Goal: Task Accomplishment & Management: Contribute content

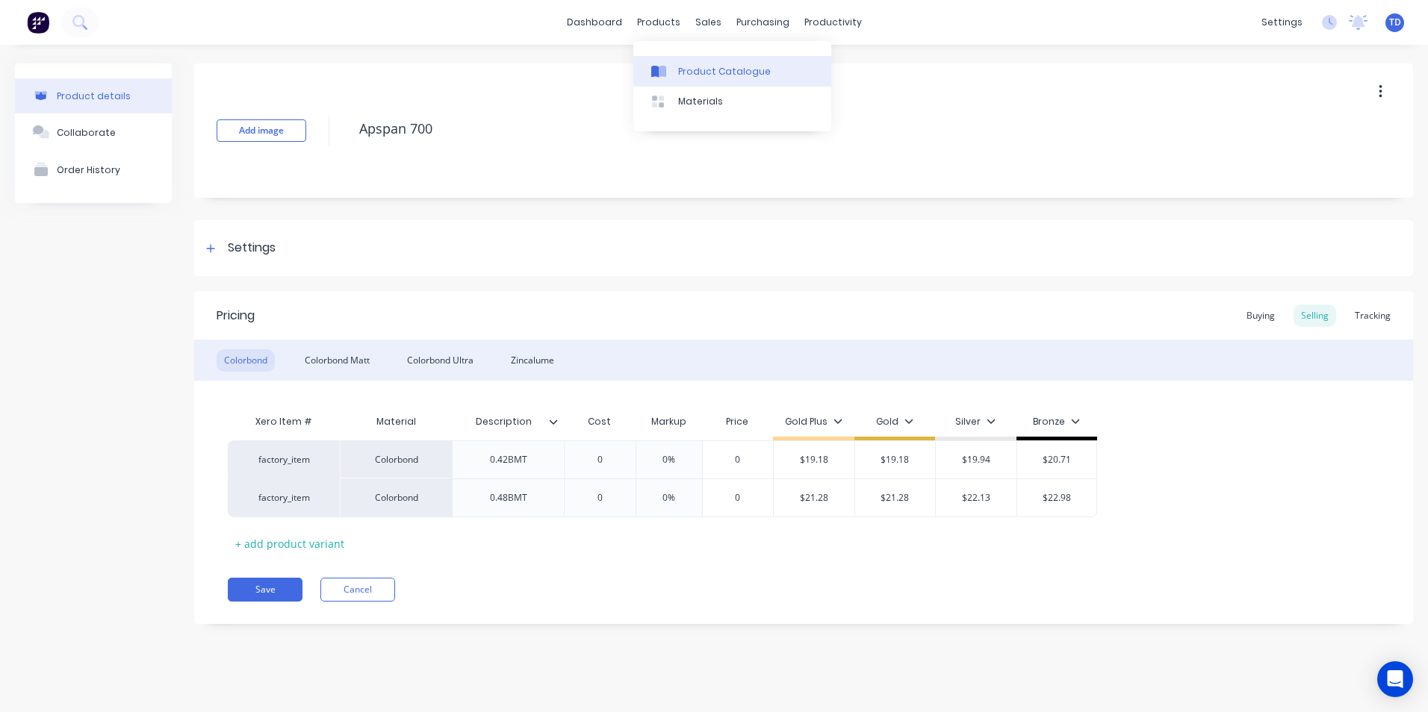
click at [685, 61] on link "Product Catalogue" at bounding box center [732, 71] width 198 height 30
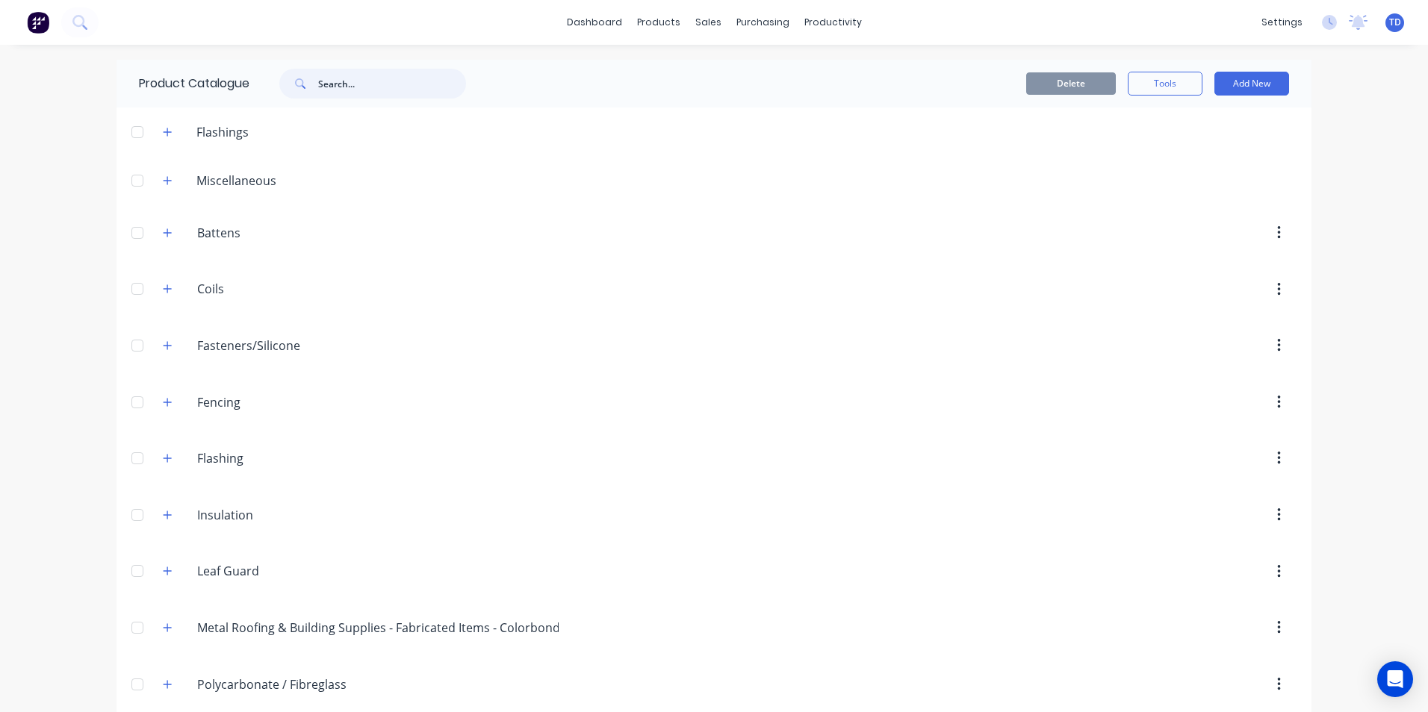
click at [350, 79] on input "text" at bounding box center [392, 84] width 148 height 30
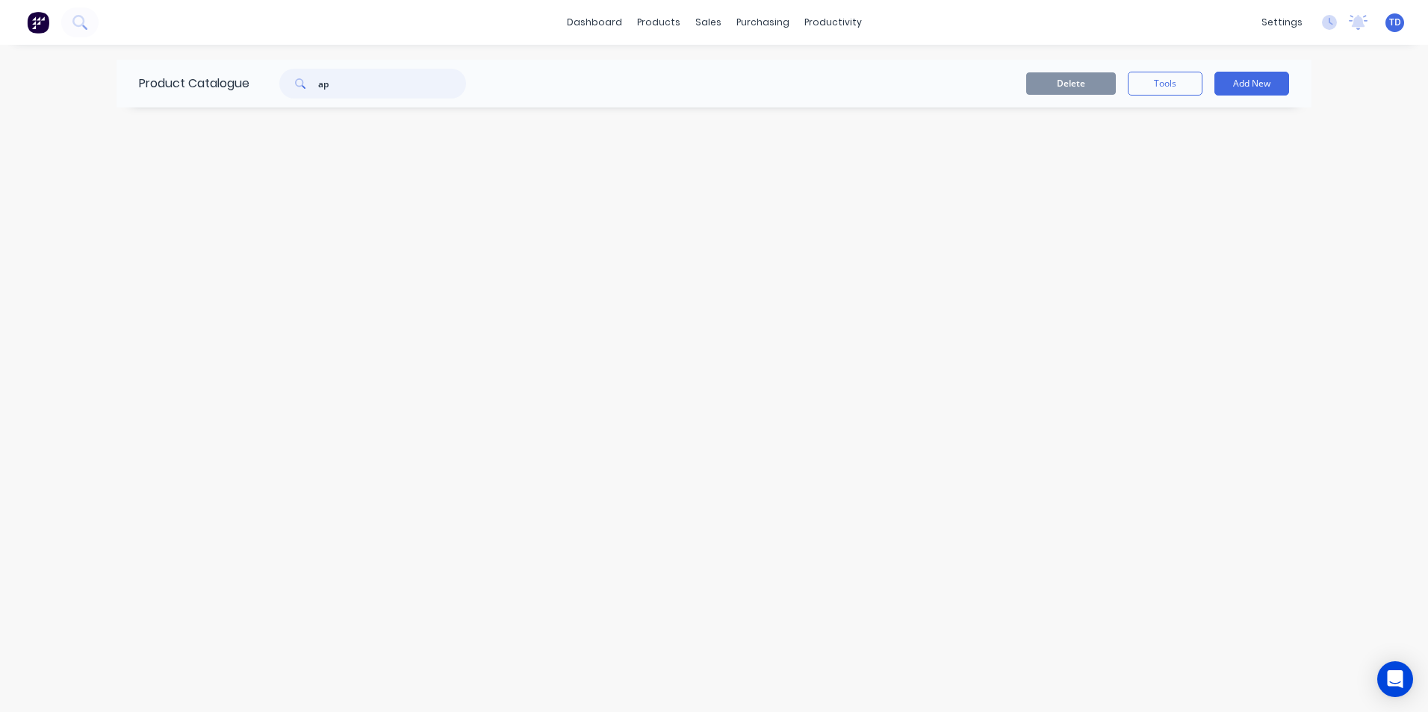
type input "a"
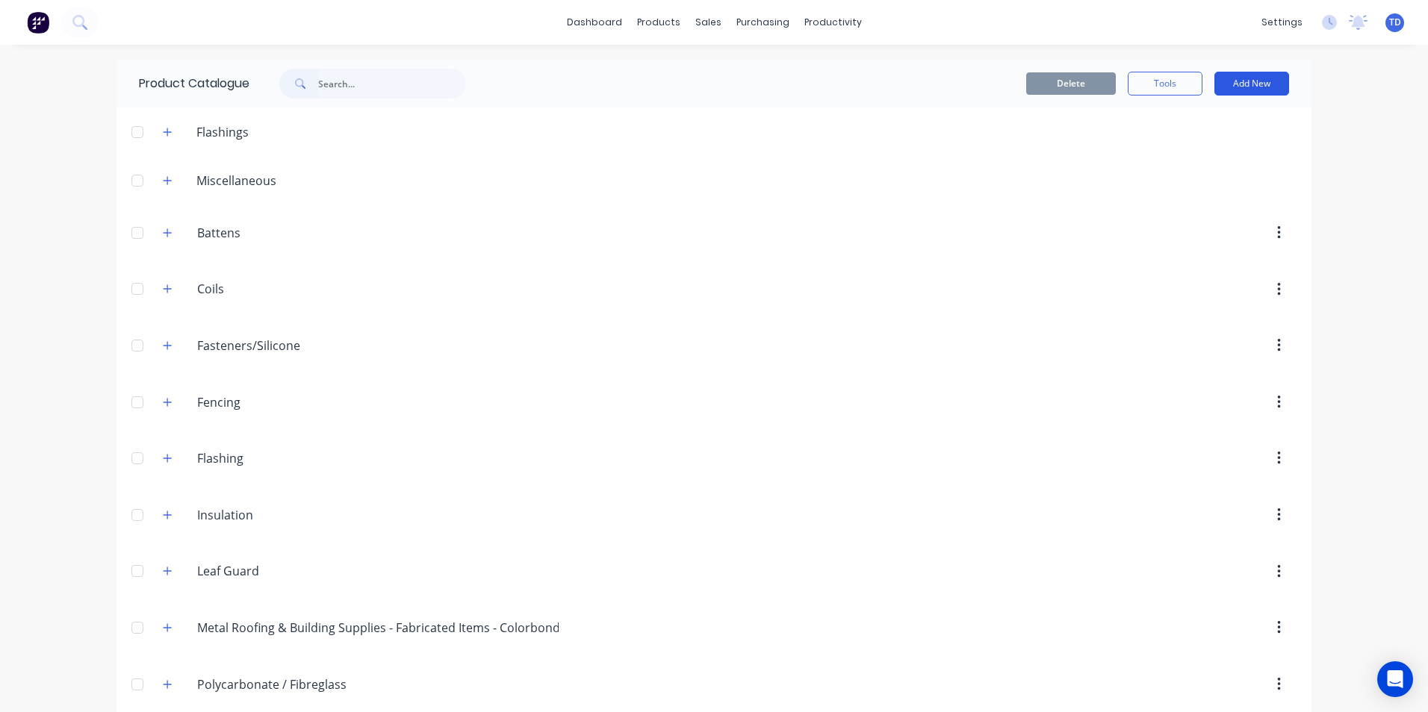
click at [1233, 87] on button "Add New" at bounding box center [1251, 84] width 75 height 24
click at [1211, 177] on div "Product" at bounding box center [1218, 182] width 115 height 22
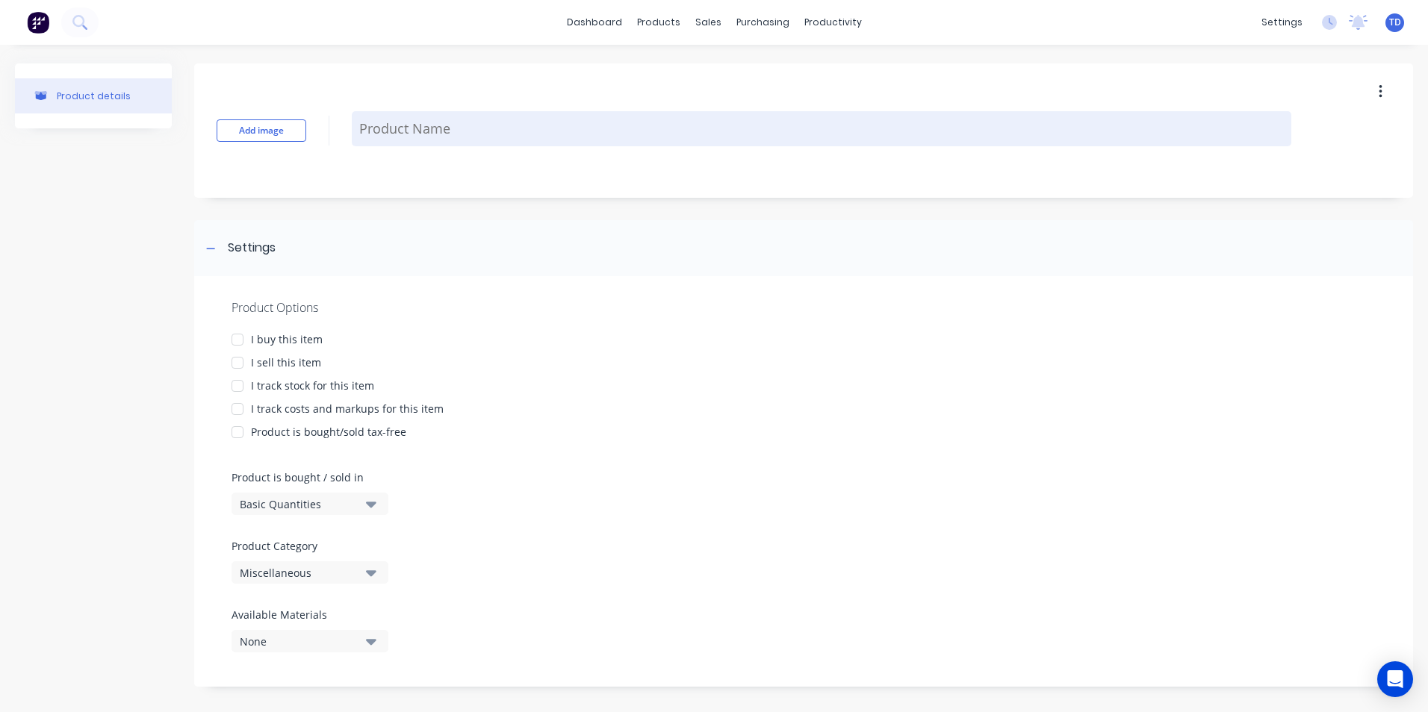
click at [482, 135] on textarea at bounding box center [821, 128] width 939 height 35
click at [394, 134] on textarea at bounding box center [821, 128] width 939 height 35
paste textarea "Apdeck 700 .42BMT (concealed fix)"
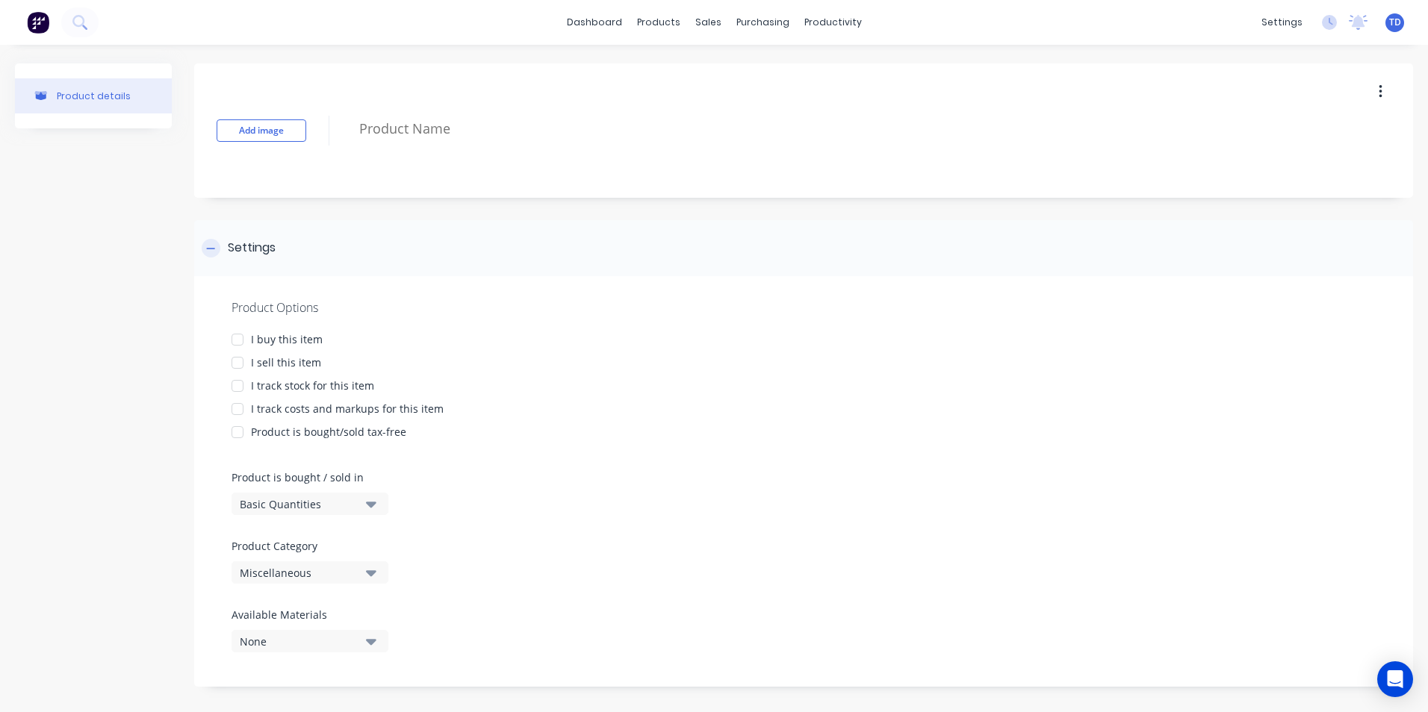
type textarea "x"
type textarea "Apdeck 700 .42BMT (concealed fix)"
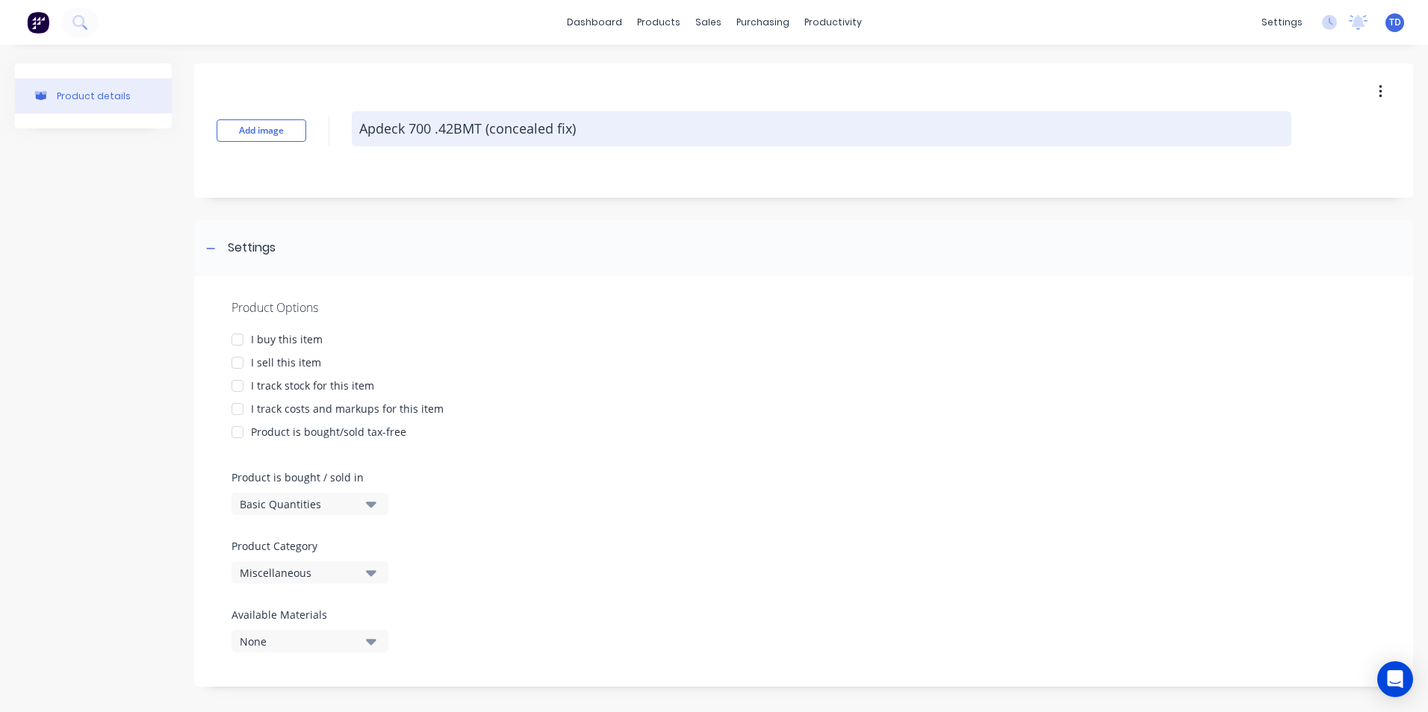
click at [494, 126] on textarea "Apdeck 700 .42BMT (concealed fix)" at bounding box center [821, 128] width 939 height 35
type textarea "x"
type textarea "Apdeck 700 .42BMT (oncealed fix)"
type textarea "x"
type textarea "Apdeck 700 .42BMT (Concealed fix)"
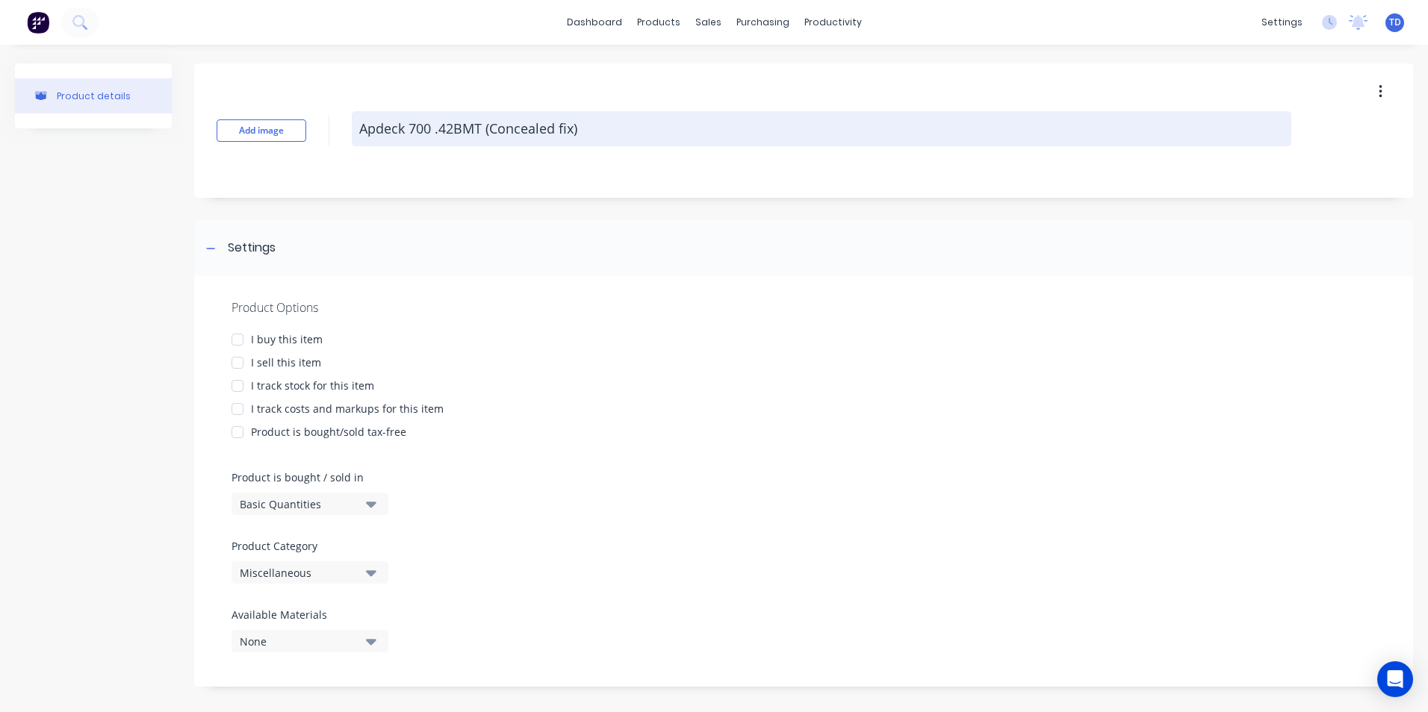
type textarea "x"
type textarea "Apdeck 700 .42BMT (Concealed ix)"
type textarea "x"
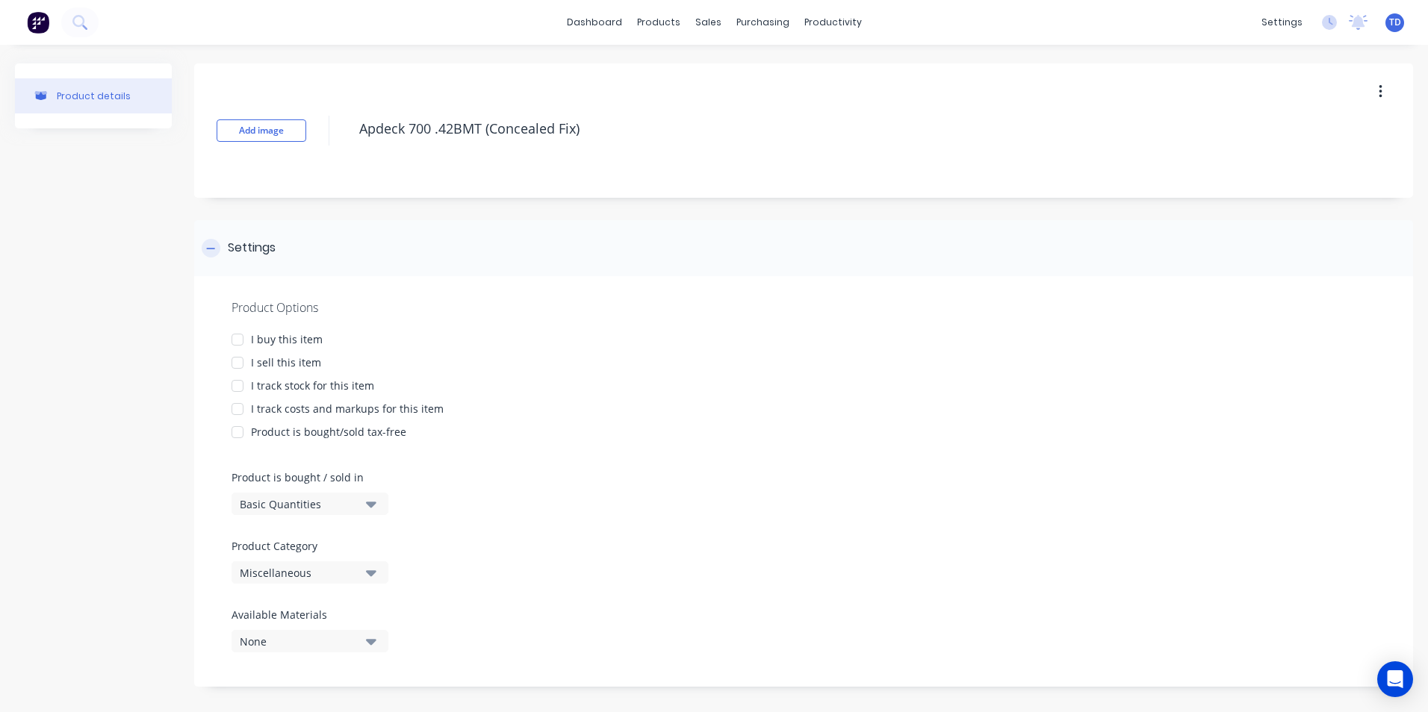
type textarea "Apdeck 700 .42BMT (Concealed Fix)"
type textarea "x"
type textarea "Apdeck 700 .42BMT (Concealed Fix)"
click at [438, 240] on div "Settings" at bounding box center [803, 248] width 1219 height 56
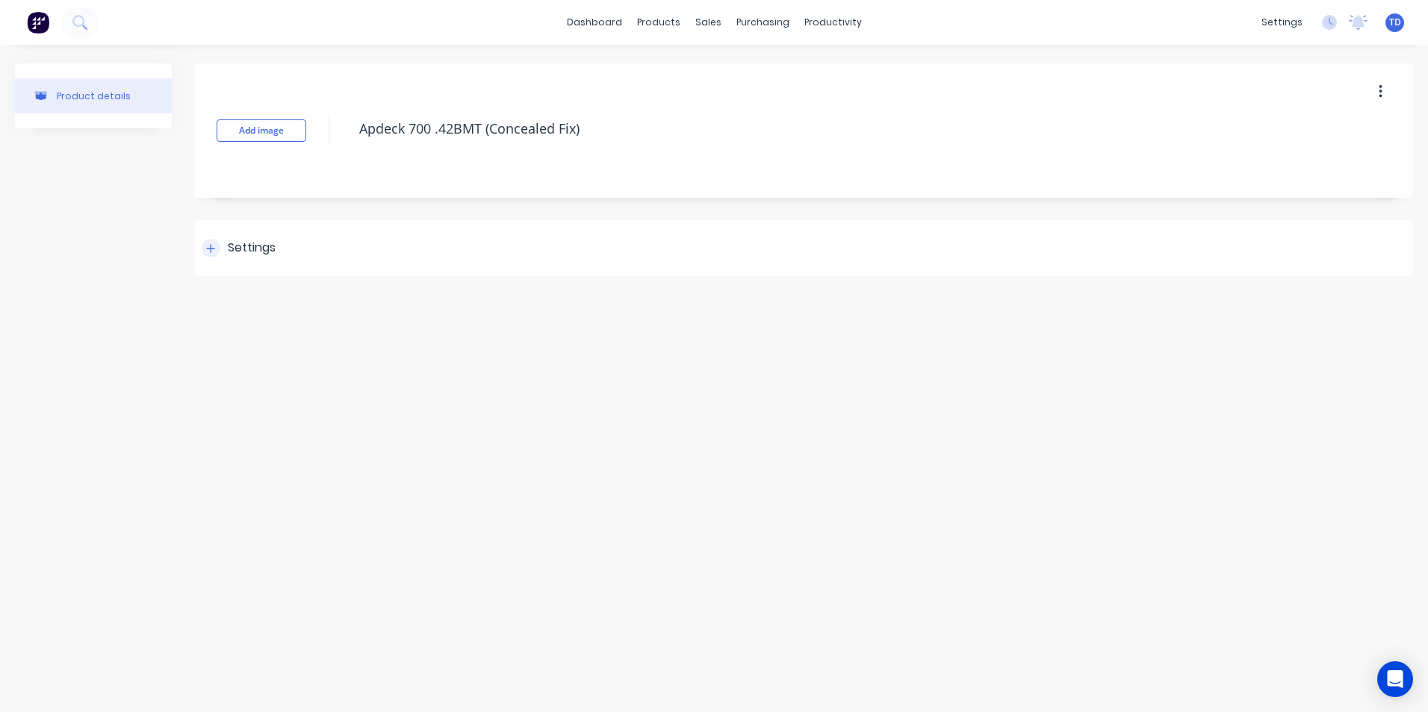
click at [214, 246] on icon at bounding box center [210, 248] width 9 height 10
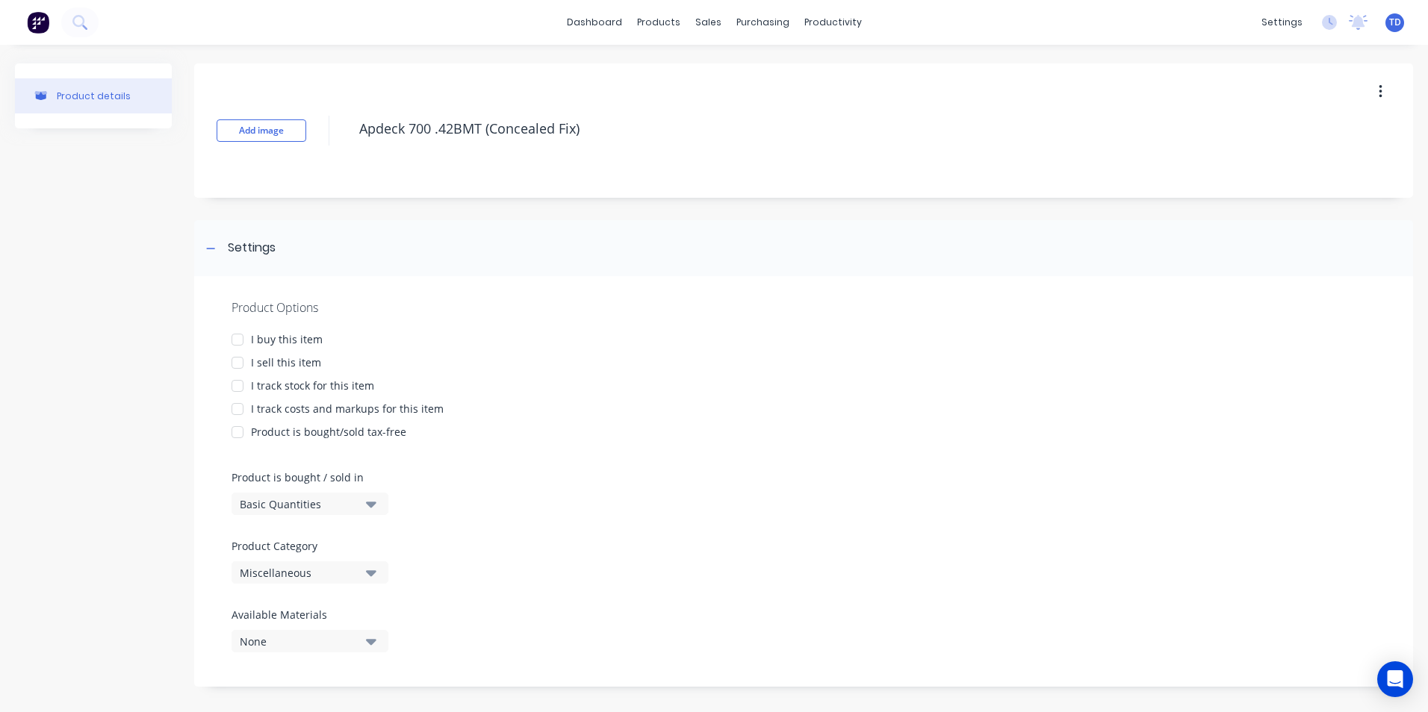
click at [237, 340] on div at bounding box center [238, 340] width 30 height 30
click at [240, 368] on div at bounding box center [238, 363] width 30 height 30
click at [240, 388] on div at bounding box center [238, 386] width 30 height 30
click at [240, 406] on div at bounding box center [238, 409] width 30 height 30
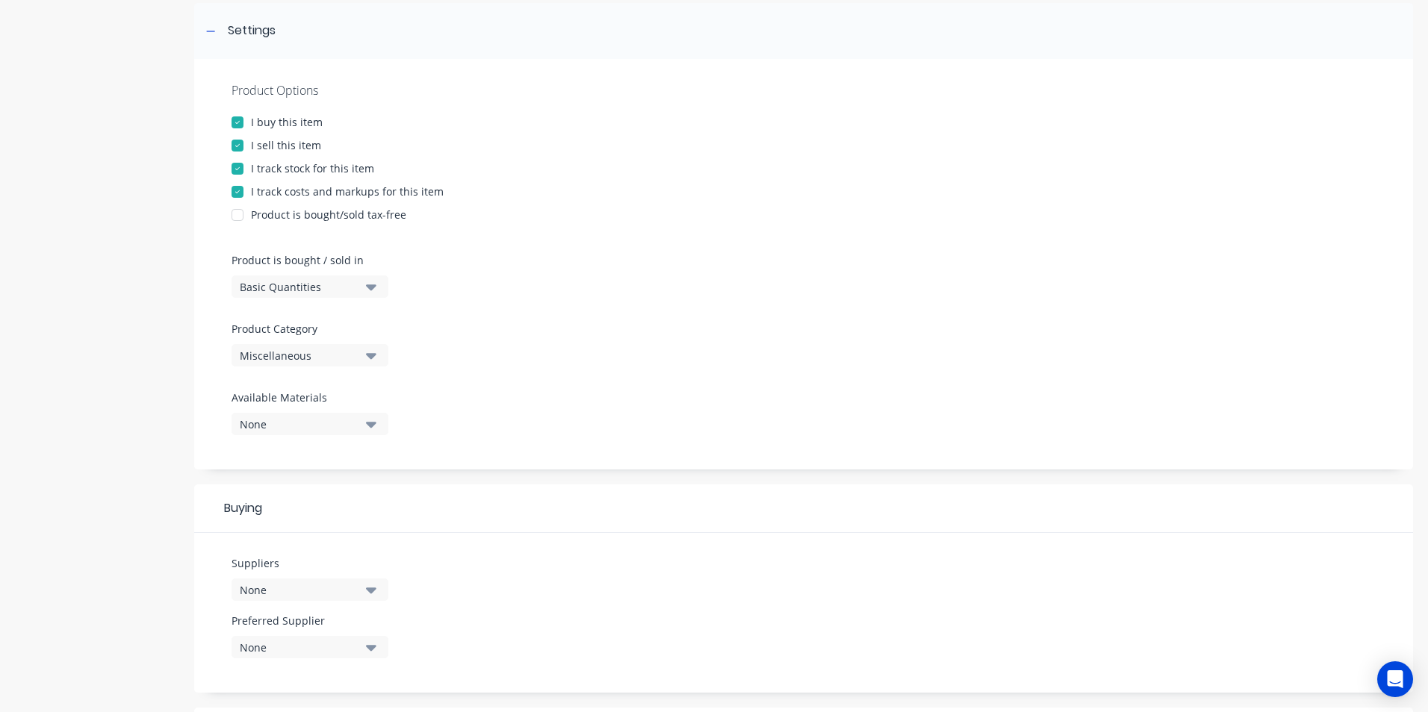
scroll to position [224, 0]
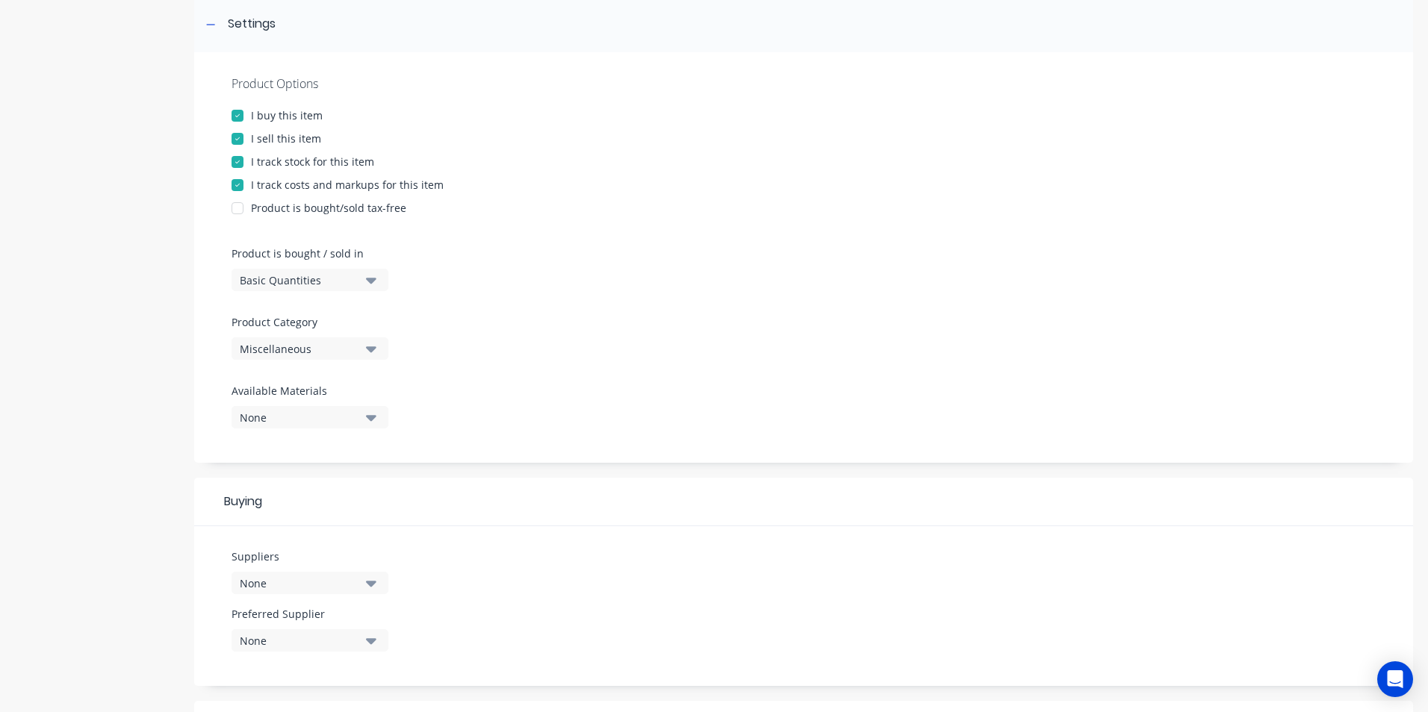
click at [307, 276] on div "Basic Quantities" at bounding box center [299, 281] width 119 height 16
click at [302, 340] on div "Lineal Metres" at bounding box center [344, 347] width 224 height 30
click at [330, 346] on div "Miscellaneous" at bounding box center [299, 349] width 119 height 16
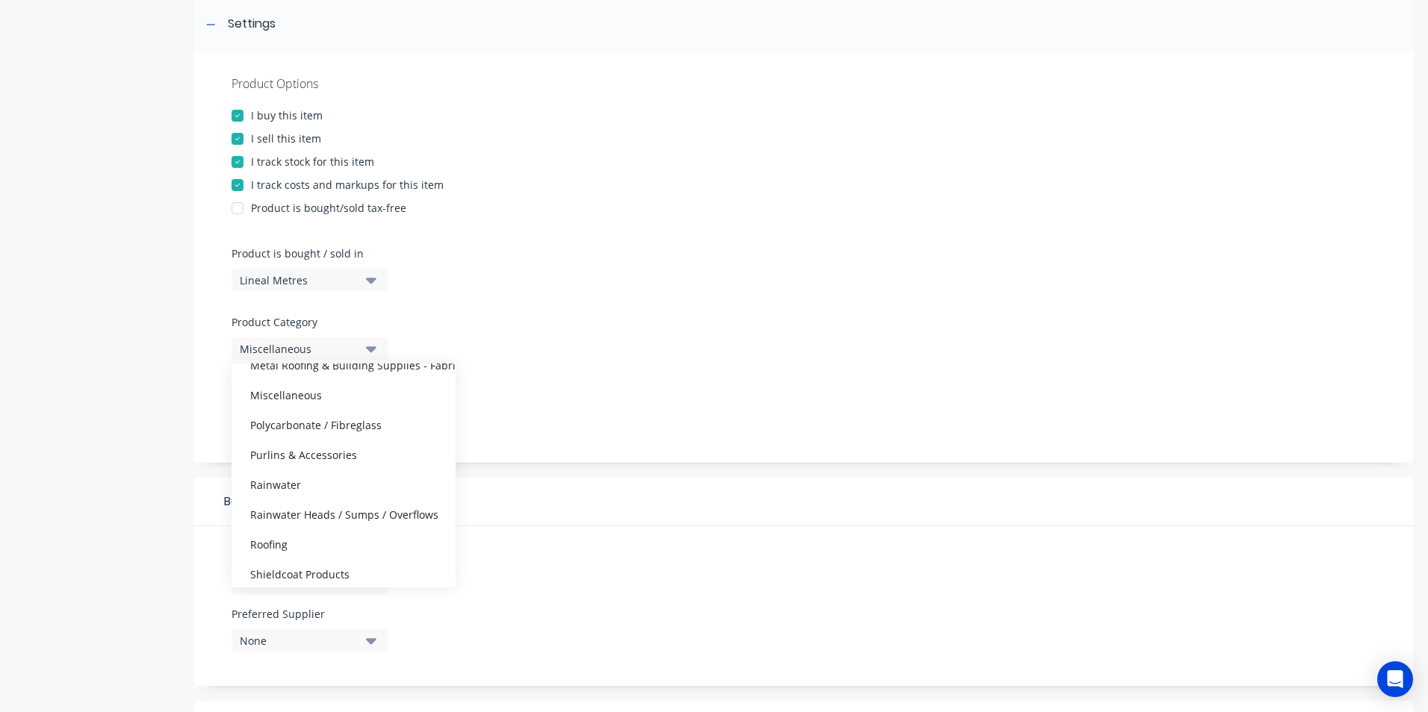
scroll to position [299, 0]
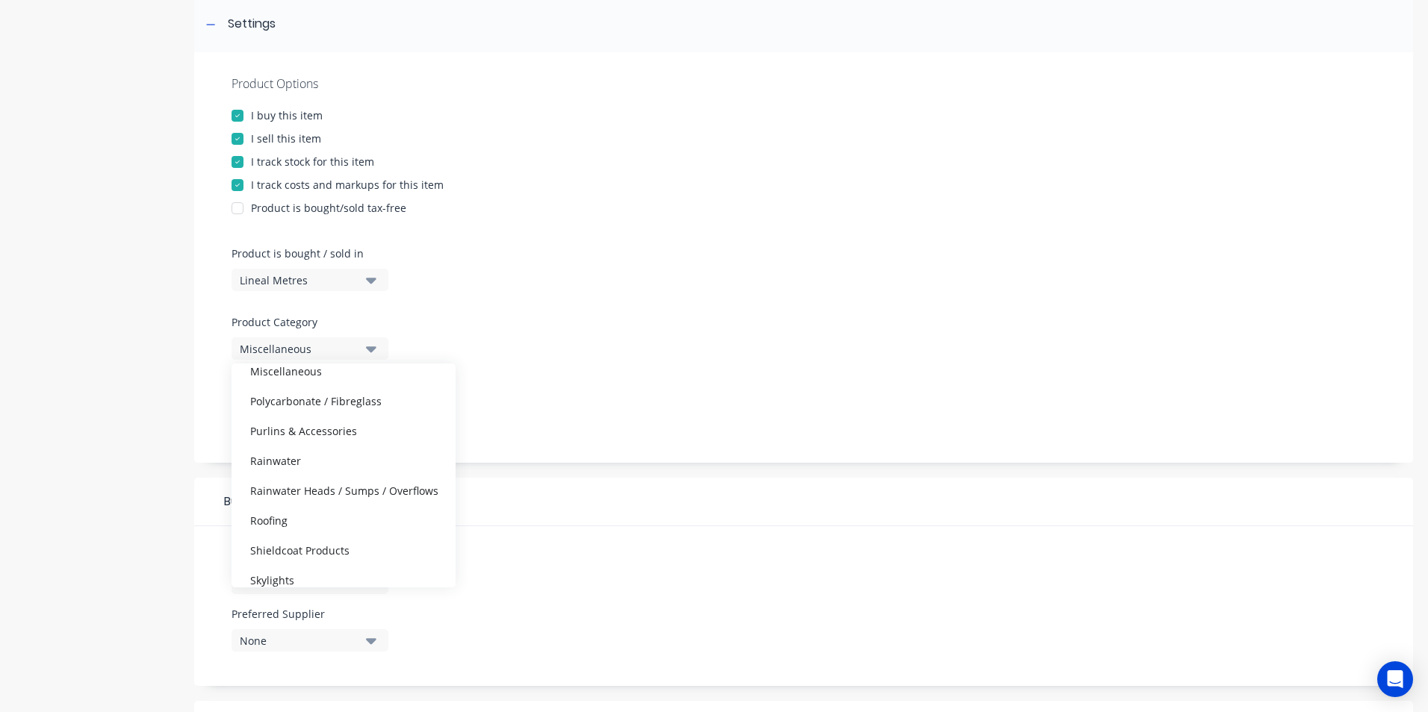
drag, startPoint x: 328, startPoint y: 510, endPoint x: 344, endPoint y: 508, distance: 15.8
click at [329, 511] on div "Roofing" at bounding box center [344, 521] width 224 height 30
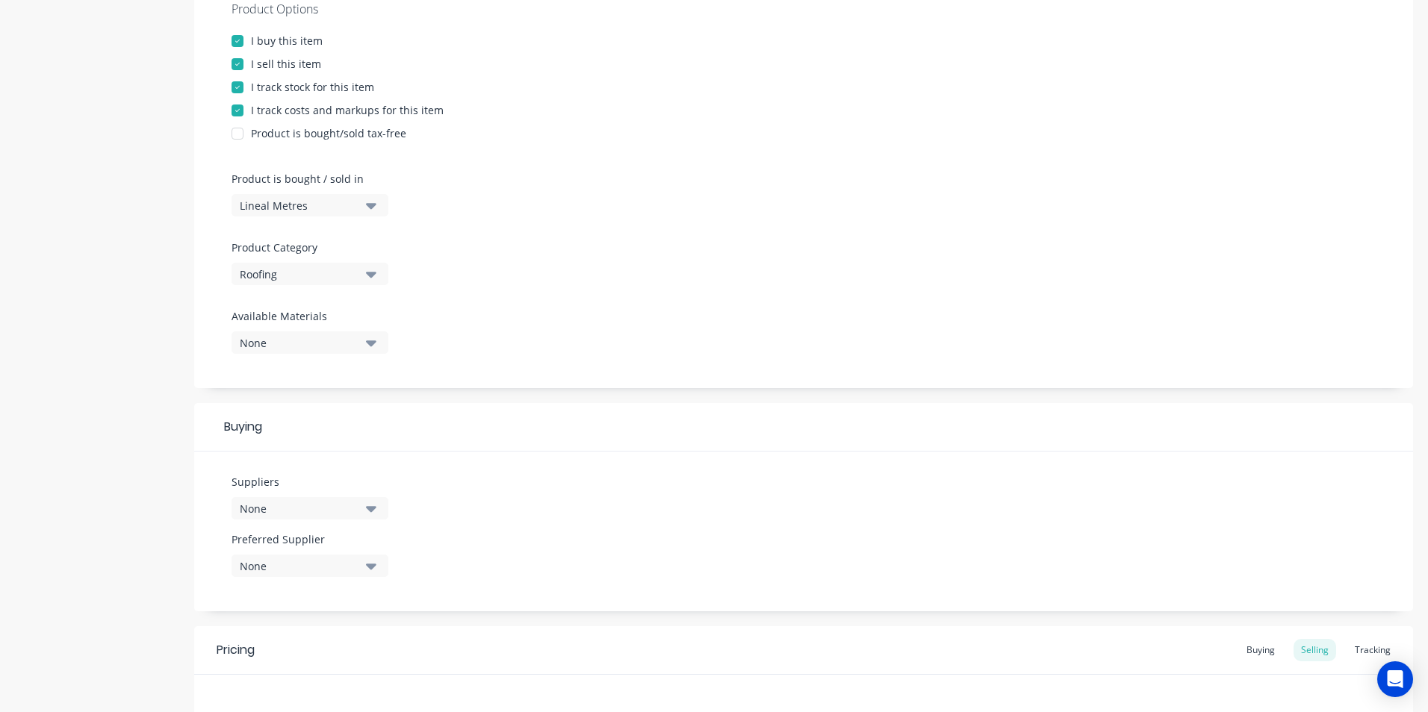
click at [352, 347] on div "None" at bounding box center [299, 343] width 119 height 16
click at [259, 485] on div "button" at bounding box center [256, 485] width 30 height 30
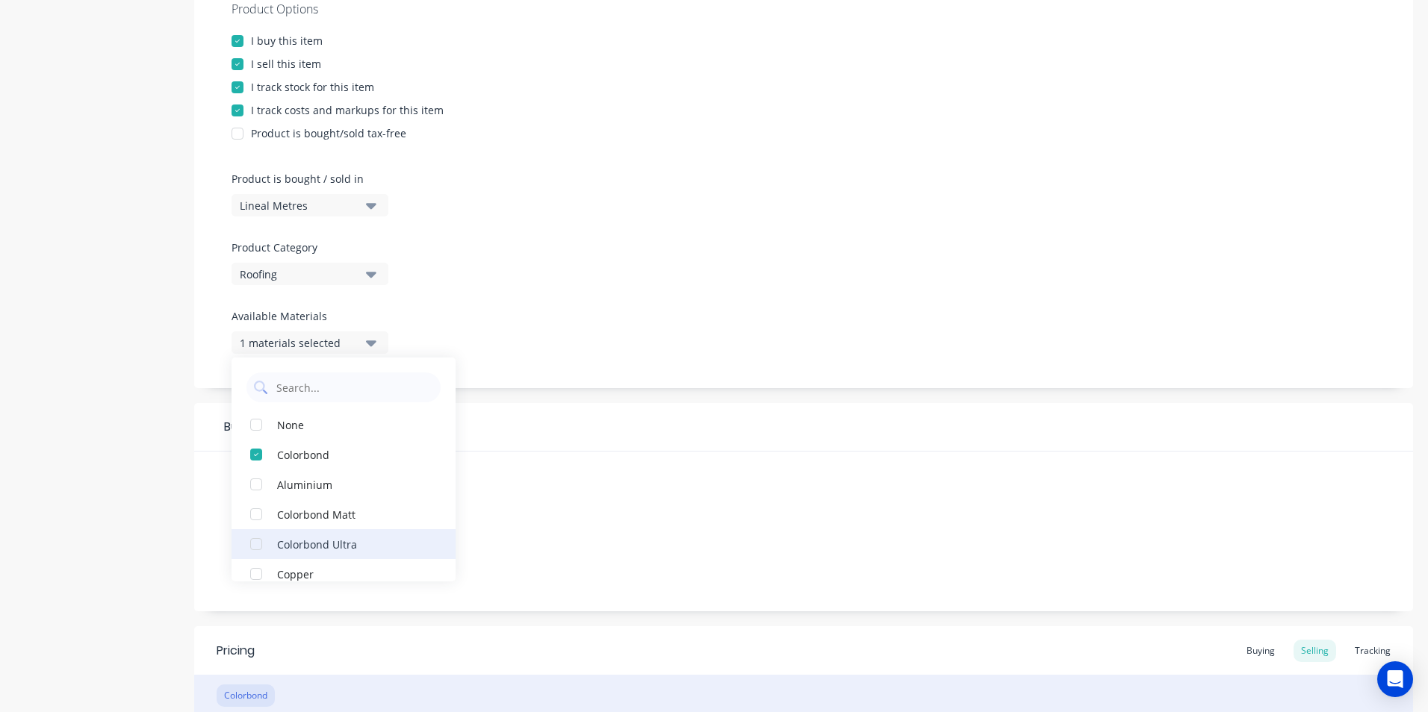
click at [263, 541] on div "button" at bounding box center [256, 544] width 30 height 30
click at [261, 543] on div "button" at bounding box center [256, 544] width 30 height 30
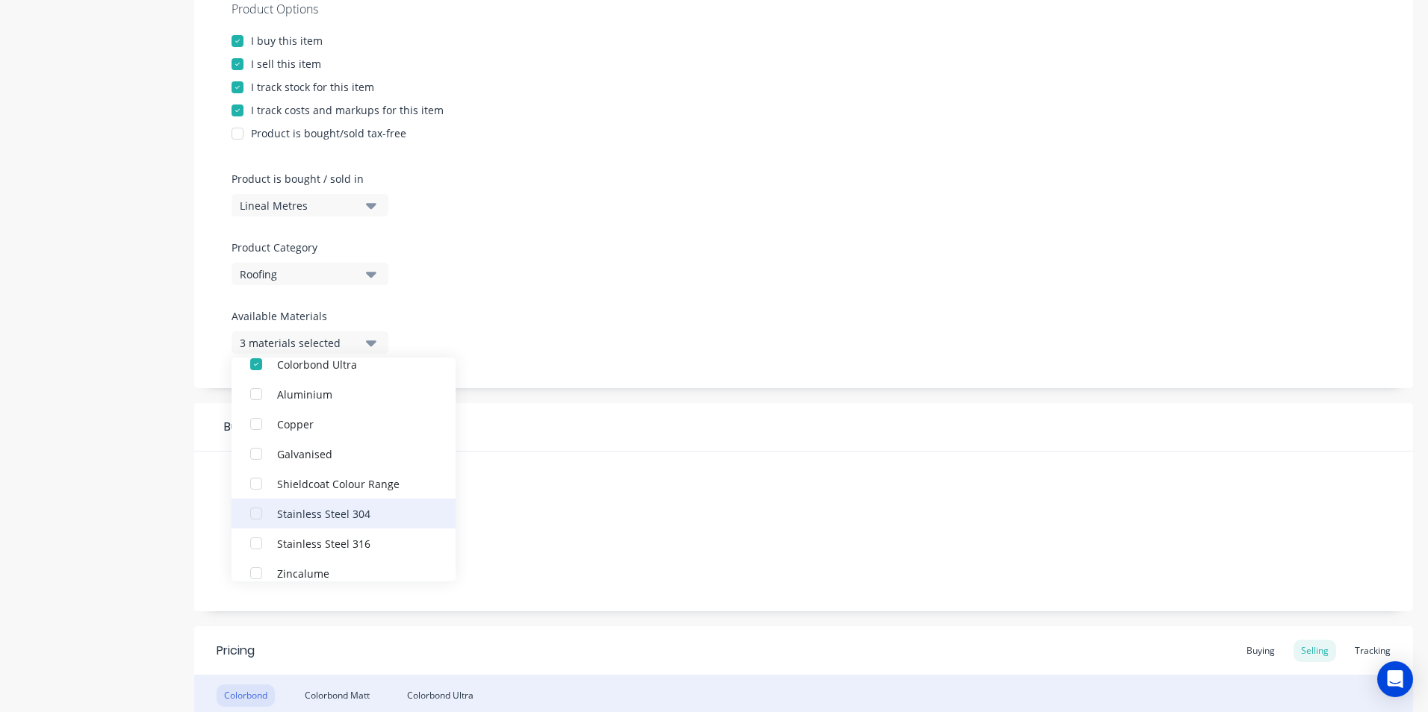
scroll to position [164, 0]
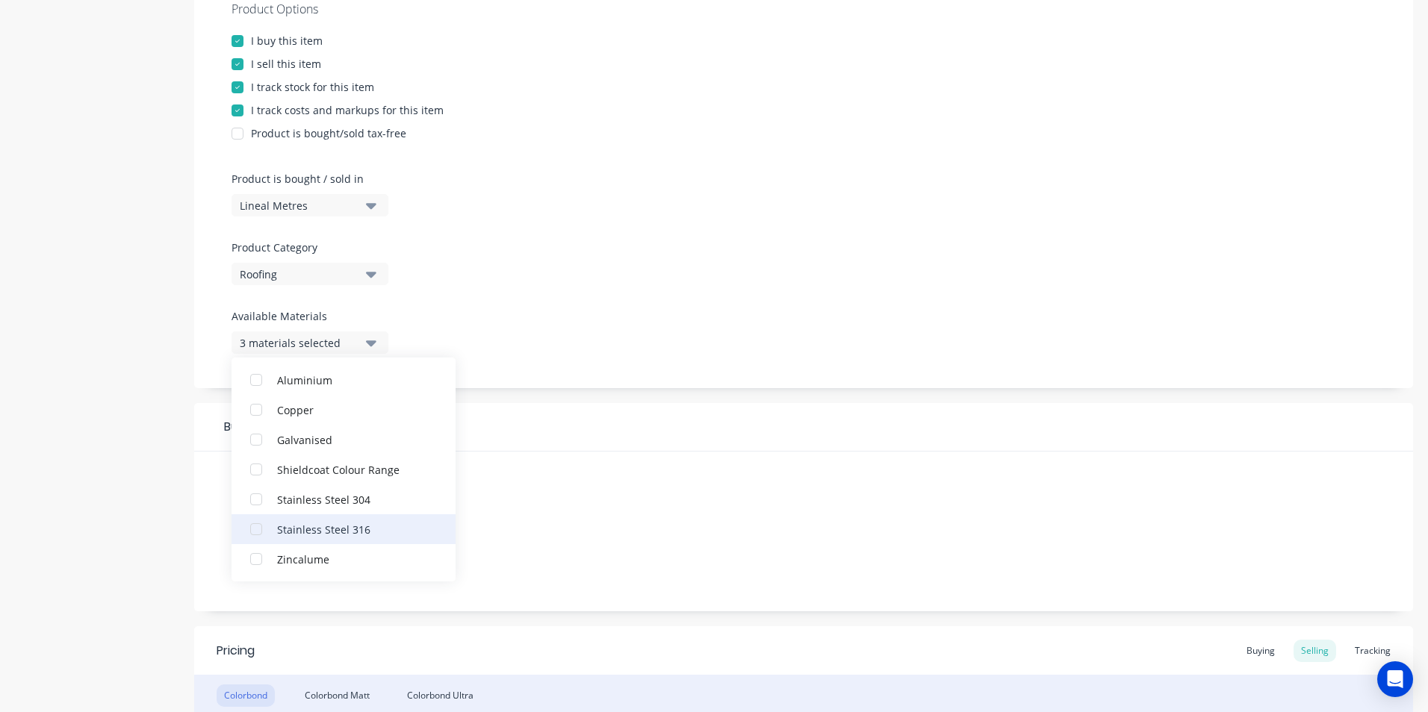
click at [268, 559] on div "button" at bounding box center [256, 559] width 30 height 30
click at [500, 347] on div "Product Options I buy this item I sell this item I track stock for this item I …" at bounding box center [803, 183] width 1219 height 411
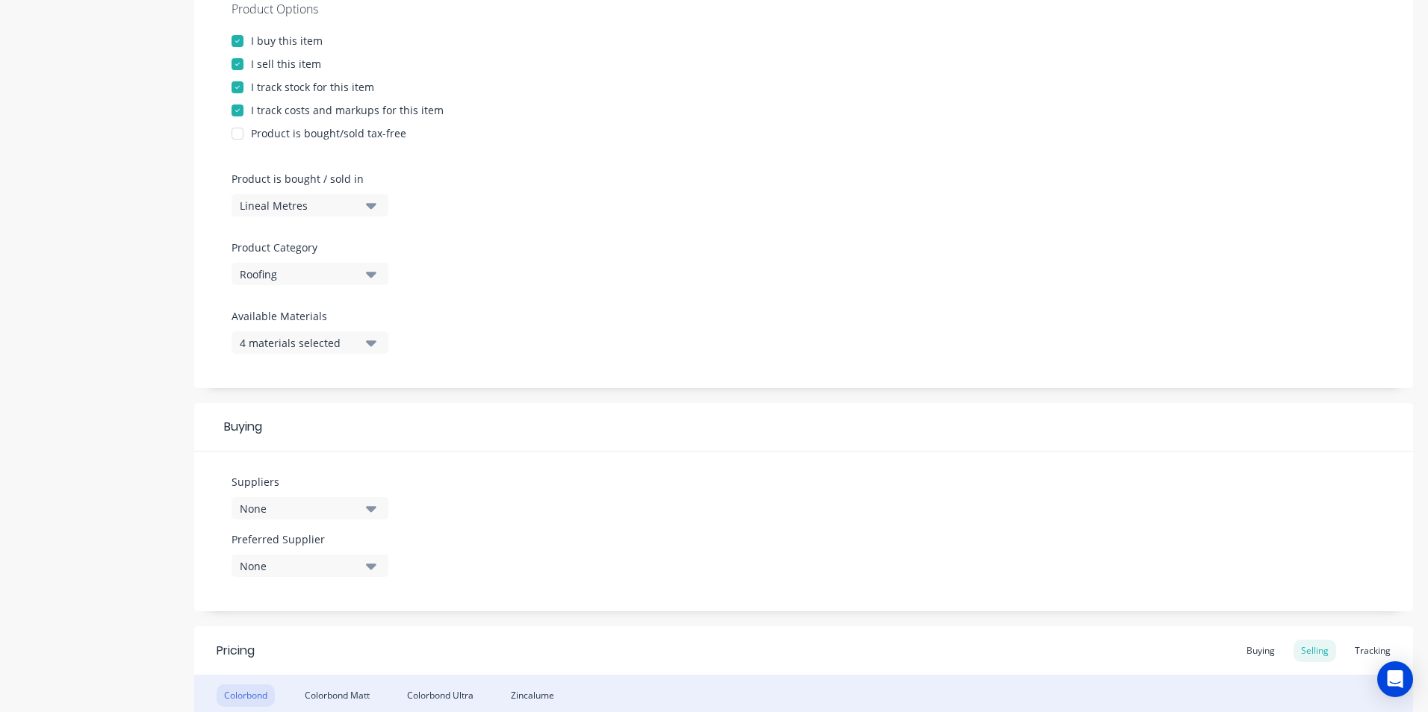
click at [335, 512] on div "None" at bounding box center [299, 509] width 119 height 16
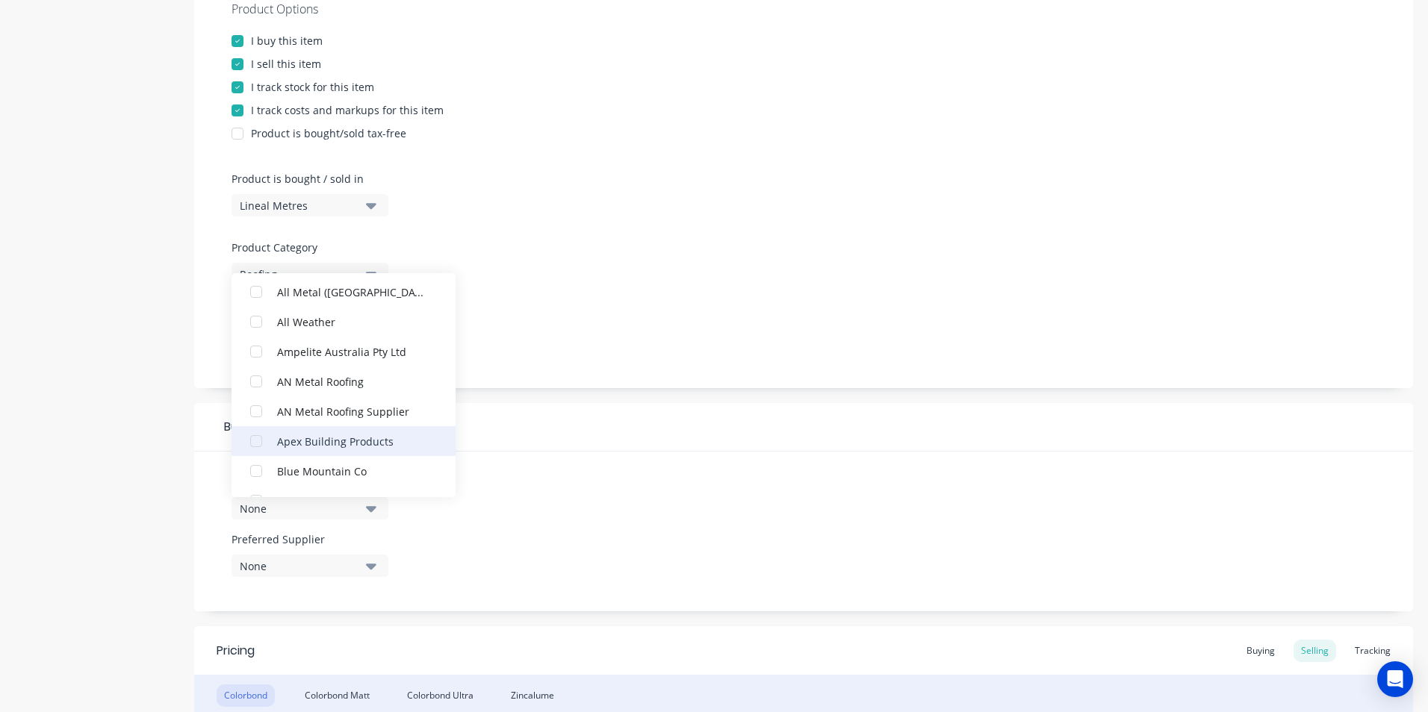
scroll to position [224, 0]
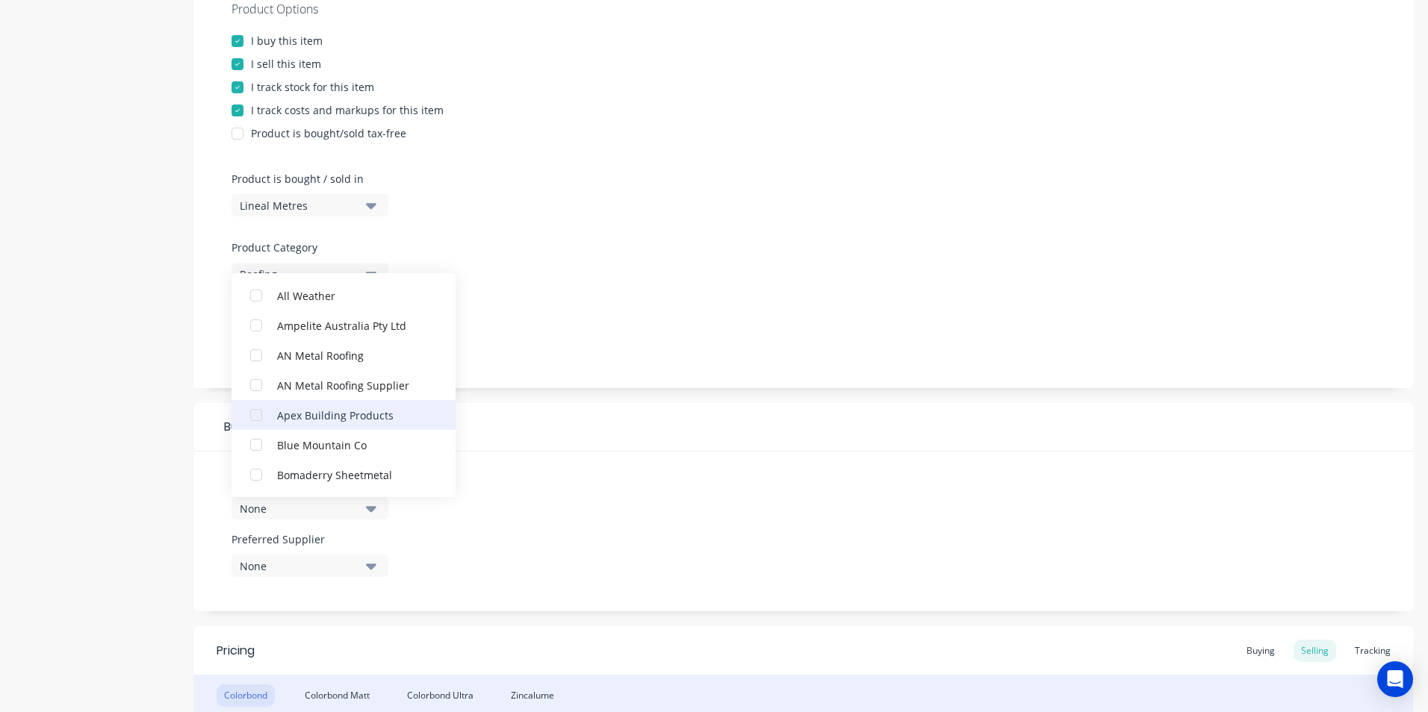
click at [263, 417] on div "button" at bounding box center [256, 415] width 30 height 30
click at [336, 559] on div "None" at bounding box center [299, 567] width 119 height 16
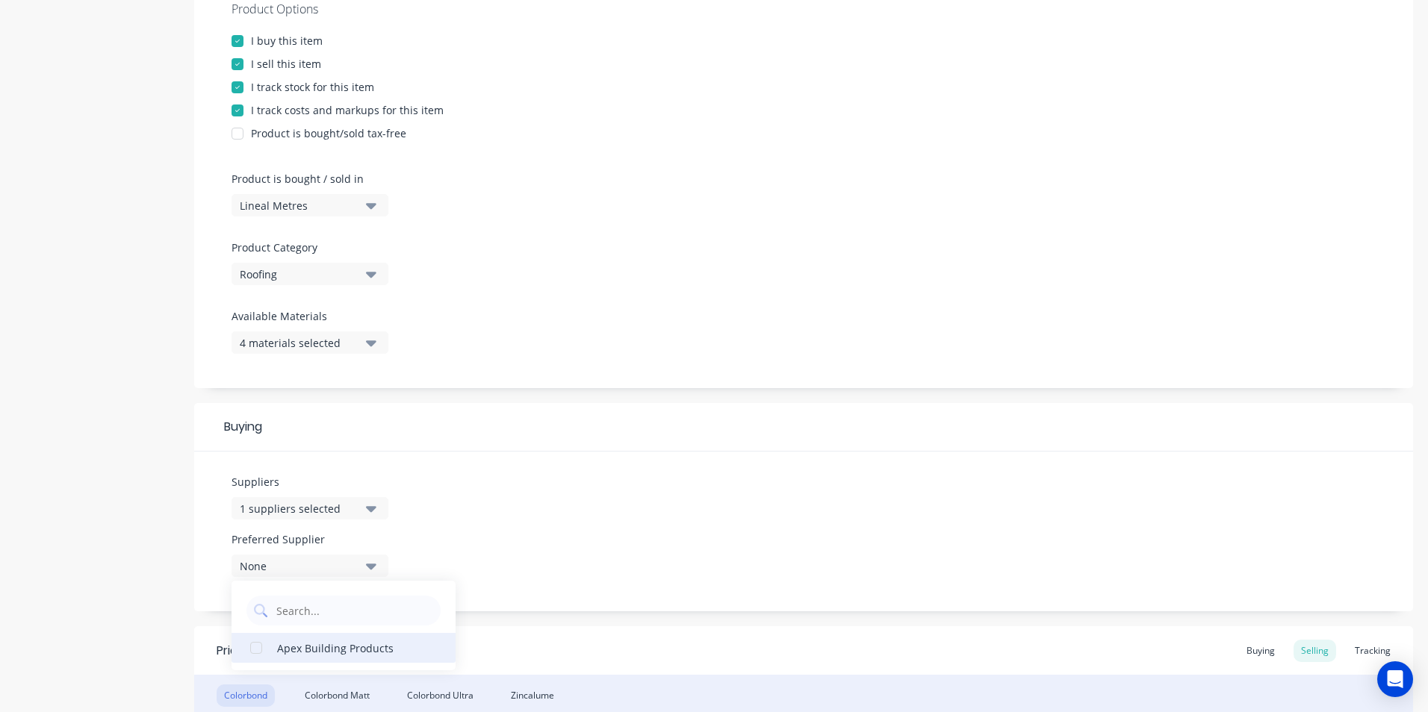
click at [263, 646] on div "button" at bounding box center [256, 648] width 30 height 30
type textarea "x"
click at [555, 512] on div "Suppliers 1 suppliers selected Preferred Supplier Apex Building Products Apex B…" at bounding box center [803, 532] width 1219 height 160
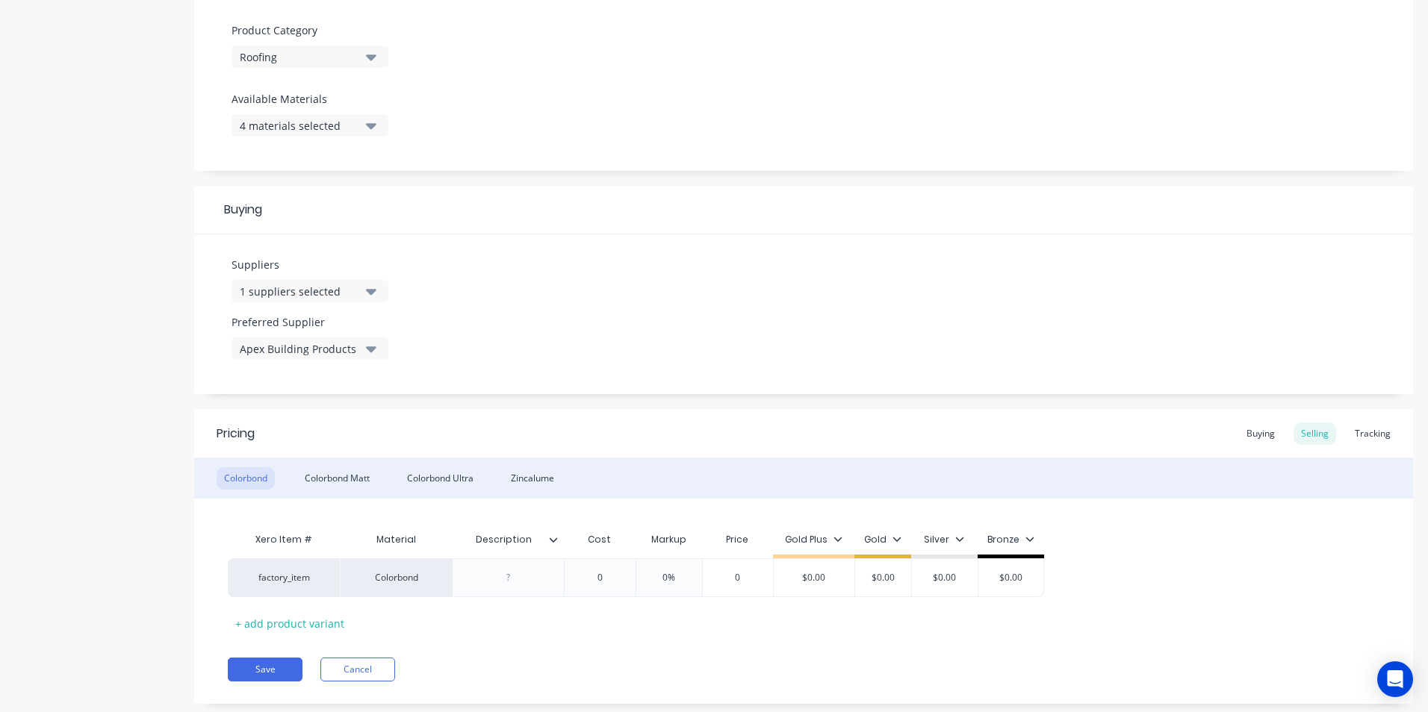
scroll to position [523, 0]
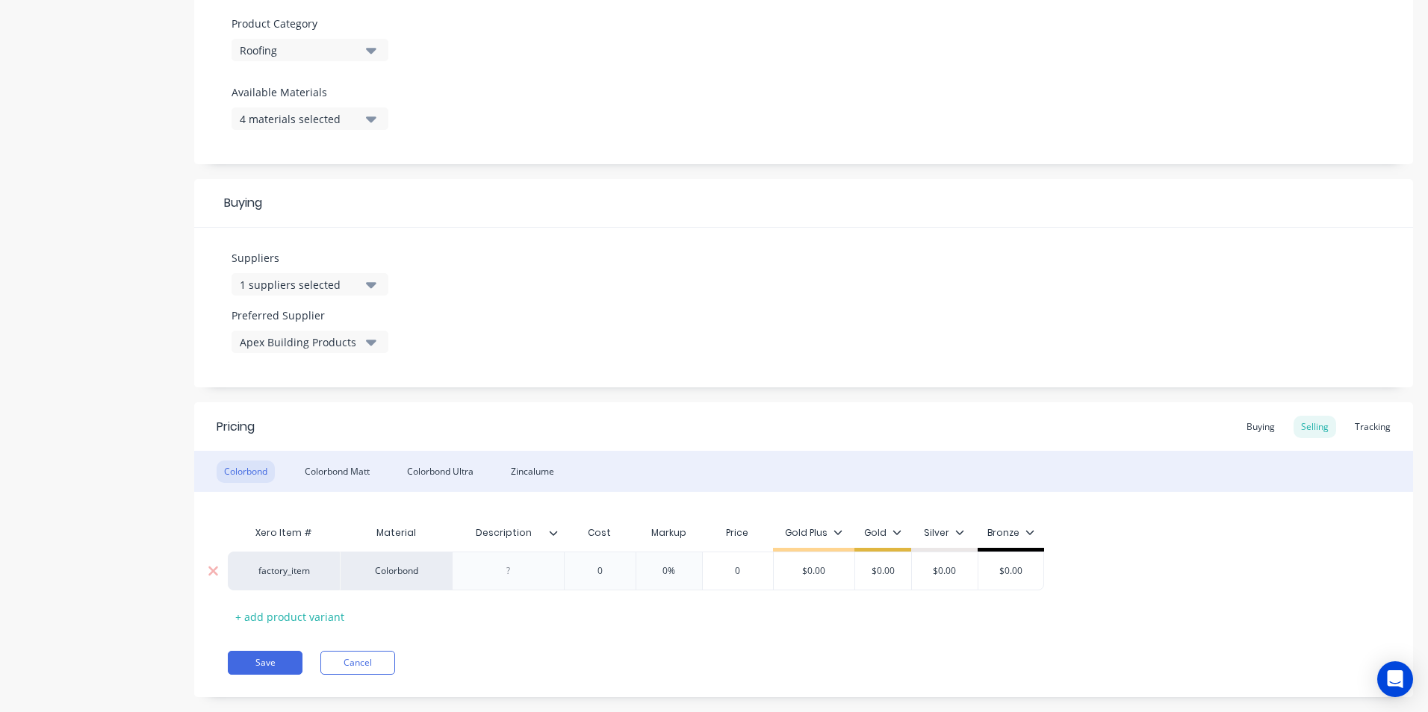
click at [529, 573] on div at bounding box center [508, 571] width 75 height 19
paste div
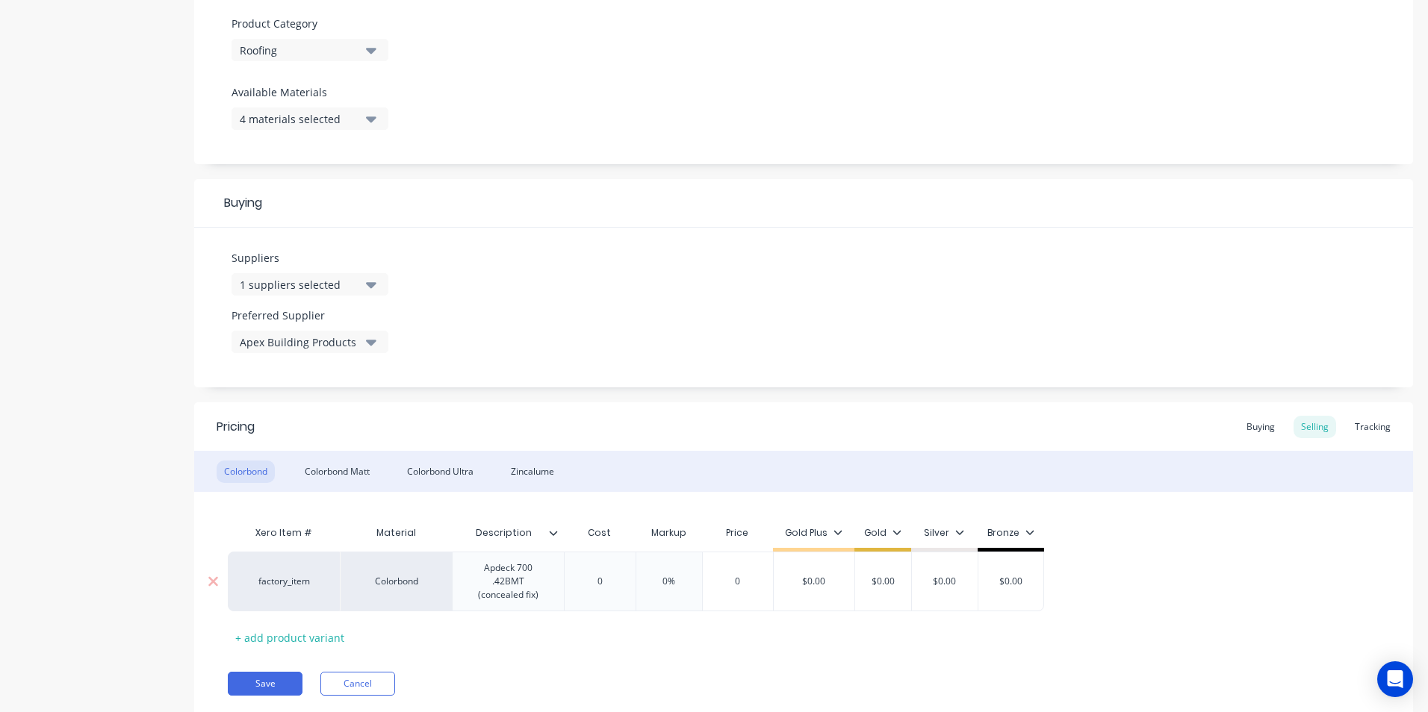
click at [499, 609] on div "Apdeck 700 .42BMT (concealed fix)" at bounding box center [508, 582] width 112 height 60
click at [486, 602] on div "Apdeck 700 .42BMT (concealed fix)" at bounding box center [508, 582] width 99 height 46
type textarea "x"
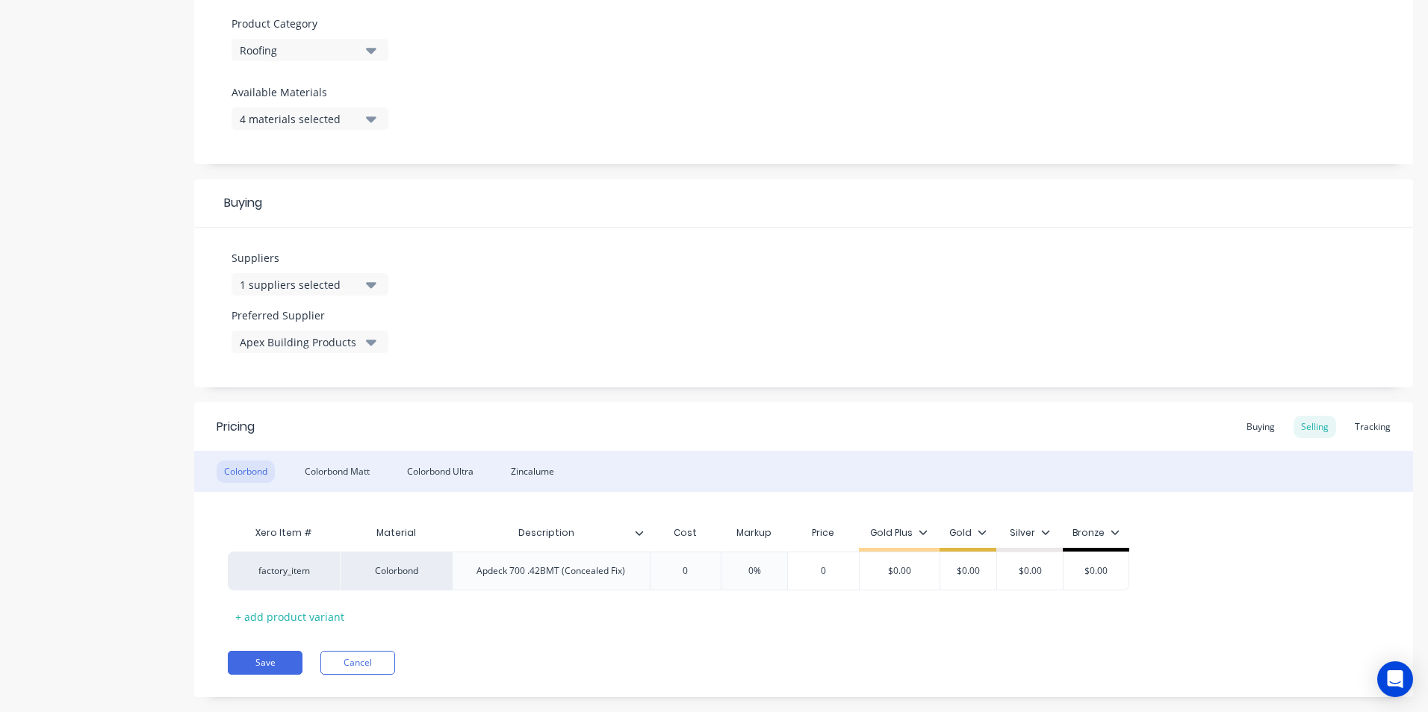
click at [516, 633] on div "Pricing Buying Selling Tracking Colorbond Colorbond Matt Colorbond Ultra Zincal…" at bounding box center [803, 550] width 1219 height 295
type input "0"
click at [697, 577] on input "0" at bounding box center [685, 571] width 75 height 13
click at [1258, 428] on div "Buying" at bounding box center [1260, 427] width 43 height 22
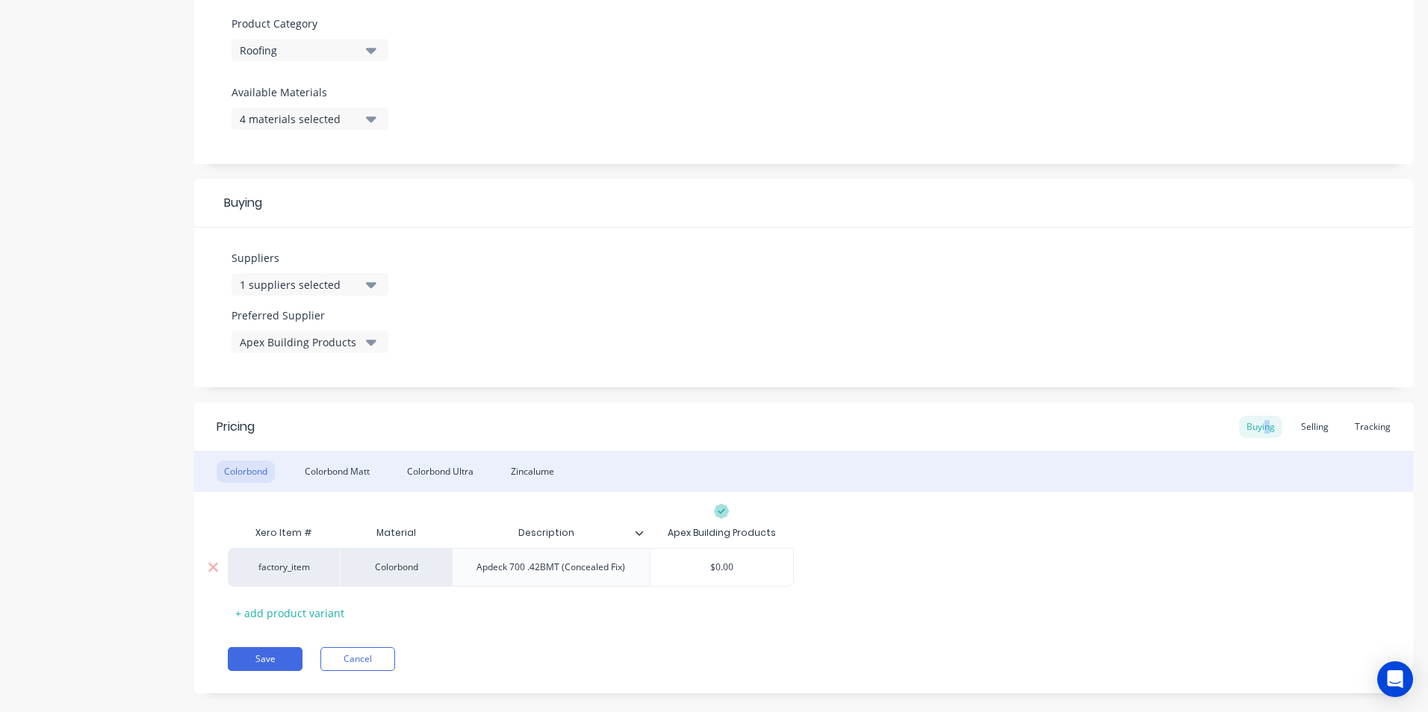
type input "$0.00"
click at [736, 571] on input "$0.00" at bounding box center [721, 567] width 143 height 13
type textarea "x"
type input "1"
type textarea "x"
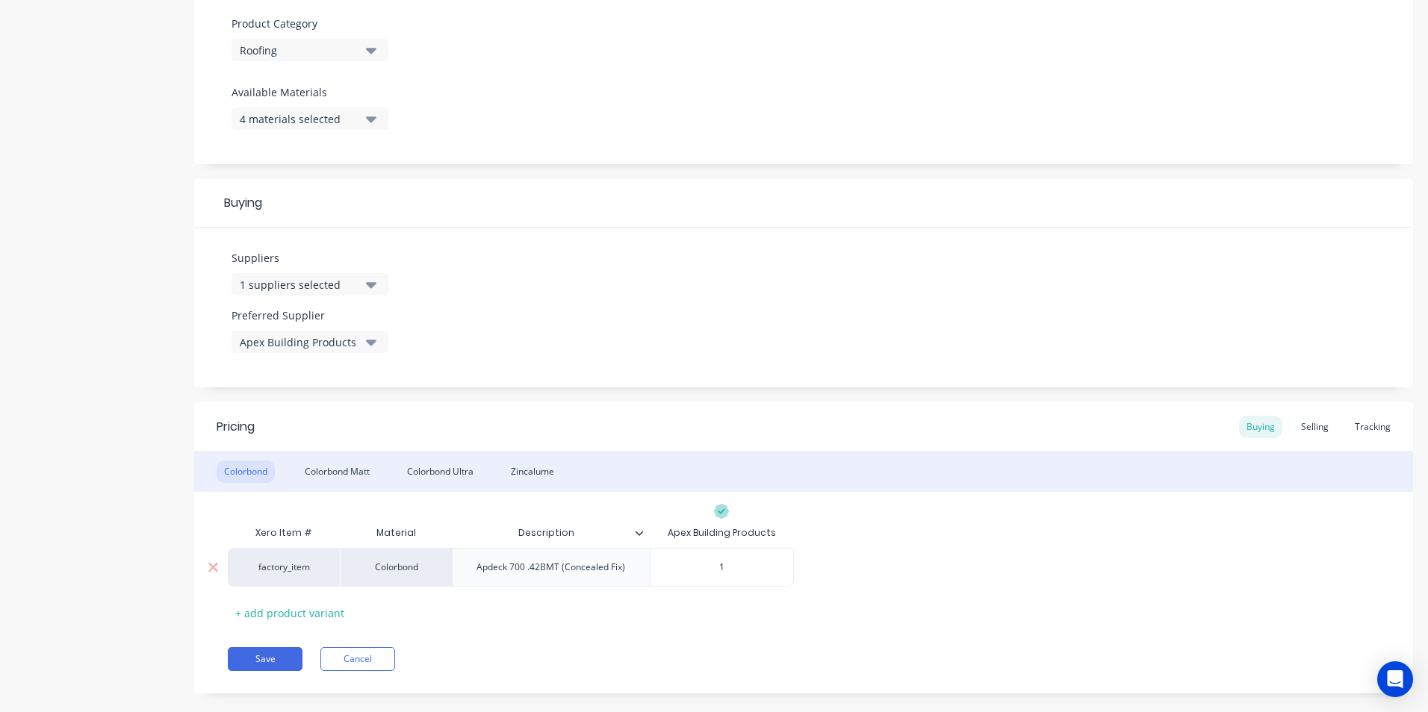
type input "15"
type textarea "x"
type input "15."
type textarea "x"
type input "15.42"
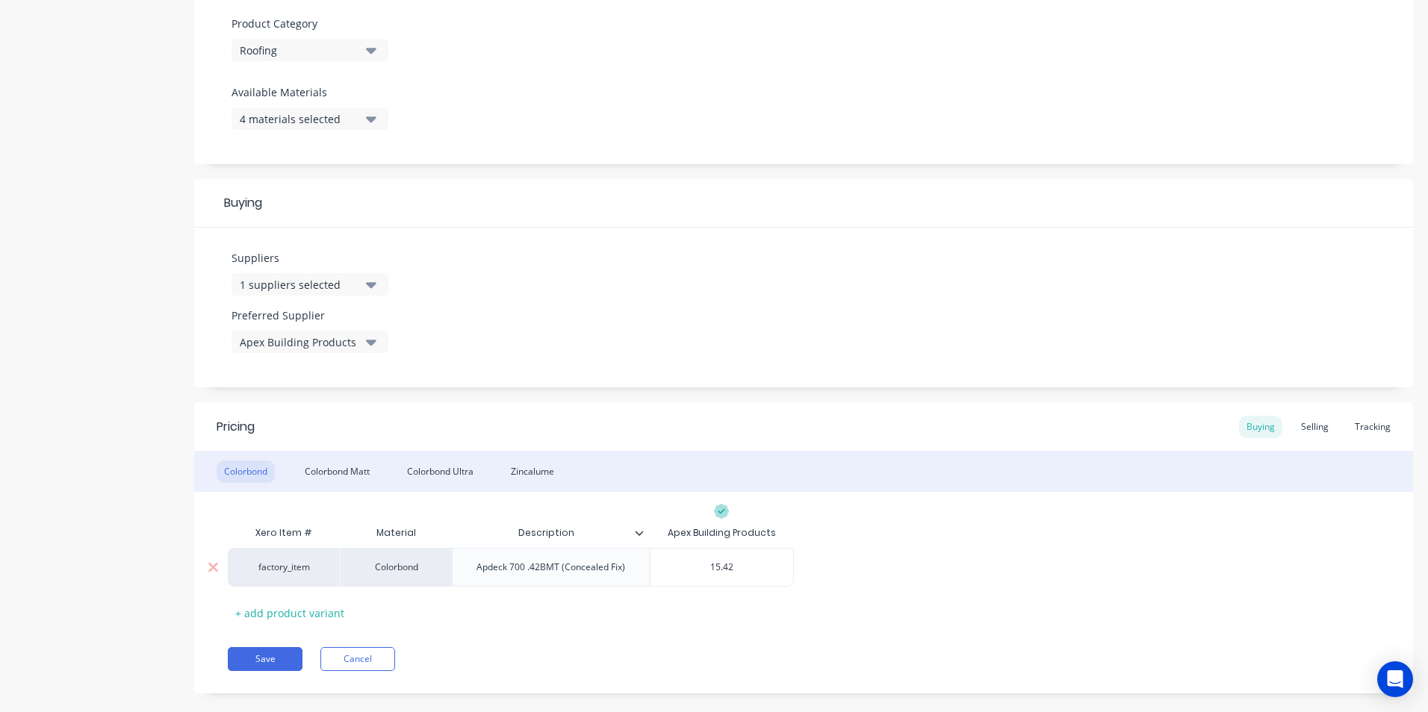
type textarea "x"
type input "15.421"
type input "$15.421"
click at [745, 565] on input "$15.421" at bounding box center [721, 567] width 143 height 13
type textarea "x"
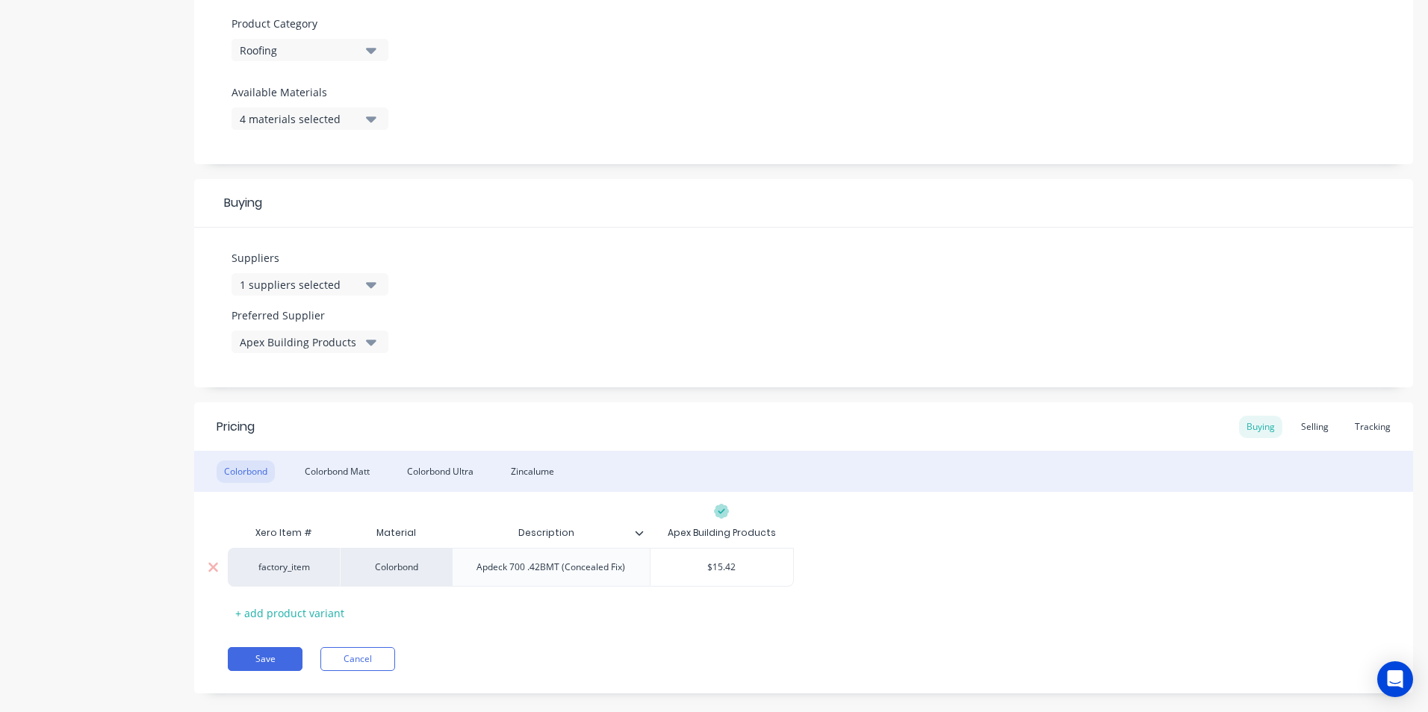
type input "$15.42"
click at [1286, 416] on div "Buying Selling Tracking" at bounding box center [1318, 427] width 159 height 22
click at [1309, 428] on div "Selling" at bounding box center [1314, 427] width 43 height 22
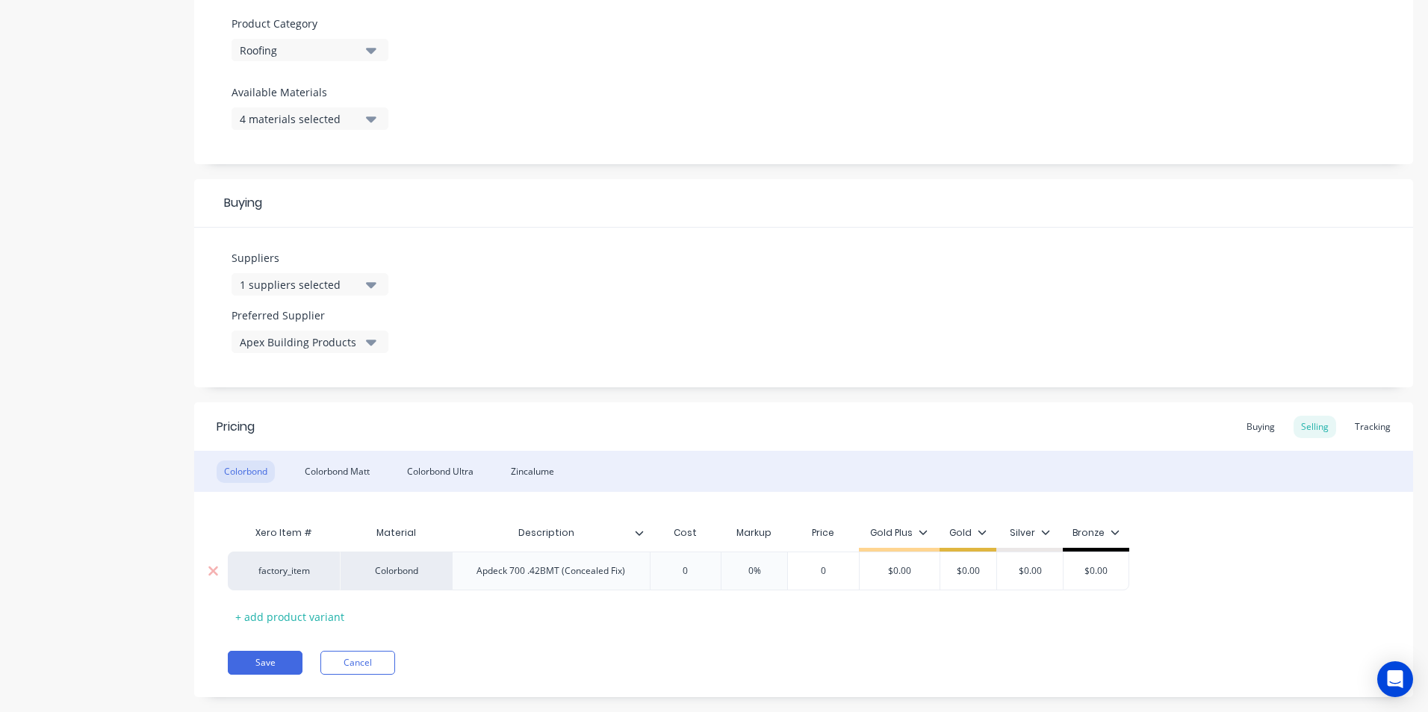
type input "0"
click at [695, 574] on input "0" at bounding box center [685, 571] width 75 height 13
type textarea "x"
type input "1"
type textarea "x"
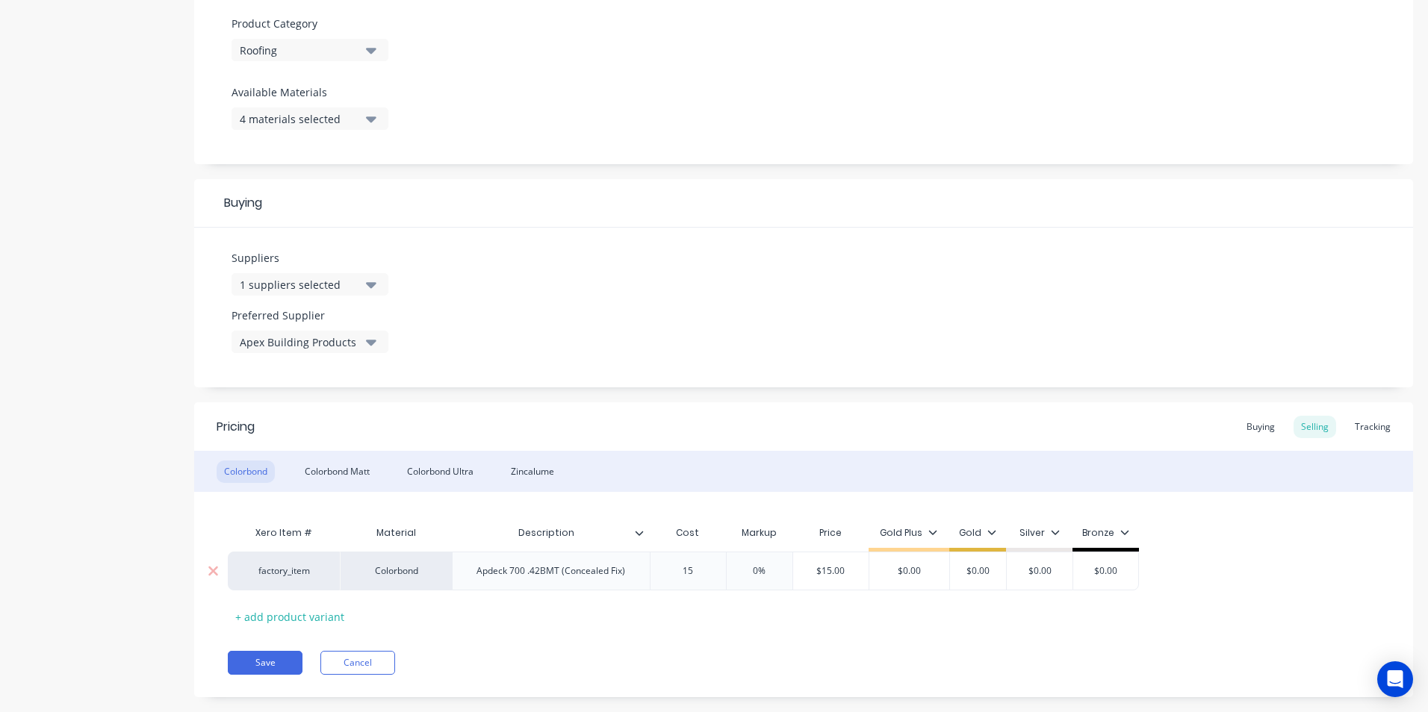
type input "15."
type textarea "x"
type input "15.2"
type textarea "x"
type input "15.26"
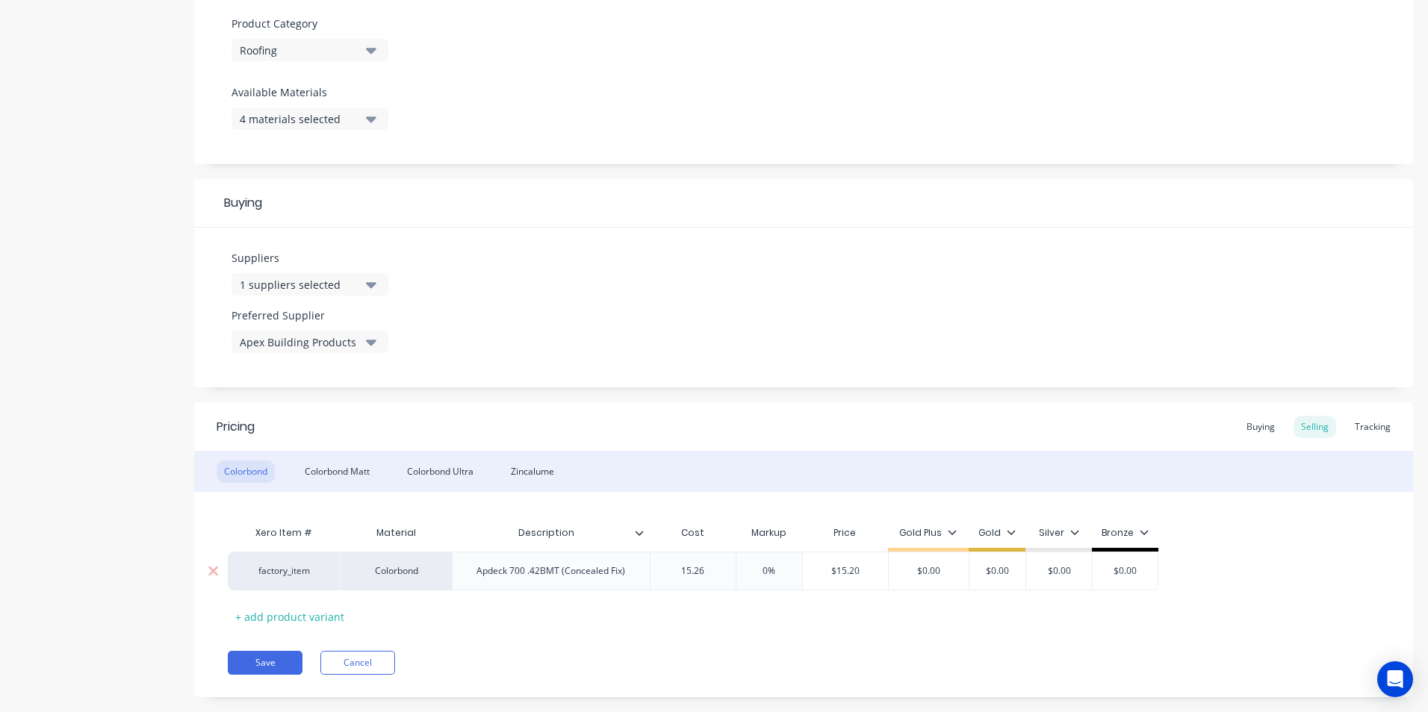
type textarea "x"
type input "15.268"
type textarea "x"
type input "15.26"
type textarea "x"
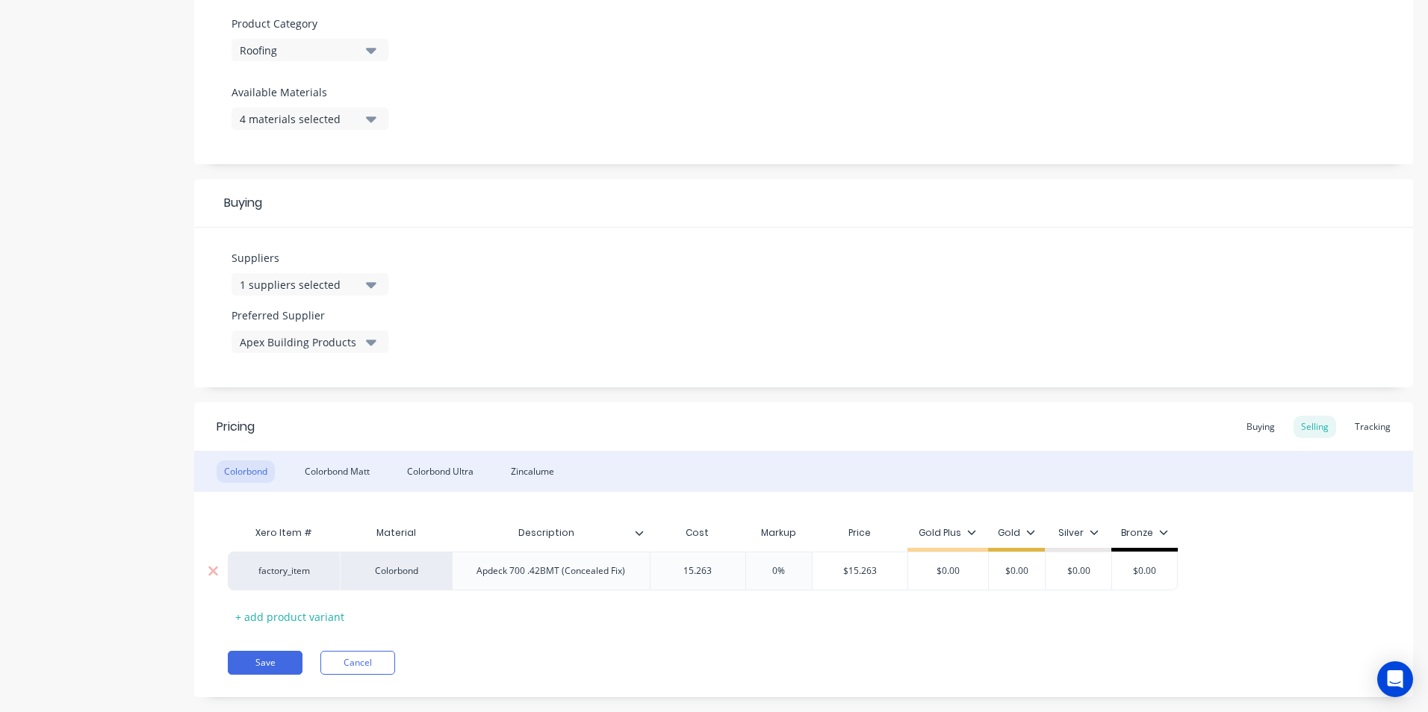
type input "15.263"
type input "0%"
type input "$15.263"
type textarea "x"
type input "1"
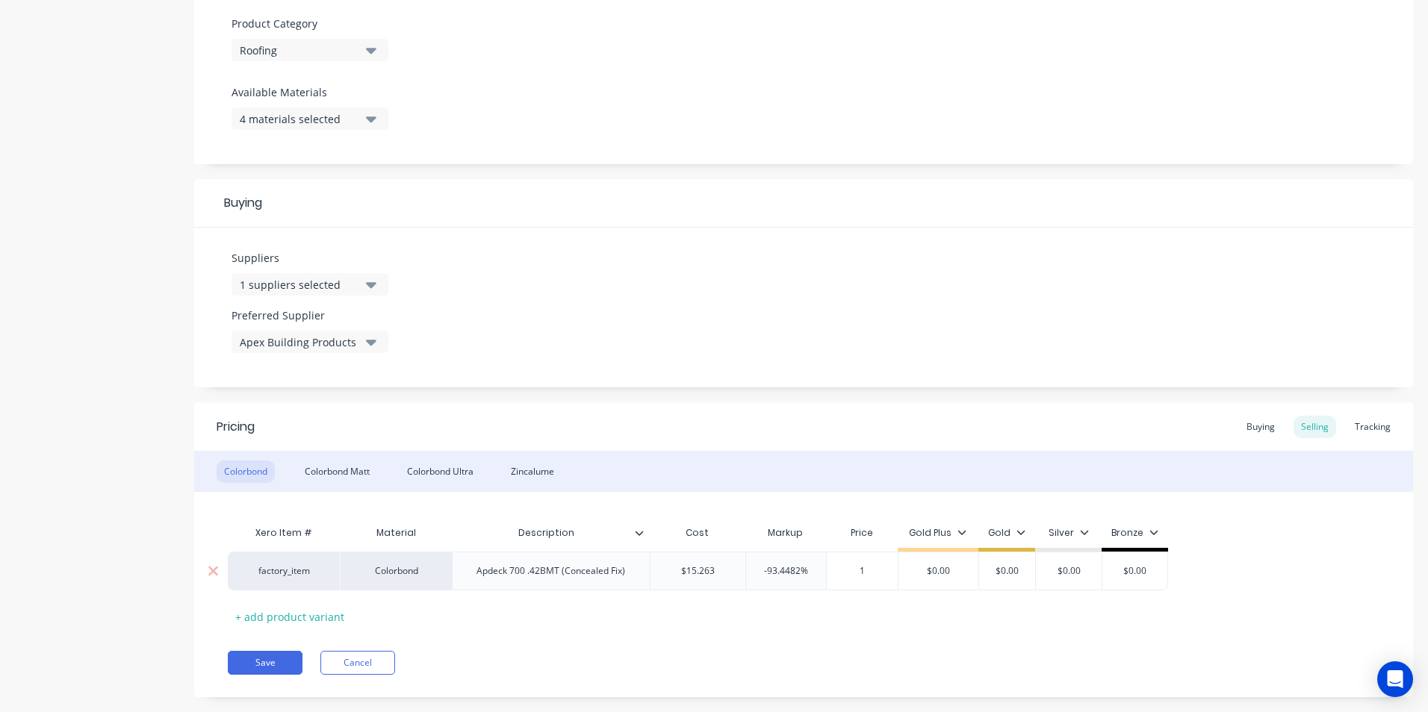
type textarea "x"
type input "15."
type textarea "x"
type input "15.2"
type textarea "x"
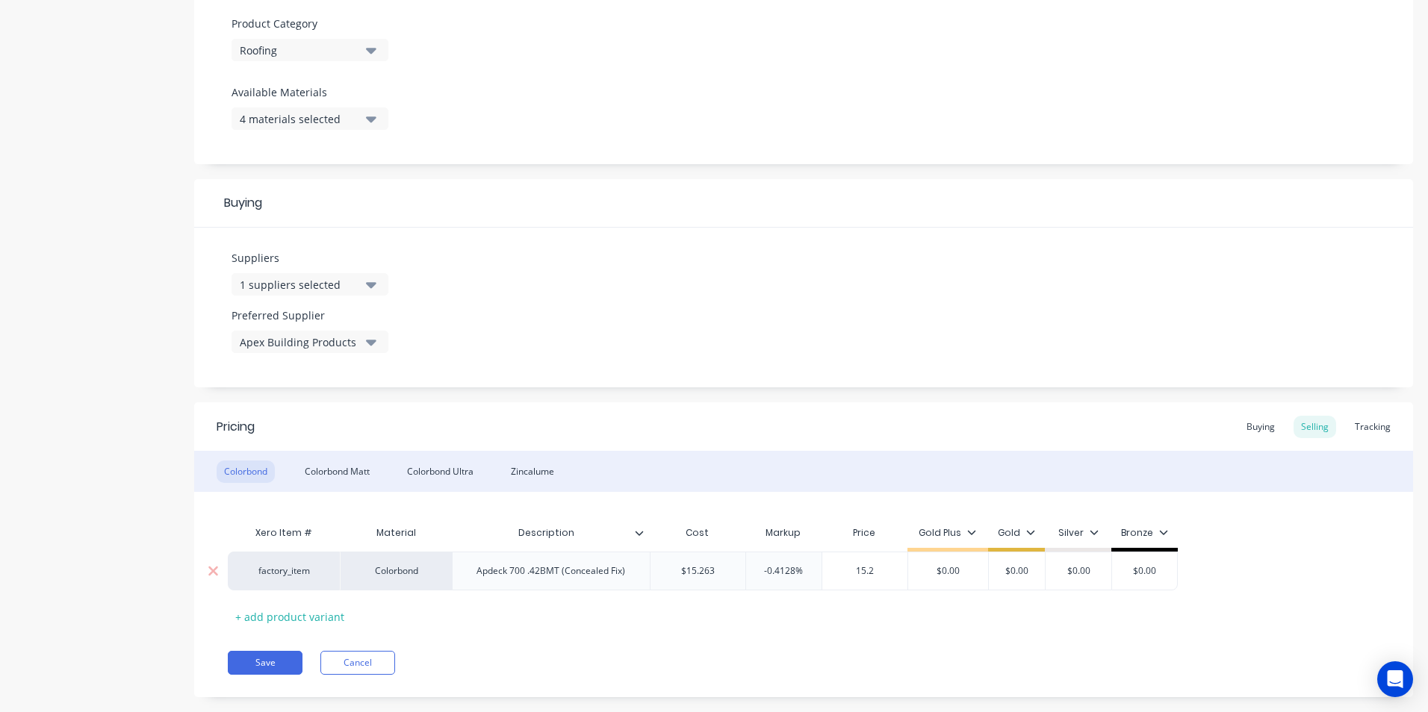
type input "15.26"
type textarea "x"
type input "15.262"
type textarea "x"
type input "15.2628"
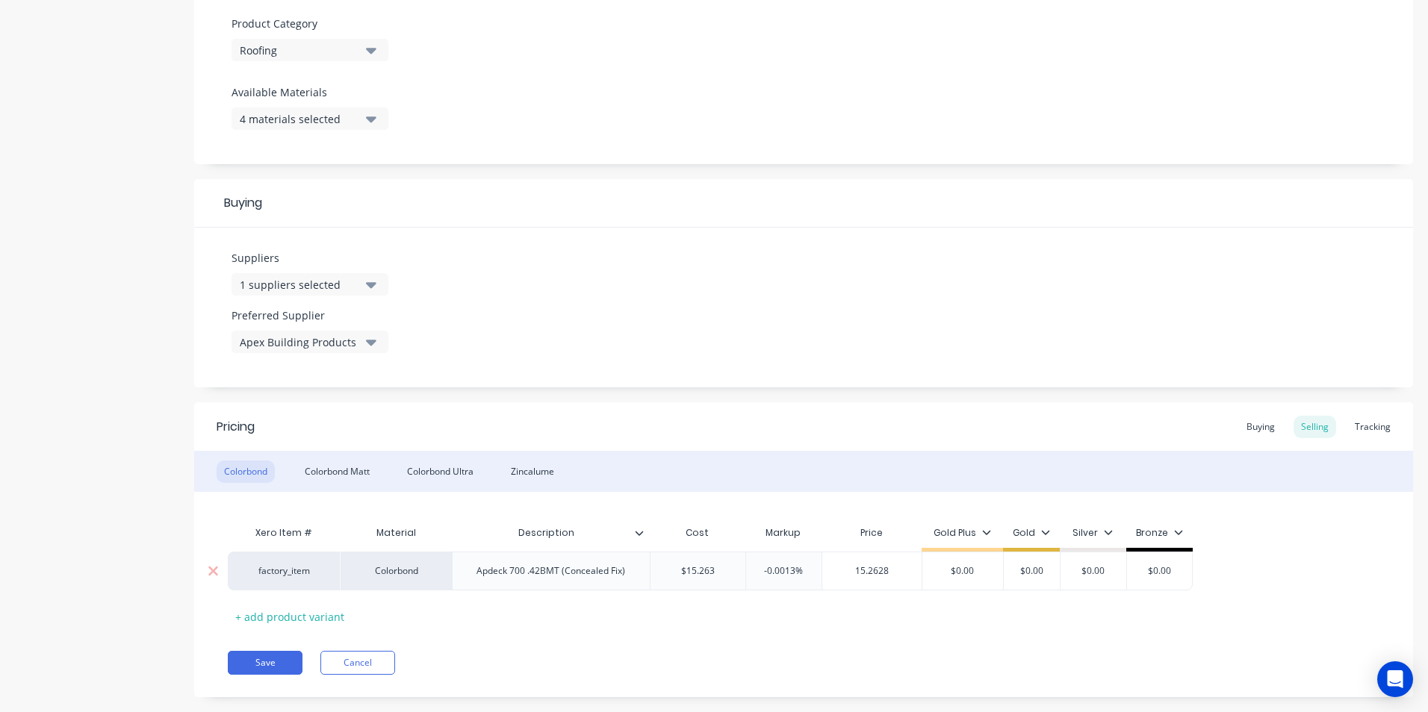
type input "$0.00"
type input "$15.2628"
type textarea "x"
type input "1"
type textarea "x"
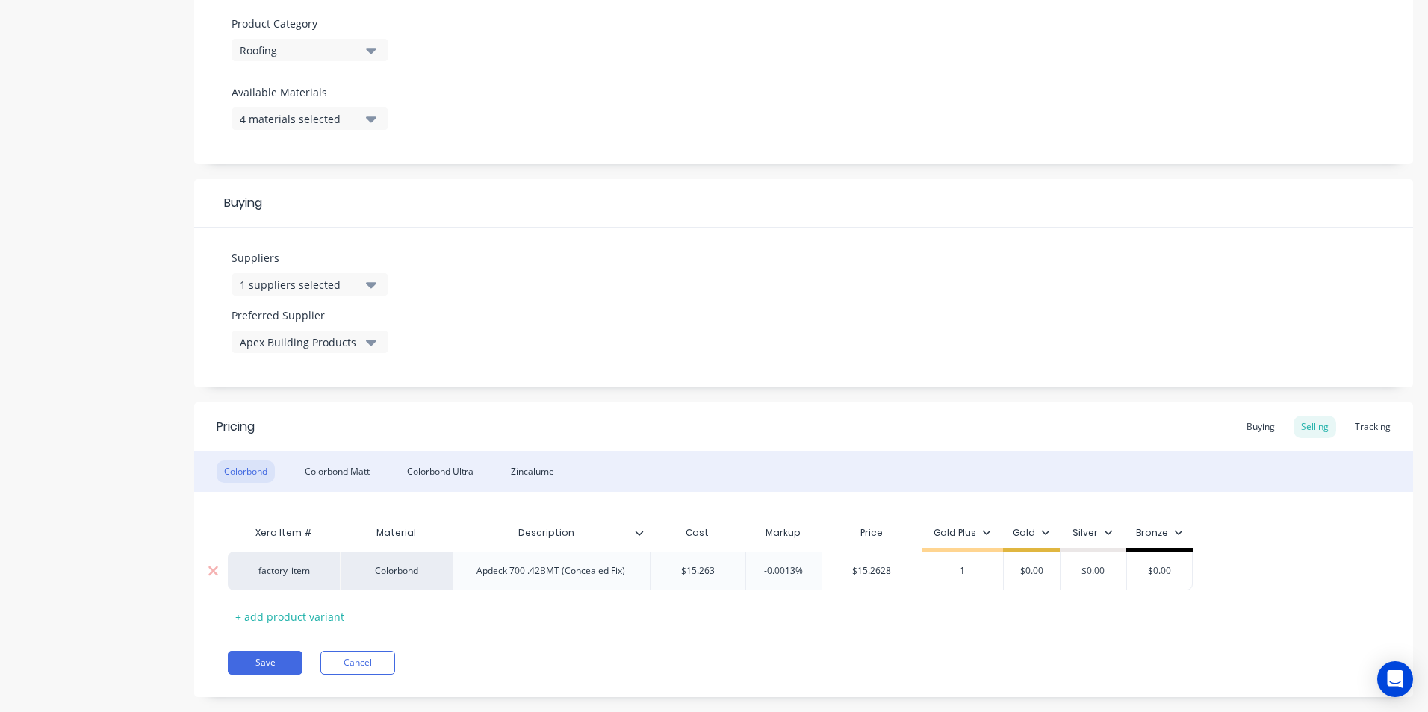
type input "15"
type textarea "x"
type input "15."
type textarea "x"
type input "15.2"
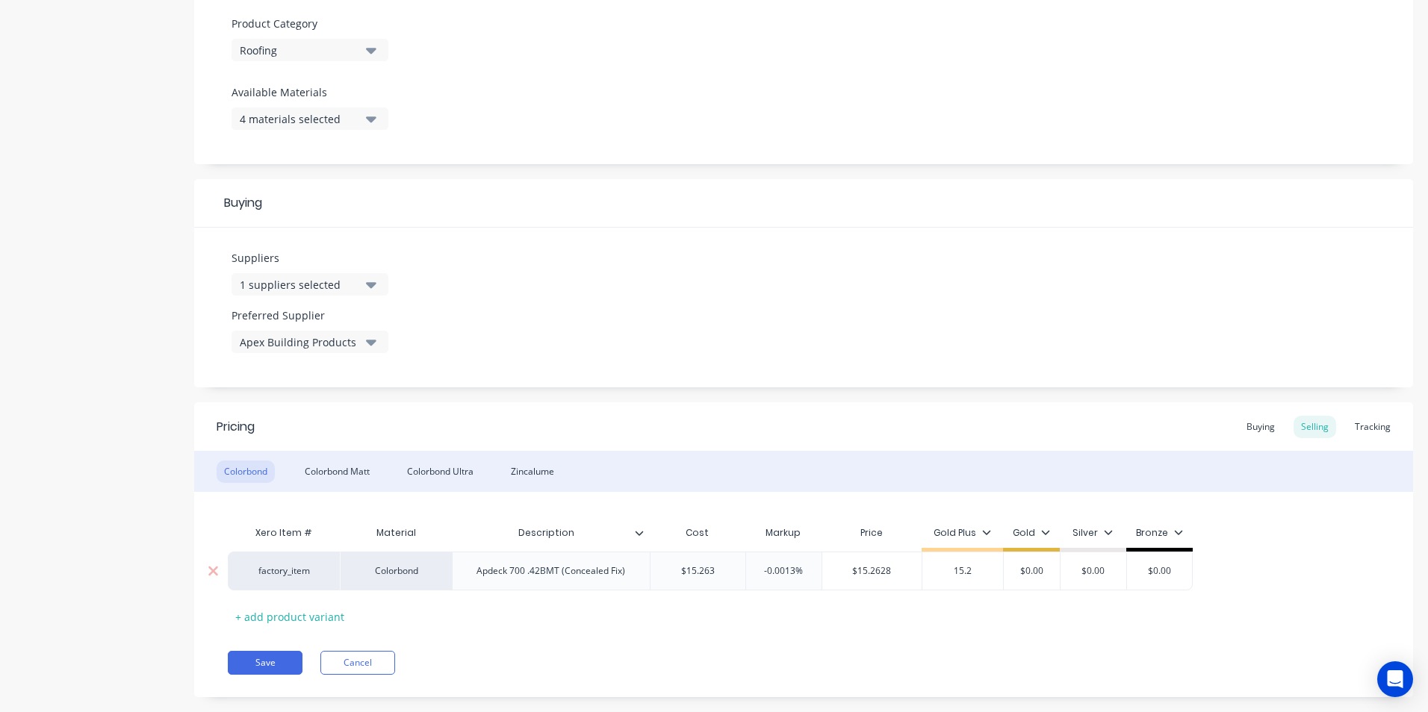
type textarea "x"
type input "15.26"
type textarea "x"
type input "15.263"
type input "$0.00"
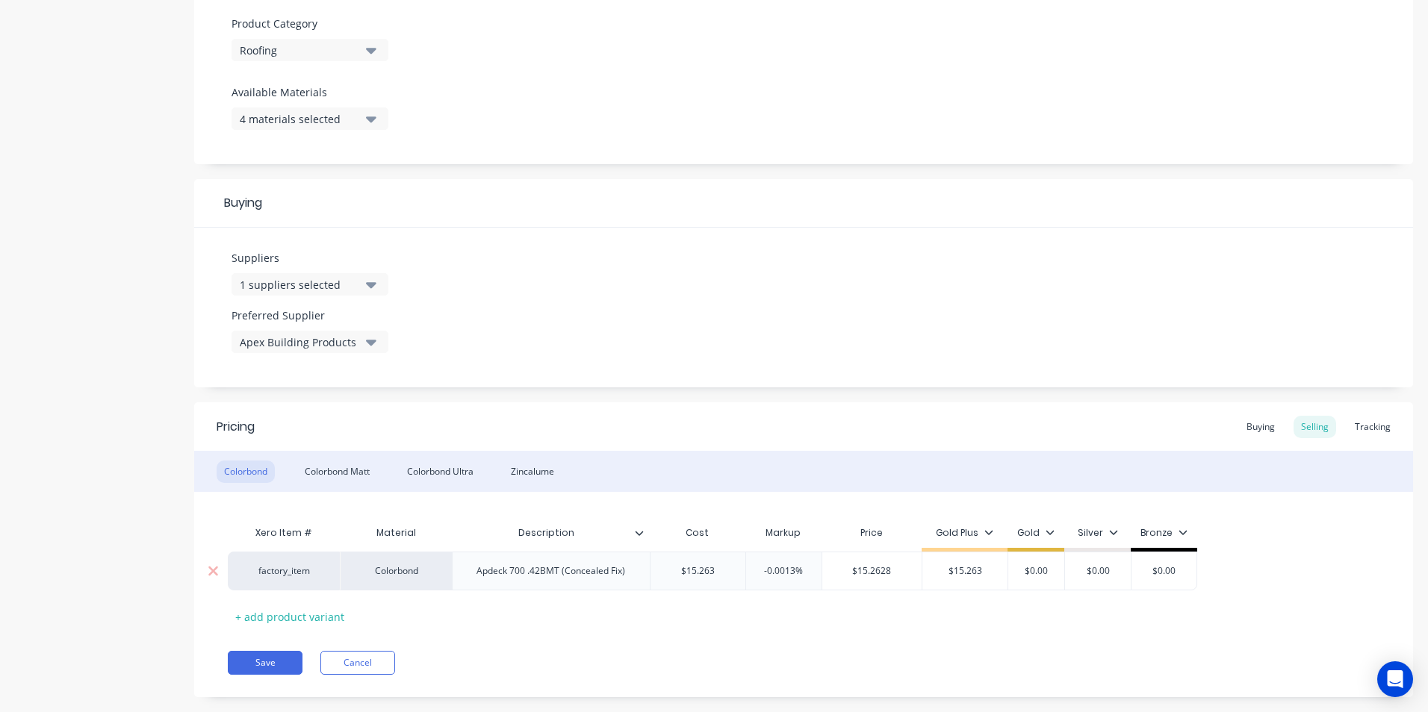
type input "$15.263"
type textarea "x"
type input "1"
type textarea "x"
type input "15"
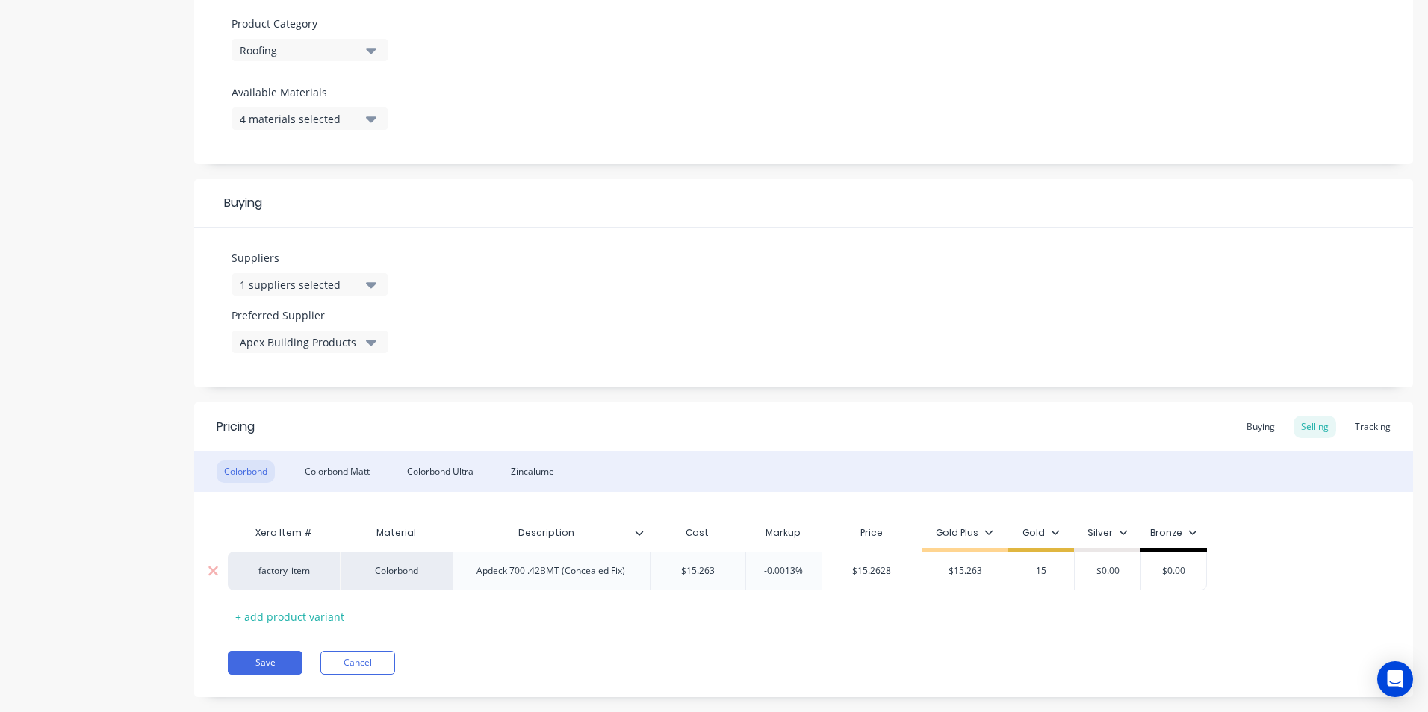
type textarea "x"
type input "15."
type textarea "x"
type input "15.2"
type textarea "x"
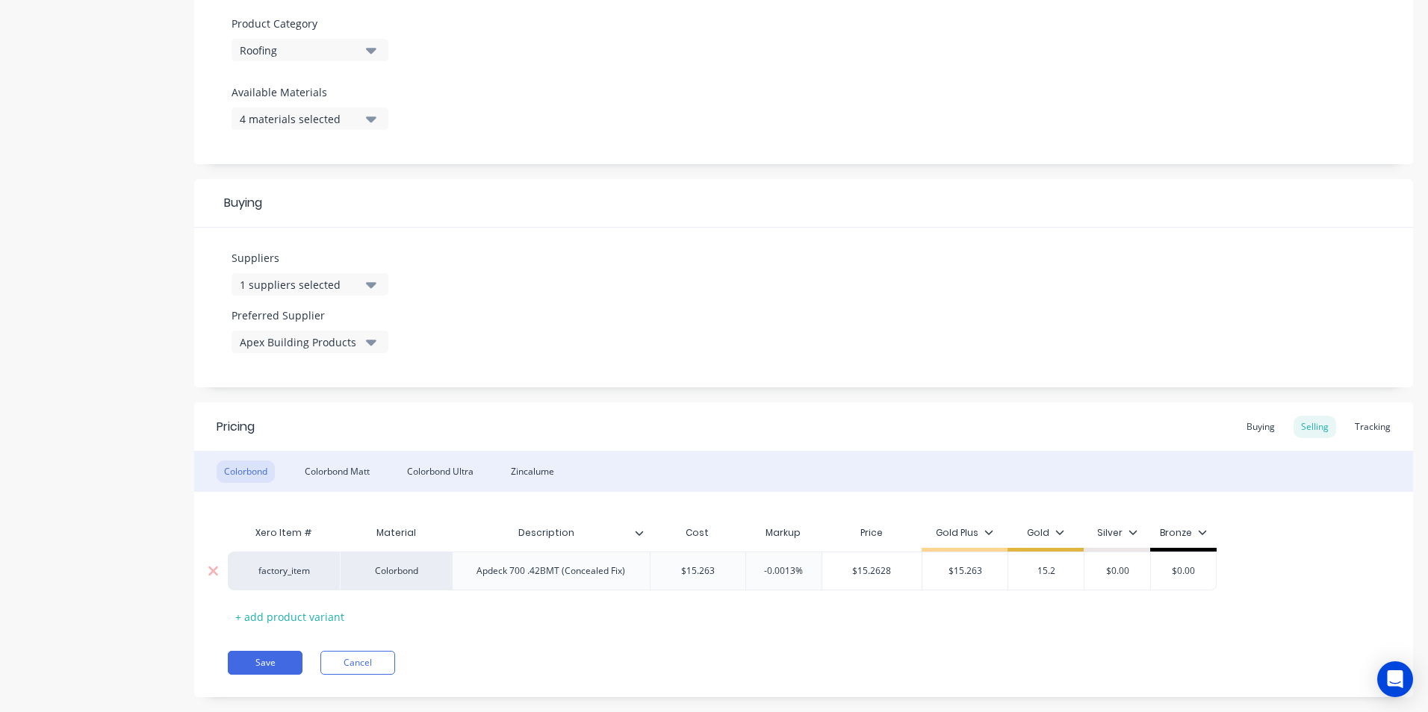
type input "15.26"
type textarea "x"
type input "15.263"
type input "$0.00"
click at [1258, 426] on div "Buying" at bounding box center [1260, 427] width 43 height 22
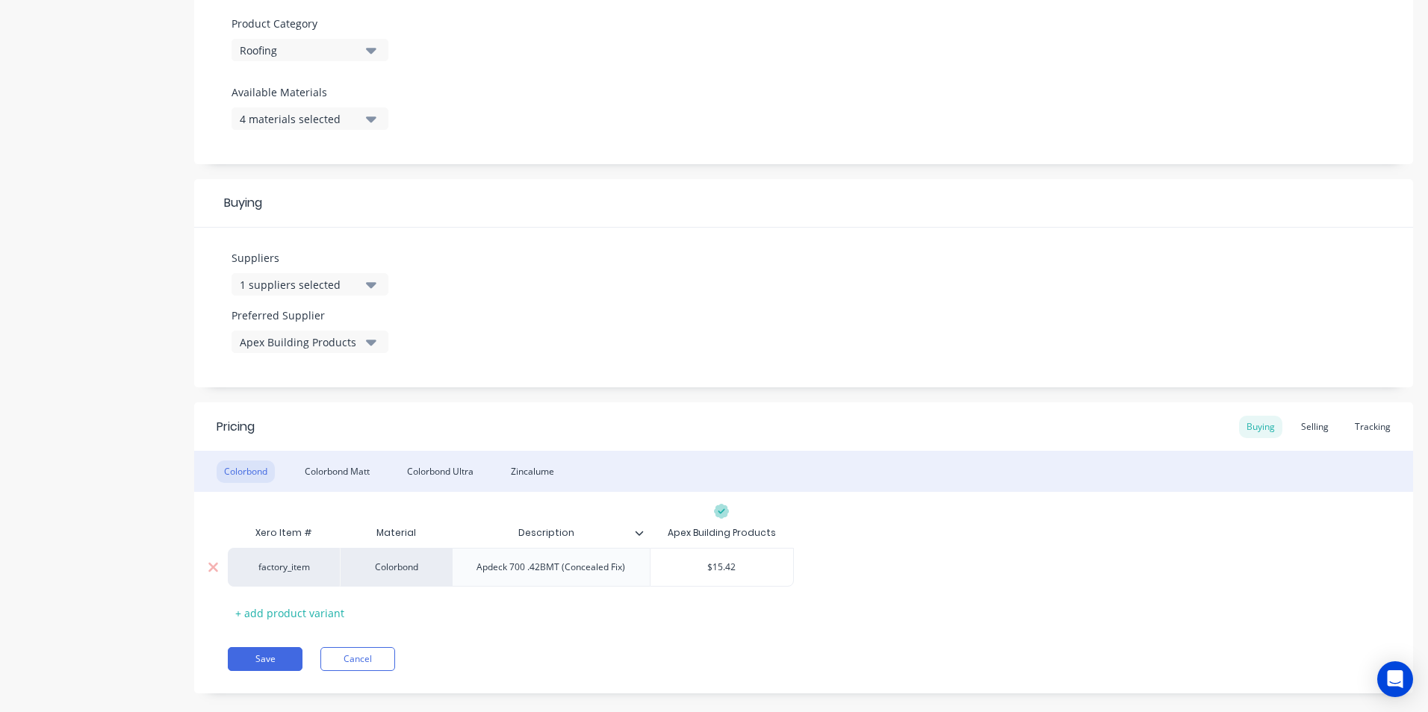
type input "$15.42"
click at [736, 562] on input "$15.42" at bounding box center [721, 567] width 143 height 13
type textarea "x"
type input "1"
type textarea "x"
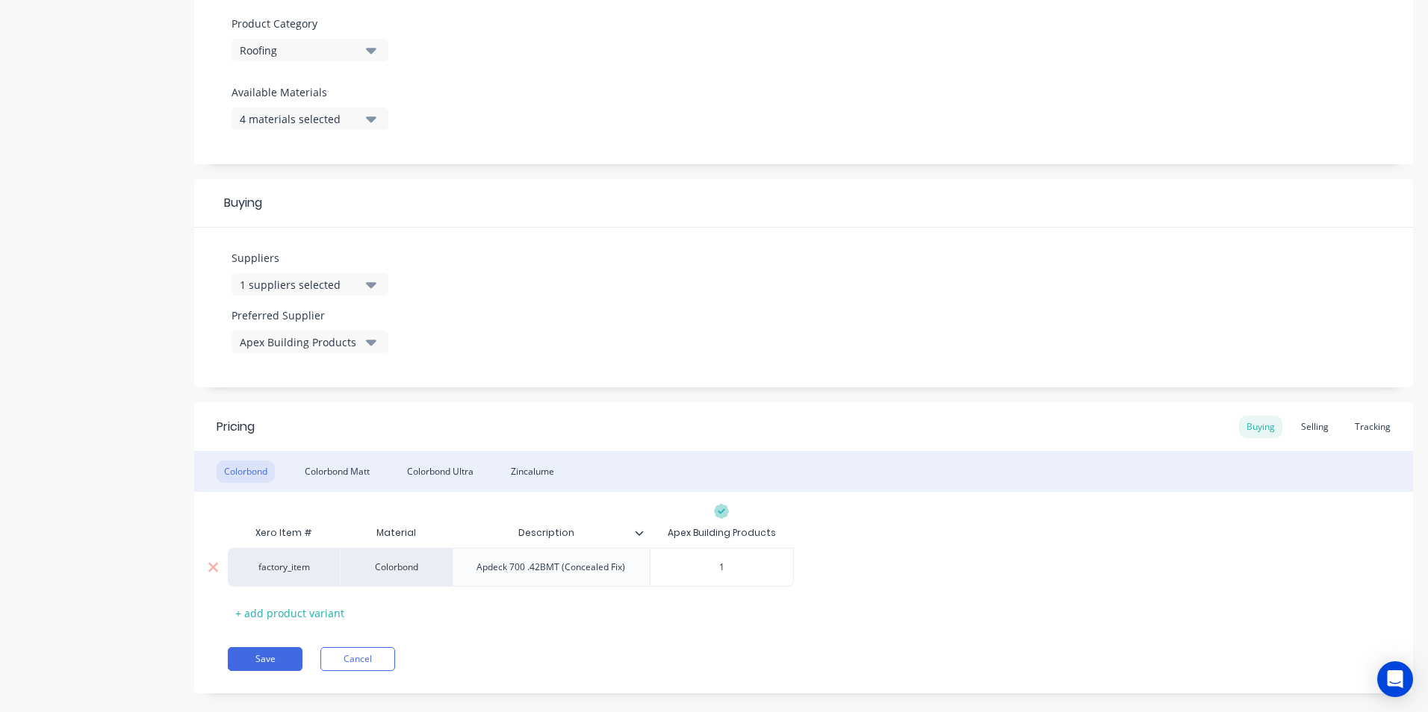
type input "12"
type textarea "x"
type input "12."
type textarea "x"
type input "12.7"
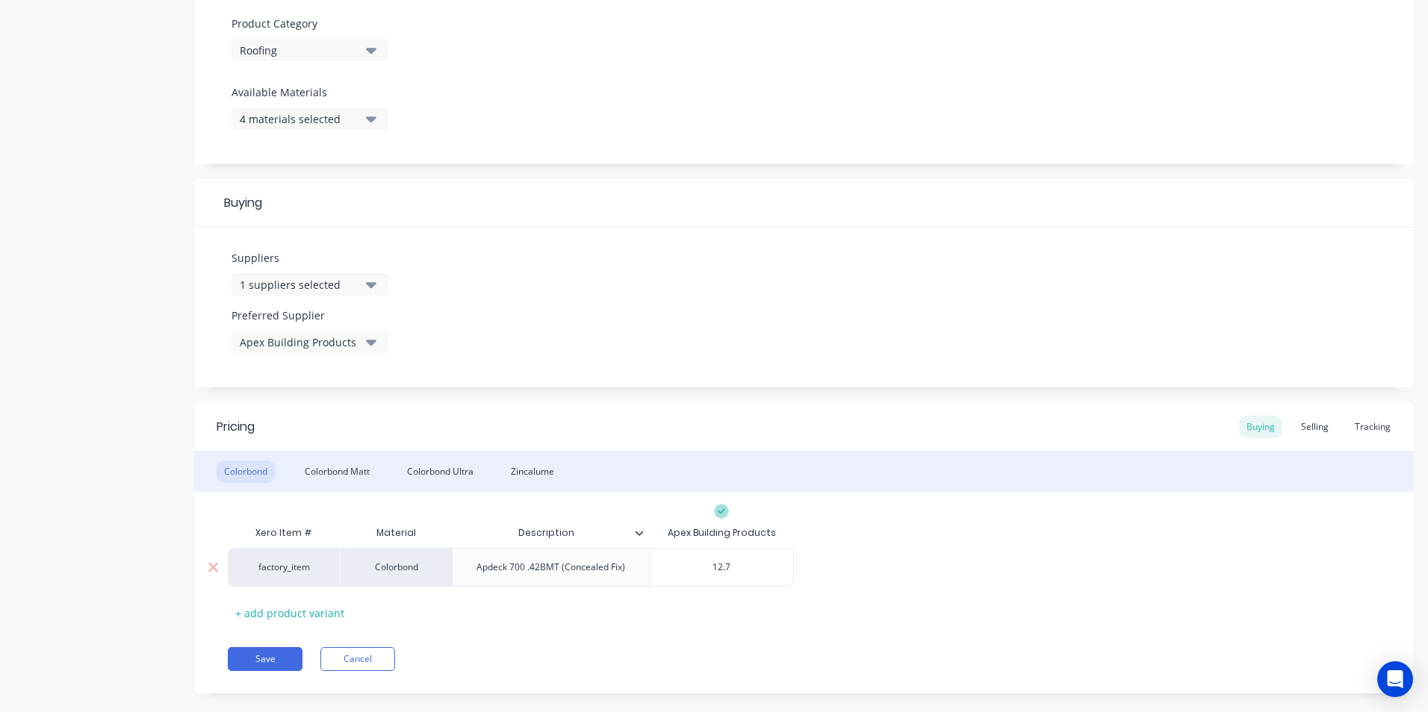
type textarea "x"
type input "12.71"
type textarea "x"
type input "12.719"
click at [907, 550] on div "factory_item Colorbond Apdeck 700 .42BMT (Concealed Fix) $12.719 12.719" at bounding box center [804, 567] width 1152 height 39
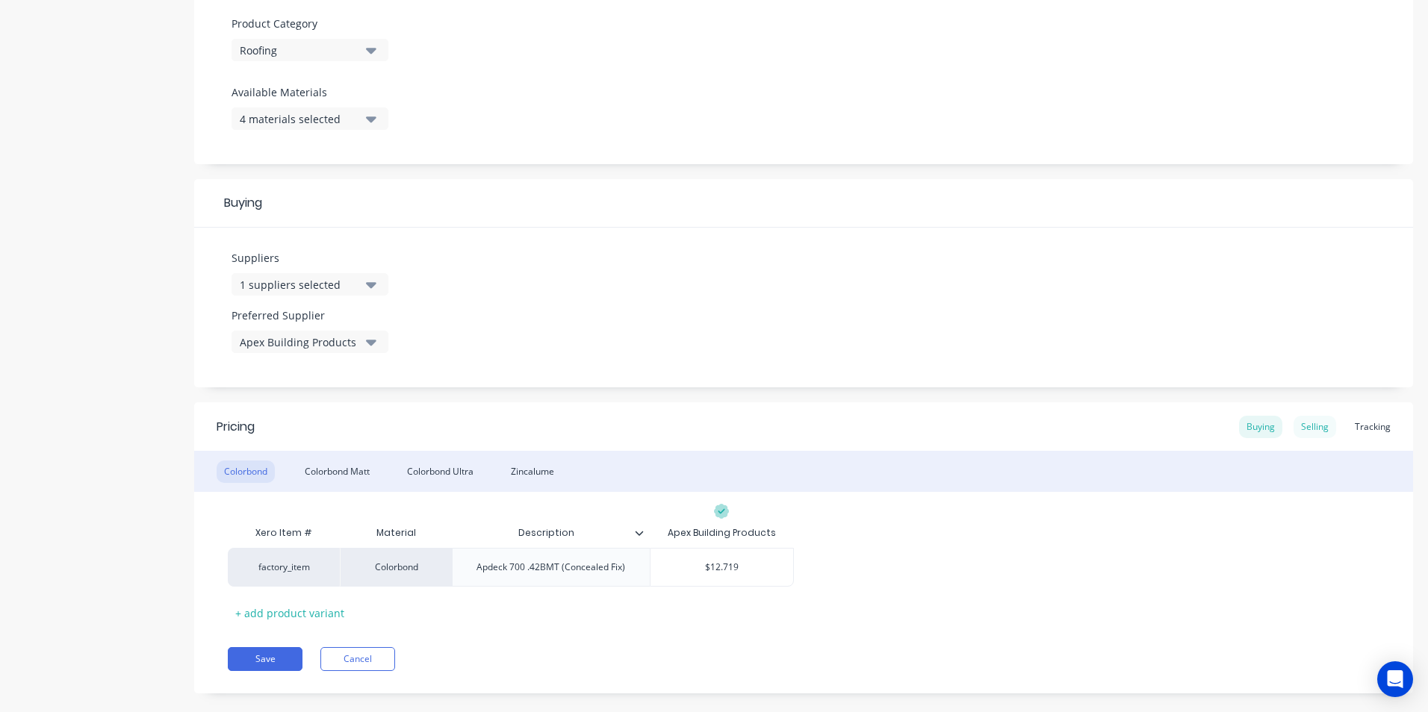
click at [1293, 423] on div "Selling" at bounding box center [1314, 427] width 43 height 22
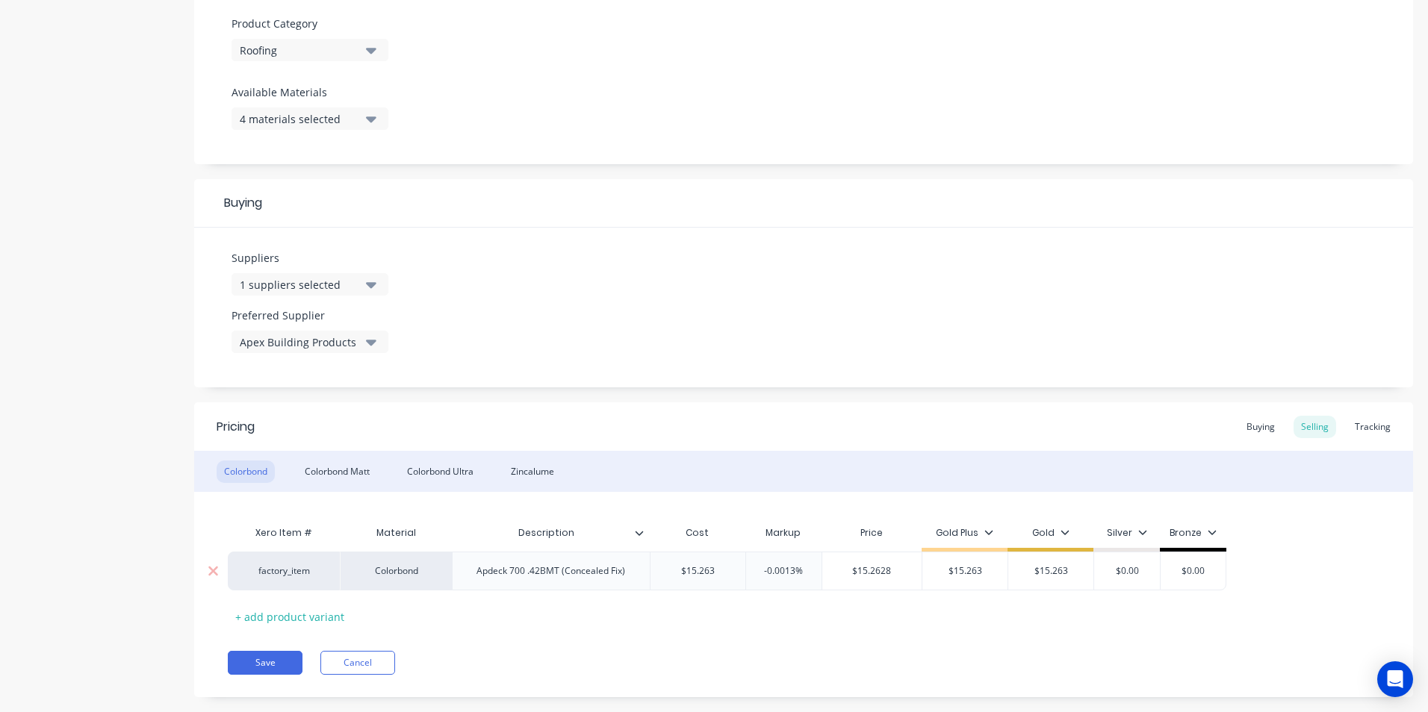
type input "$15.263"
click at [721, 571] on input "$15.263" at bounding box center [697, 571] width 95 height 13
type textarea "x"
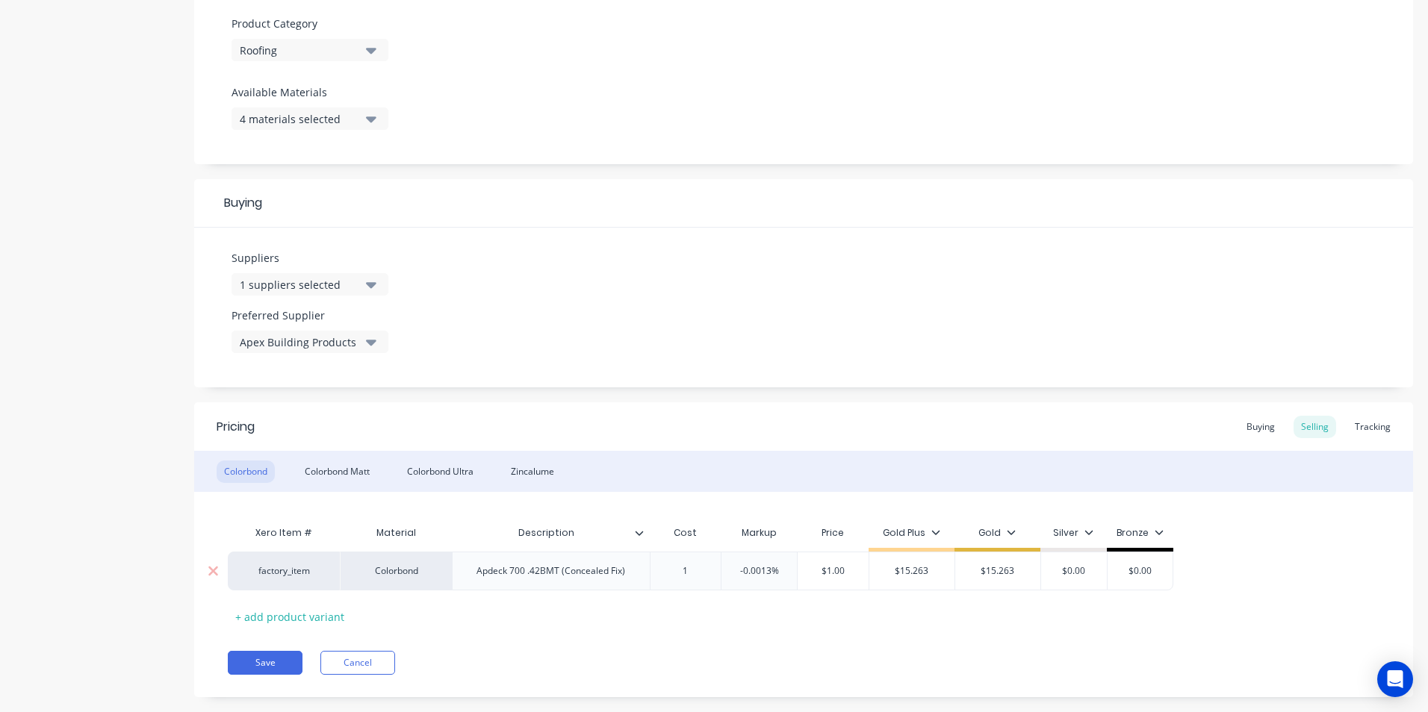
type input "12"
type textarea "x"
type input "121."
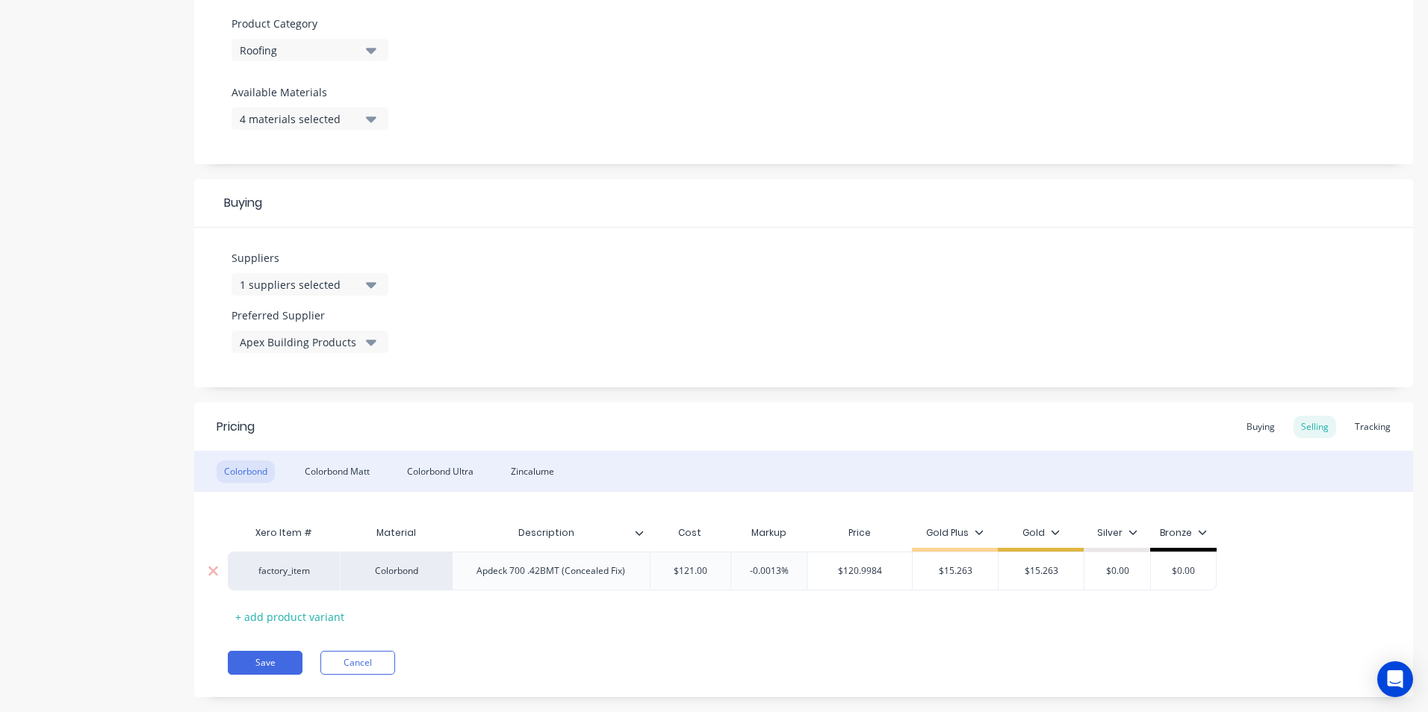
type textarea "x"
type input "Description"
type textarea "x"
type input "$121.00"
click at [721, 571] on input "$121.00" at bounding box center [690, 571] width 81 height 13
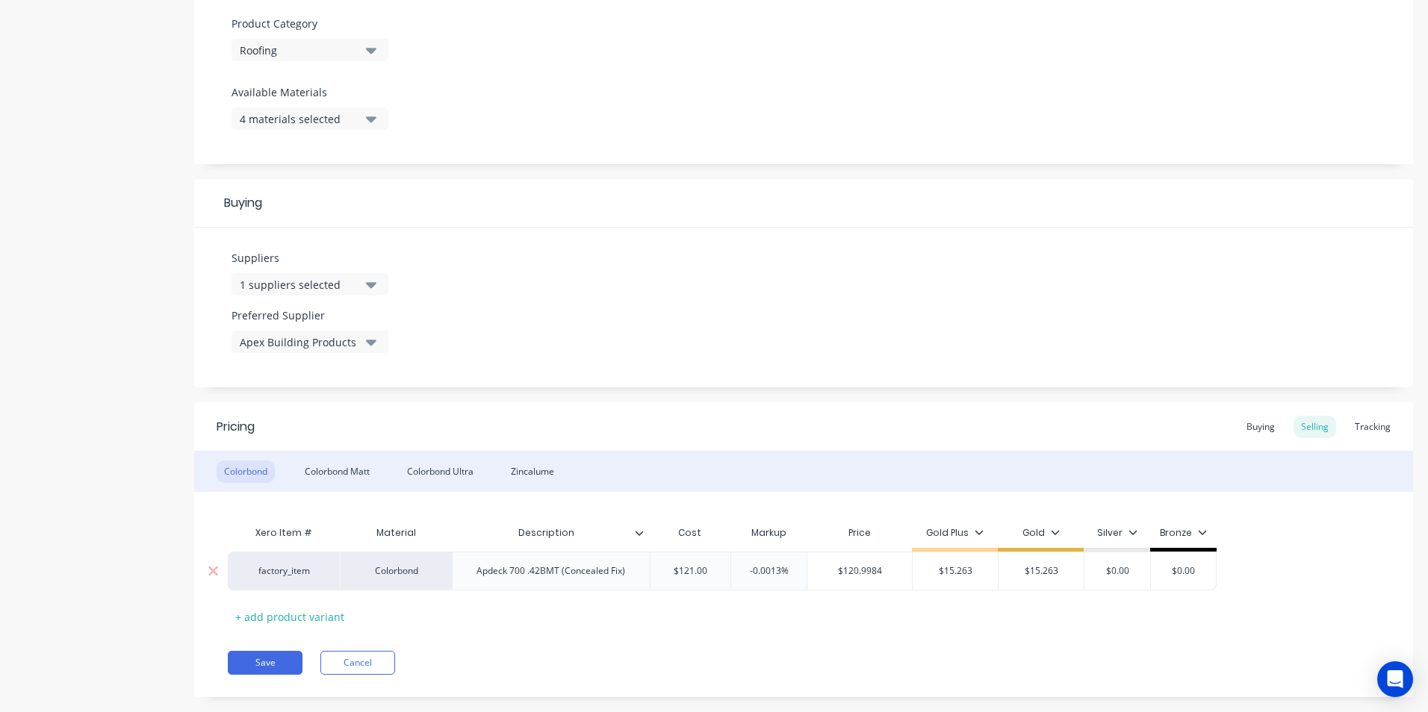
type textarea "x"
type input "1"
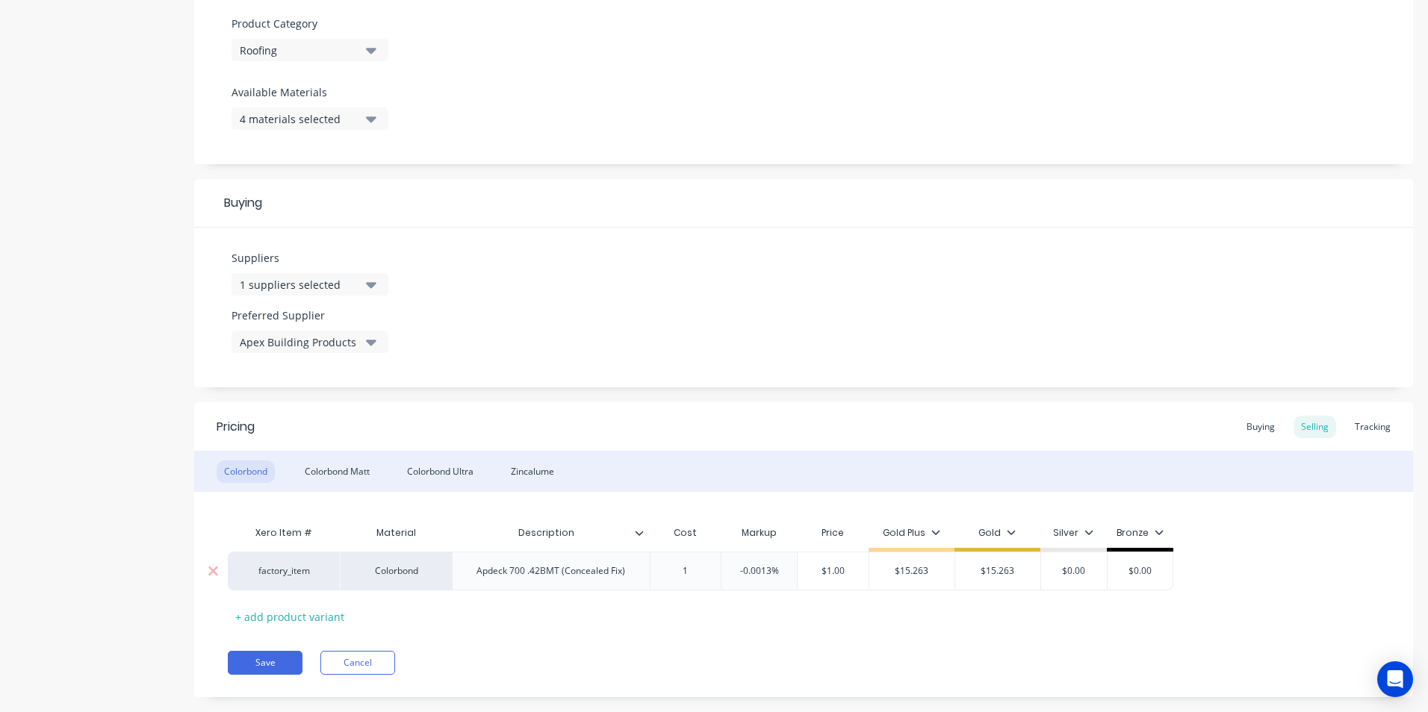
type textarea "x"
type input "12."
type textarea "x"
type input "12.7"
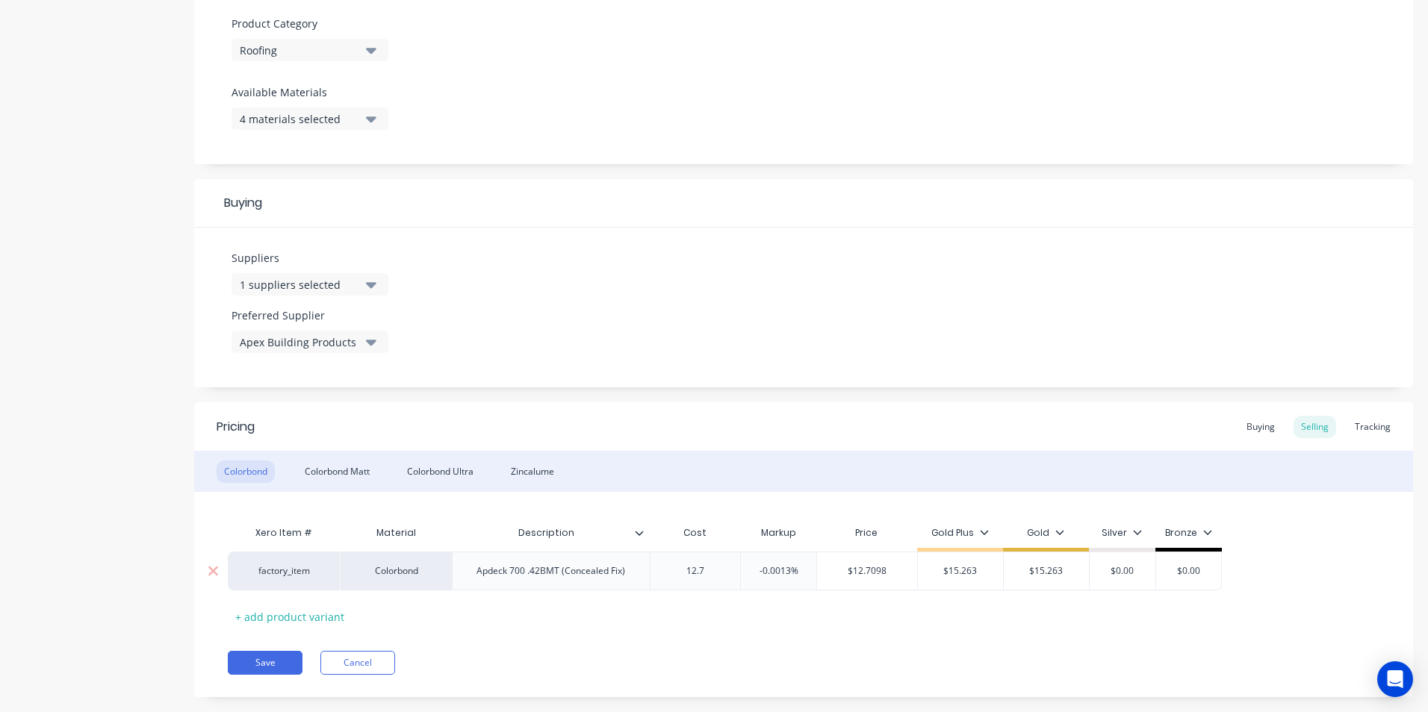
type textarea "x"
type input "12.71"
type textarea "x"
type input "12.719"
type input "-0.0013%"
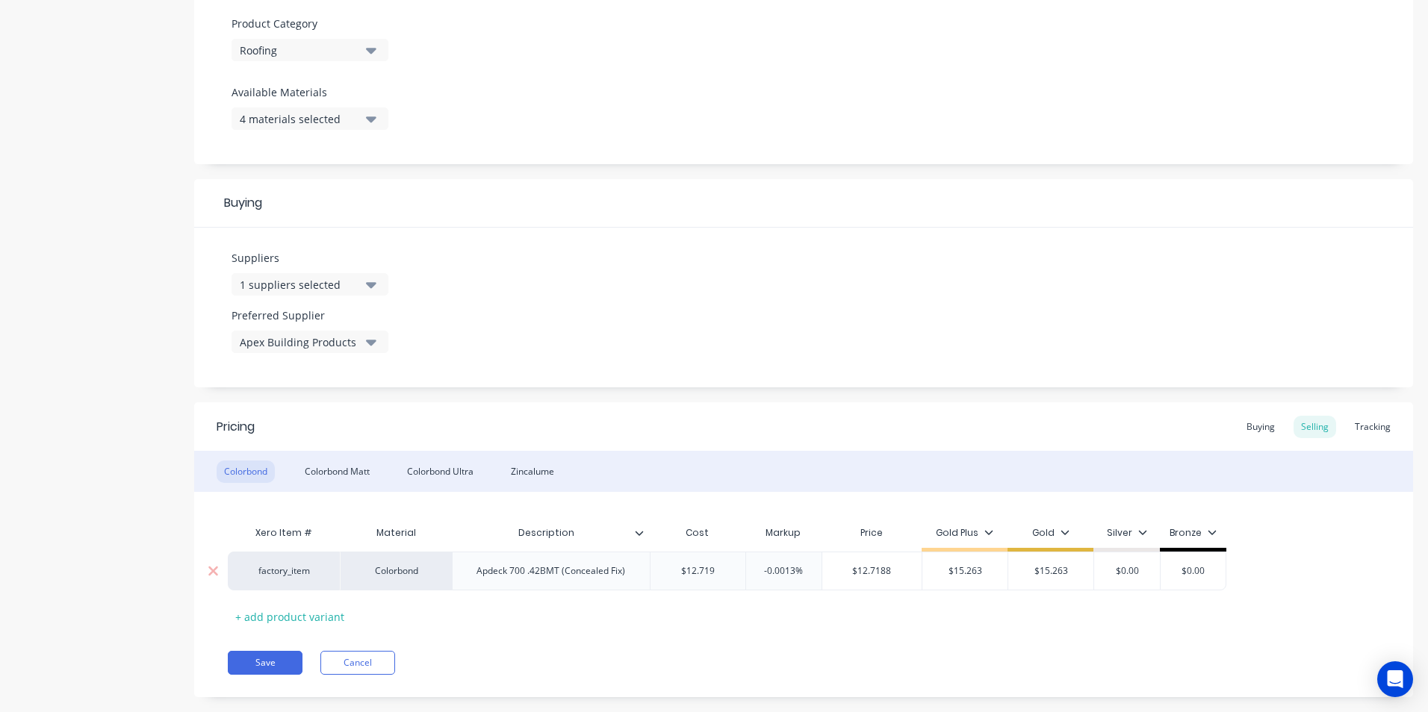
type input "$12.7188"
type textarea "x"
type input "1"
type textarea "x"
type input "15."
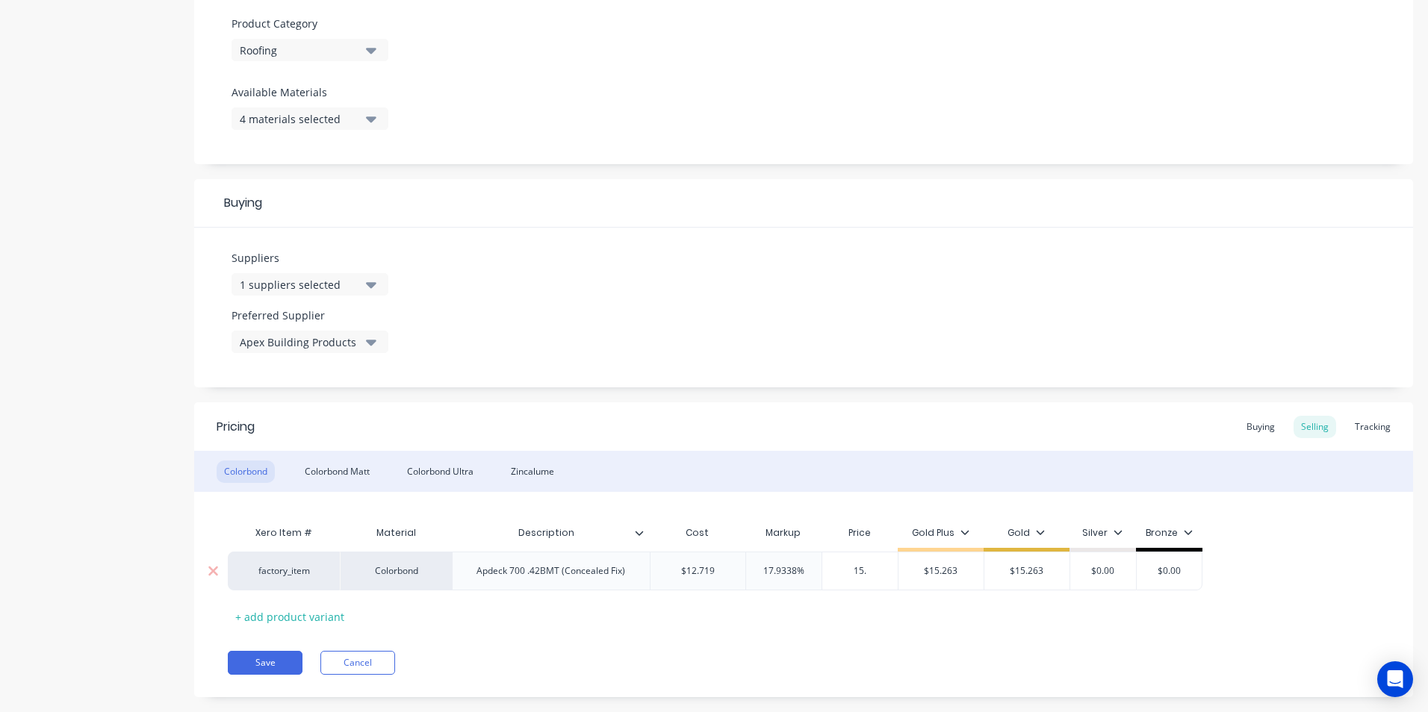
type textarea "x"
type input "15.2"
type textarea "x"
type input "15.26"
type textarea "x"
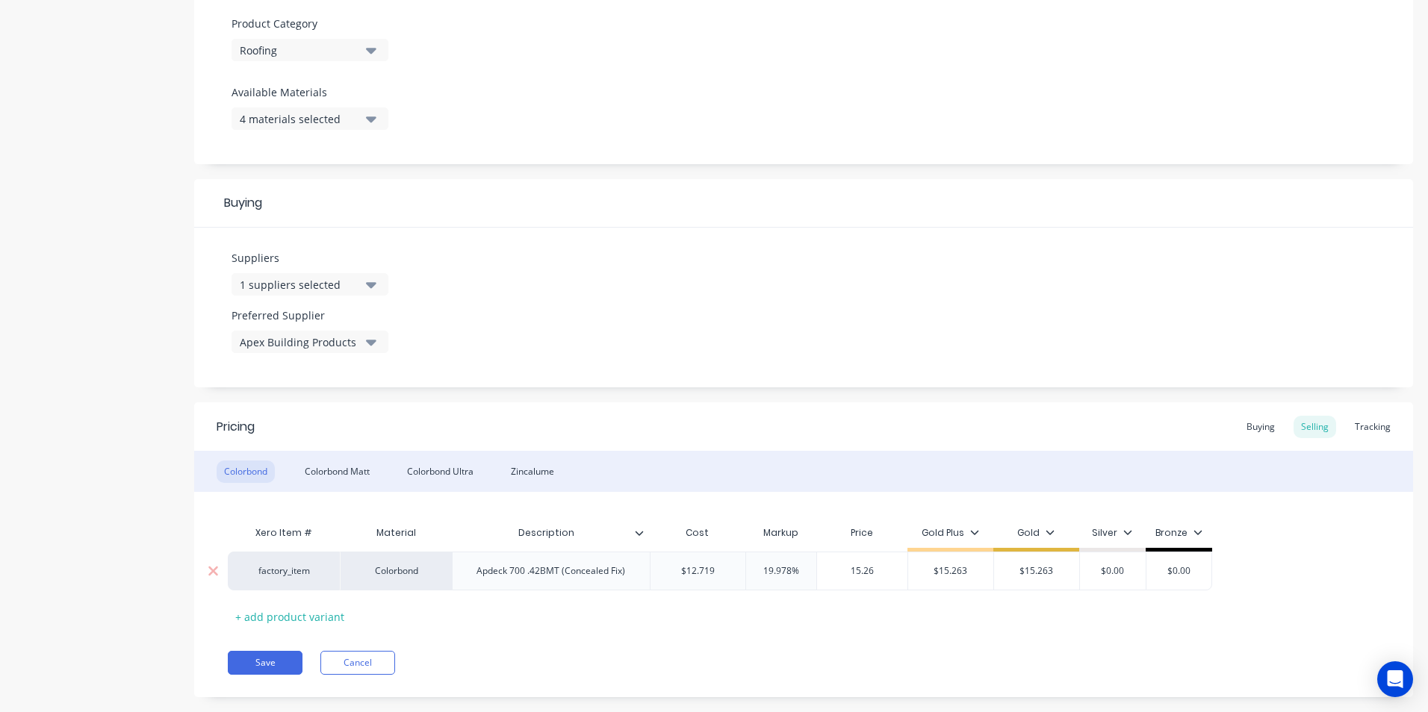
type input "15.262"
type textarea "x"
type input "15.2628"
type input "$15.263"
click at [253, 661] on button "Save" at bounding box center [265, 663] width 75 height 24
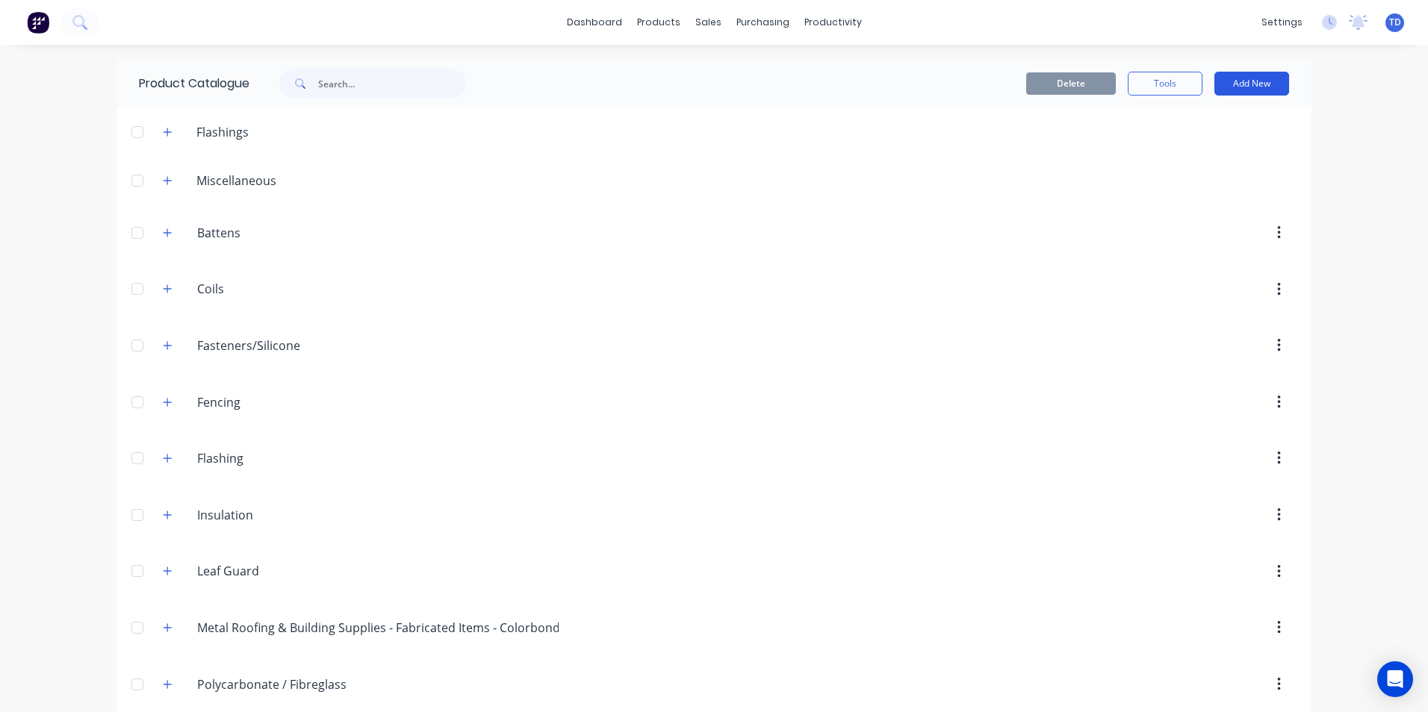
click at [1249, 90] on button "Add New" at bounding box center [1251, 84] width 75 height 24
click at [1192, 177] on div "Product" at bounding box center [1218, 182] width 115 height 22
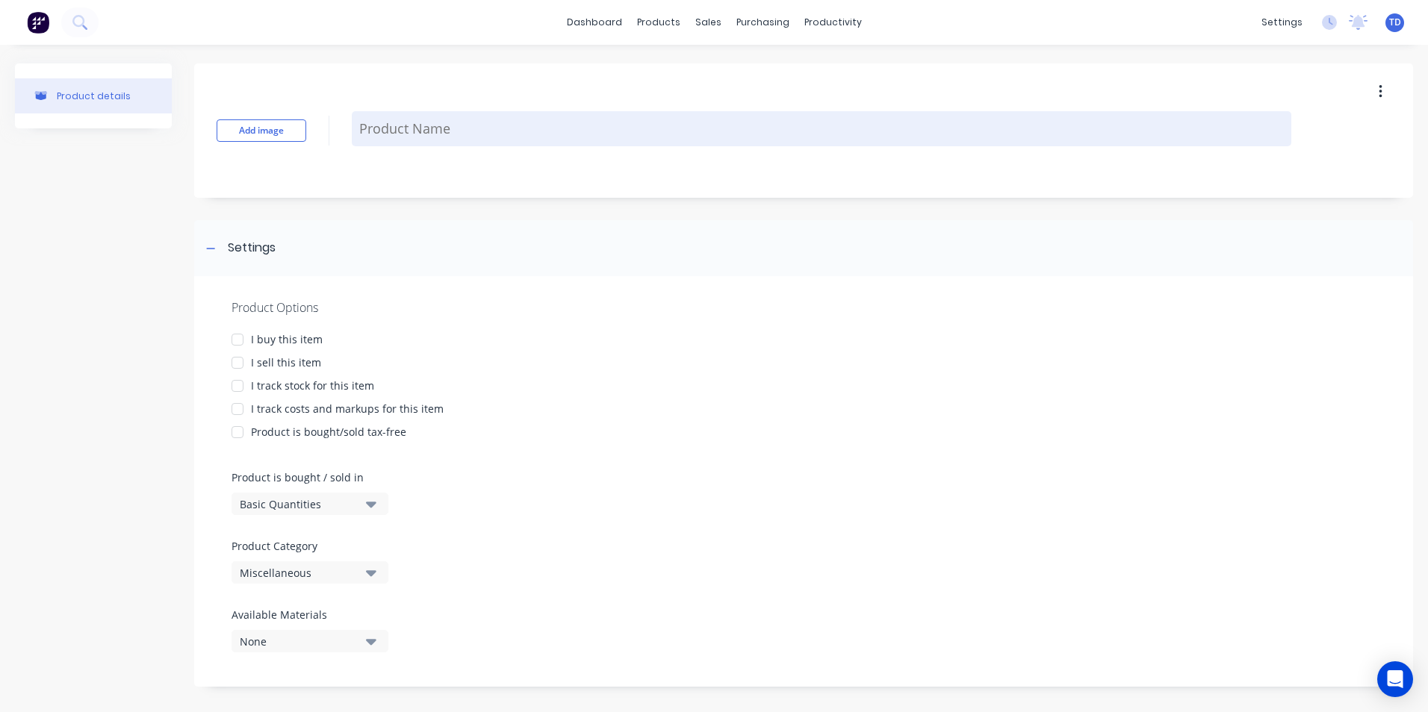
click at [431, 133] on textarea at bounding box center [821, 128] width 939 height 35
paste textarea "Apdeck 700 CLIPS"
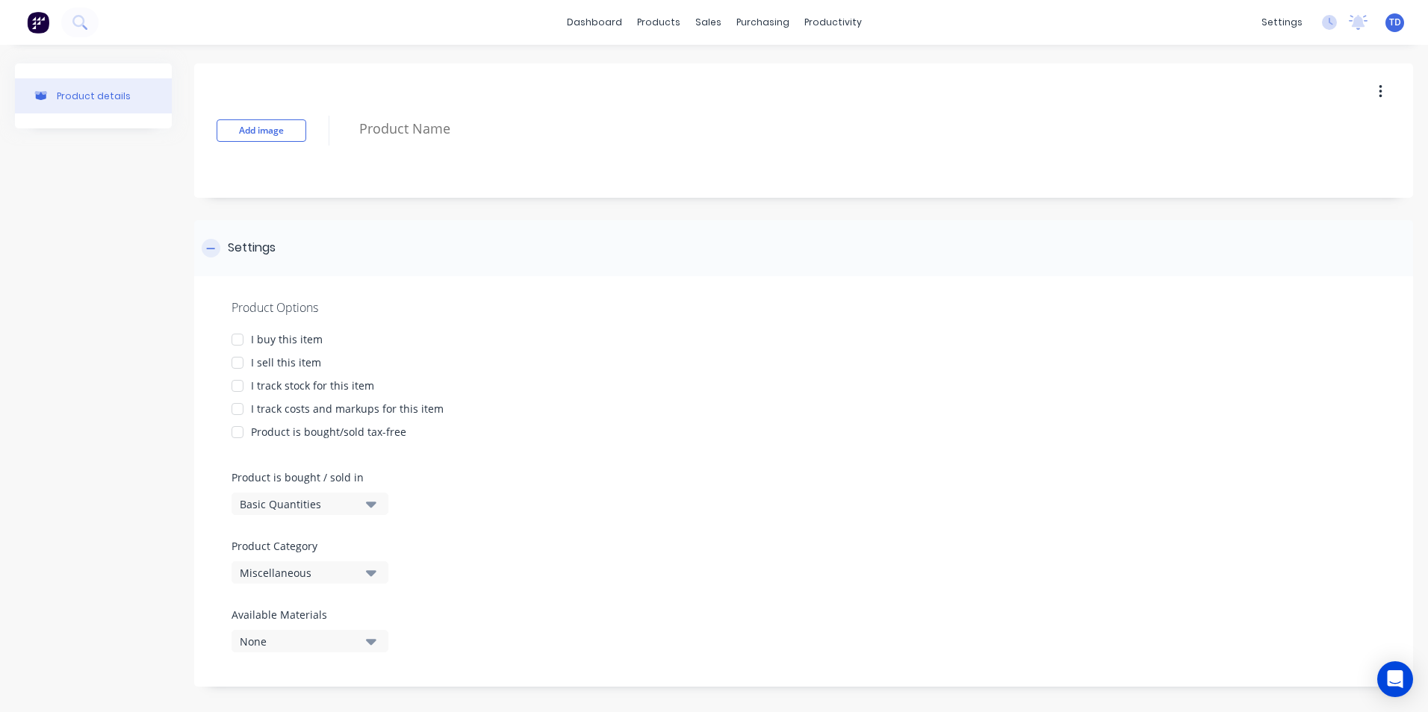
type textarea "x"
type textarea "Apdeck 700 CLIPS"
click at [240, 341] on div at bounding box center [238, 340] width 30 height 30
click at [233, 360] on div at bounding box center [238, 363] width 30 height 30
click at [234, 385] on div at bounding box center [238, 386] width 30 height 30
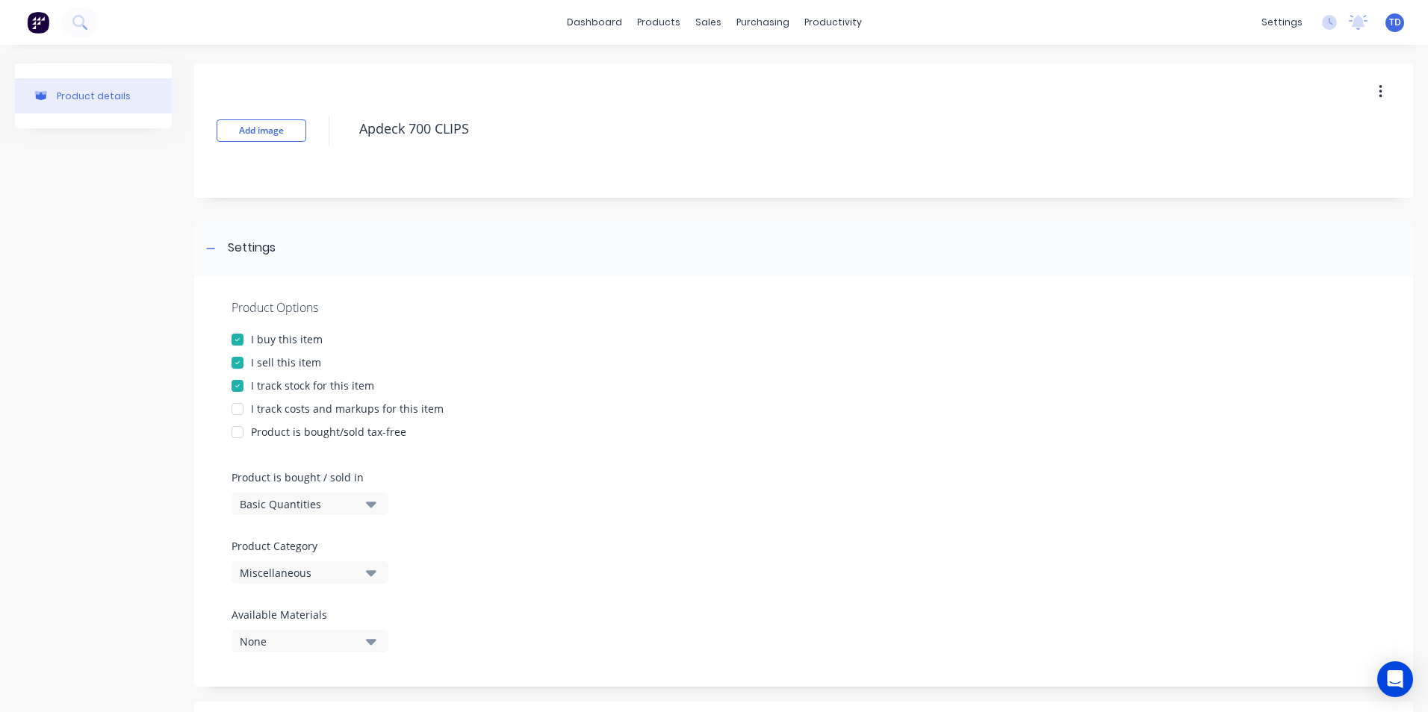
click at [237, 412] on div at bounding box center [238, 409] width 30 height 30
type textarea "x"
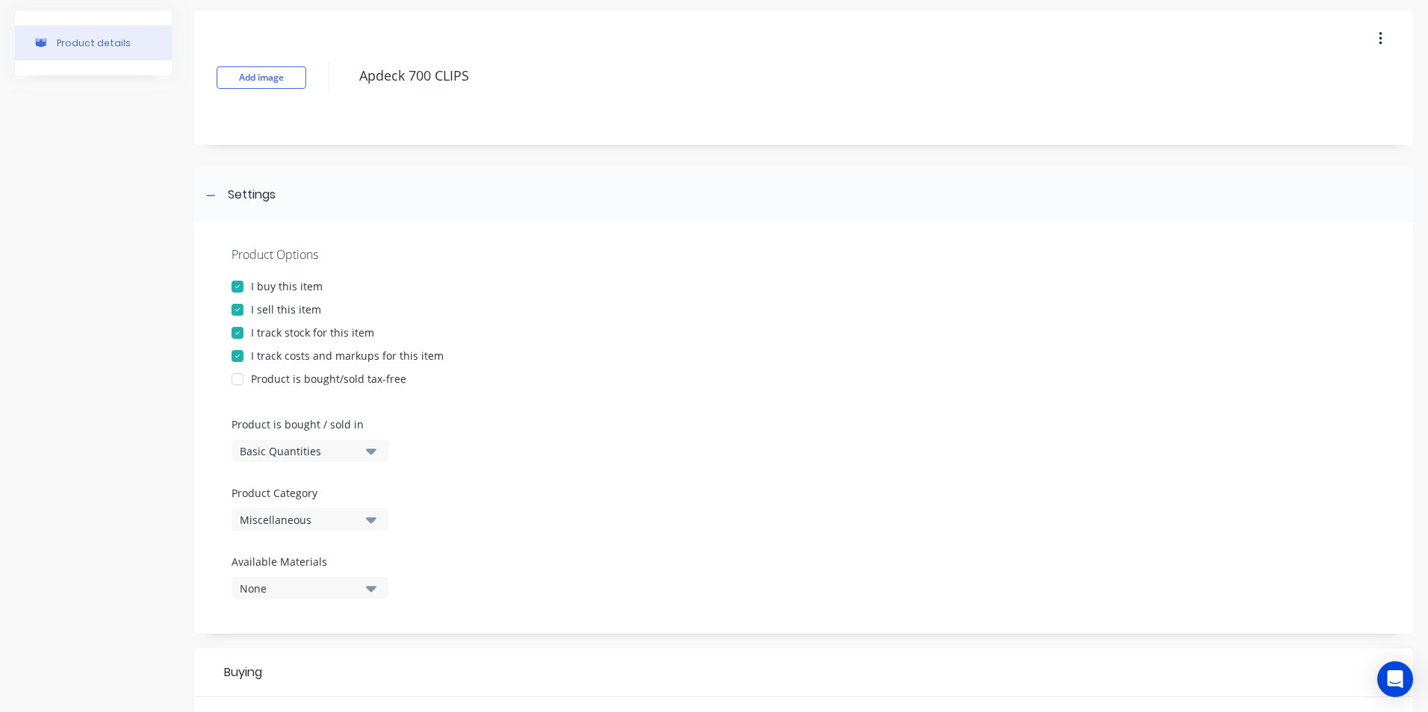
scroll to position [149, 0]
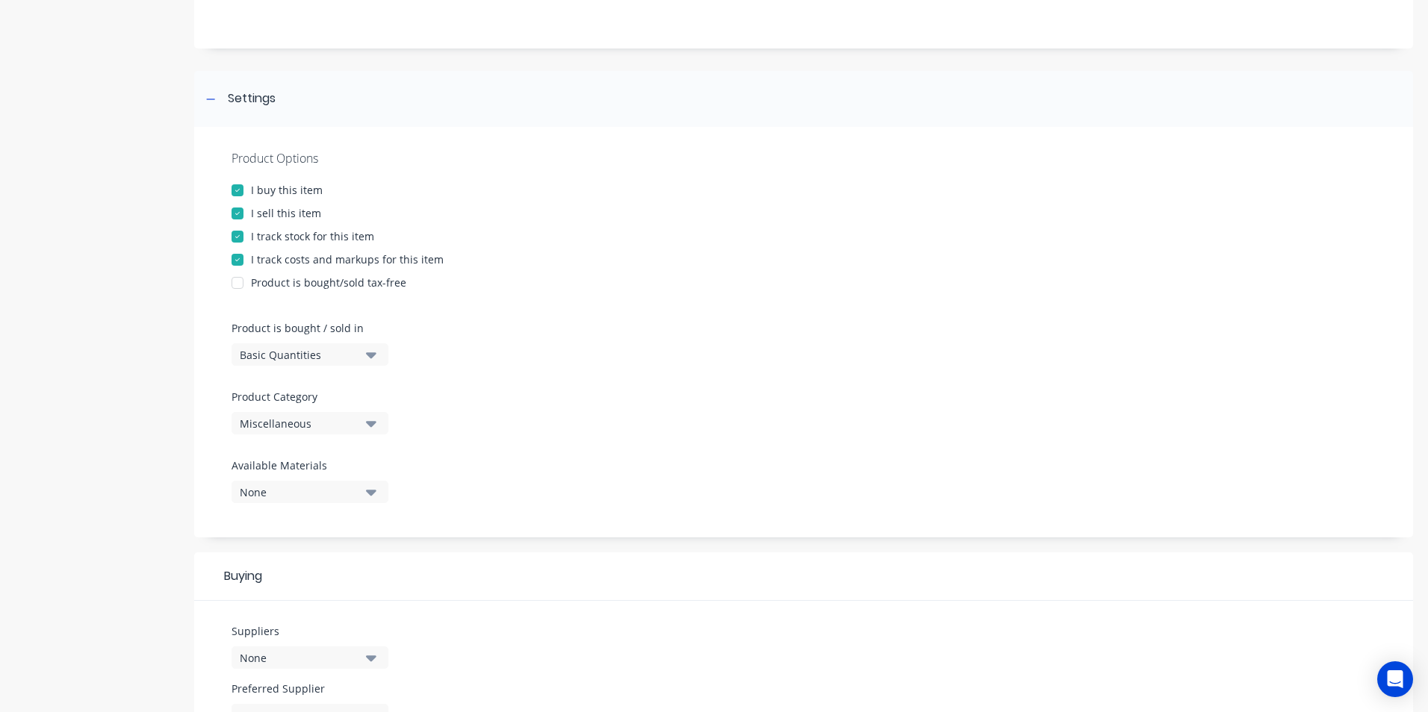
type textarea "Apdeck 700 CLIPS"
type textarea "x"
type textarea "Apdeck 700 CLIPS"
click at [293, 422] on div "Miscellaneous" at bounding box center [299, 424] width 119 height 16
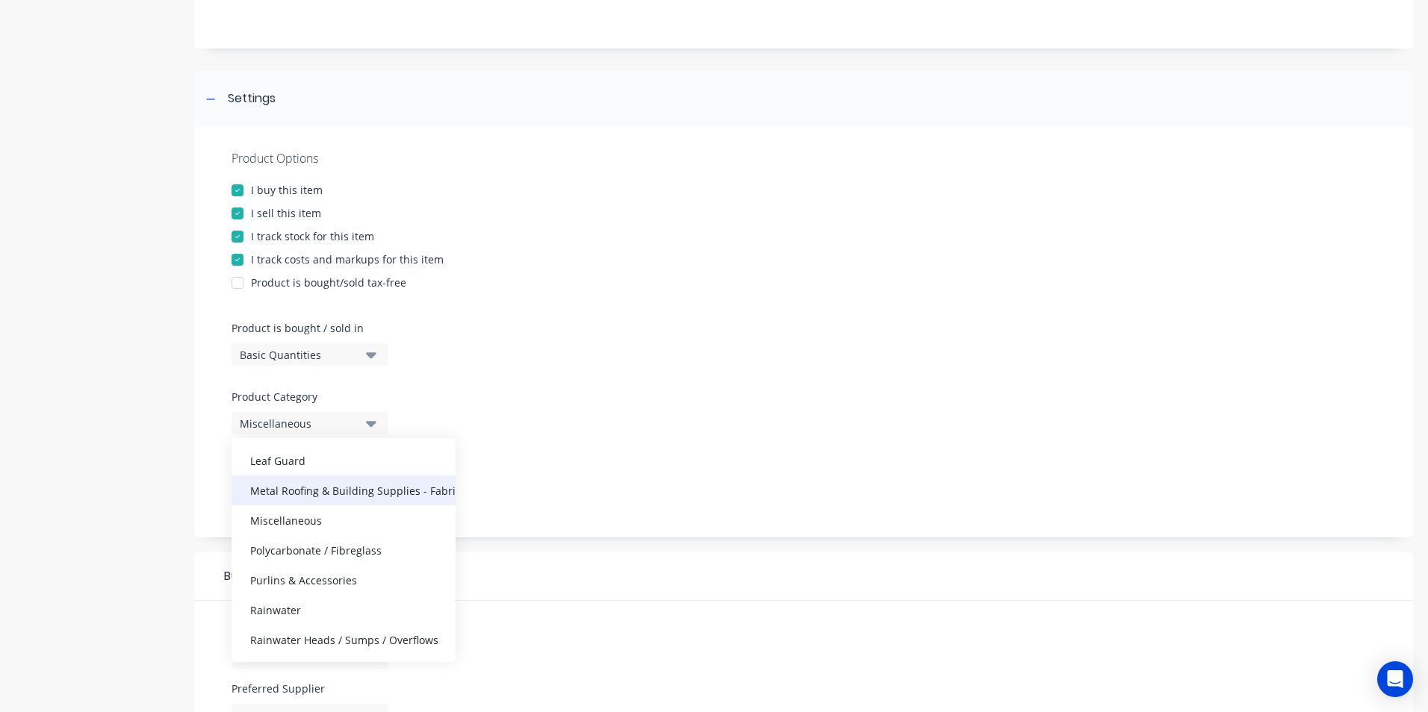
scroll to position [299, 0]
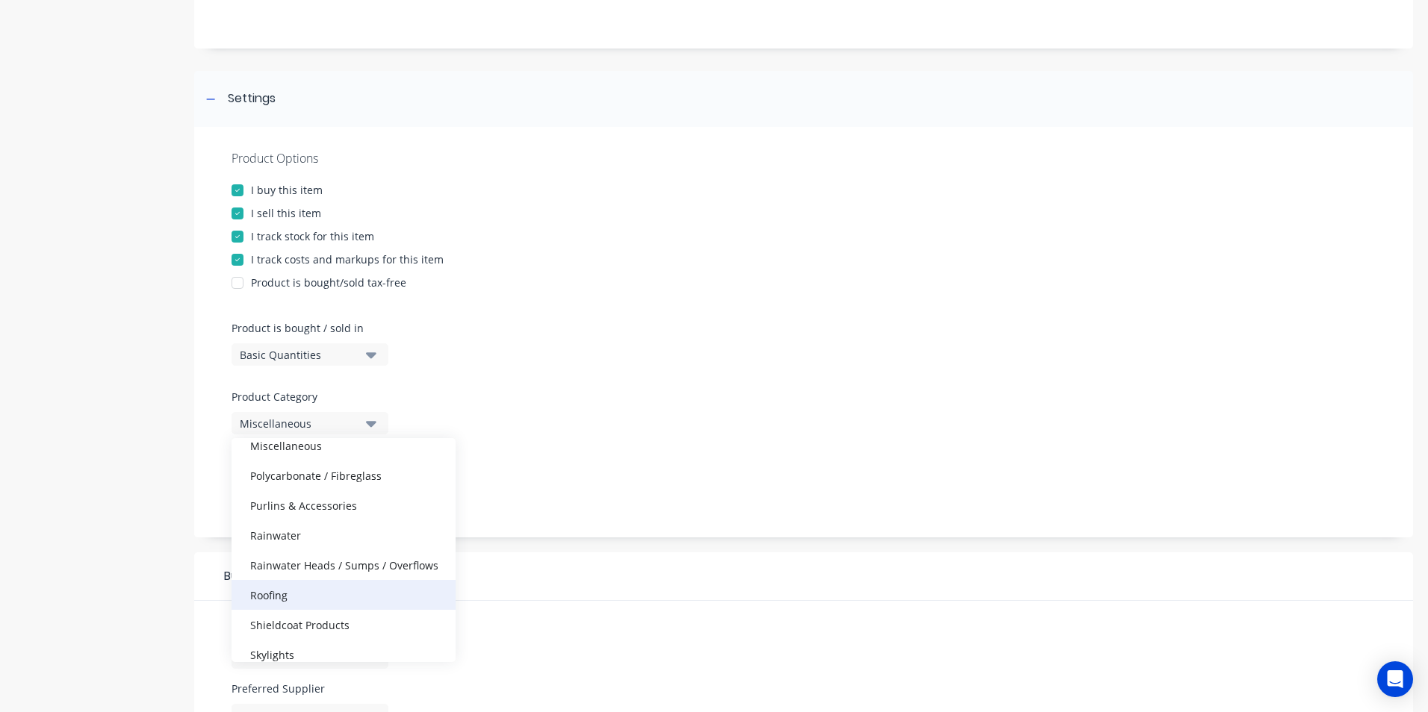
click at [285, 585] on div "Roofing" at bounding box center [344, 595] width 224 height 30
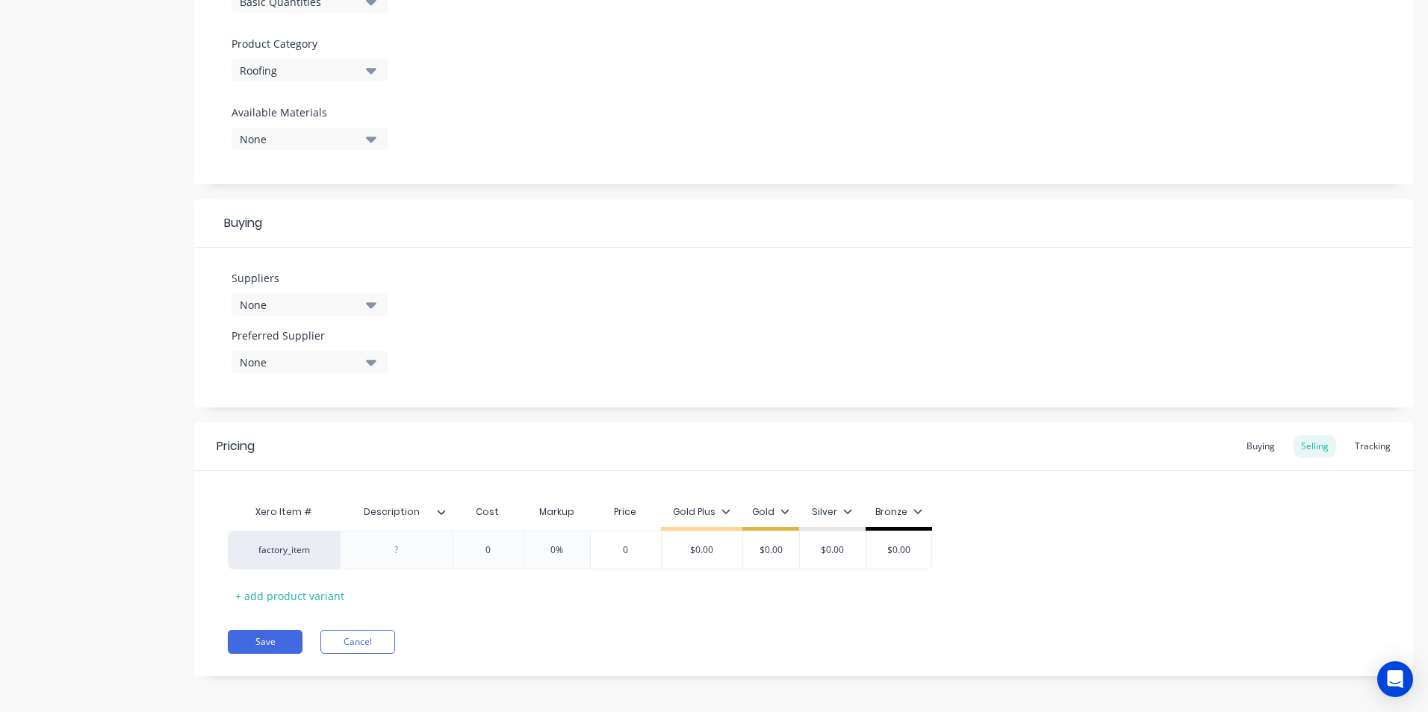
scroll to position [508, 0]
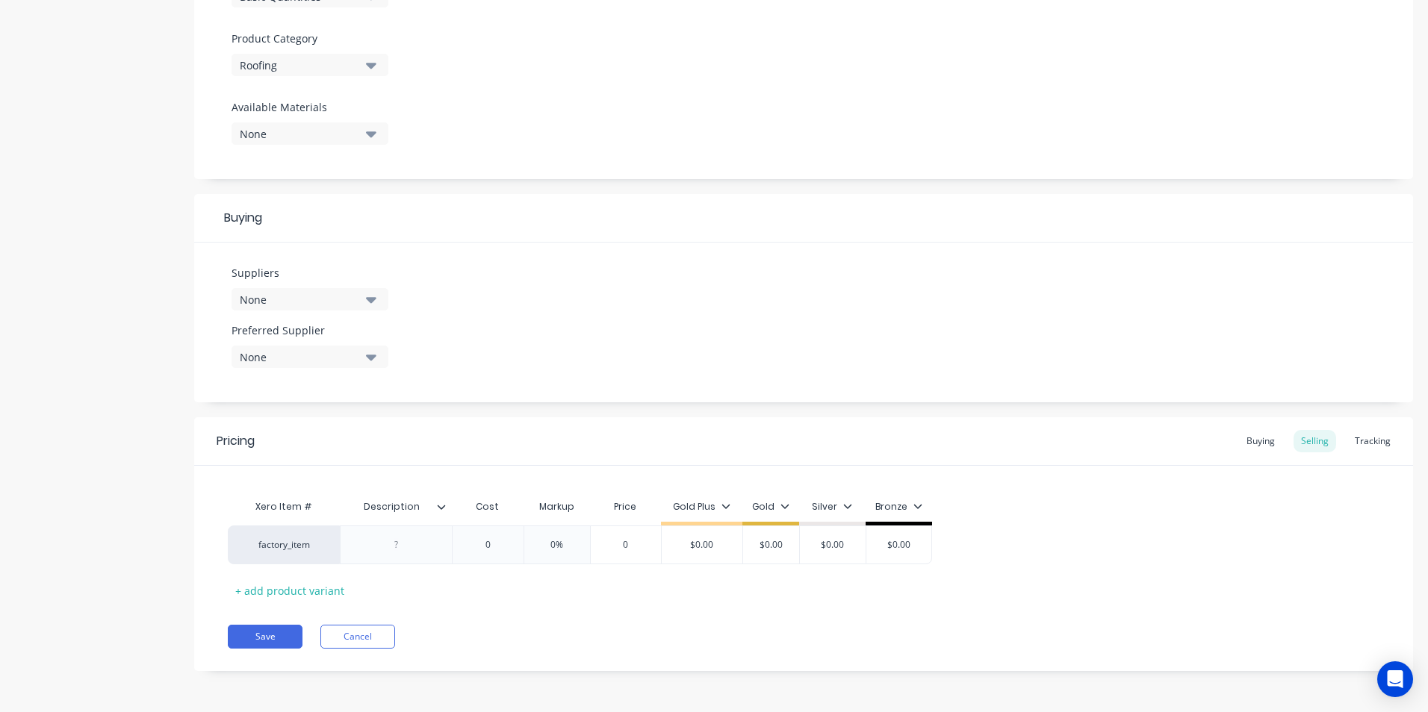
click at [335, 302] on div "None" at bounding box center [299, 300] width 119 height 16
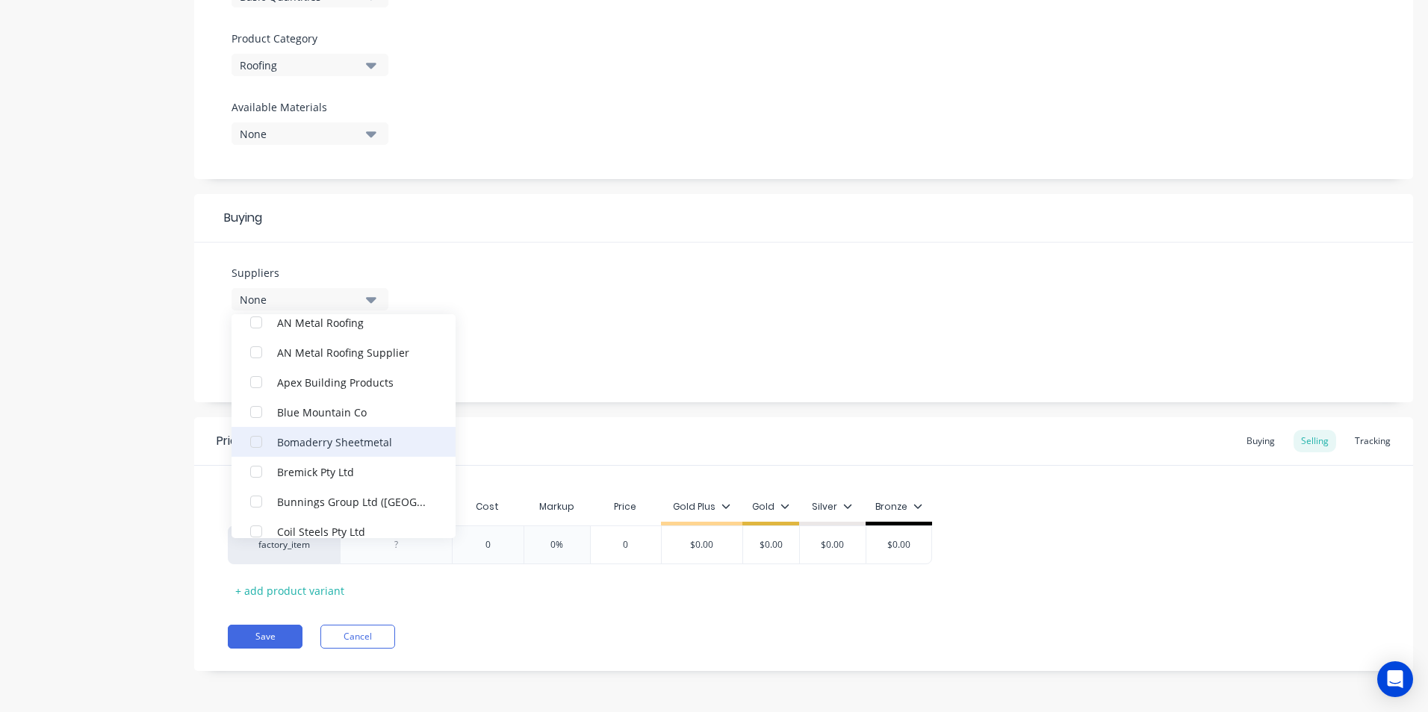
scroll to position [299, 0]
click at [257, 386] on div "button" at bounding box center [256, 382] width 30 height 30
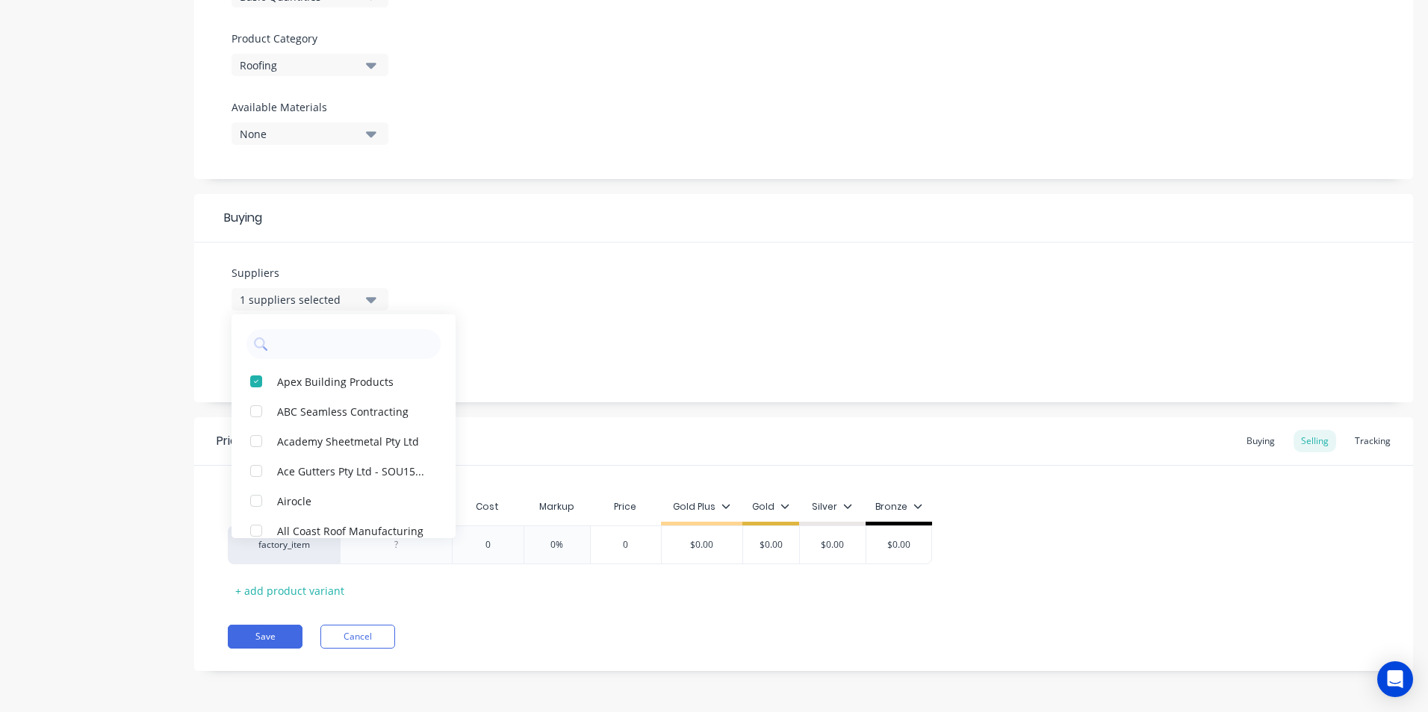
click at [561, 353] on div "Suppliers 1 suppliers selected Apex Building Products ABC Seamless Contracting …" at bounding box center [803, 323] width 1219 height 160
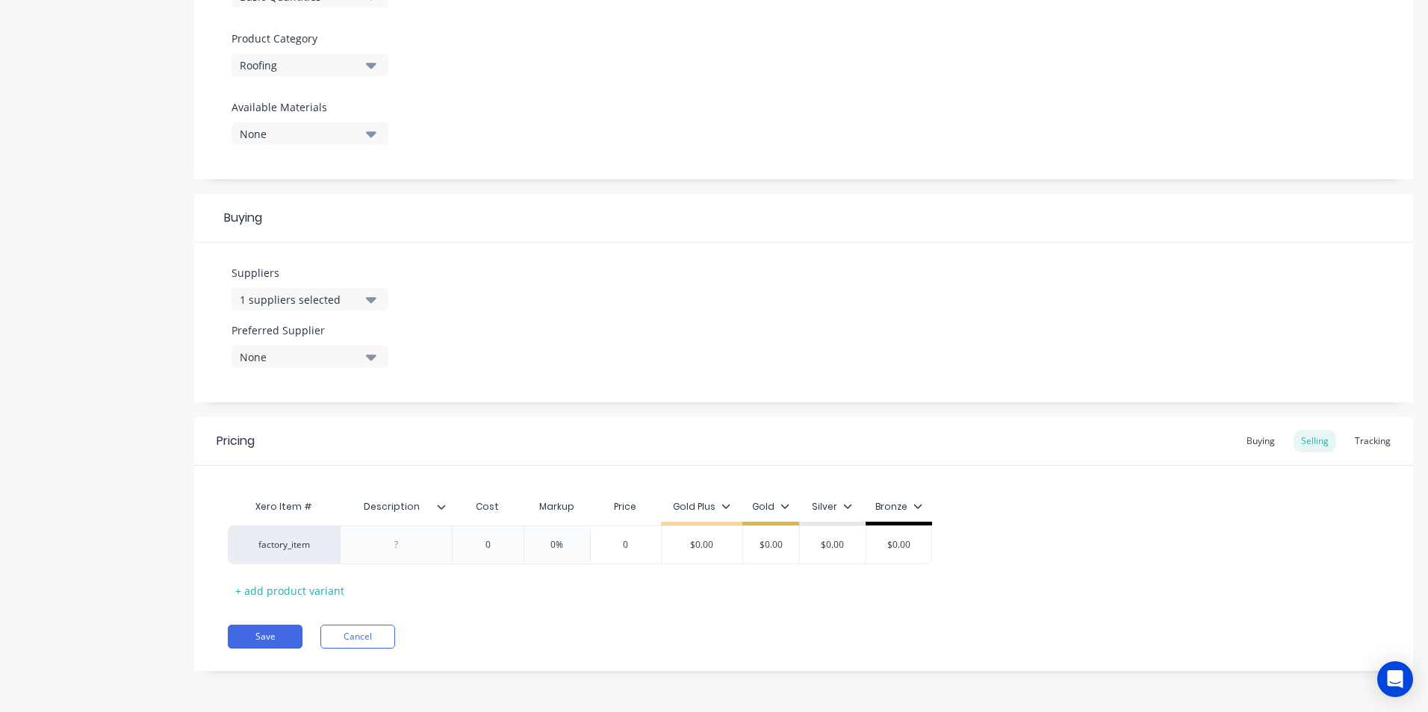
click at [369, 357] on icon "button" at bounding box center [371, 358] width 10 height 6
click at [260, 437] on div "button" at bounding box center [256, 439] width 30 height 30
type textarea "x"
click at [634, 313] on div "Suppliers 1 suppliers selected Preferred Supplier Apex Building Products Apex B…" at bounding box center [803, 323] width 1219 height 160
click at [1248, 444] on div "Buying" at bounding box center [1260, 441] width 43 height 22
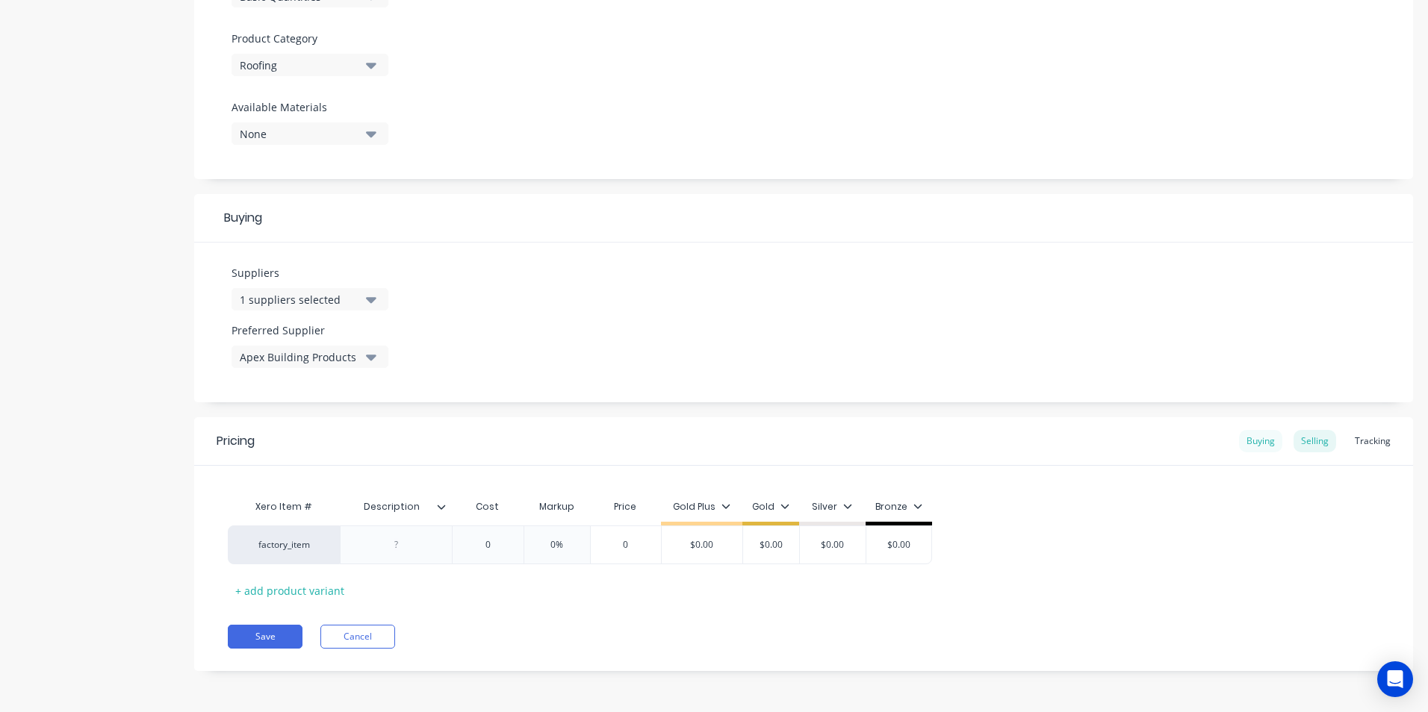
scroll to position [504, 0]
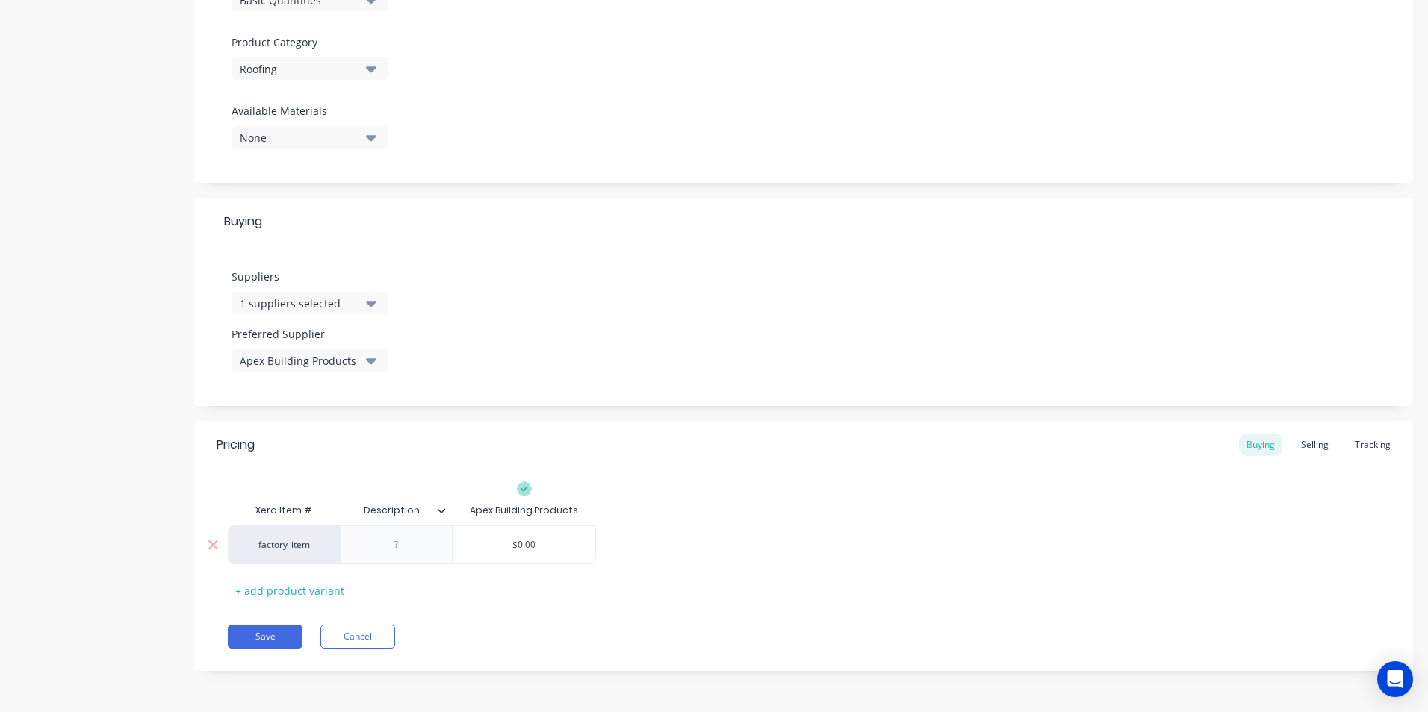
type input "$0.00"
click at [560, 550] on input "$0.00" at bounding box center [524, 544] width 143 height 13
type textarea "x"
type input "1"
type textarea "x"
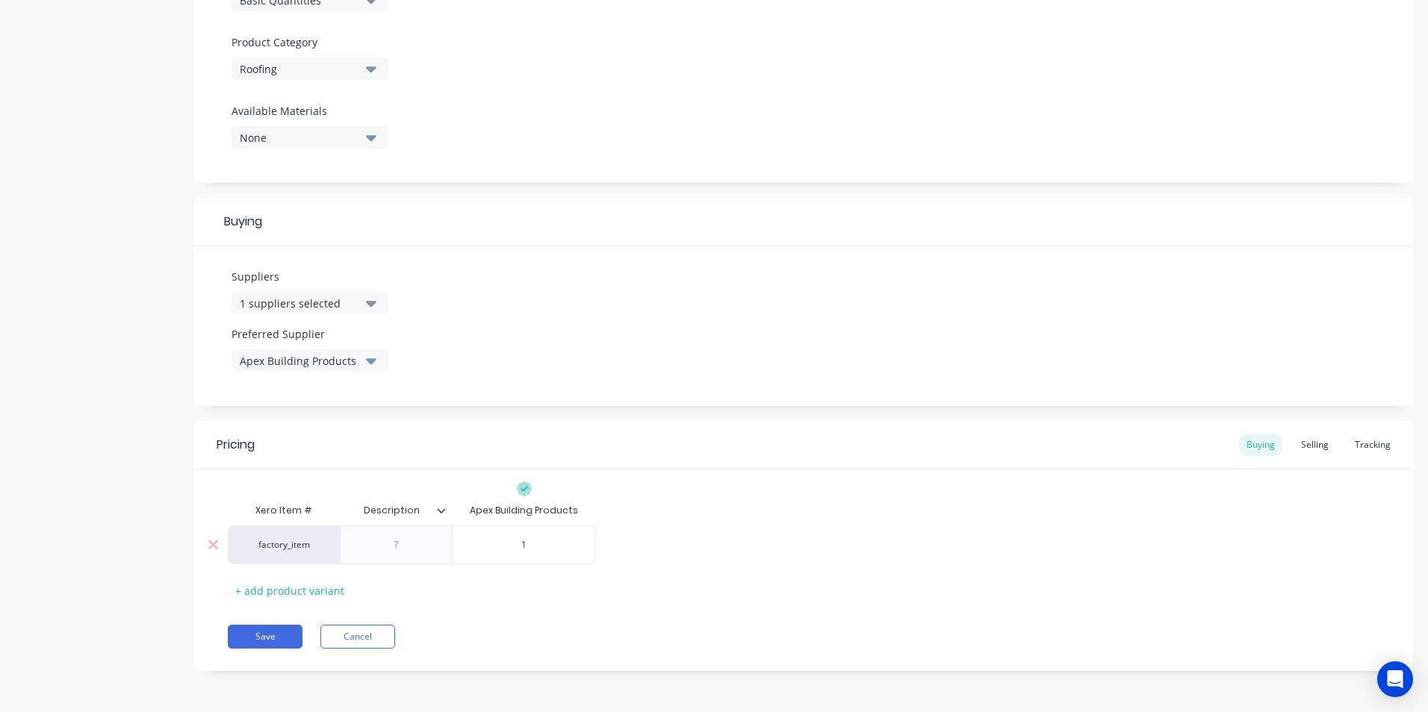
type input "1."
type textarea "x"
type input "1.8"
type textarea "x"
type input "1.85"
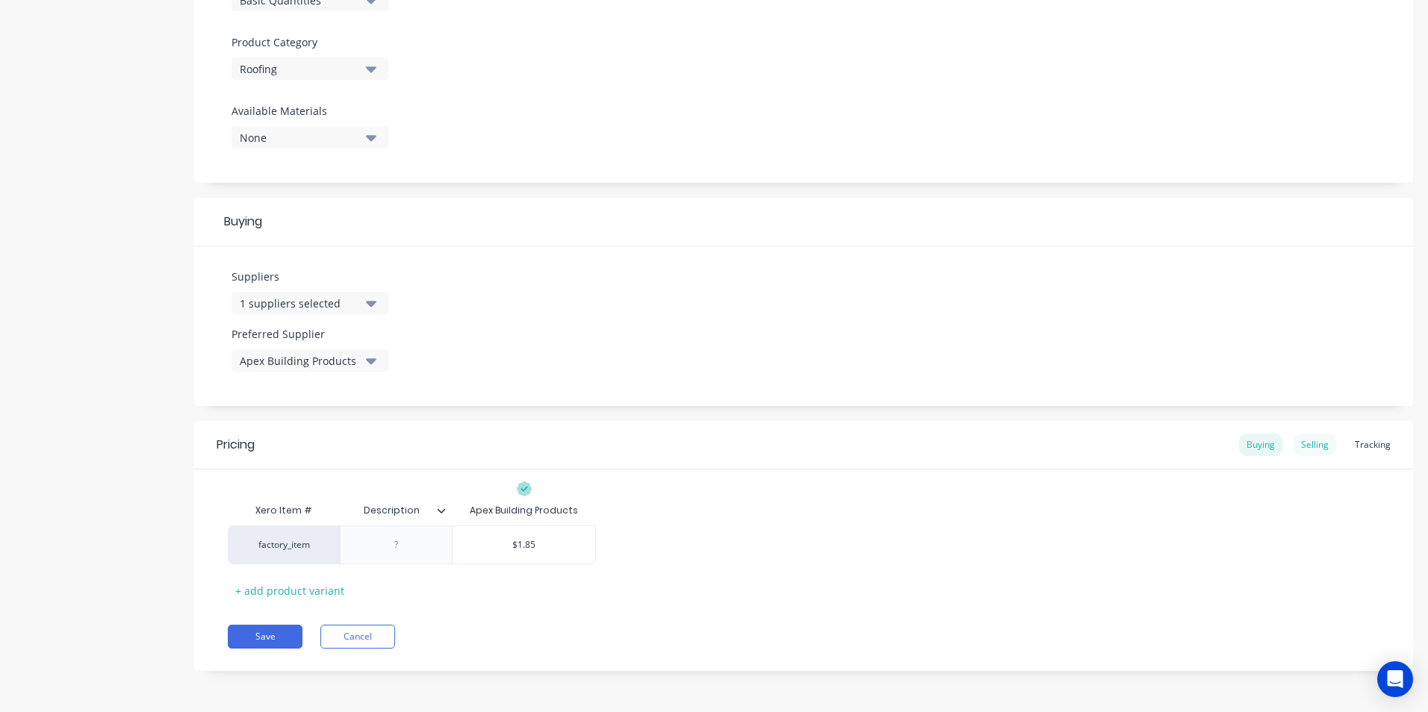
click at [1301, 447] on div "Selling" at bounding box center [1314, 445] width 43 height 22
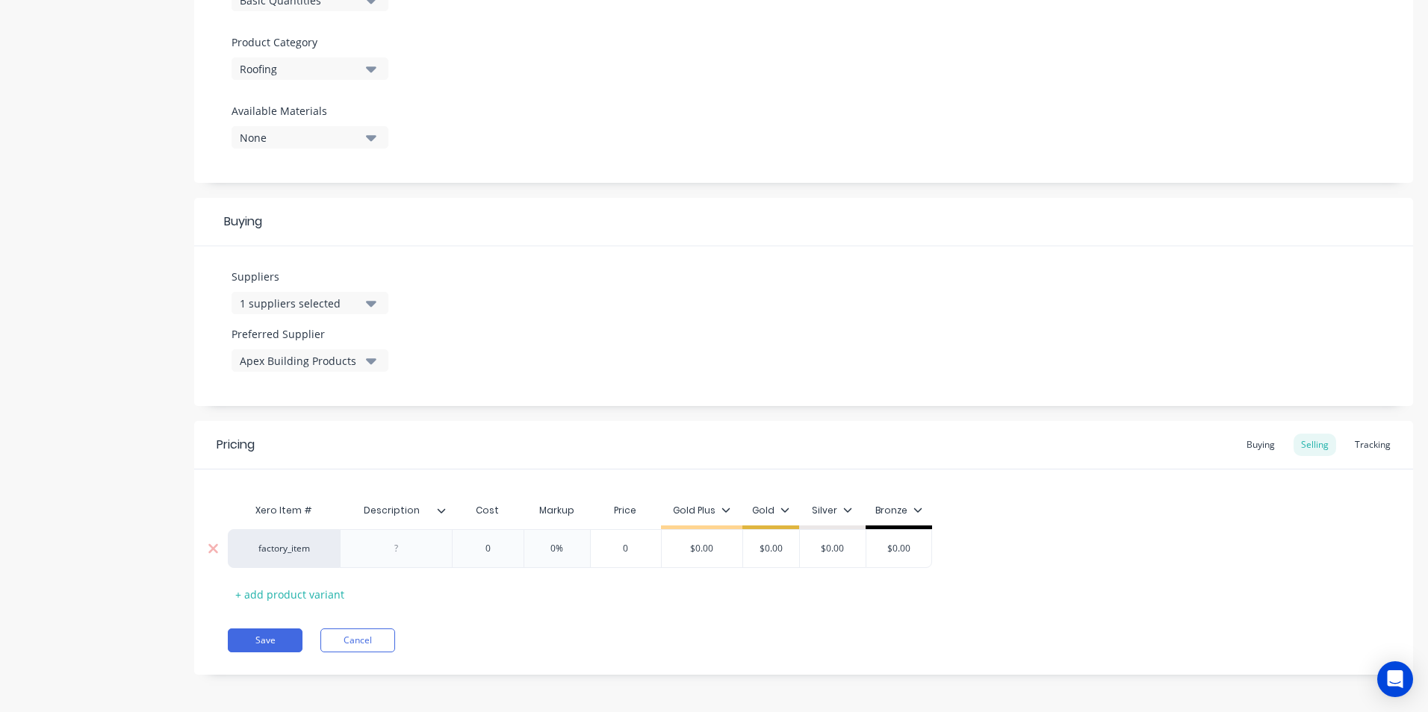
type input "0"
click at [492, 544] on input "0" at bounding box center [487, 548] width 75 height 13
type textarea "x"
type input "1."
type textarea "x"
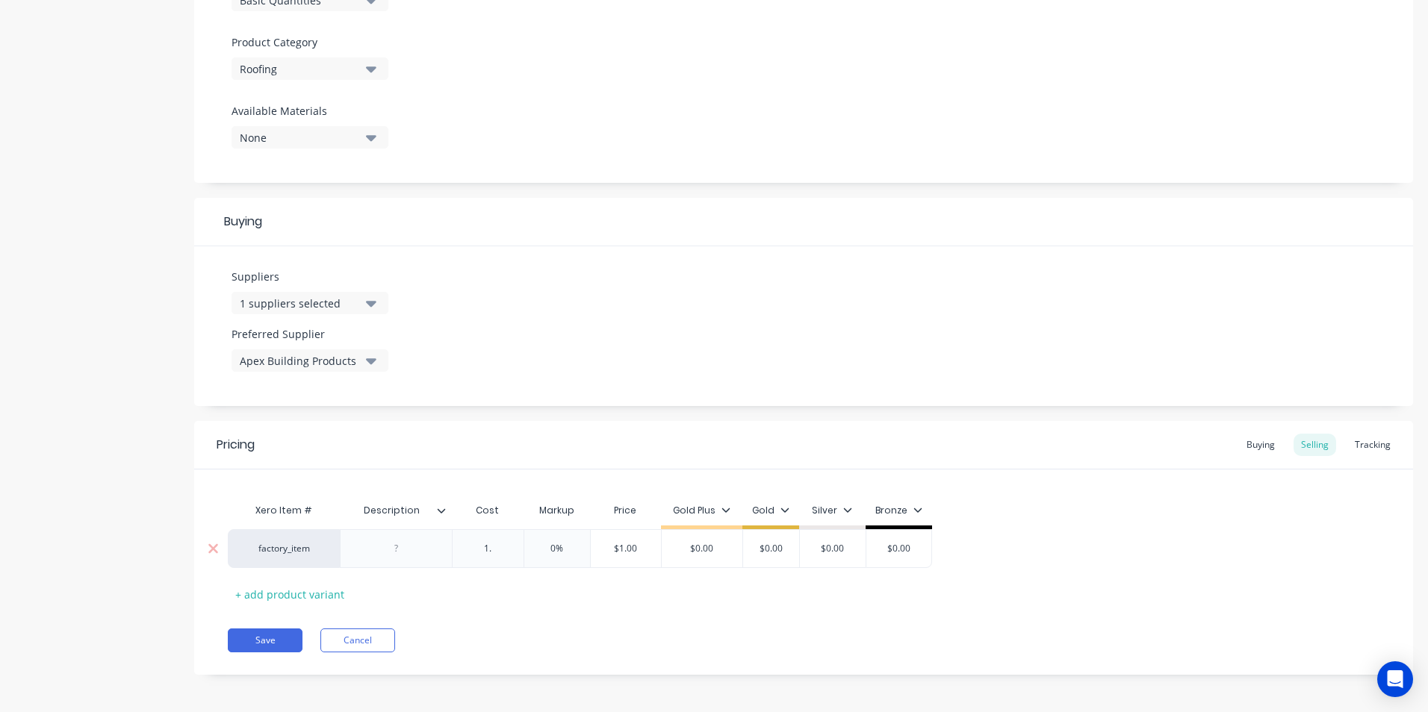
type input "1.8"
type textarea "x"
type input "1.85"
type input "0%"
type input "$1.85"
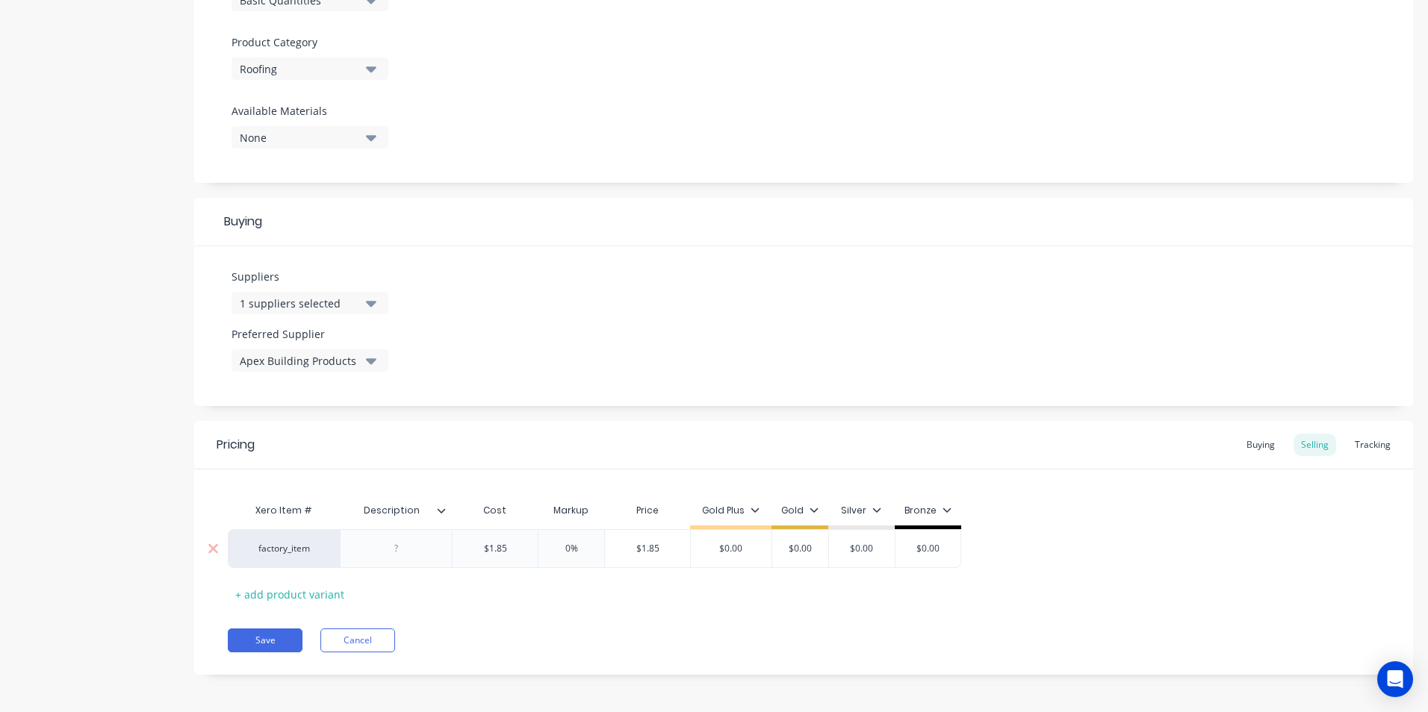
type input "$1.85"
type textarea "x"
type input "2."
type textarea "x"
type input "2.3"
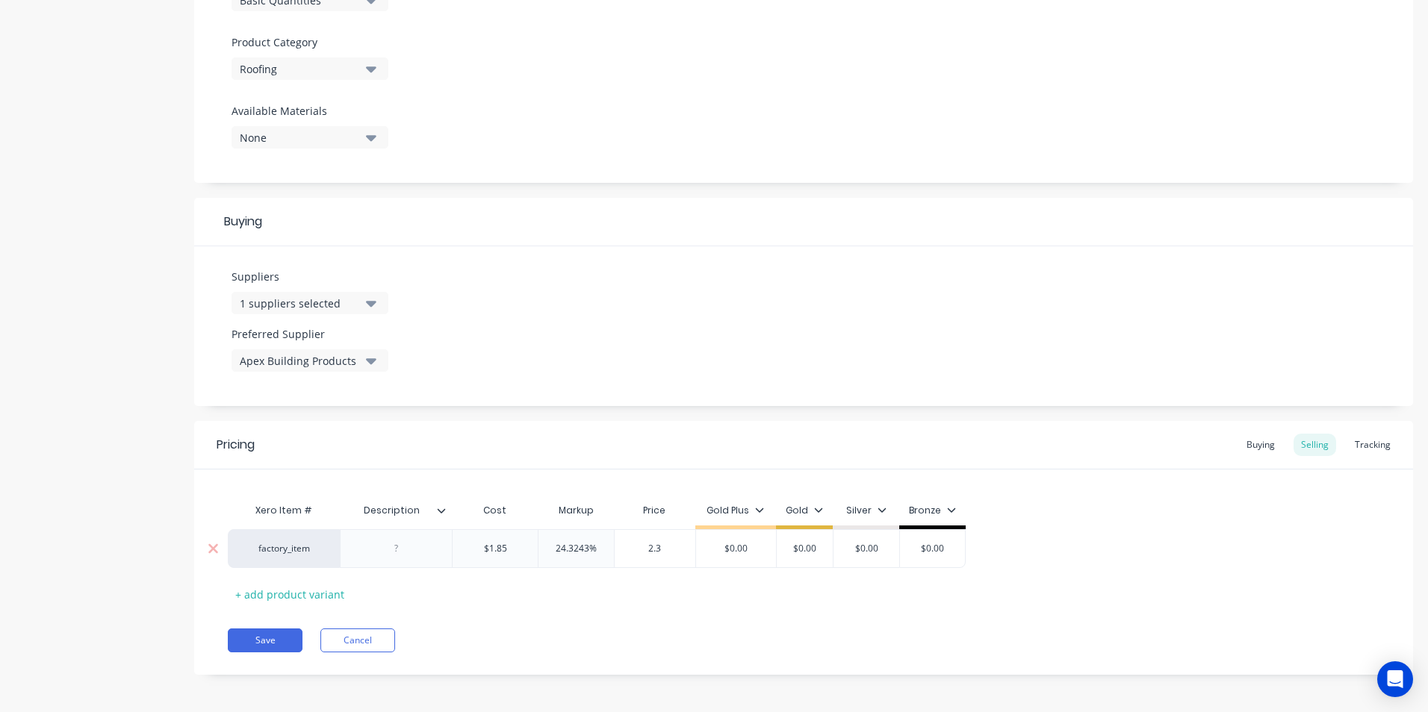
type textarea "x"
type input "2.31"
type textarea "x"
type input "2.312"
type textarea "x"
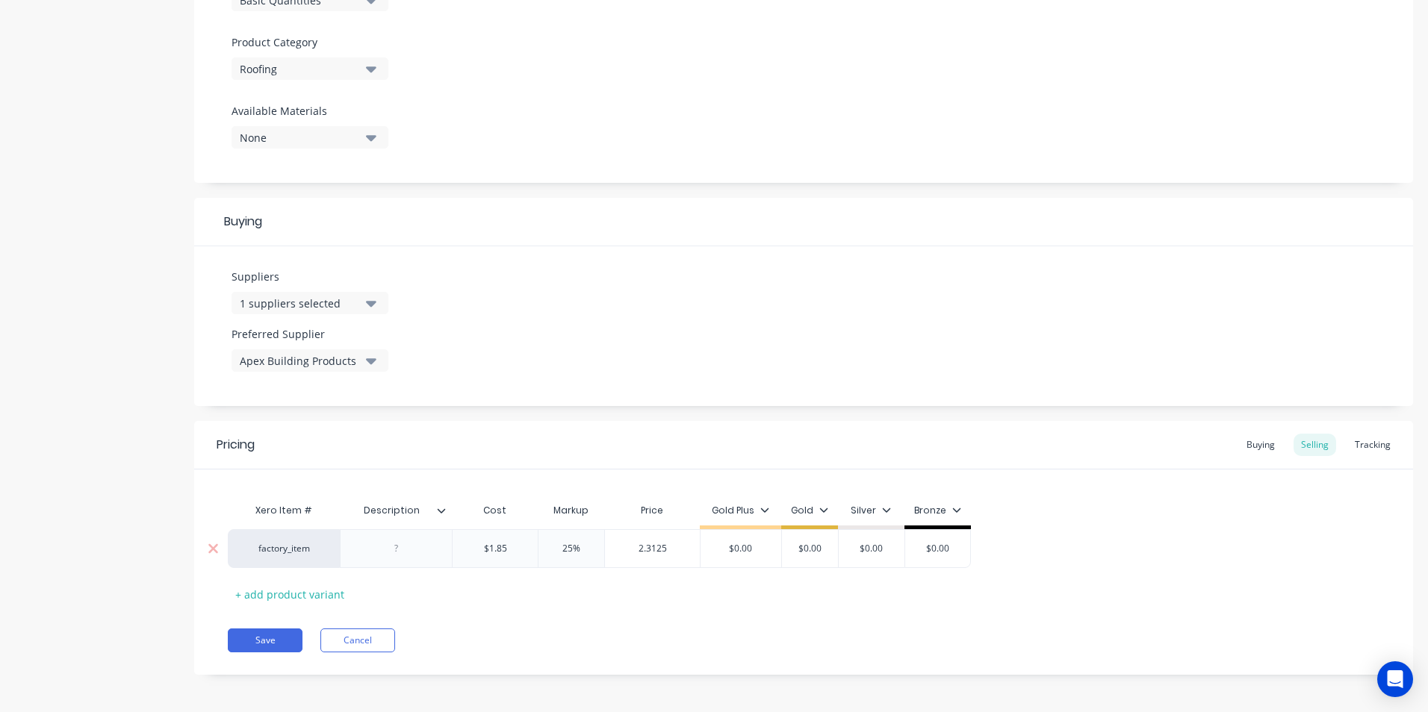
type input "2.3125"
type input "$0.00"
type input "$2.3125"
type textarea "x"
type input "2"
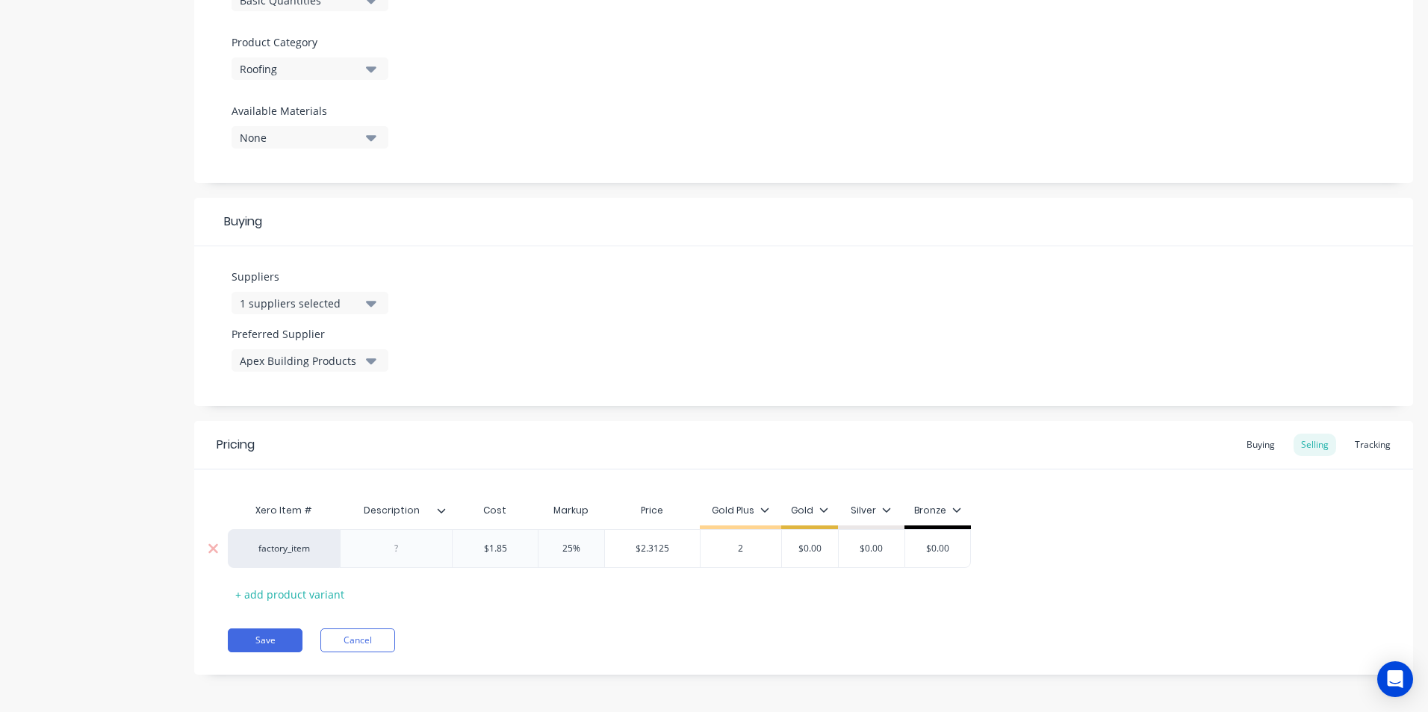
type textarea "x"
type input "2."
type textarea "x"
type input "2.3"
type textarea "x"
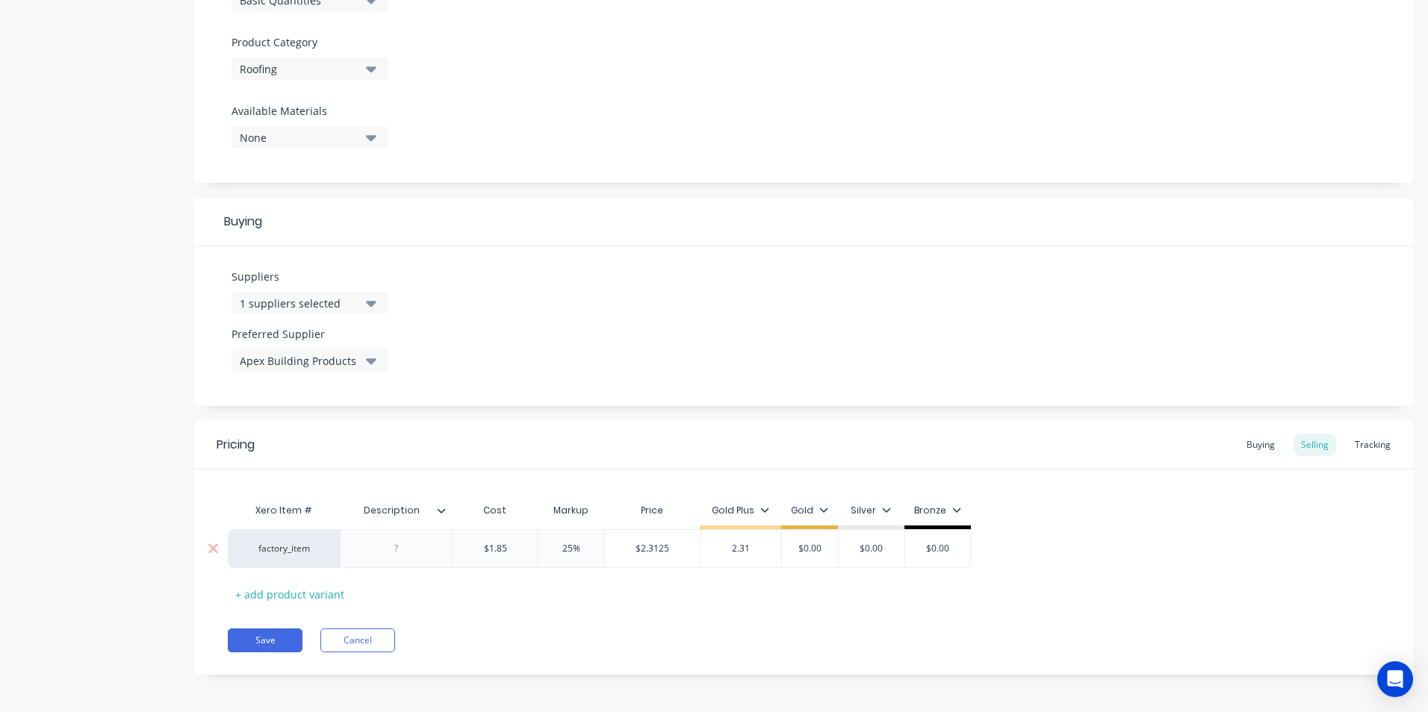
type input "2.31"
type input "$0.00"
type input "$2.31"
type textarea "x"
type input "2"
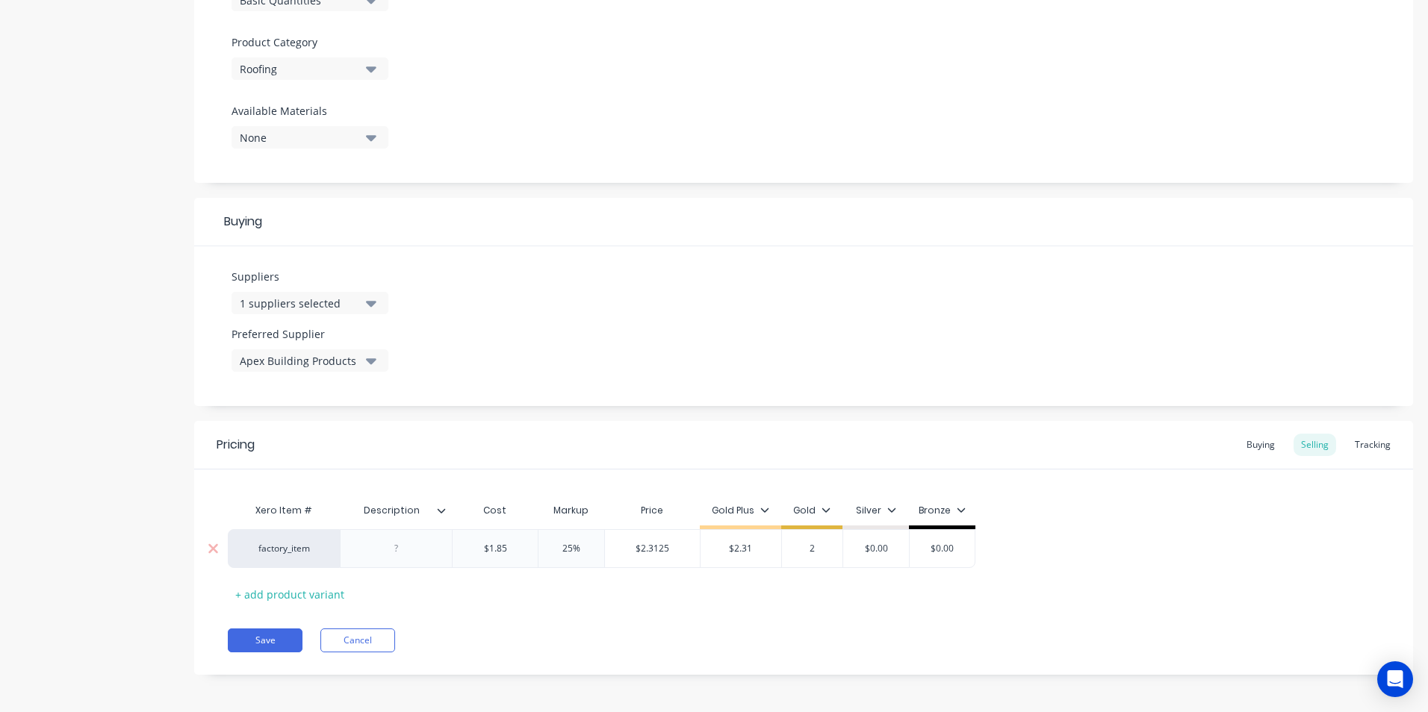
type textarea "x"
type input "2."
type textarea "x"
type input "2.3"
type textarea "x"
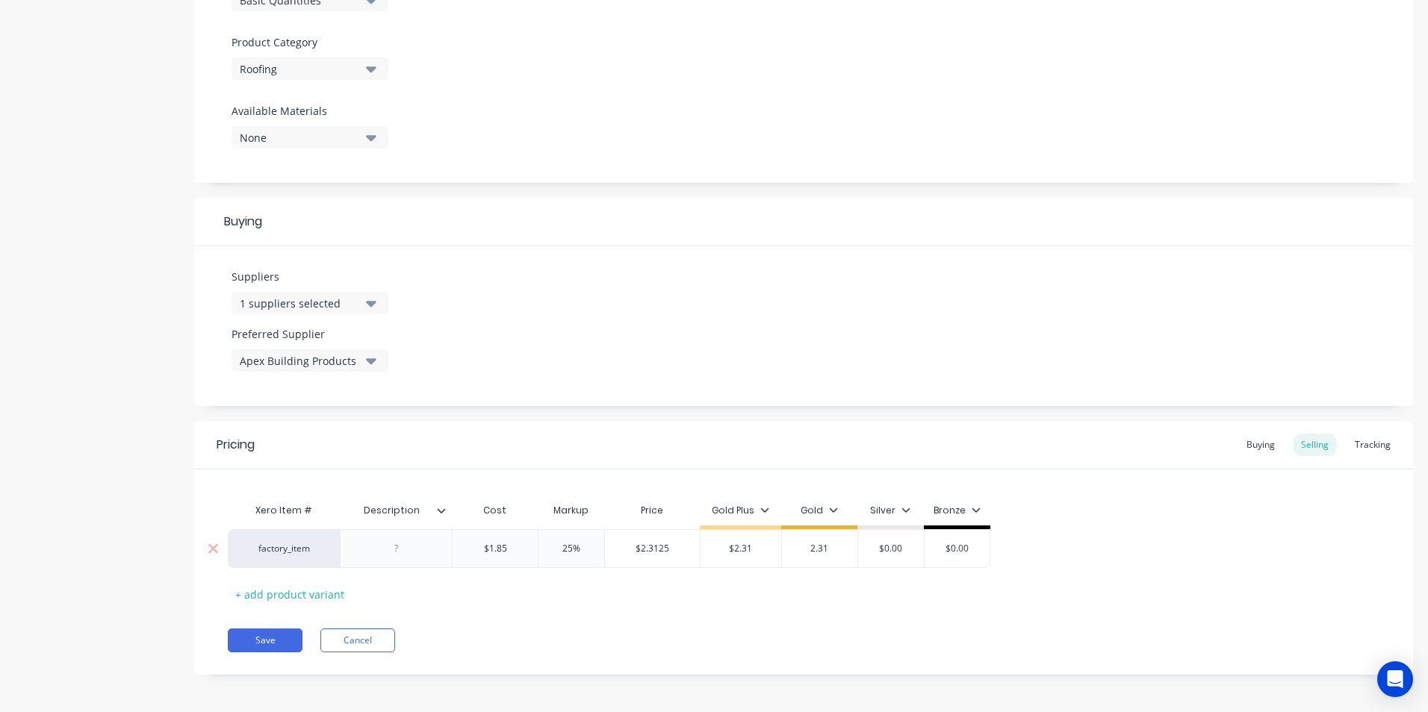
type input "2.31"
type input "$0.00"
type input "$2.31"
click at [624, 599] on div "Xero Item # Description Cost Markup Price Gold Plus Gold Silver Bronze factory_…" at bounding box center [804, 551] width 1152 height 111
click at [255, 635] on button "Save" at bounding box center [265, 641] width 75 height 24
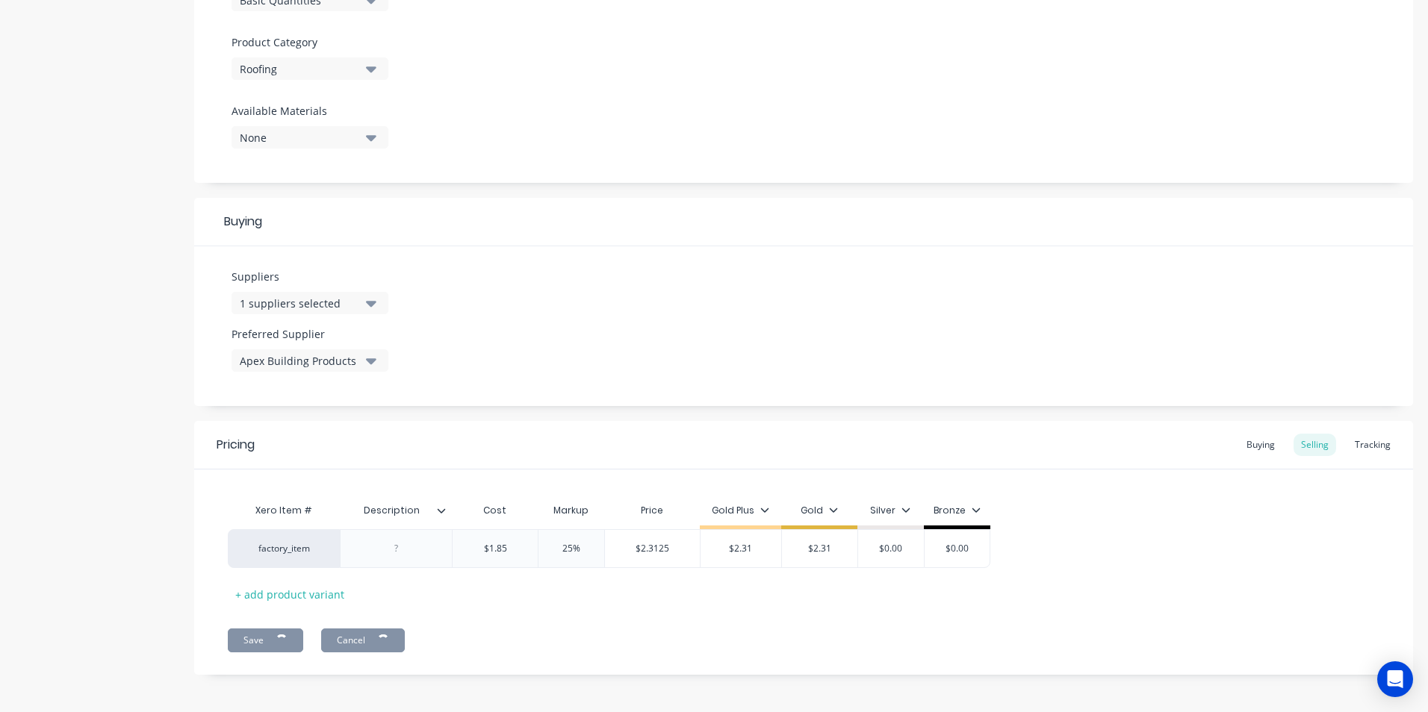
type textarea "x"
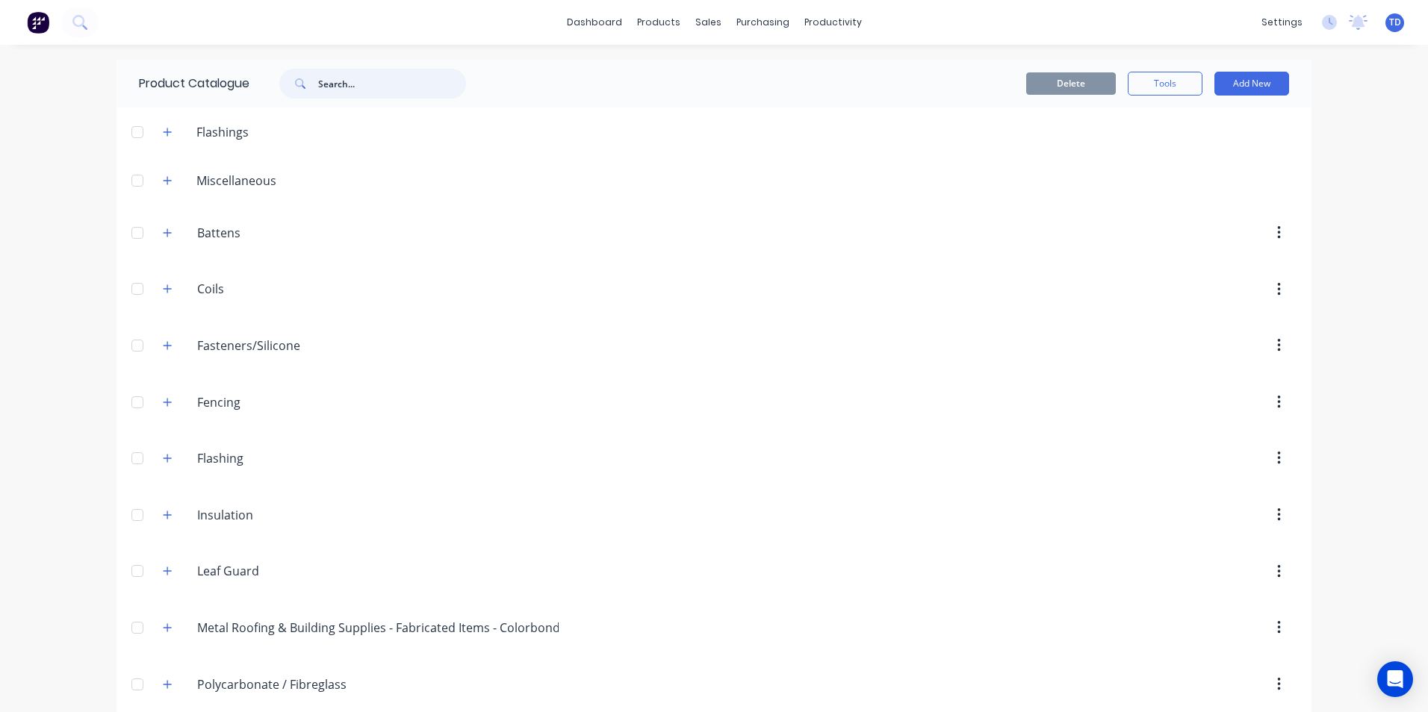
click at [334, 81] on input "text" at bounding box center [392, 84] width 148 height 30
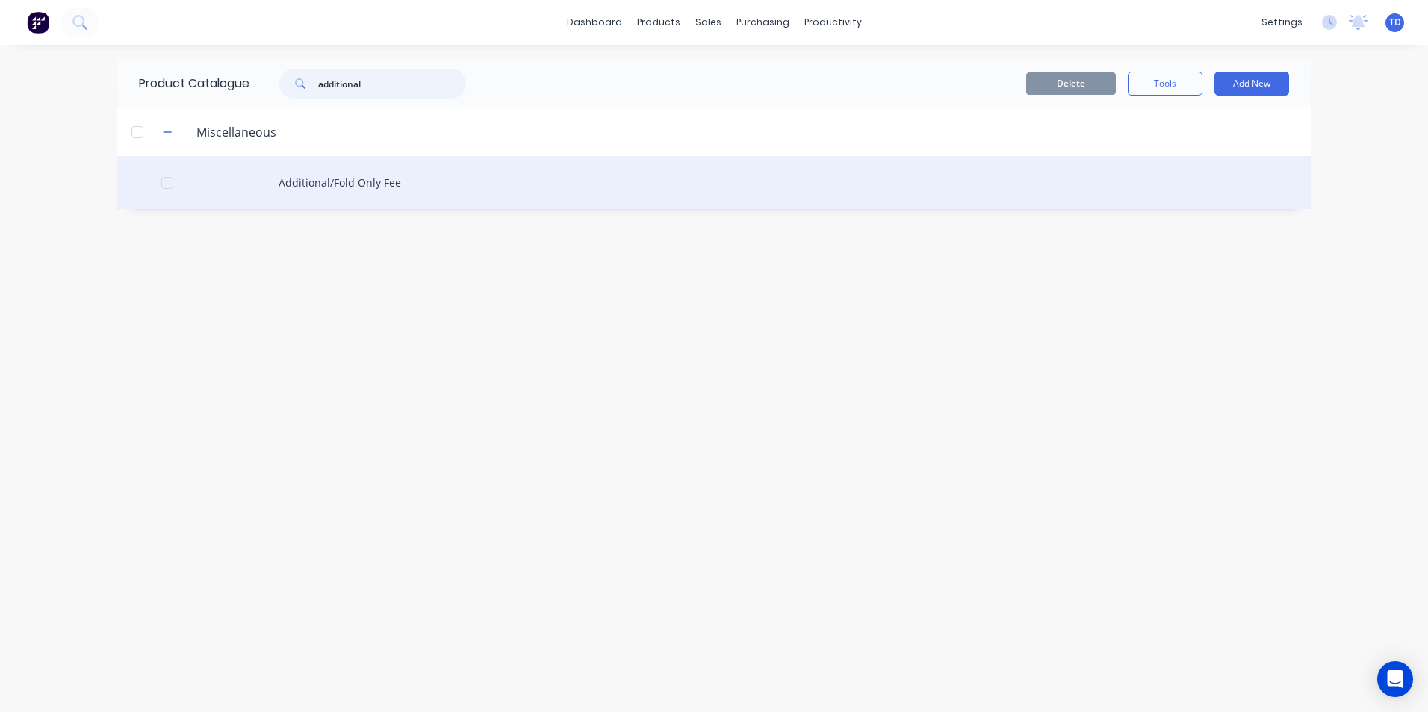
type input "additional"
click at [321, 184] on div "Additional/Fold Only Fee" at bounding box center [713, 182] width 1195 height 53
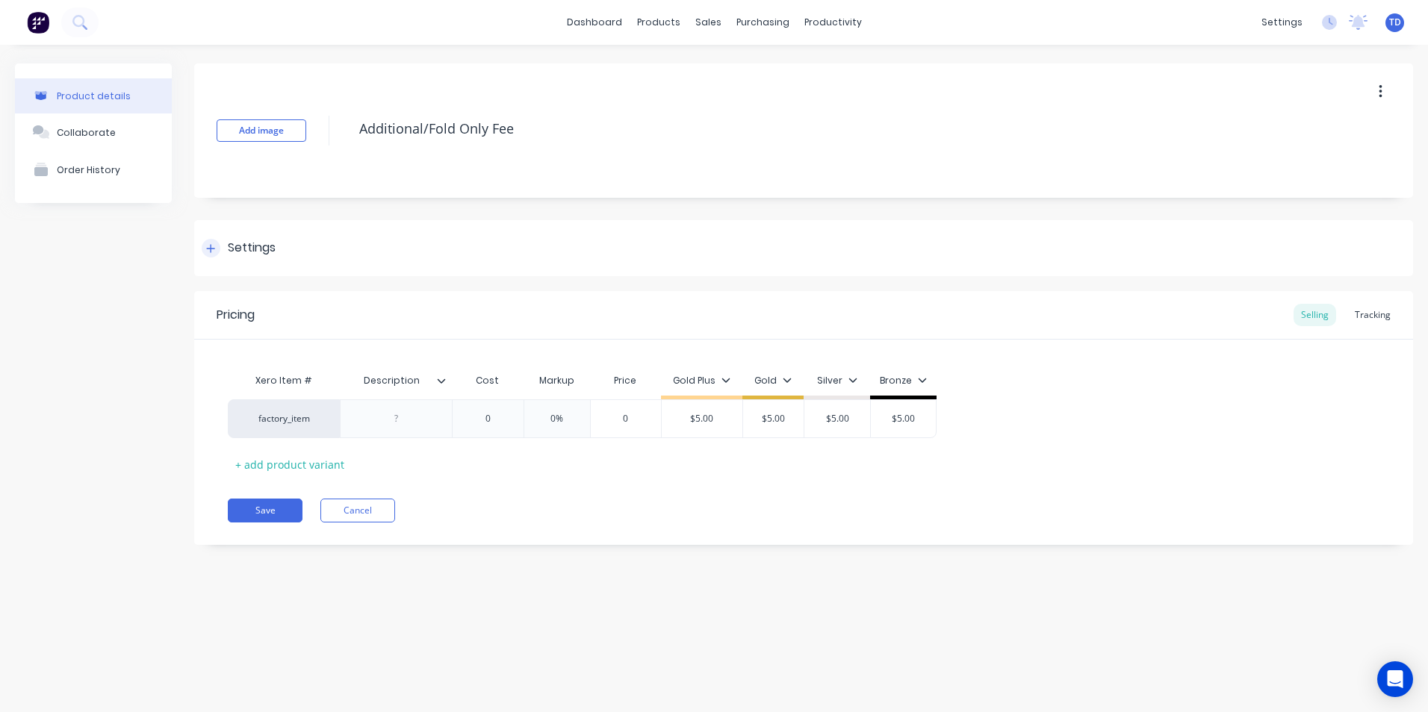
click at [214, 247] on icon at bounding box center [210, 248] width 9 height 10
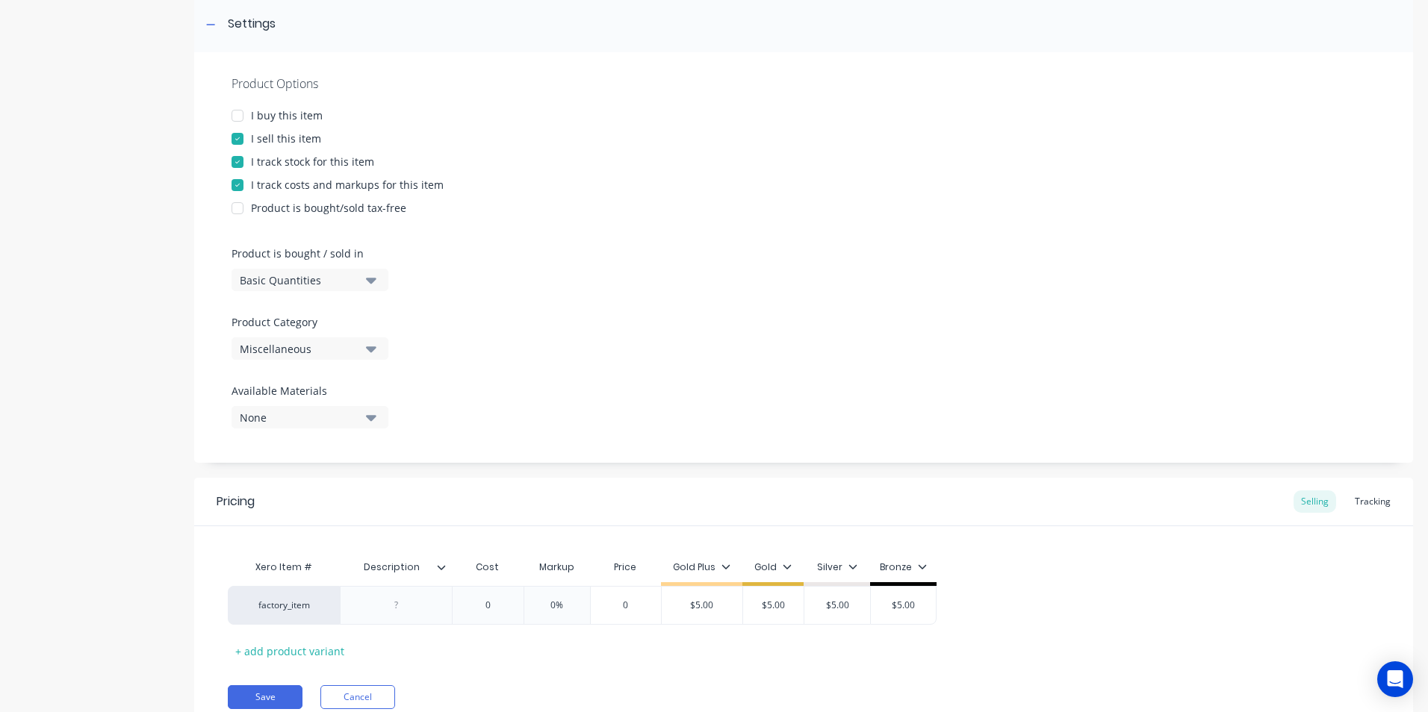
scroll to position [285, 0]
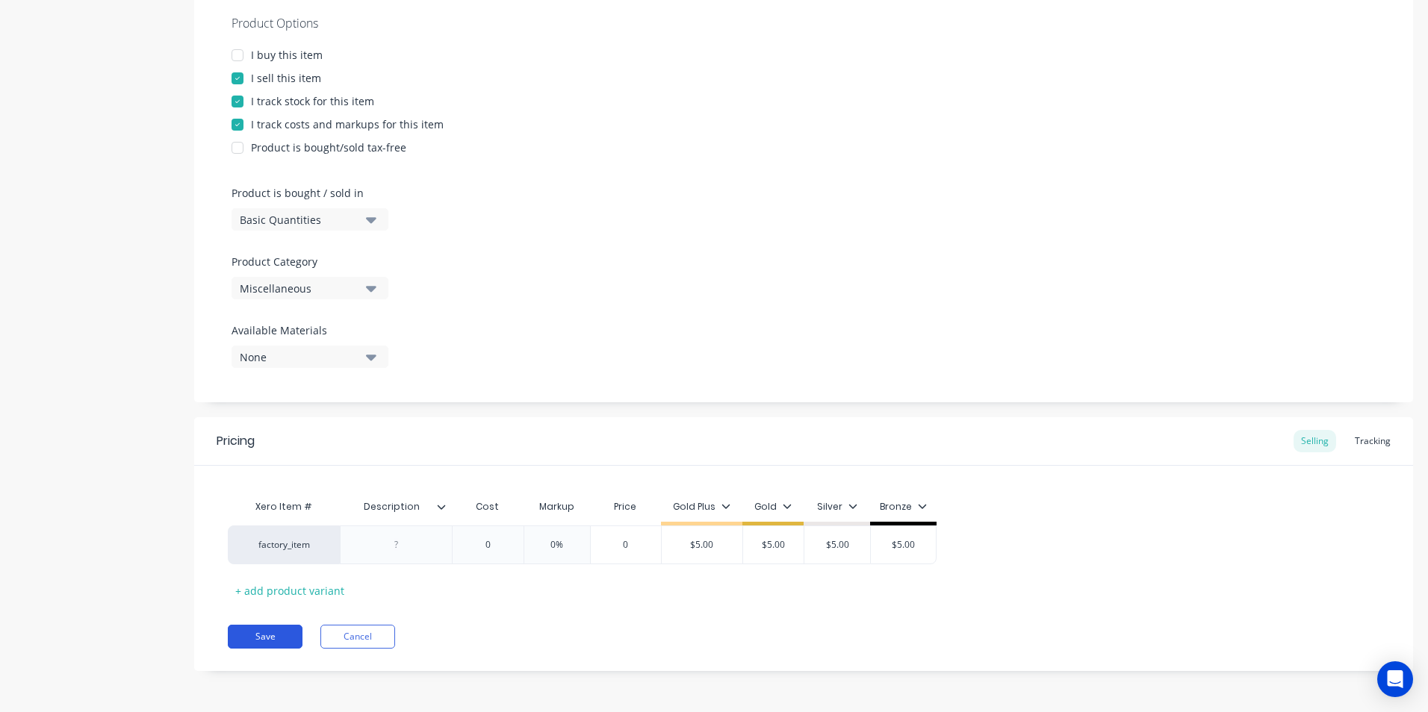
click at [273, 640] on button "Save" at bounding box center [265, 637] width 75 height 24
type textarea "x"
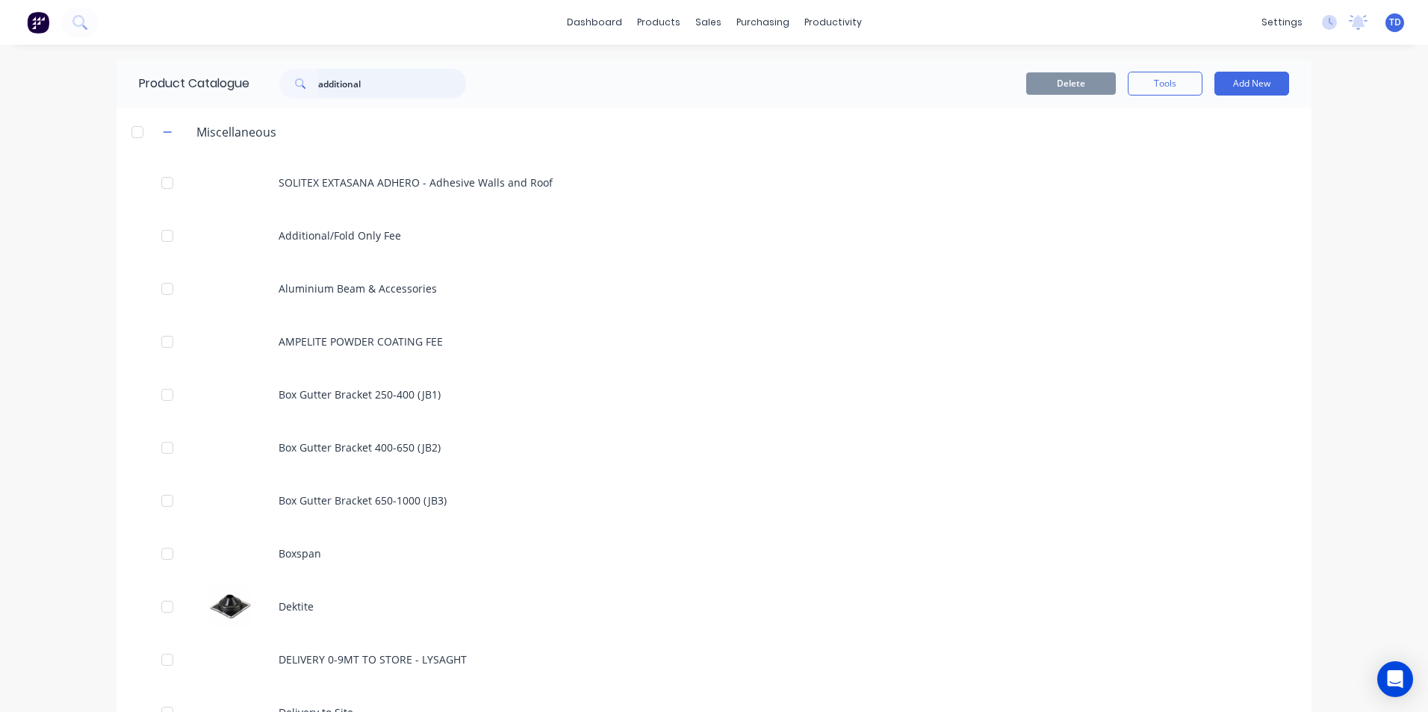
click at [382, 84] on input "additional" at bounding box center [392, 84] width 148 height 30
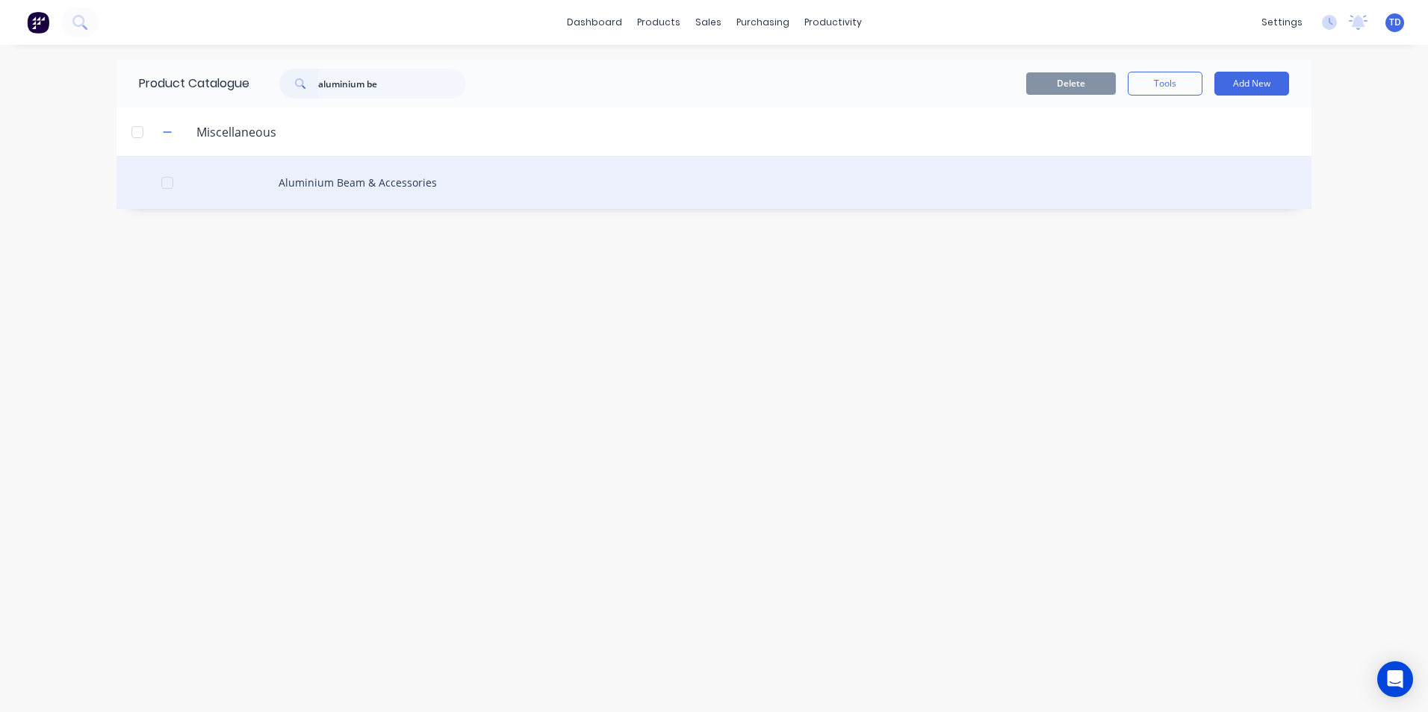
click at [386, 178] on div "Aluminium Beam & Accessories" at bounding box center [713, 182] width 1195 height 53
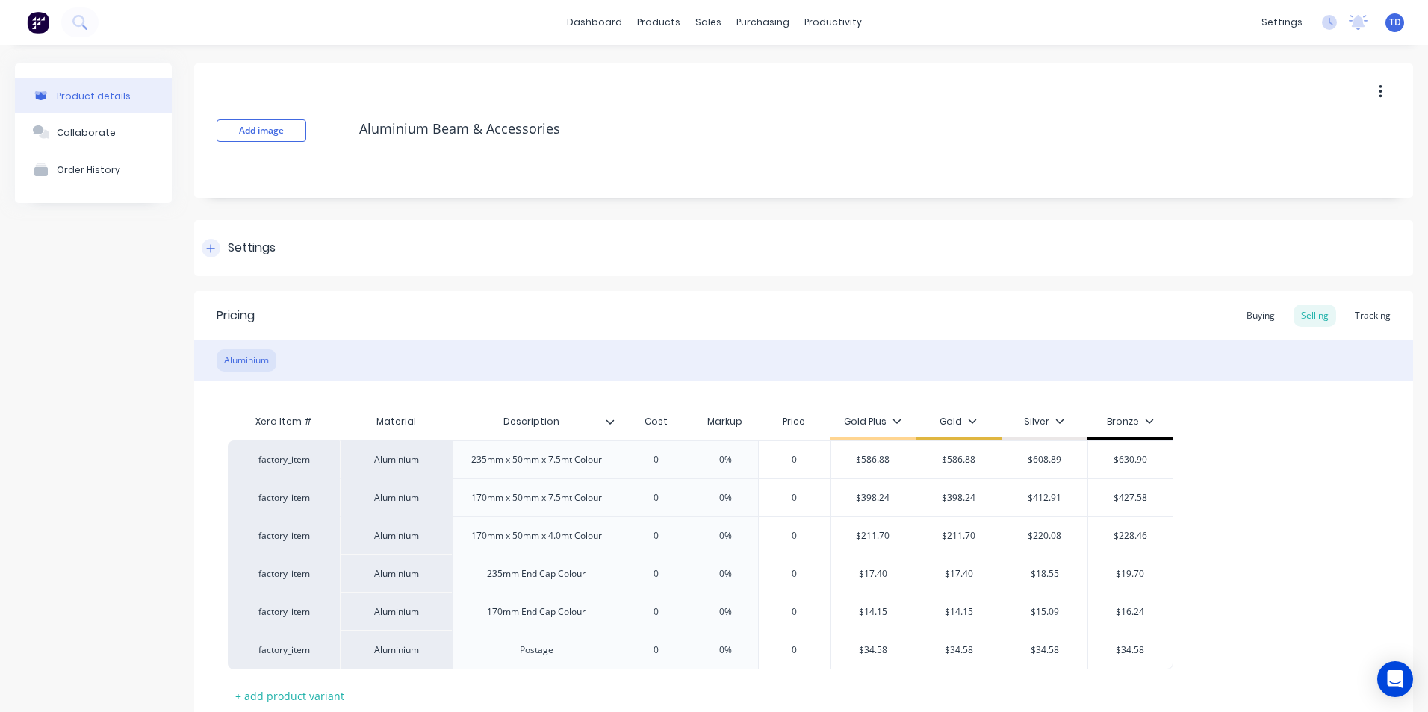
click at [205, 248] on div at bounding box center [211, 248] width 19 height 19
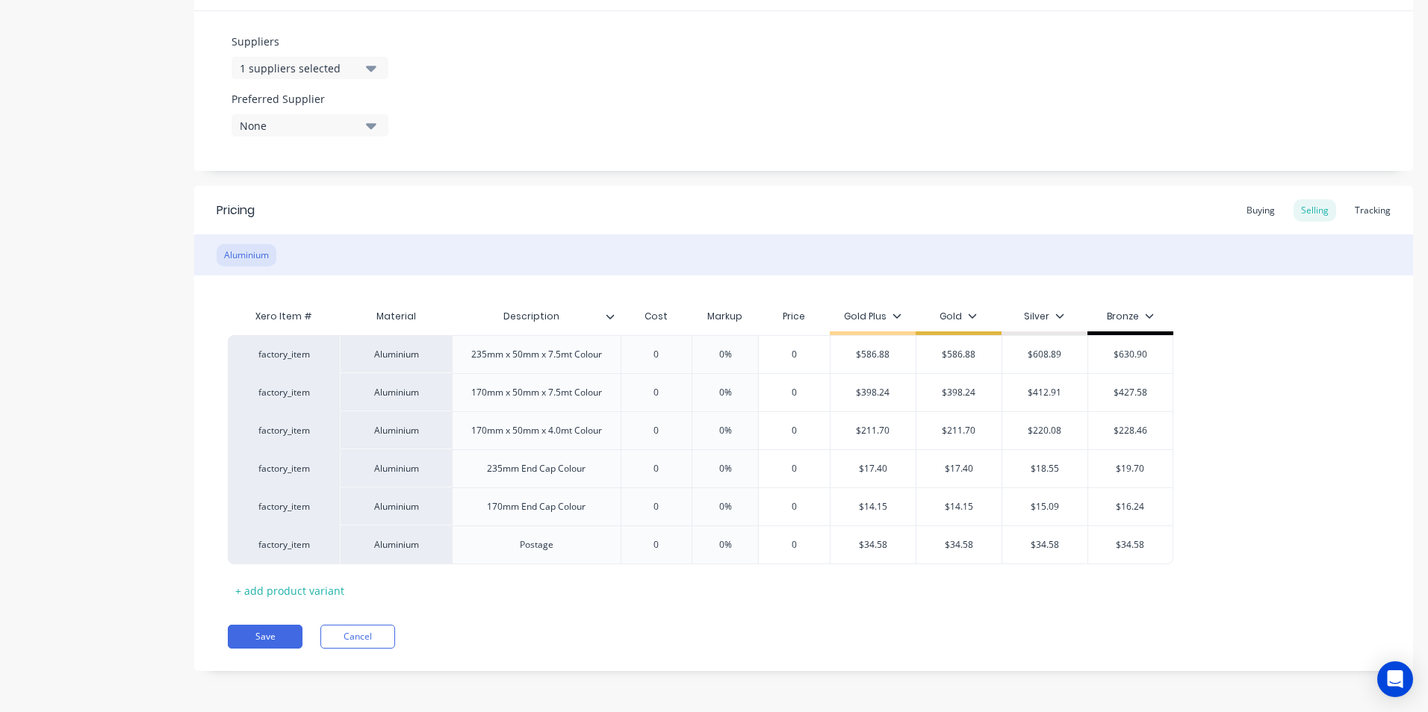
scroll to position [747, 0]
click at [272, 644] on button "Save" at bounding box center [265, 637] width 75 height 24
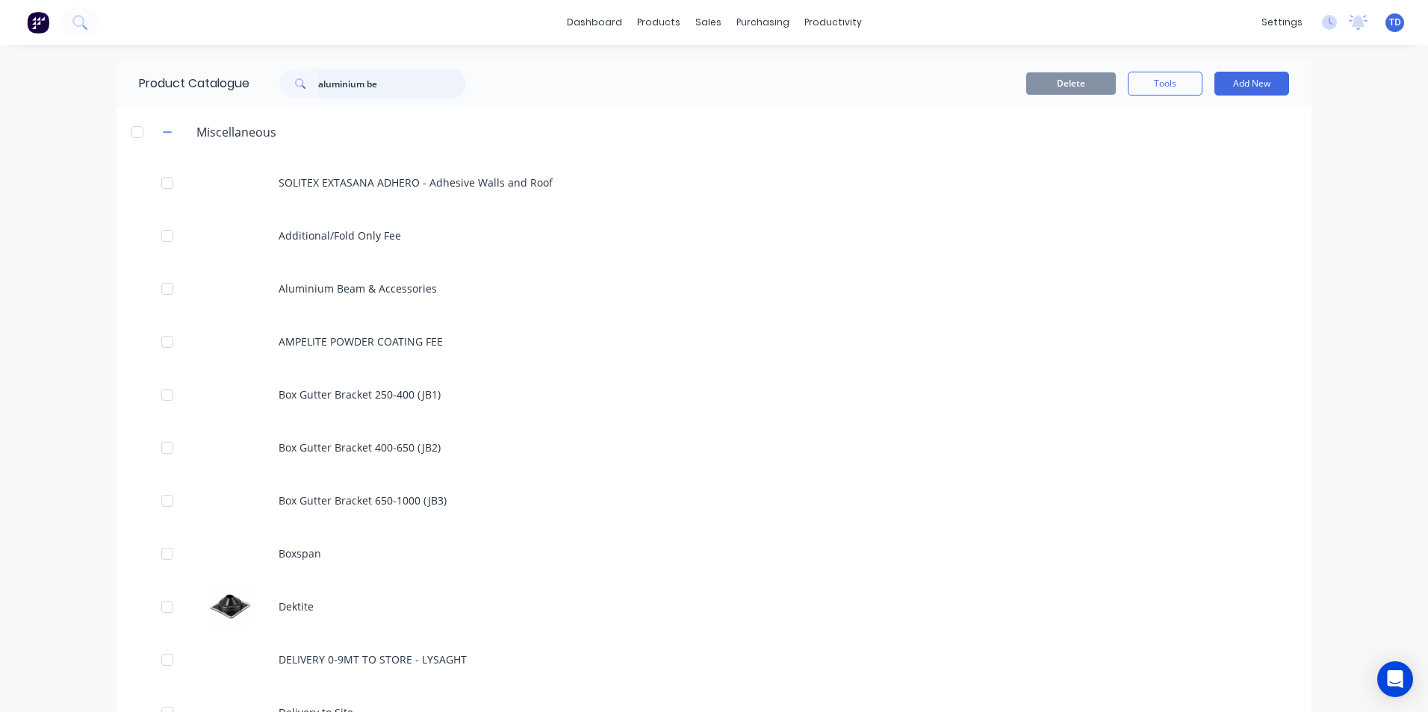
click at [394, 87] on input "aluminium be" at bounding box center [392, 84] width 148 height 30
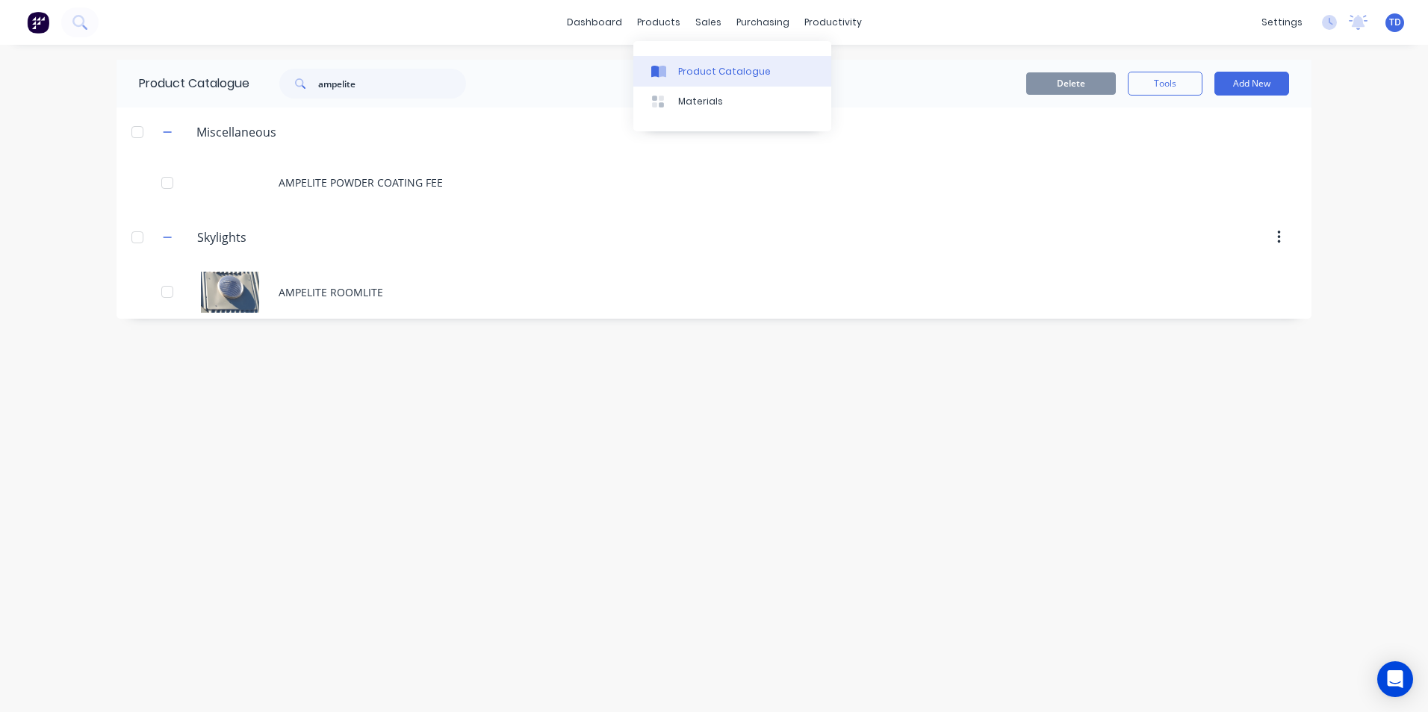
click at [700, 77] on div "Product Catalogue" at bounding box center [724, 71] width 93 height 13
click at [423, 79] on input "ampelite" at bounding box center [392, 84] width 148 height 30
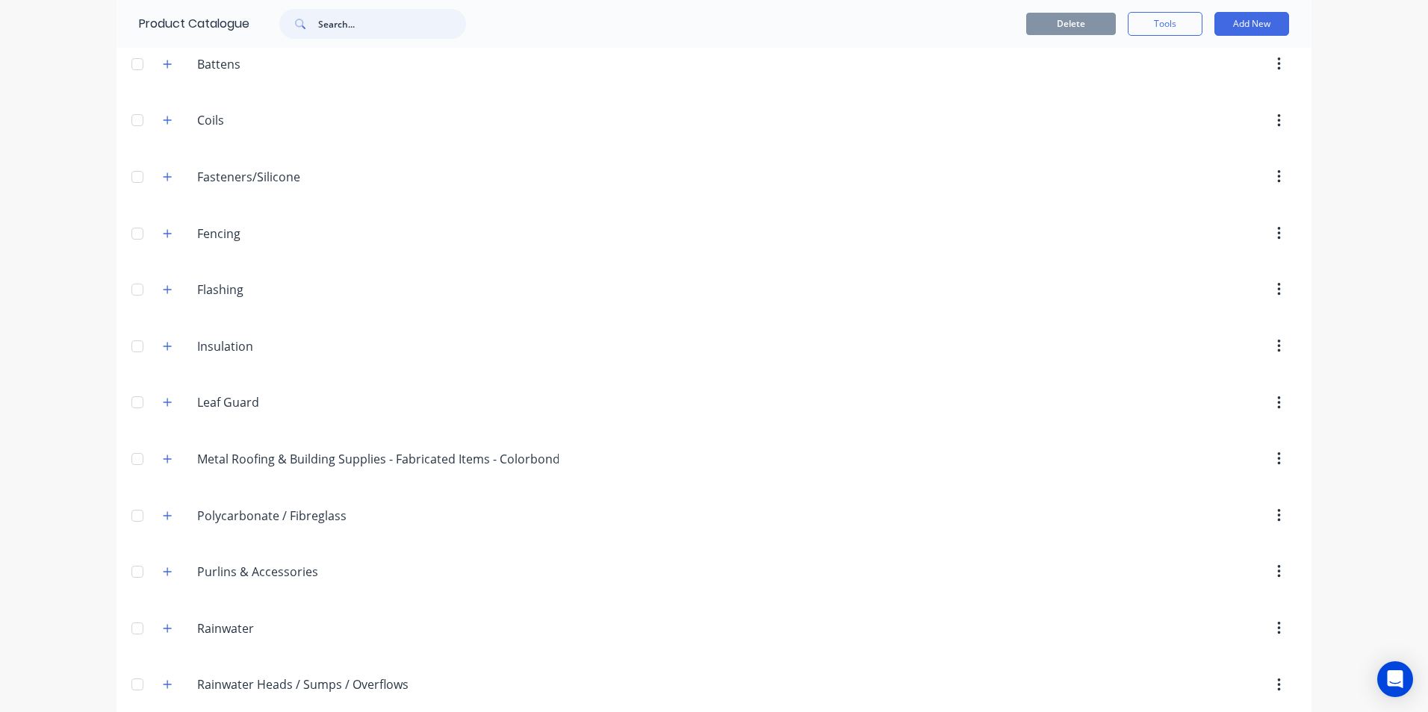
scroll to position [448, 0]
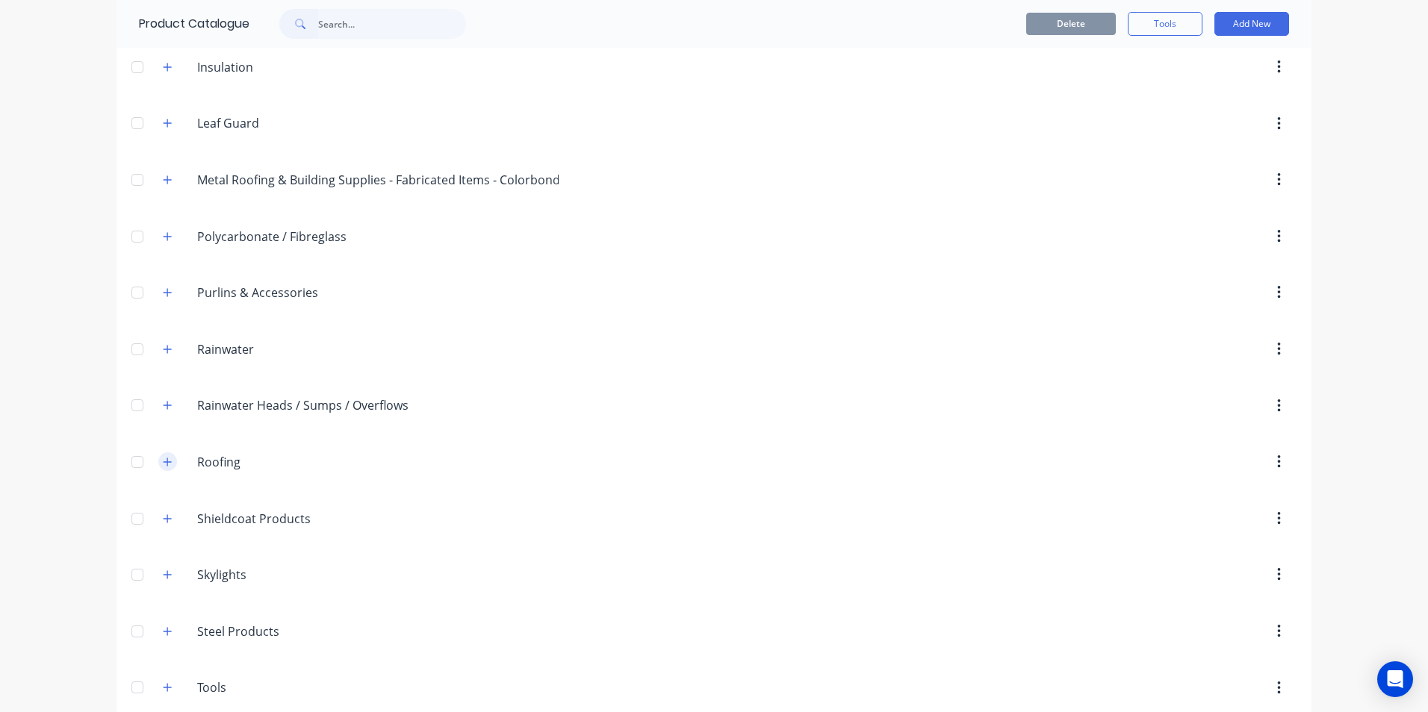
click at [163, 465] on icon "button" at bounding box center [167, 462] width 9 height 10
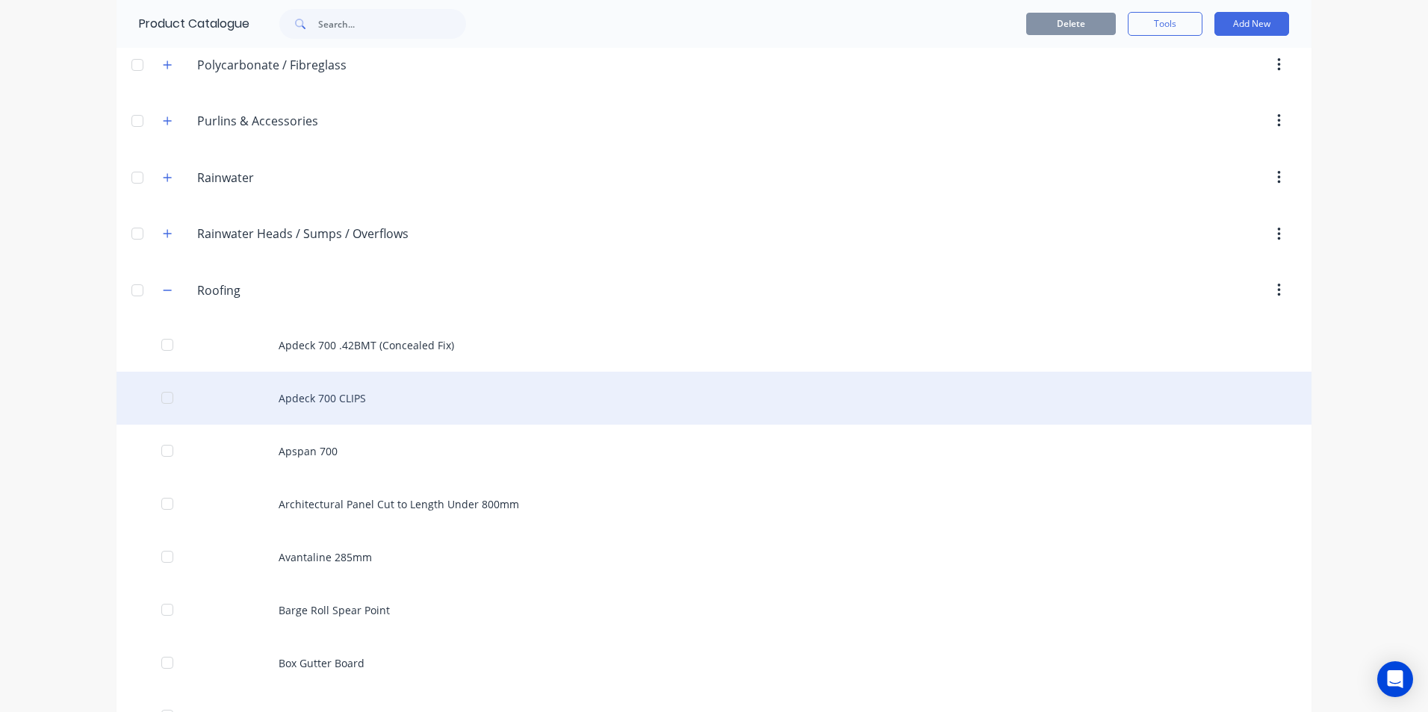
scroll to position [672, 0]
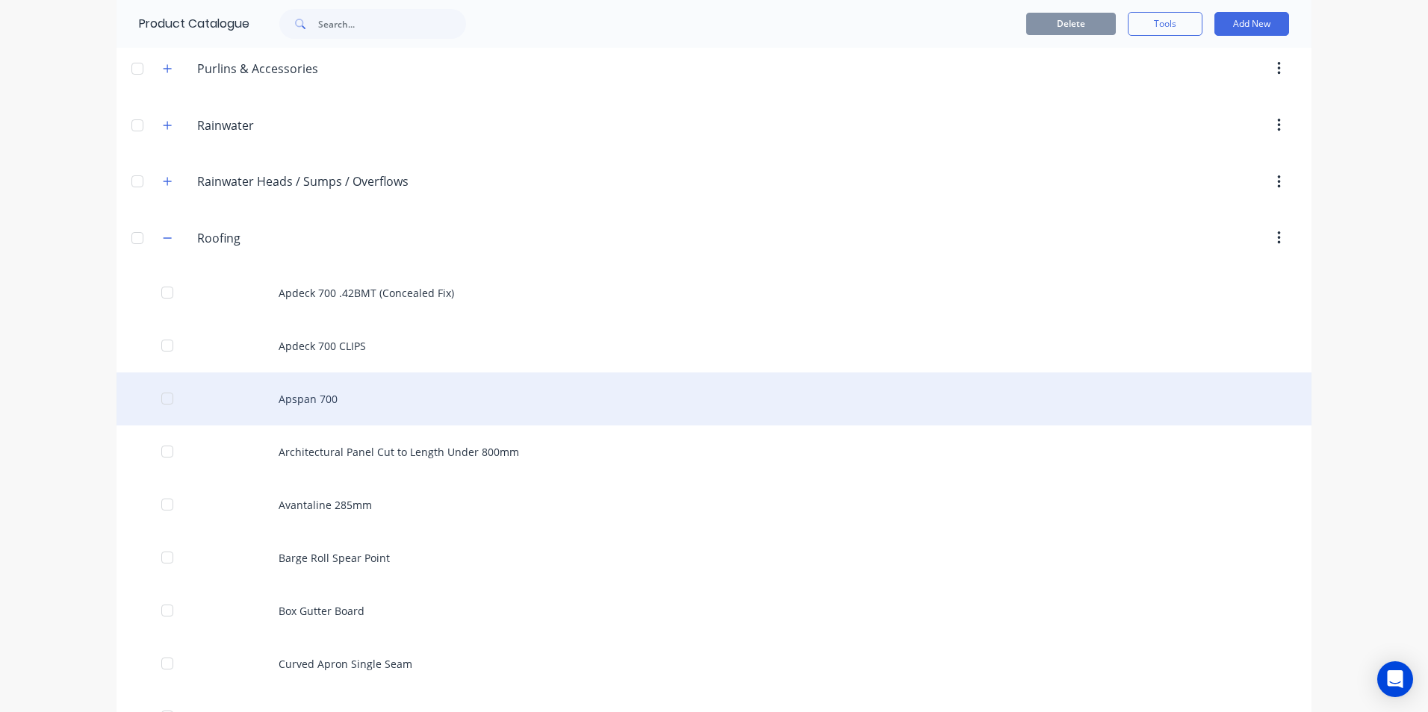
click at [333, 416] on div "Apspan 700" at bounding box center [713, 399] width 1195 height 53
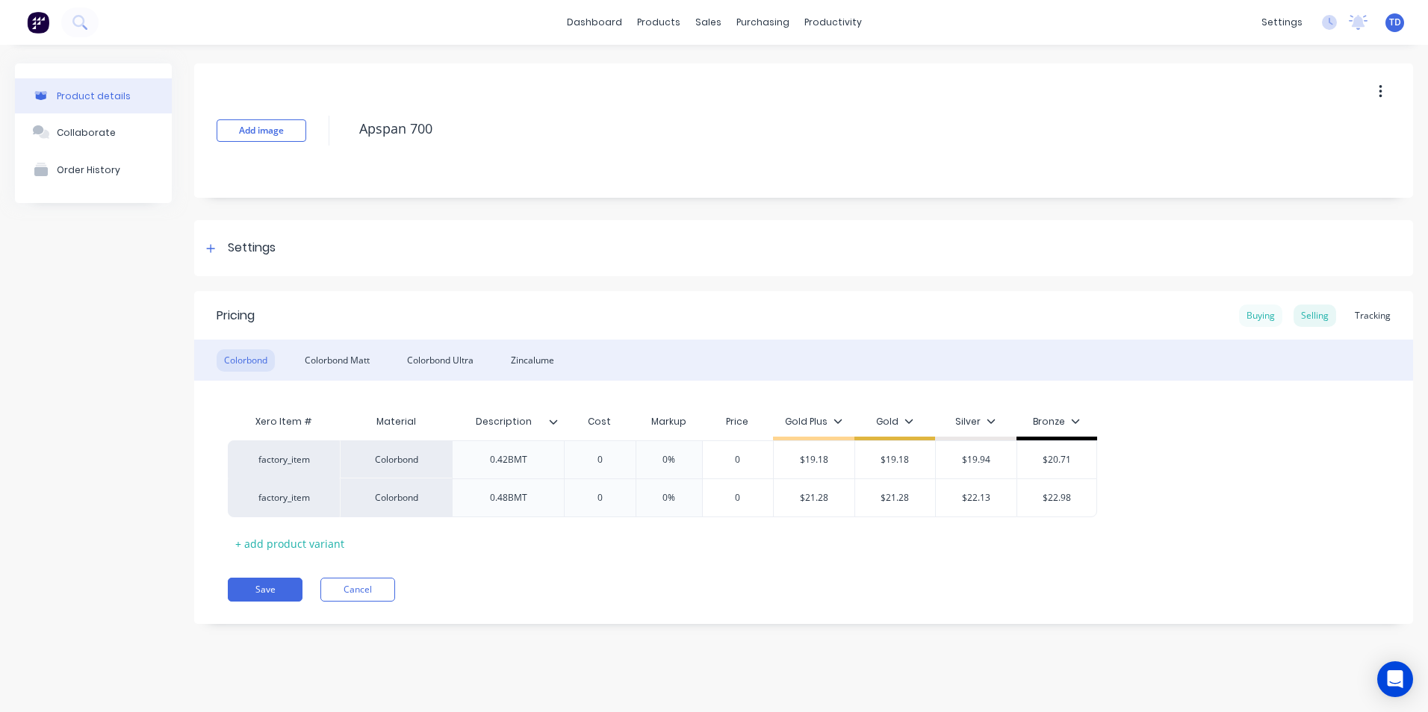
click at [1246, 317] on div "Buying" at bounding box center [1260, 316] width 43 height 22
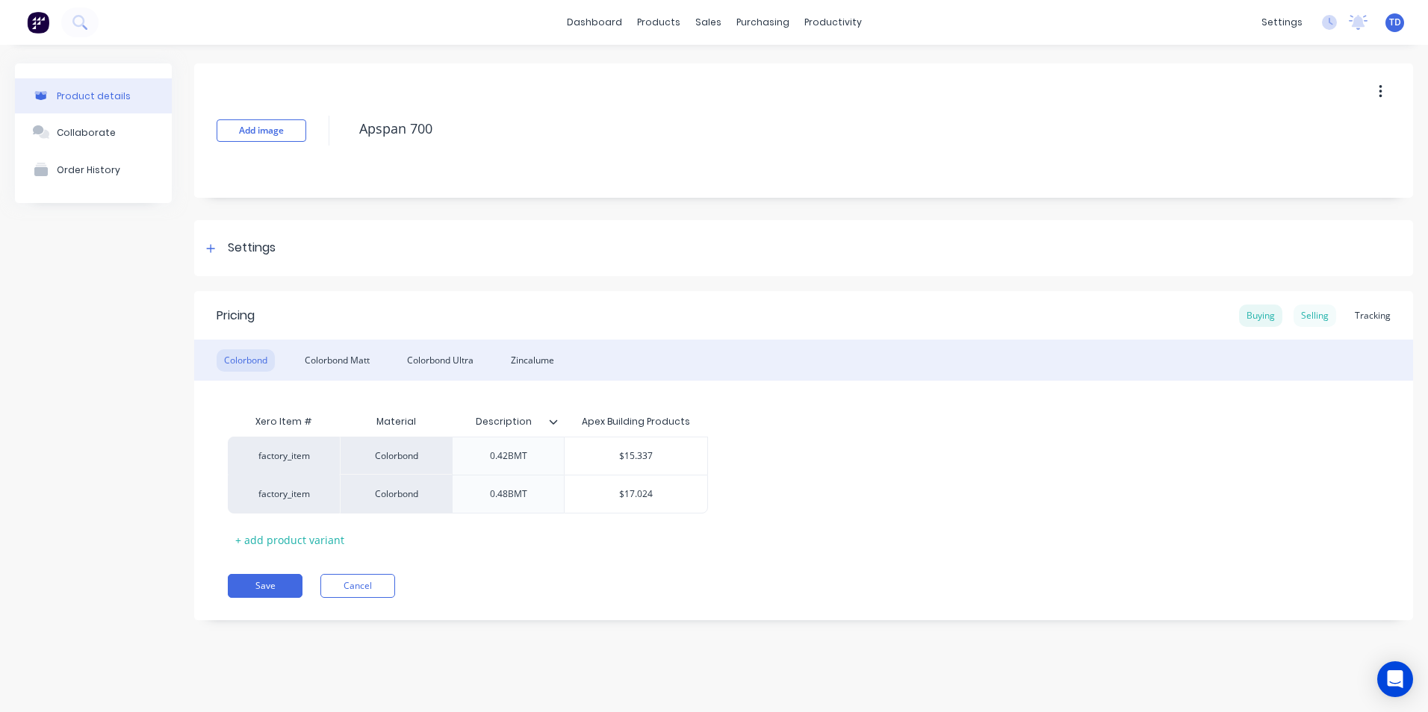
click at [1308, 317] on div "Selling" at bounding box center [1314, 316] width 43 height 22
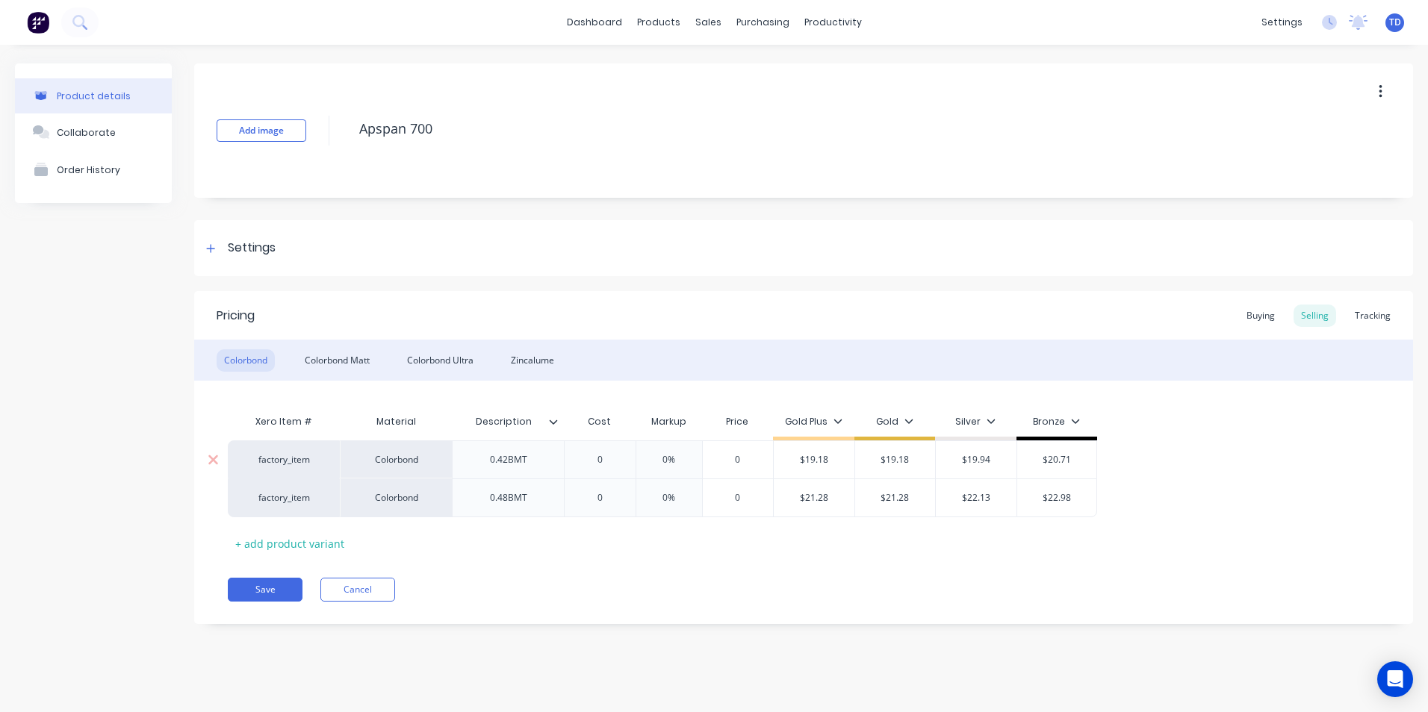
click at [613, 454] on input "0" at bounding box center [599, 459] width 75 height 13
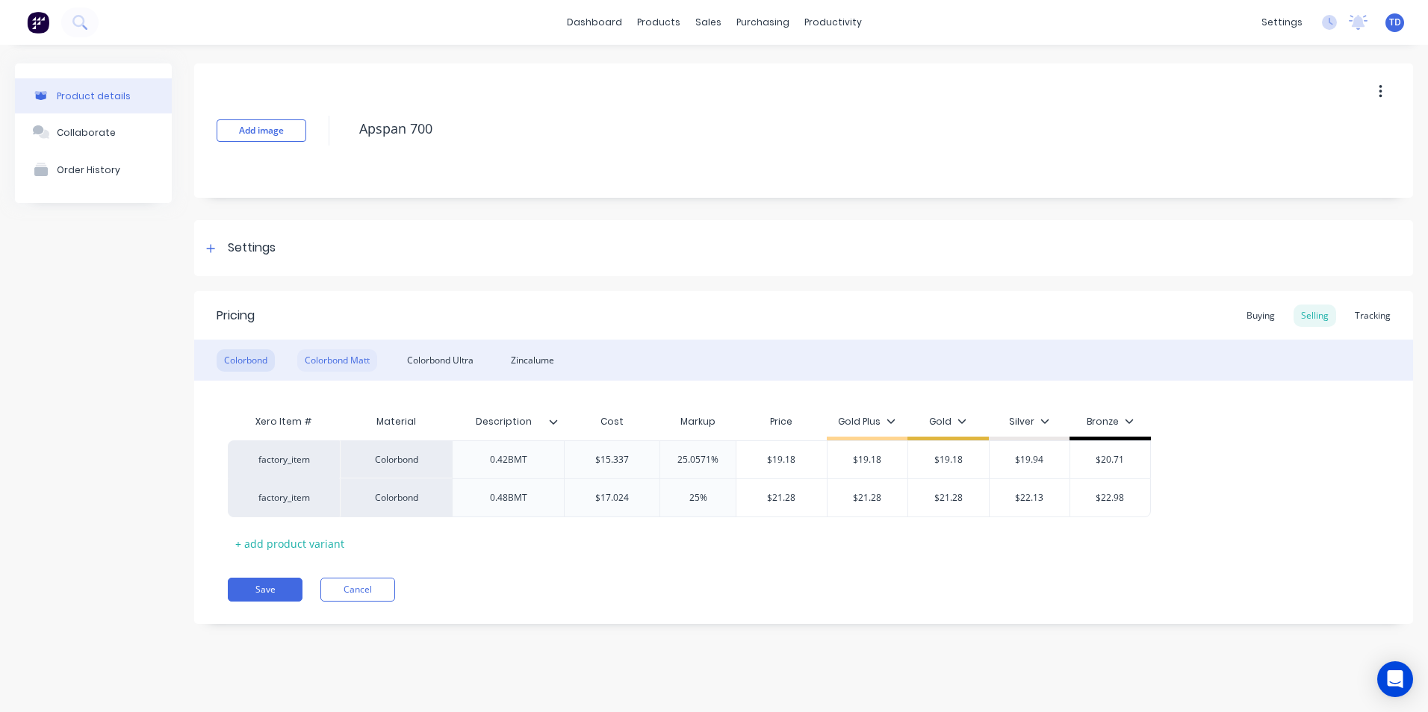
click at [319, 352] on div "Colorbond Matt" at bounding box center [337, 360] width 80 height 22
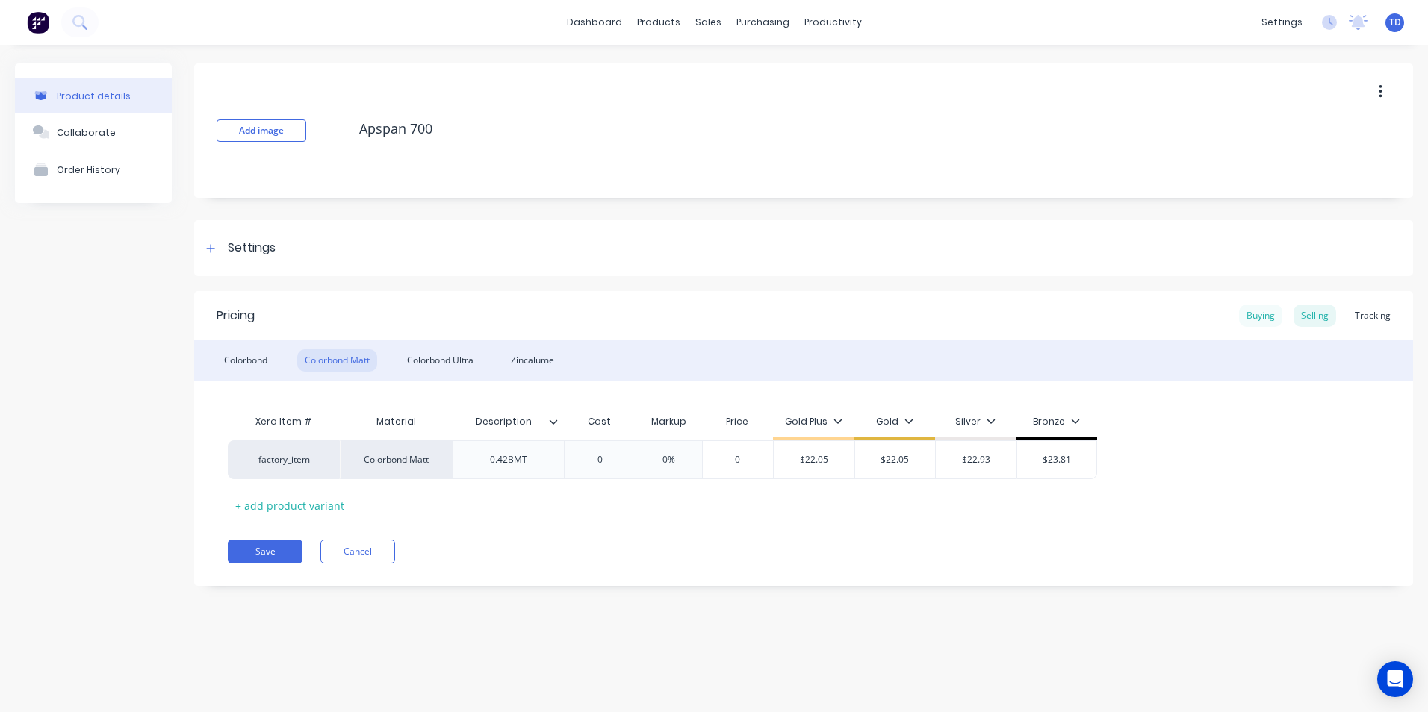
click at [1273, 322] on div "Buying" at bounding box center [1260, 316] width 43 height 22
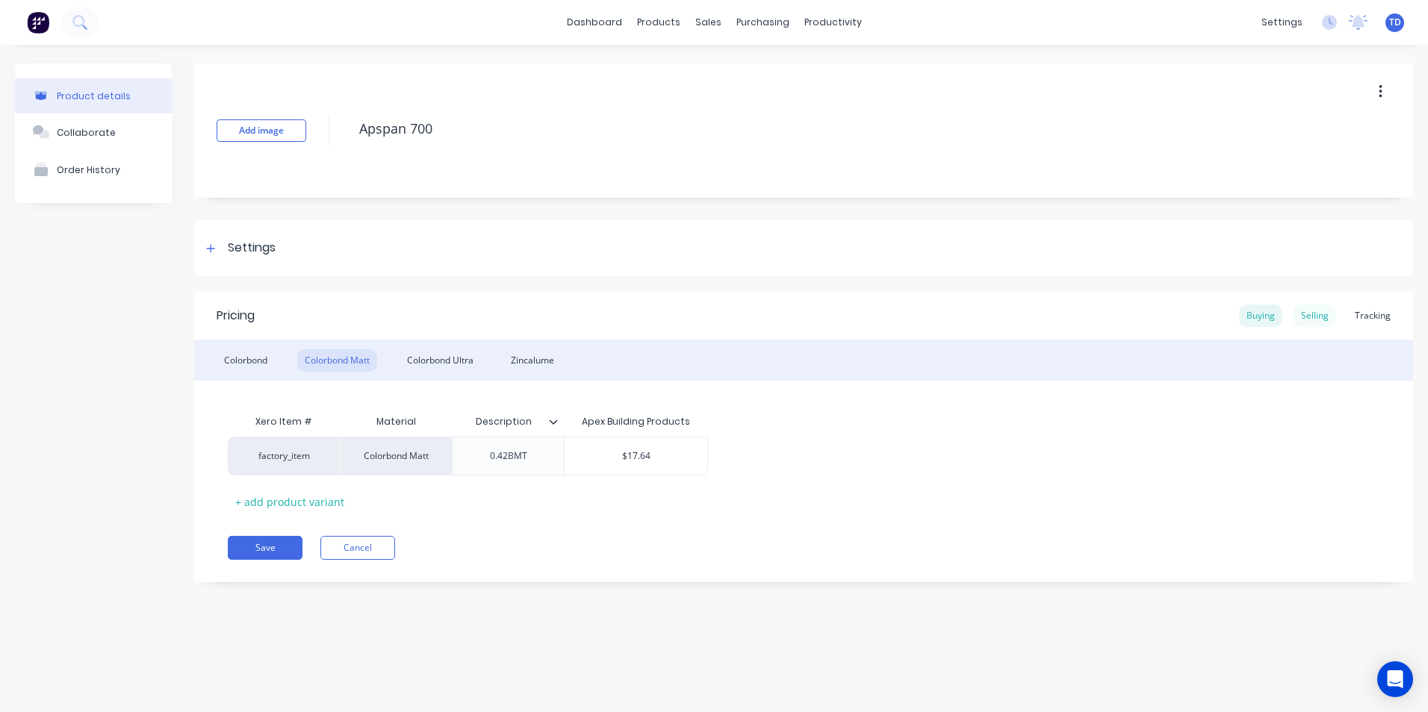
click at [1310, 320] on div "Selling" at bounding box center [1314, 316] width 43 height 22
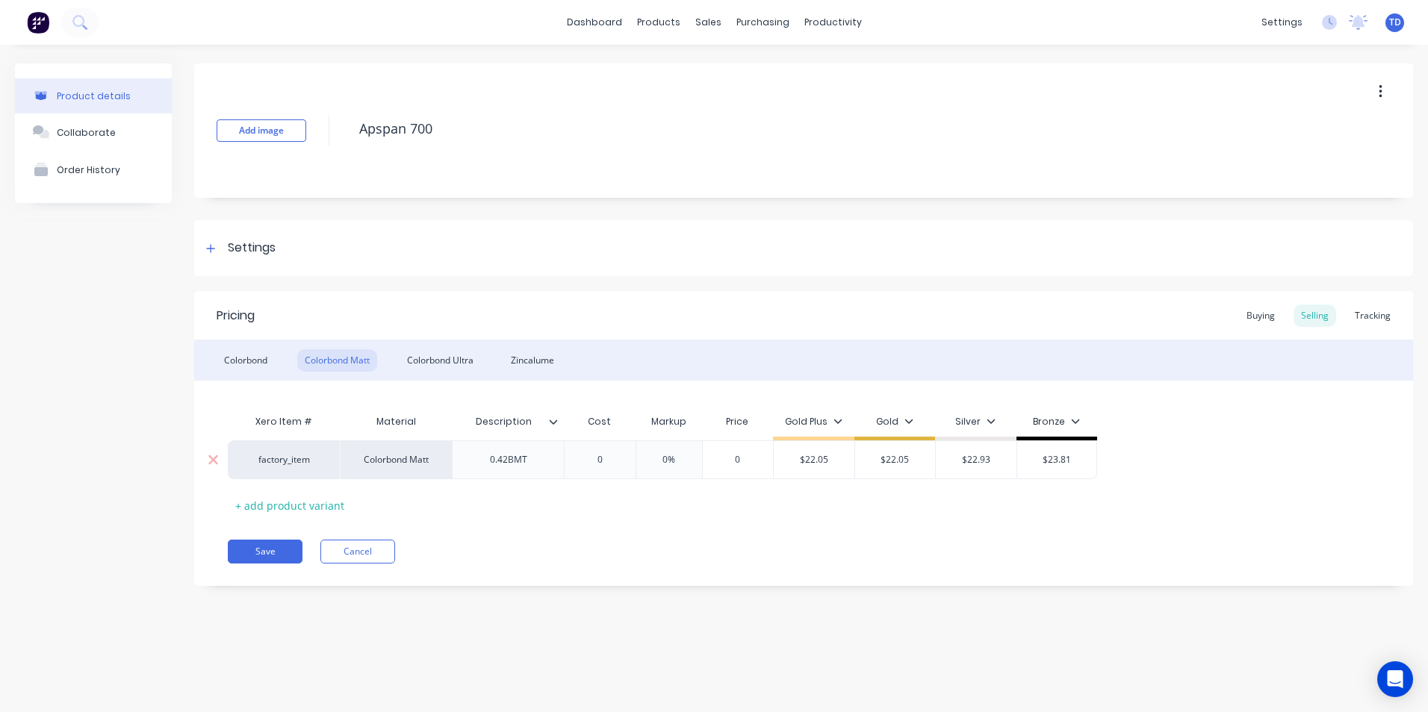
click at [618, 453] on div "0" at bounding box center [599, 459] width 75 height 37
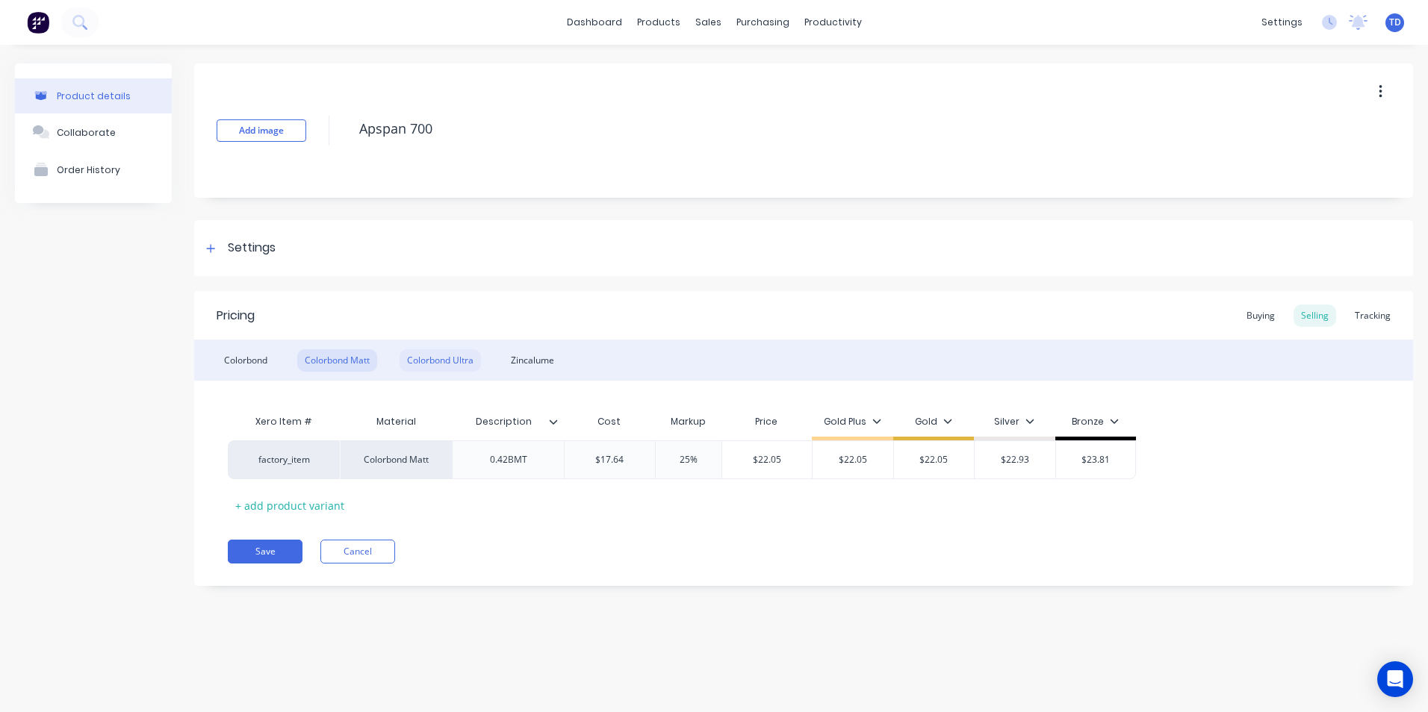
click at [436, 365] on div "Colorbond Ultra" at bounding box center [440, 360] width 81 height 22
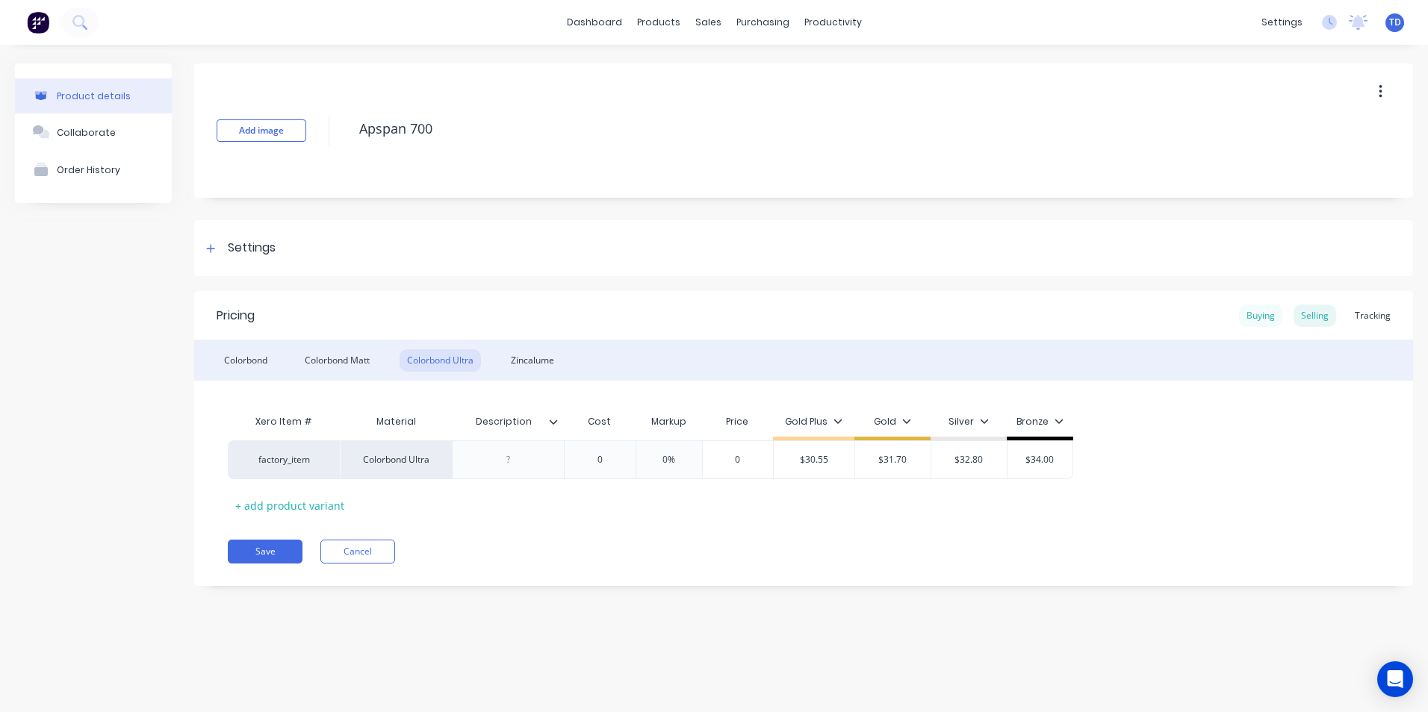
click at [1256, 317] on div "Buying" at bounding box center [1260, 316] width 43 height 22
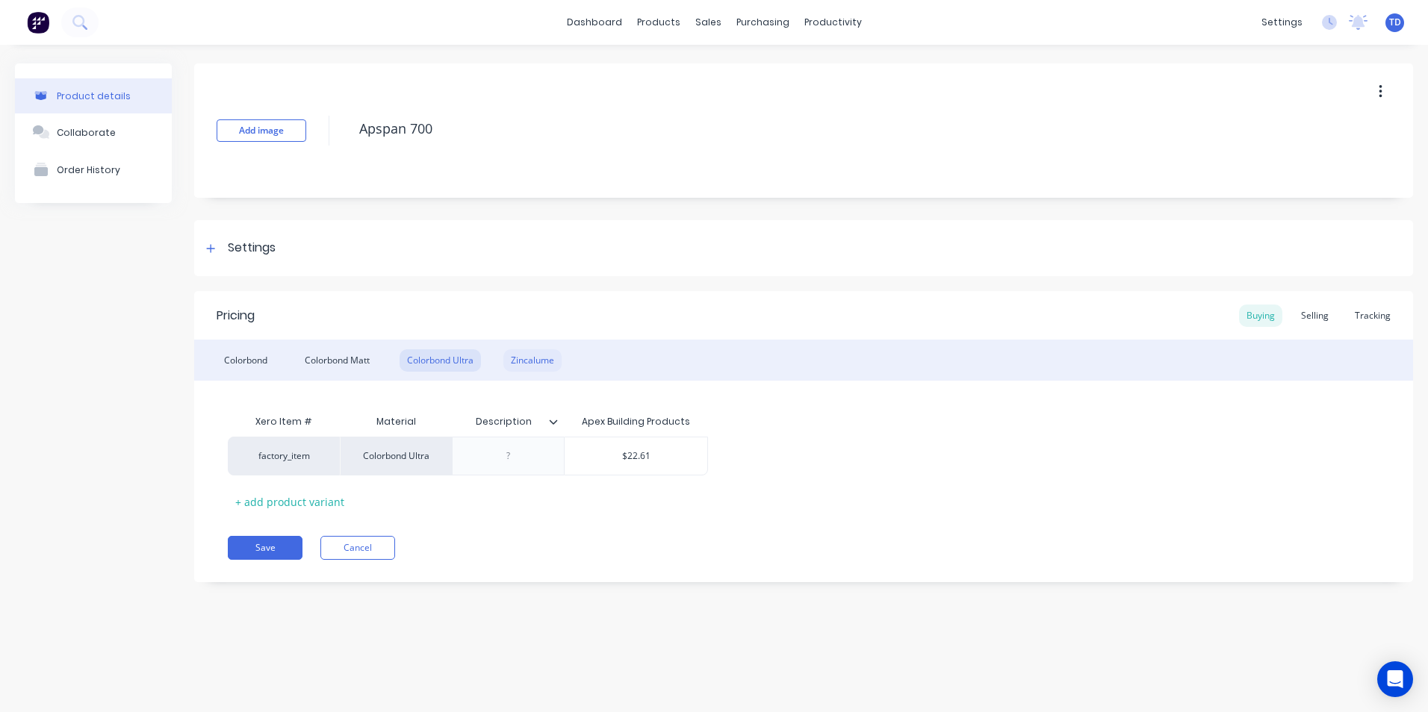
click at [558, 357] on div "Zincalume" at bounding box center [532, 360] width 58 height 22
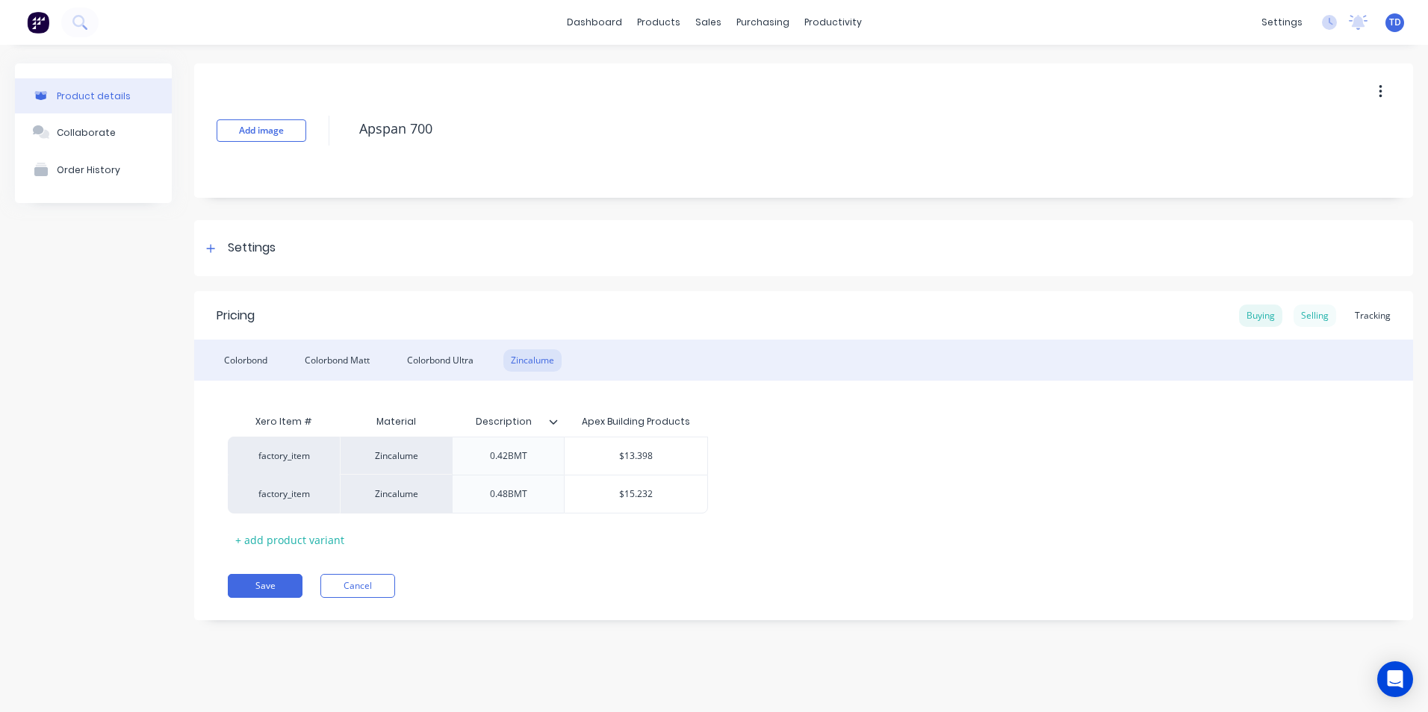
click at [1316, 314] on div "Selling" at bounding box center [1314, 316] width 43 height 22
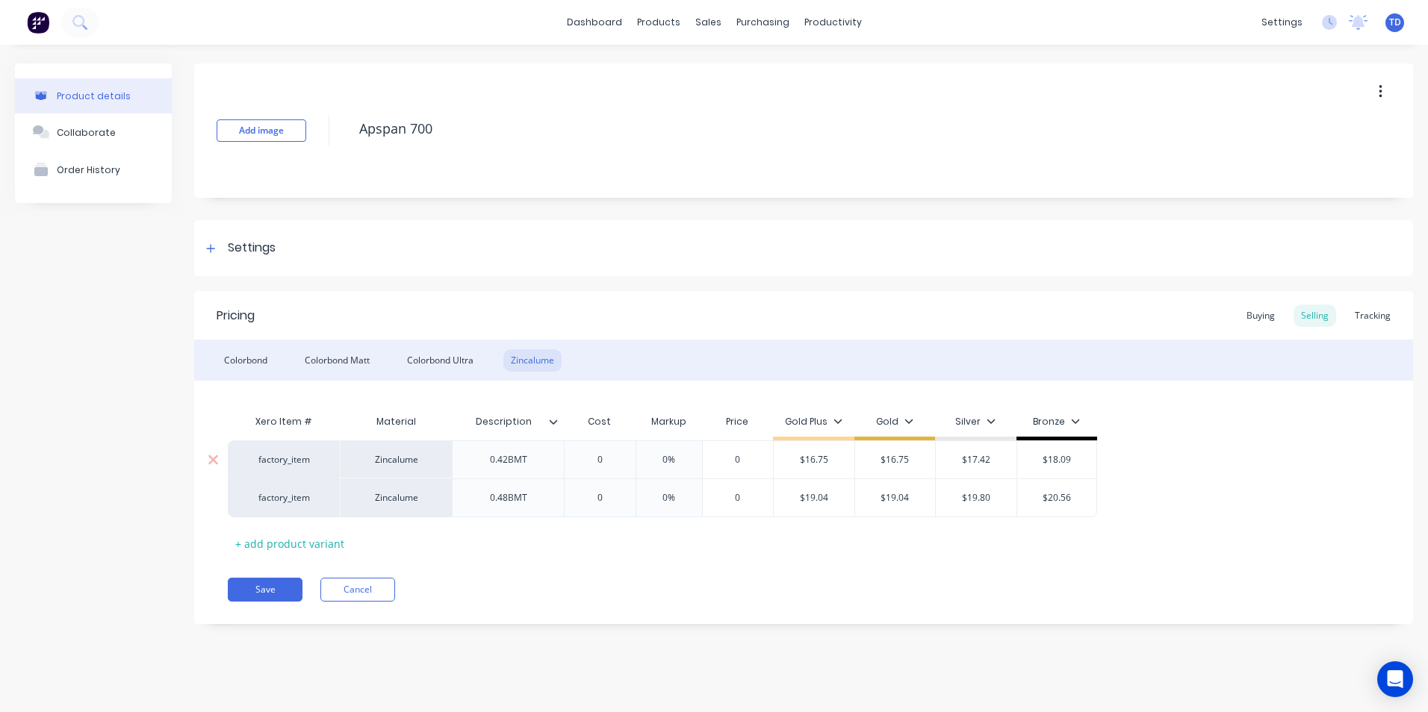
click at [615, 454] on input "0" at bounding box center [599, 459] width 75 height 13
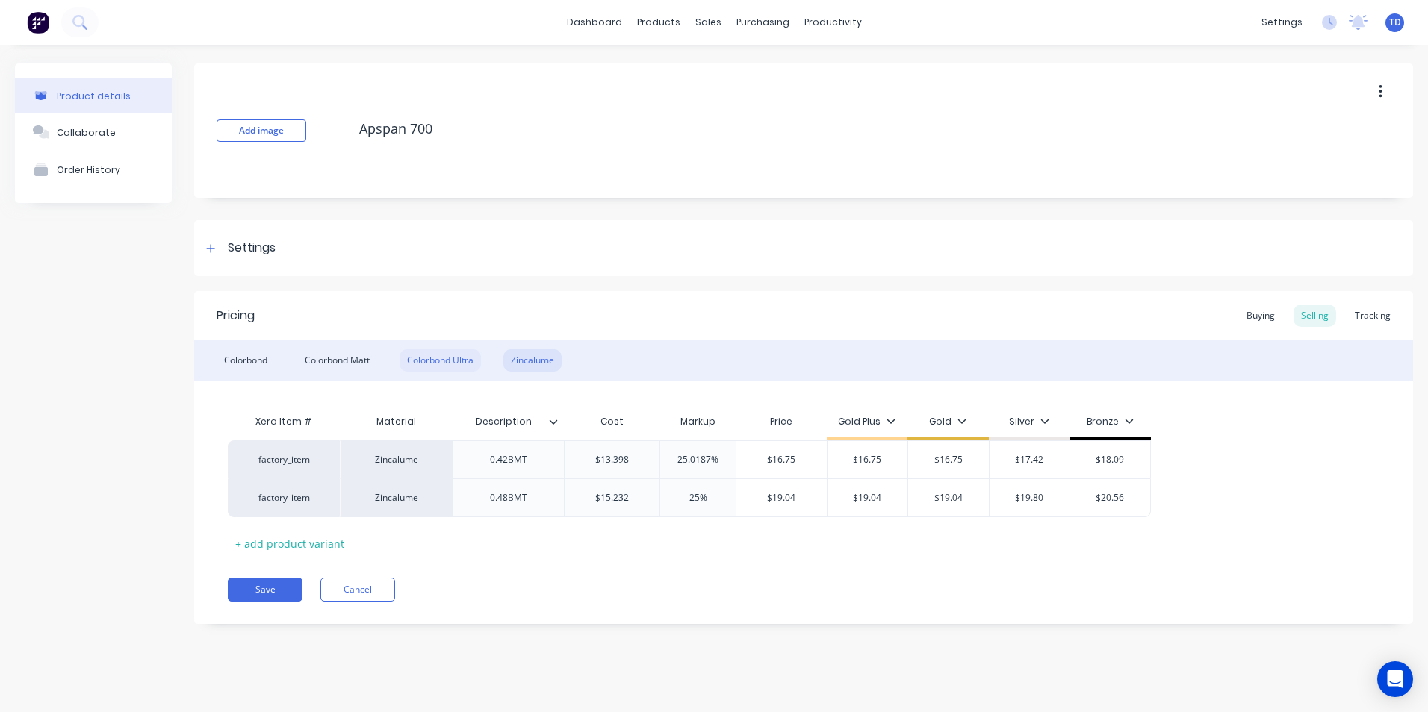
click at [445, 368] on div "Colorbond Ultra" at bounding box center [440, 360] width 81 height 22
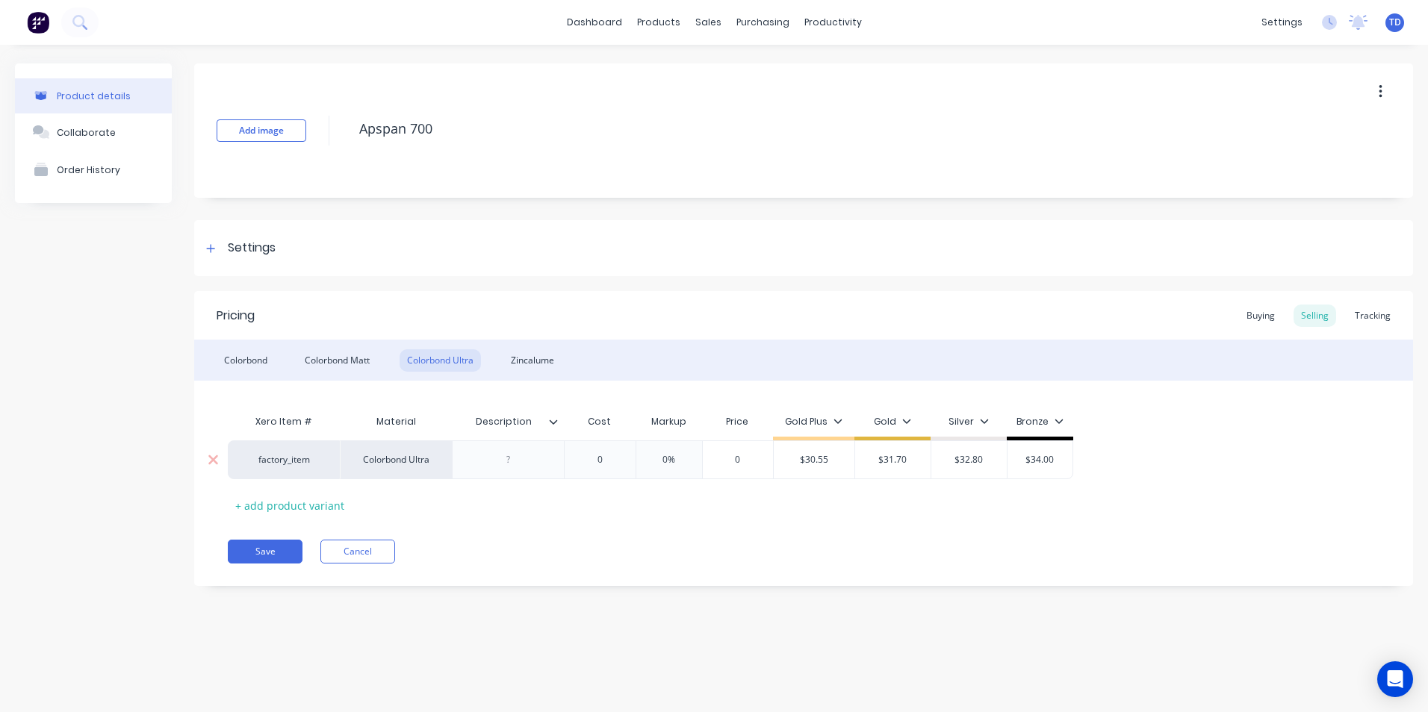
click at [515, 456] on div at bounding box center [508, 459] width 75 height 19
click at [621, 458] on input "0" at bounding box center [599, 459] width 75 height 13
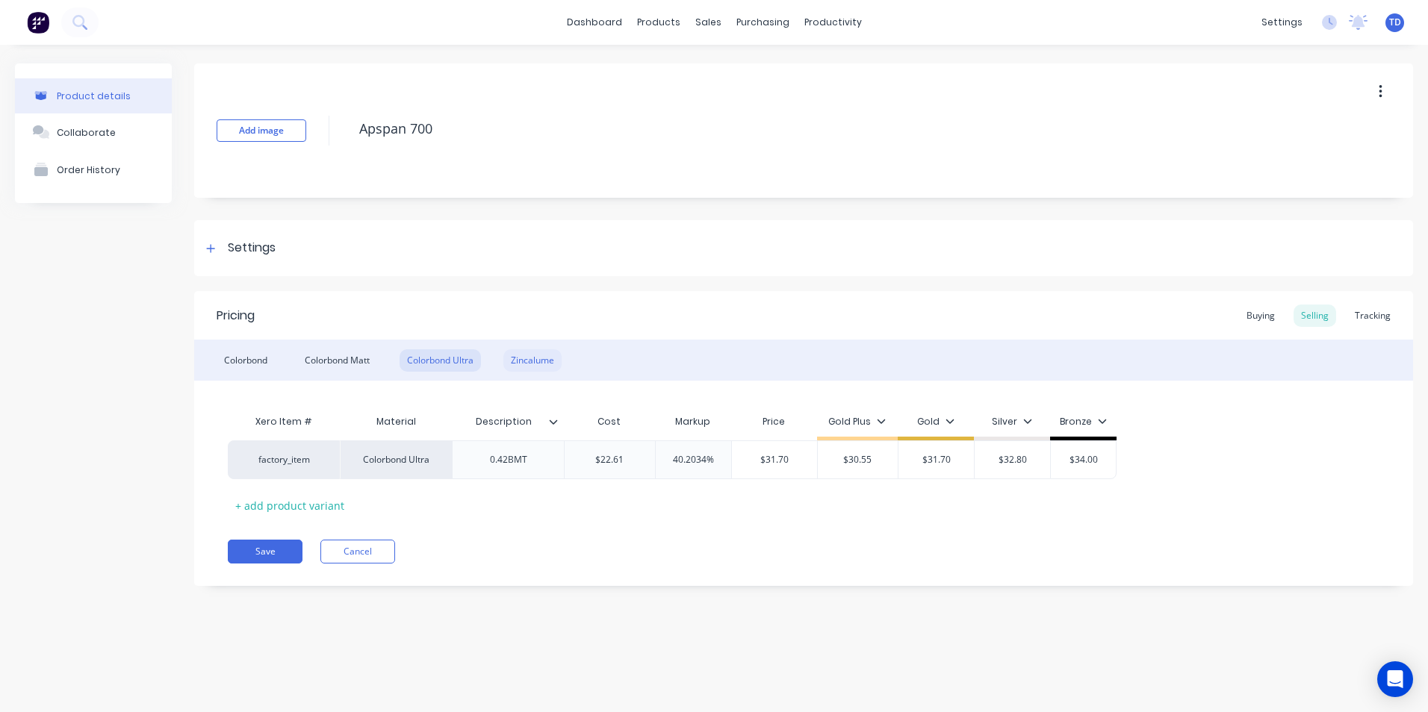
click at [516, 355] on div "Zincalume" at bounding box center [532, 360] width 58 height 22
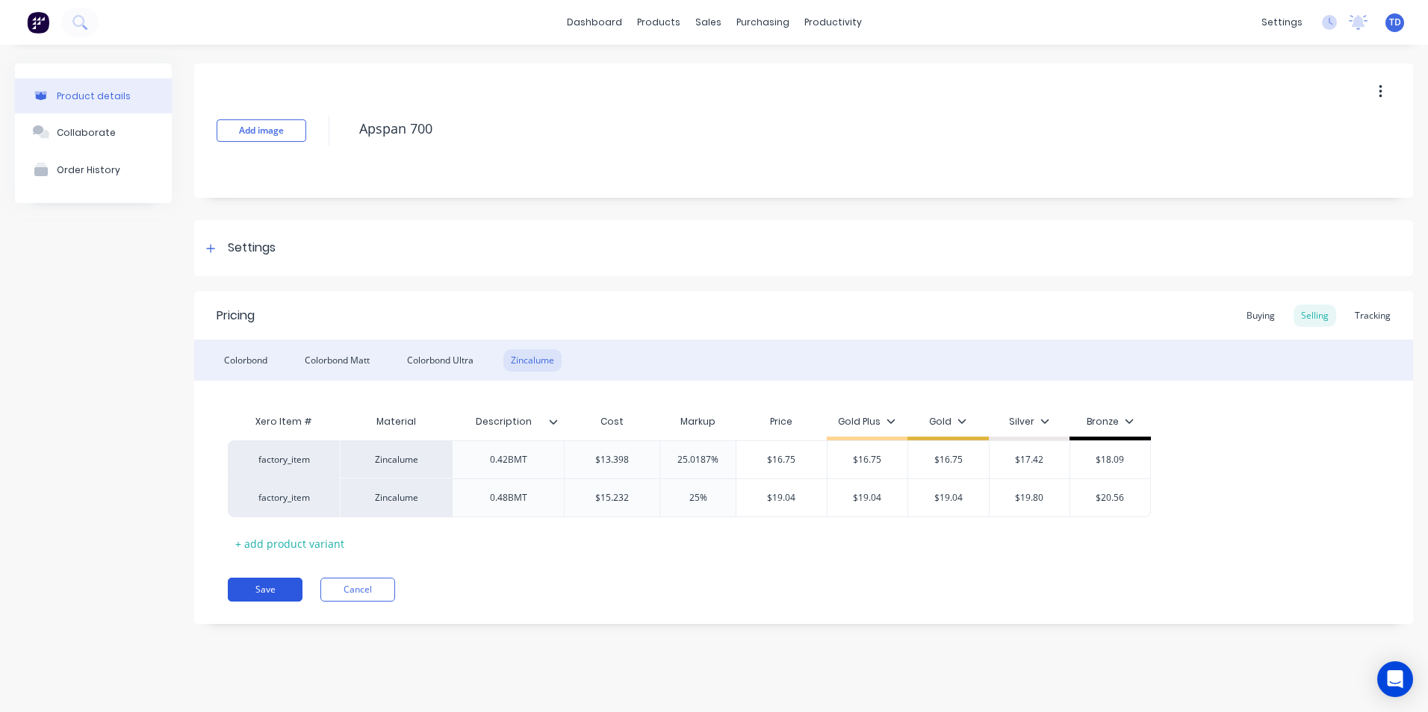
click at [276, 585] on button "Save" at bounding box center [265, 590] width 75 height 24
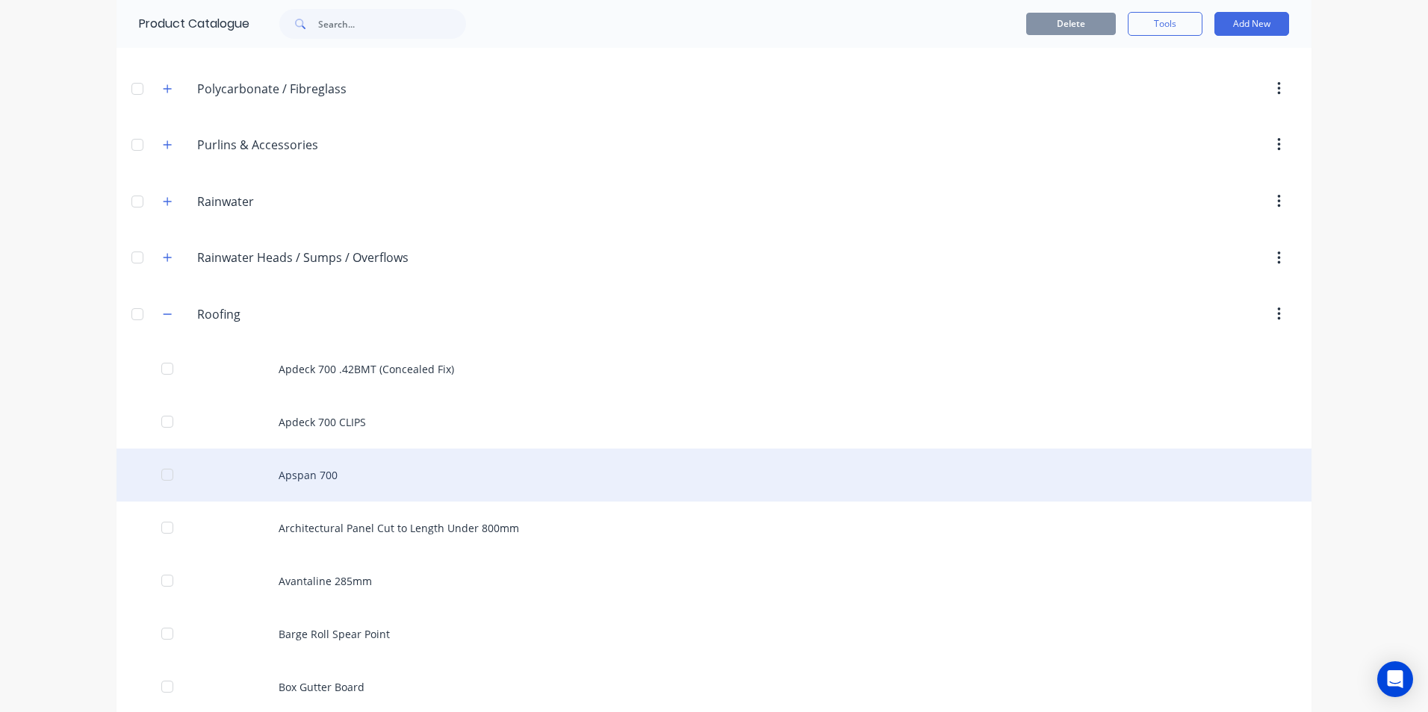
scroll to position [597, 0]
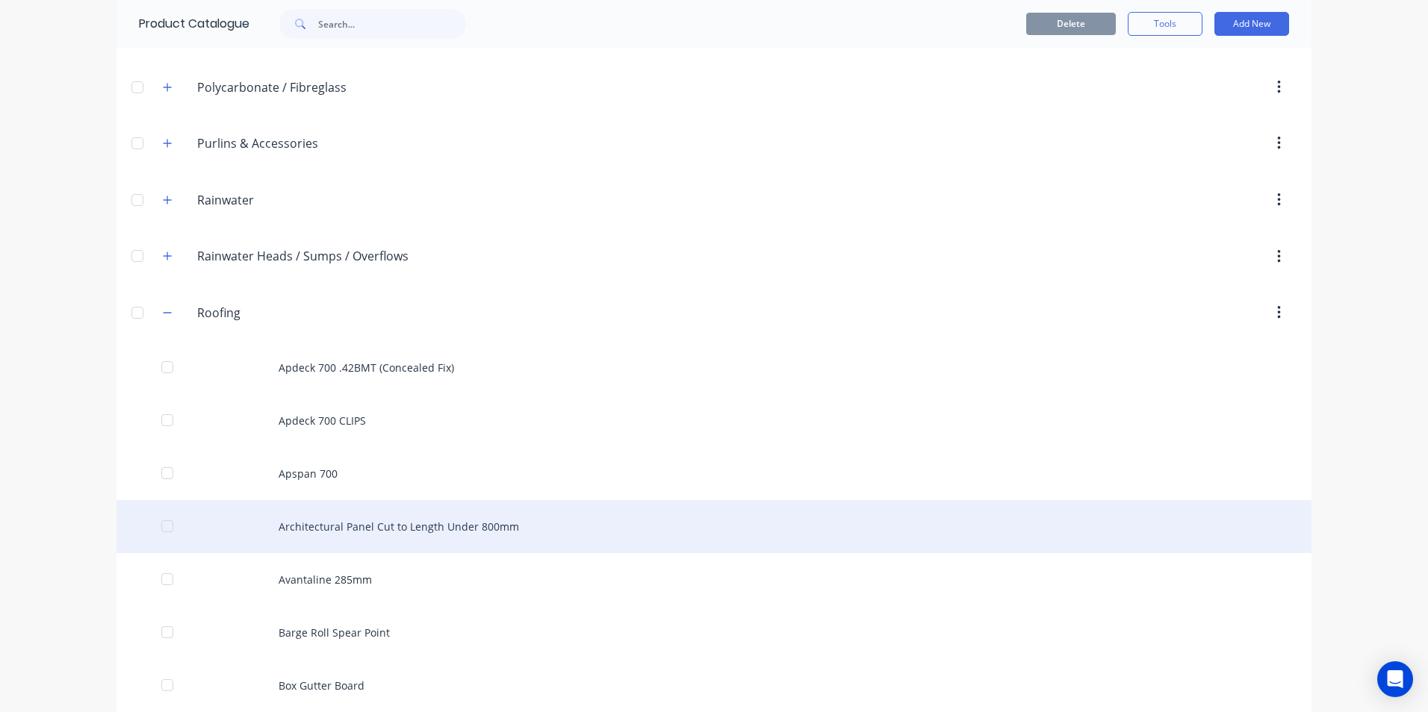
click at [348, 526] on div "Architectural Panel Cut to Length Under 800mm" at bounding box center [713, 526] width 1195 height 53
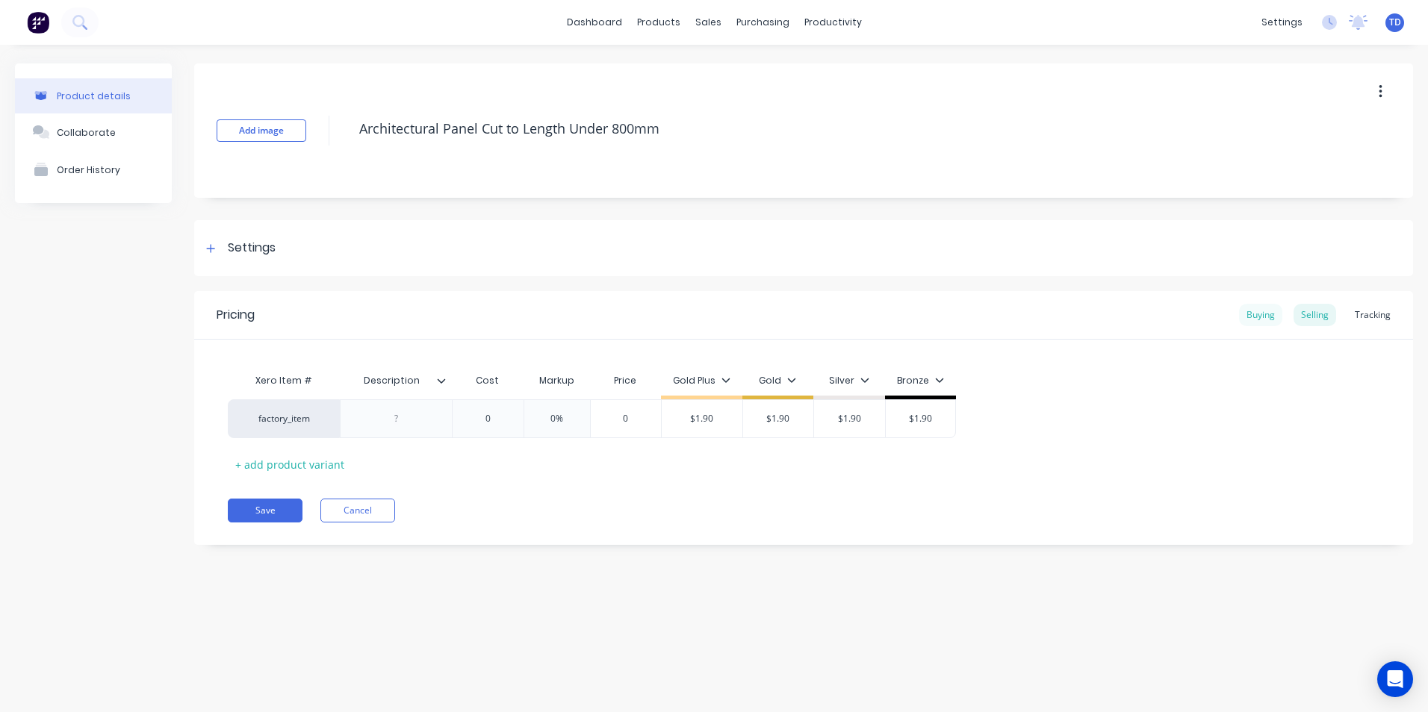
click at [1252, 315] on div "Buying" at bounding box center [1260, 315] width 43 height 22
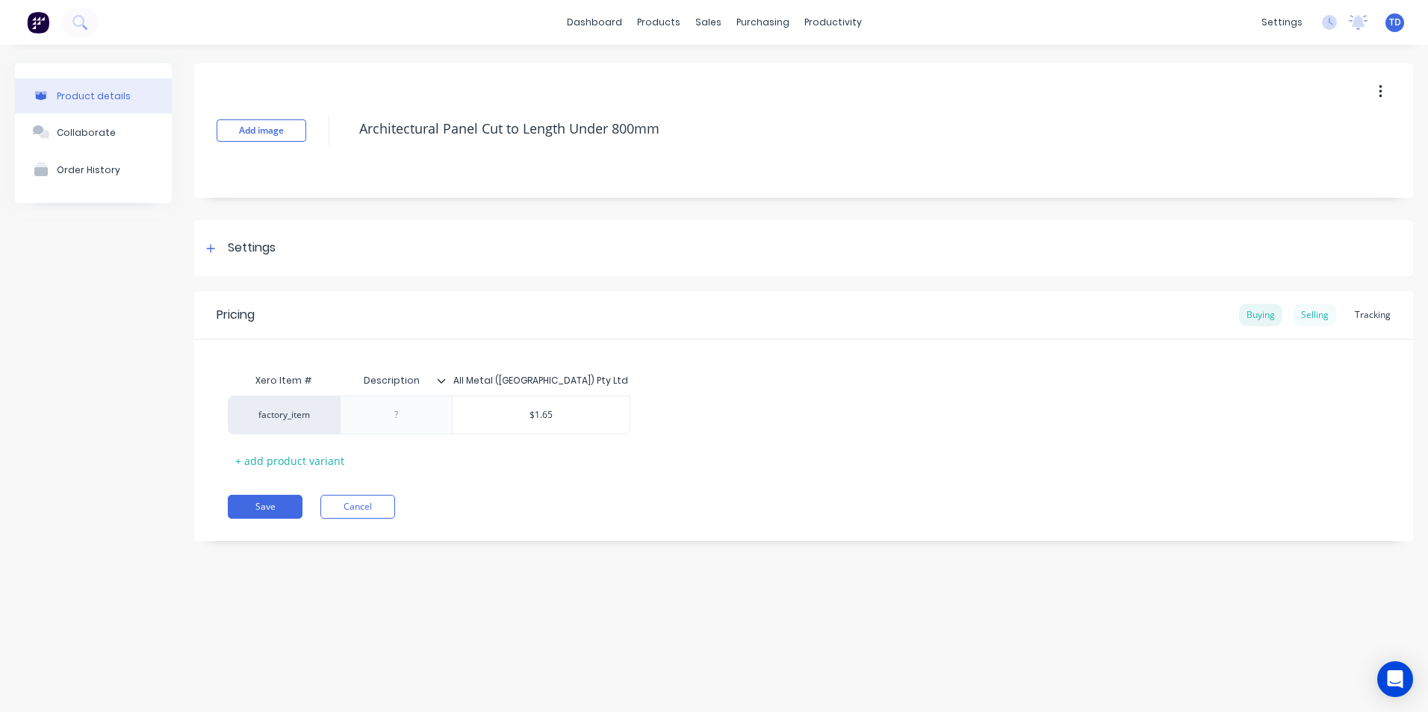
click at [1311, 314] on div "Selling" at bounding box center [1314, 315] width 43 height 22
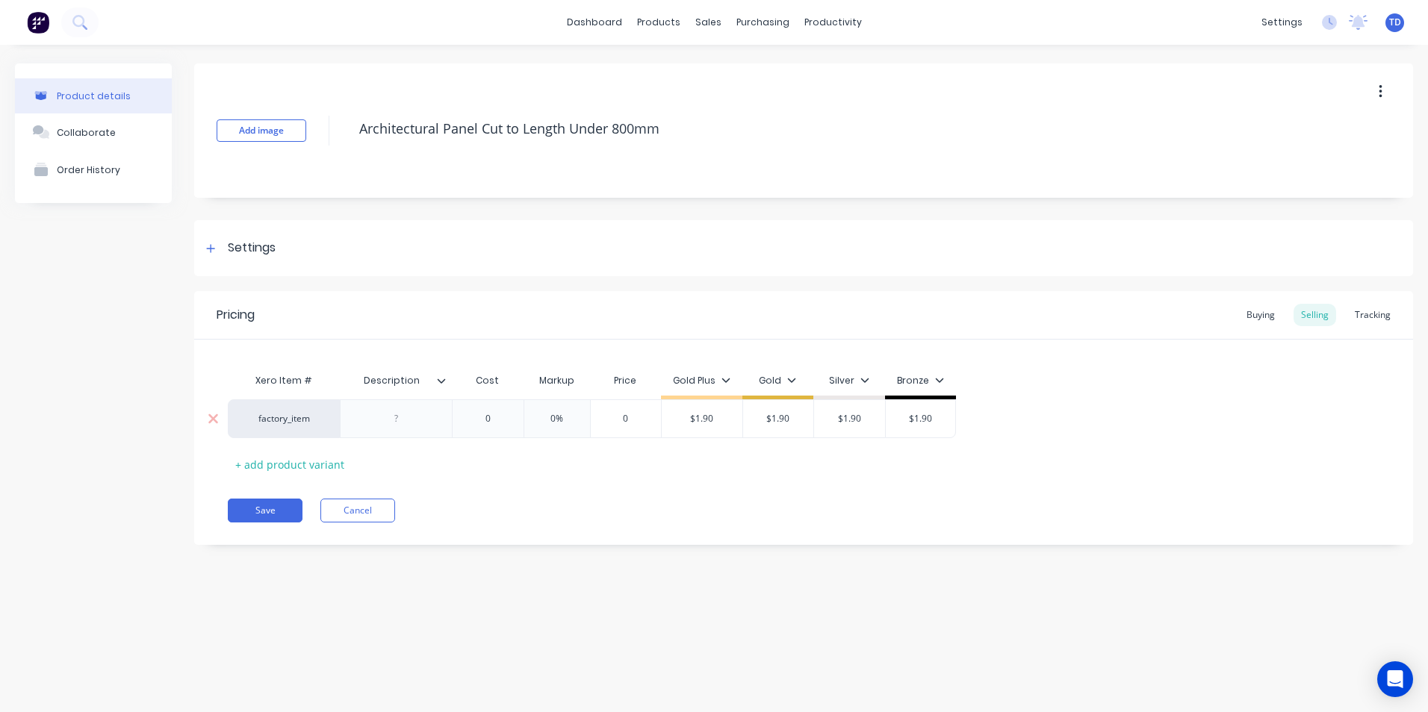
click at [503, 422] on input "0" at bounding box center [487, 418] width 75 height 13
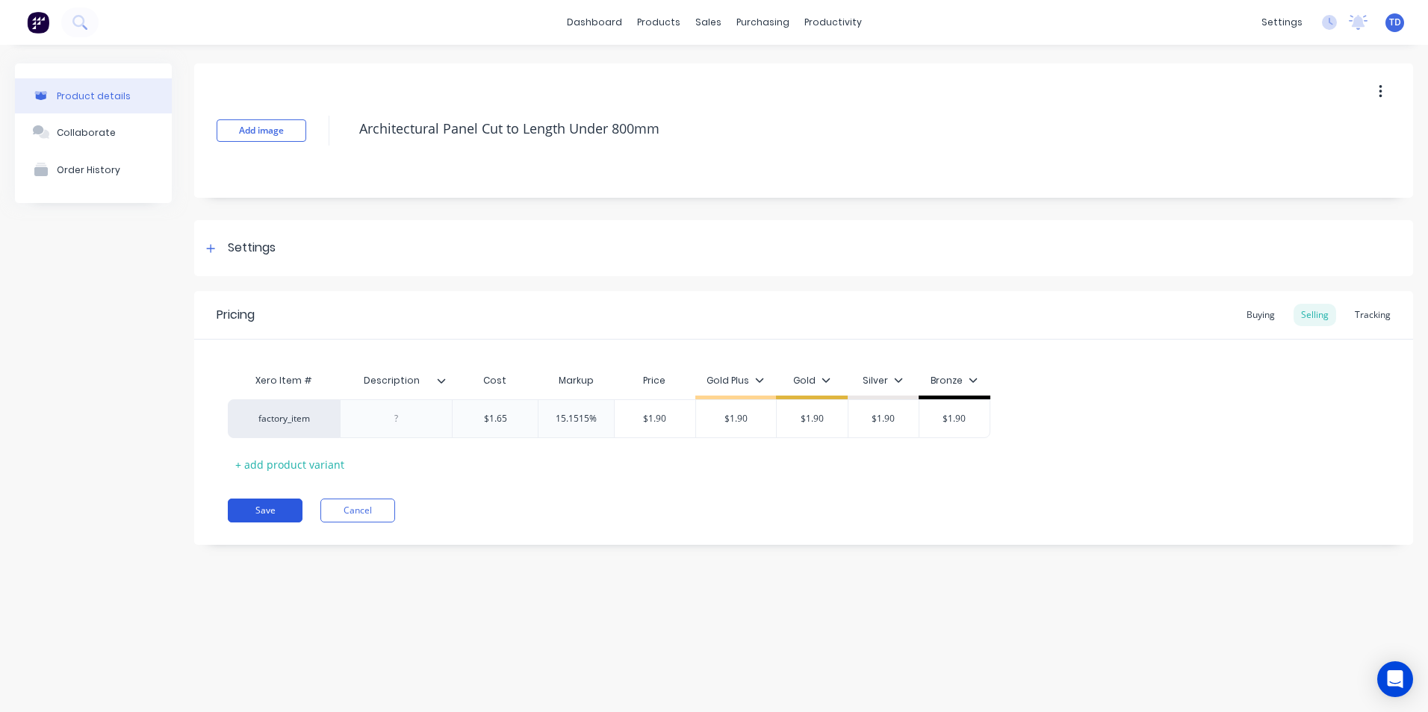
click at [265, 502] on button "Save" at bounding box center [265, 511] width 75 height 24
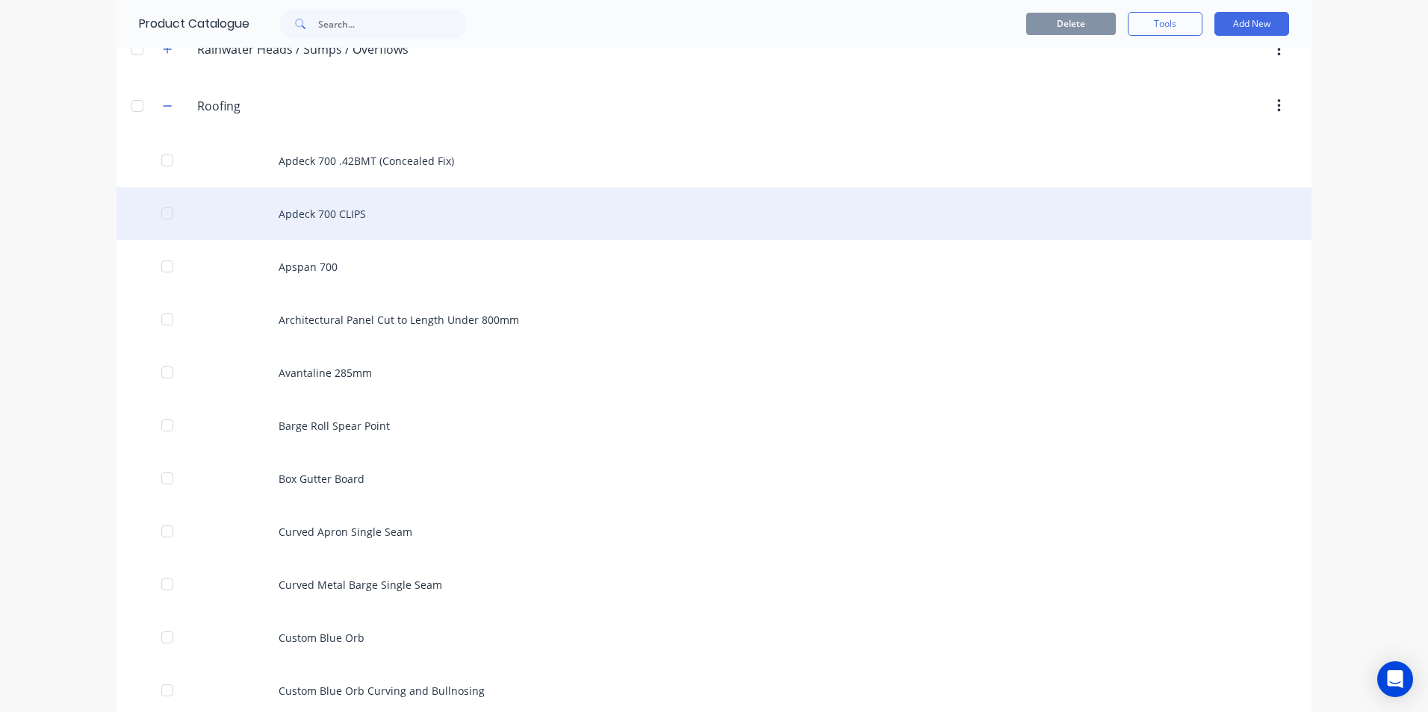
scroll to position [821, 0]
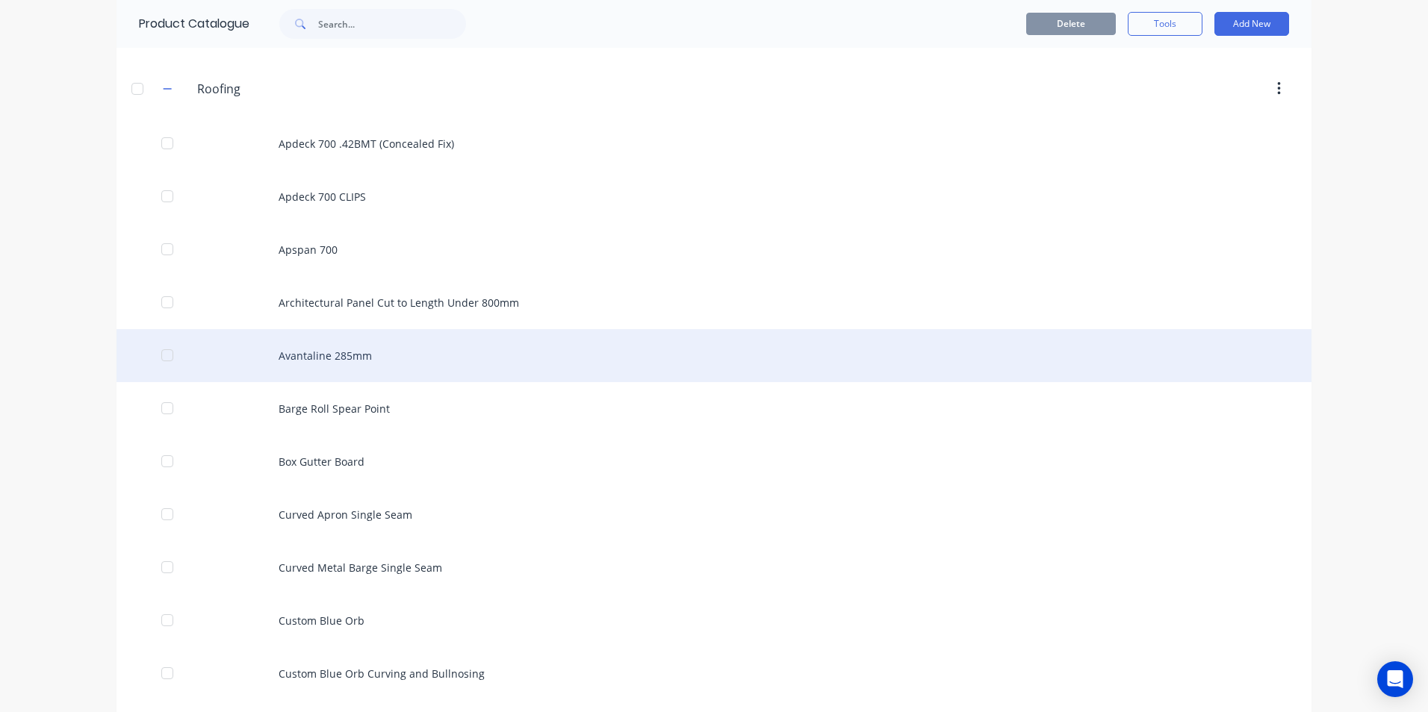
click at [311, 373] on div "Avantaline 285mm" at bounding box center [713, 355] width 1195 height 53
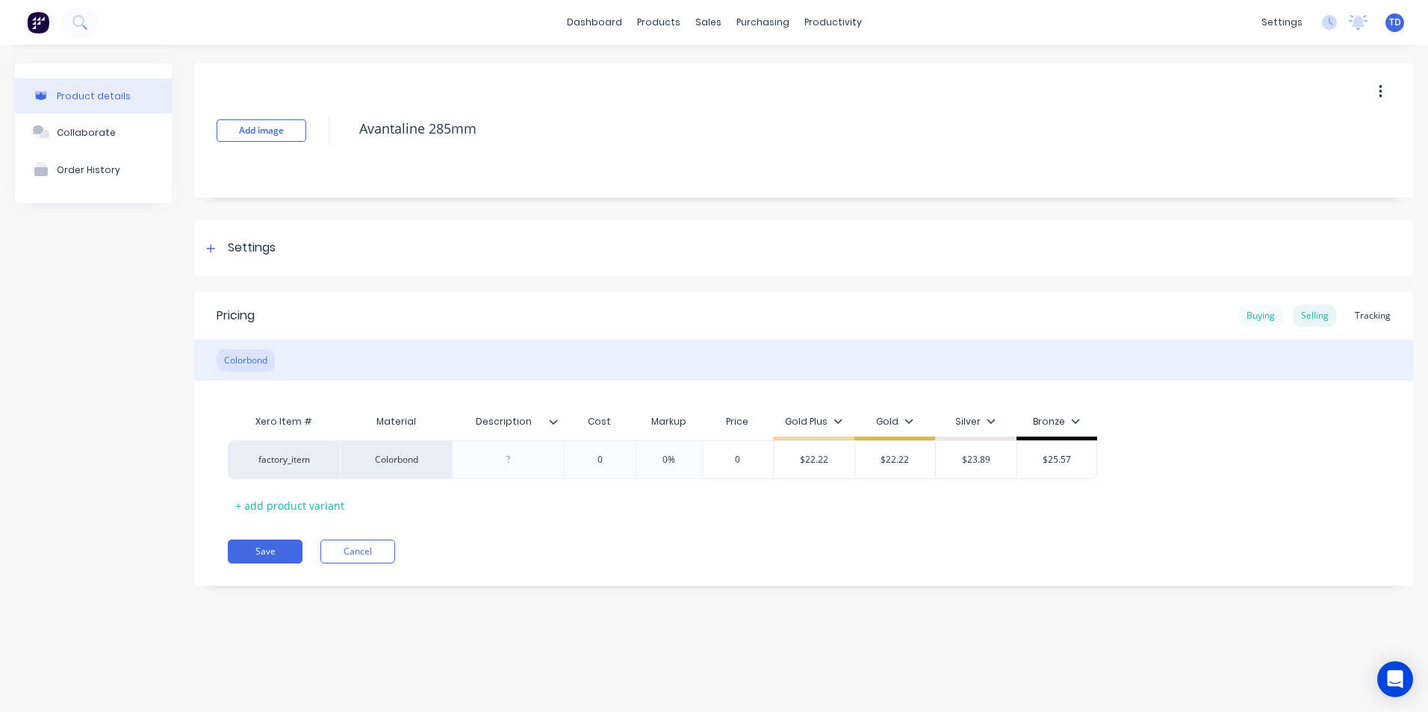
click at [1254, 315] on div "Buying" at bounding box center [1260, 316] width 43 height 22
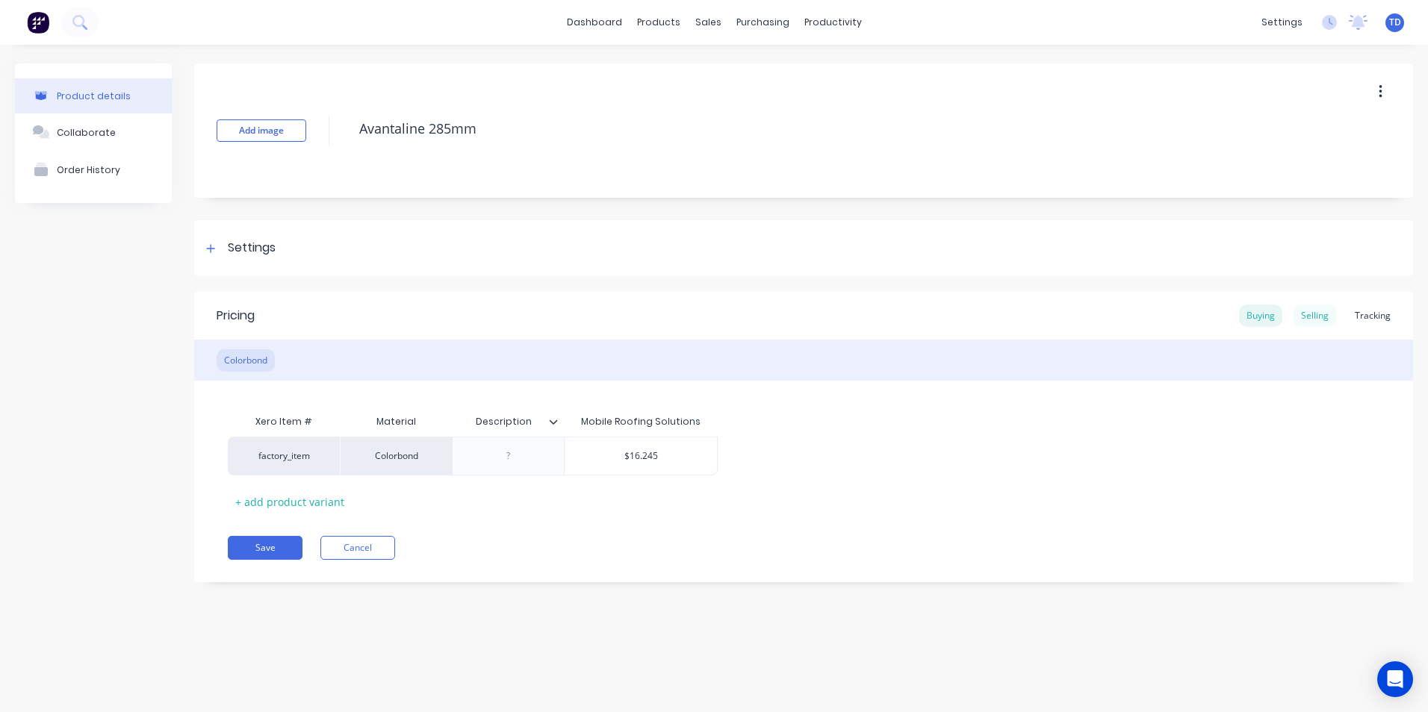
click at [1308, 311] on div "Selling" at bounding box center [1314, 316] width 43 height 22
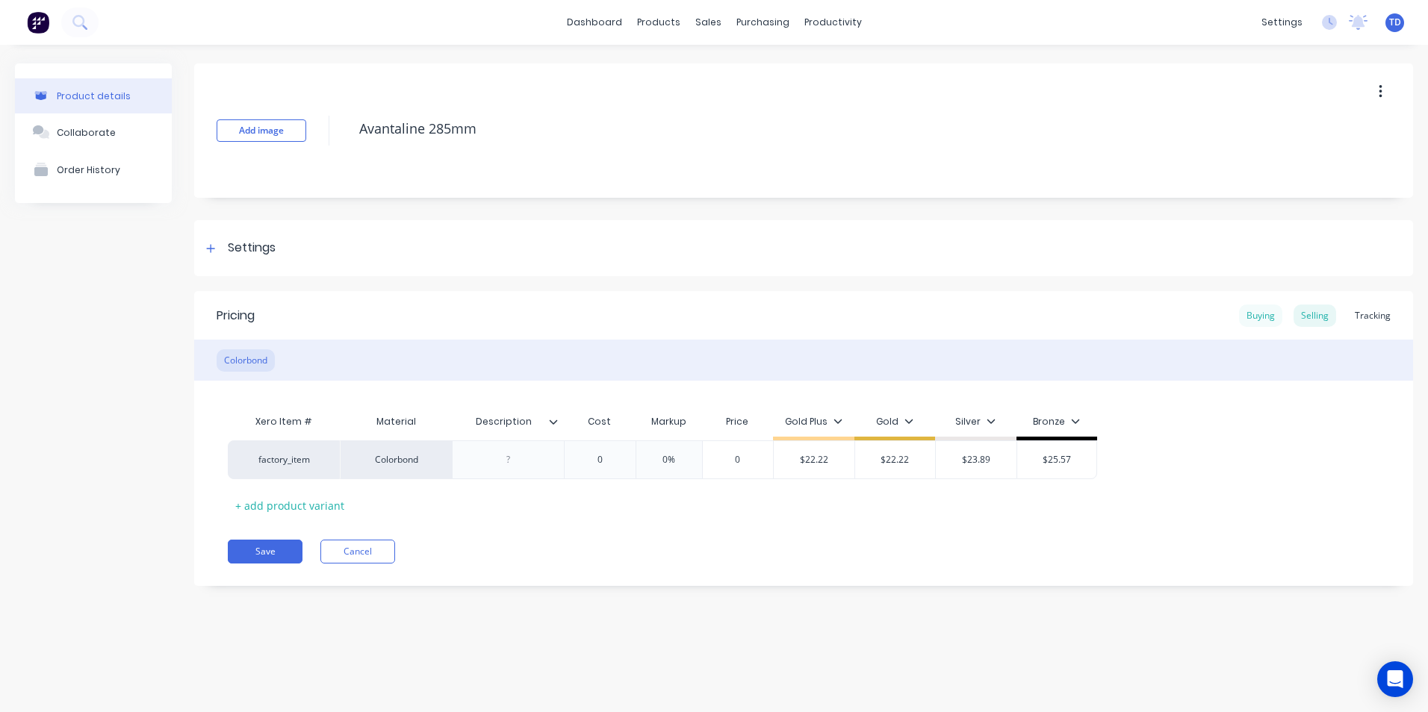
click at [1267, 320] on div "Buying" at bounding box center [1260, 316] width 43 height 22
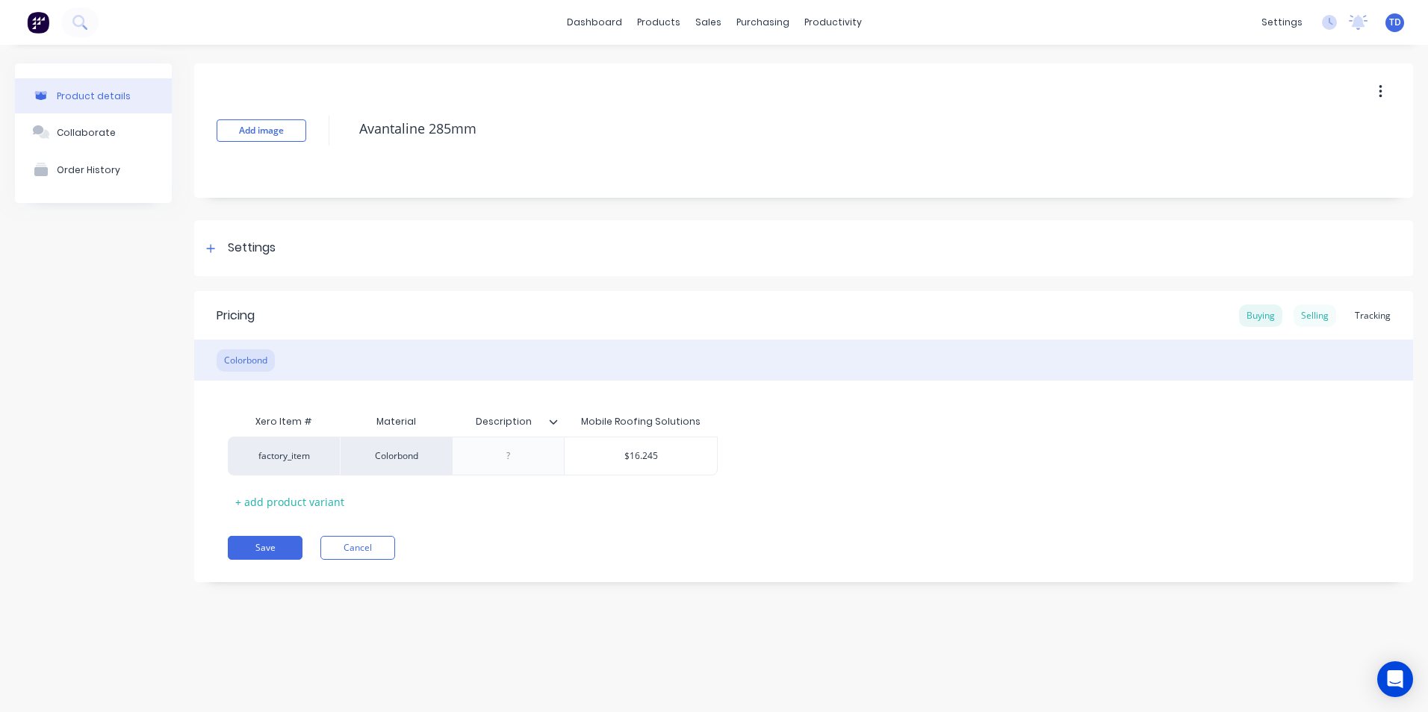
click at [1314, 318] on div "Selling" at bounding box center [1314, 316] width 43 height 22
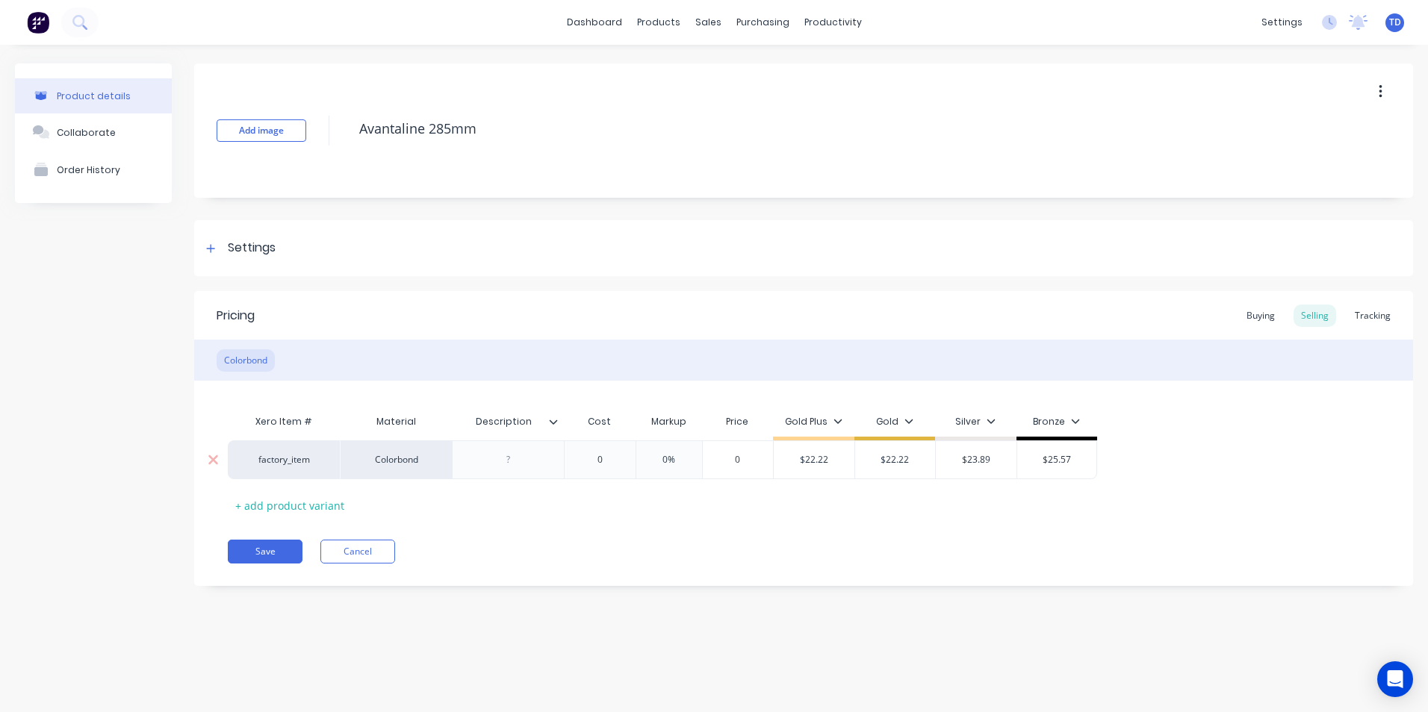
click at [608, 459] on input "0" at bounding box center [599, 459] width 75 height 13
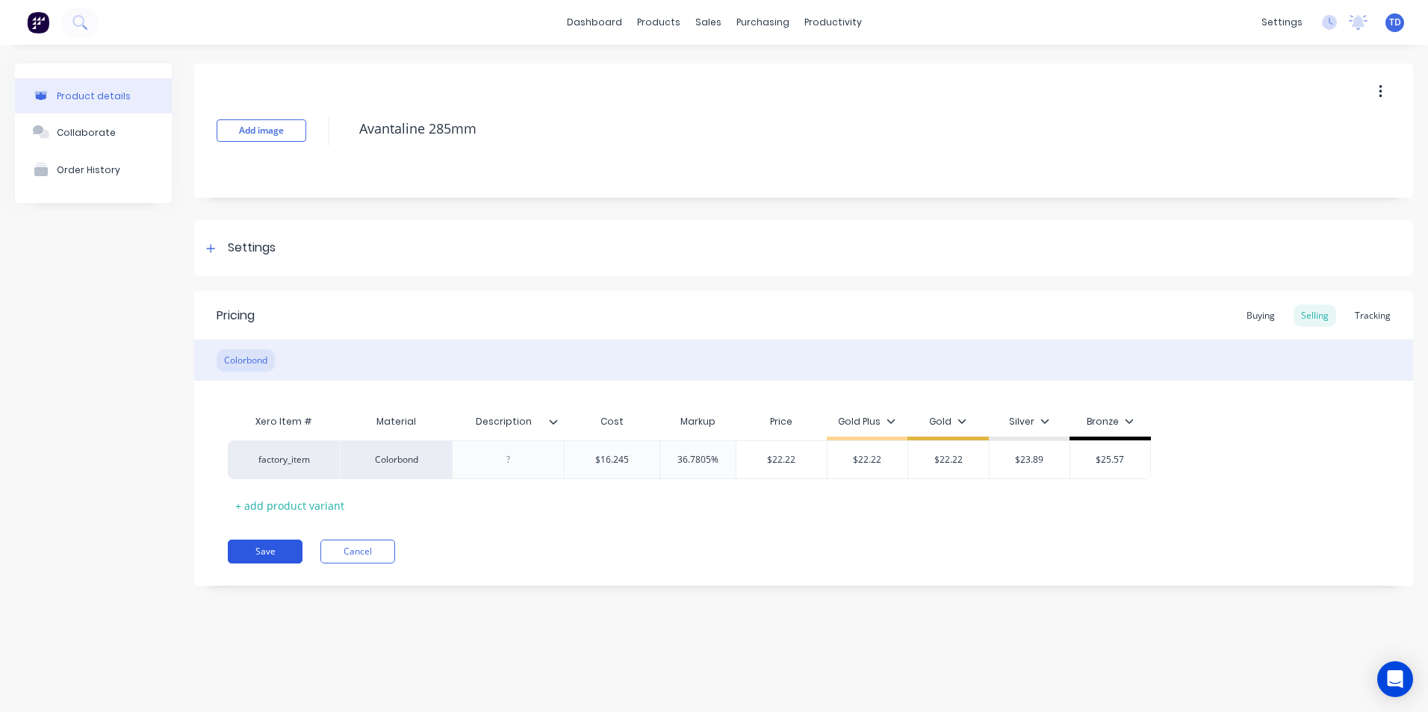
click at [260, 547] on button "Save" at bounding box center [265, 552] width 75 height 24
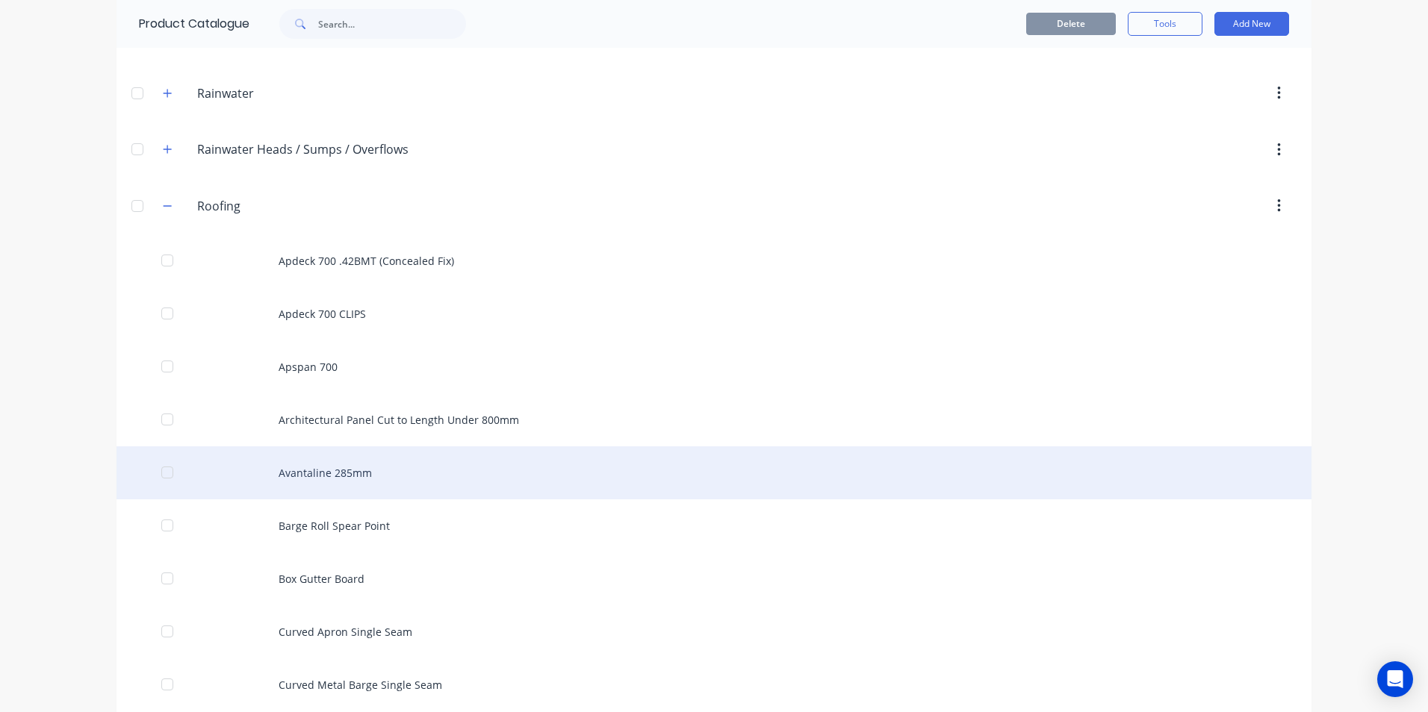
scroll to position [747, 0]
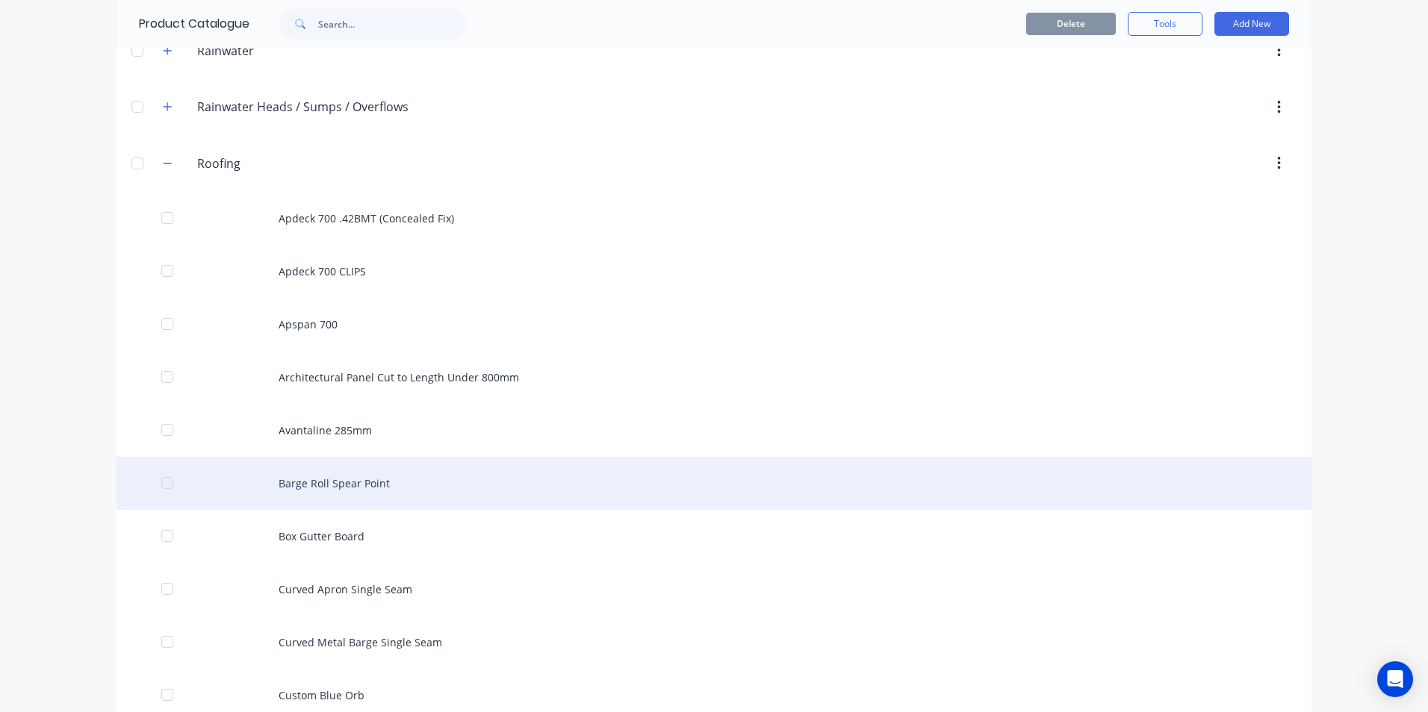
click at [332, 488] on div "Barge Roll Spear Point" at bounding box center [713, 483] width 1195 height 53
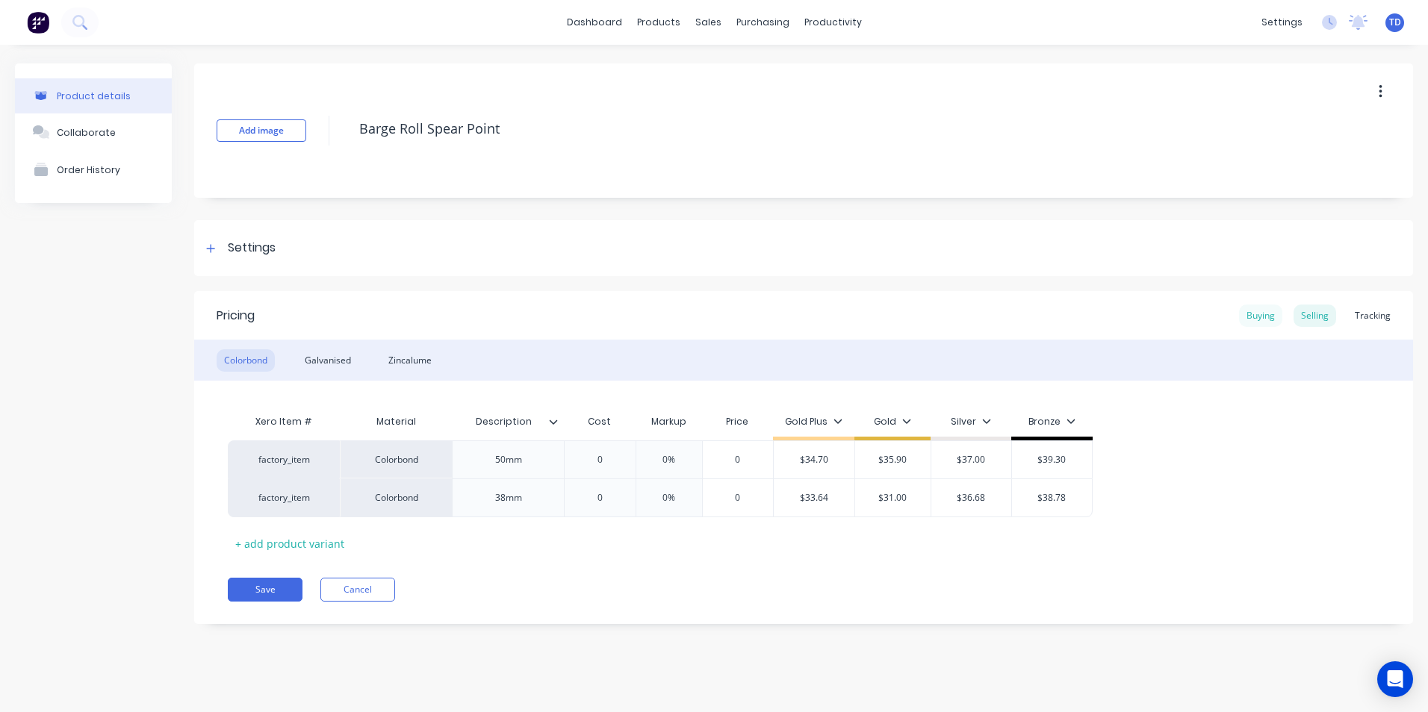
click at [1265, 315] on div "Buying" at bounding box center [1260, 316] width 43 height 22
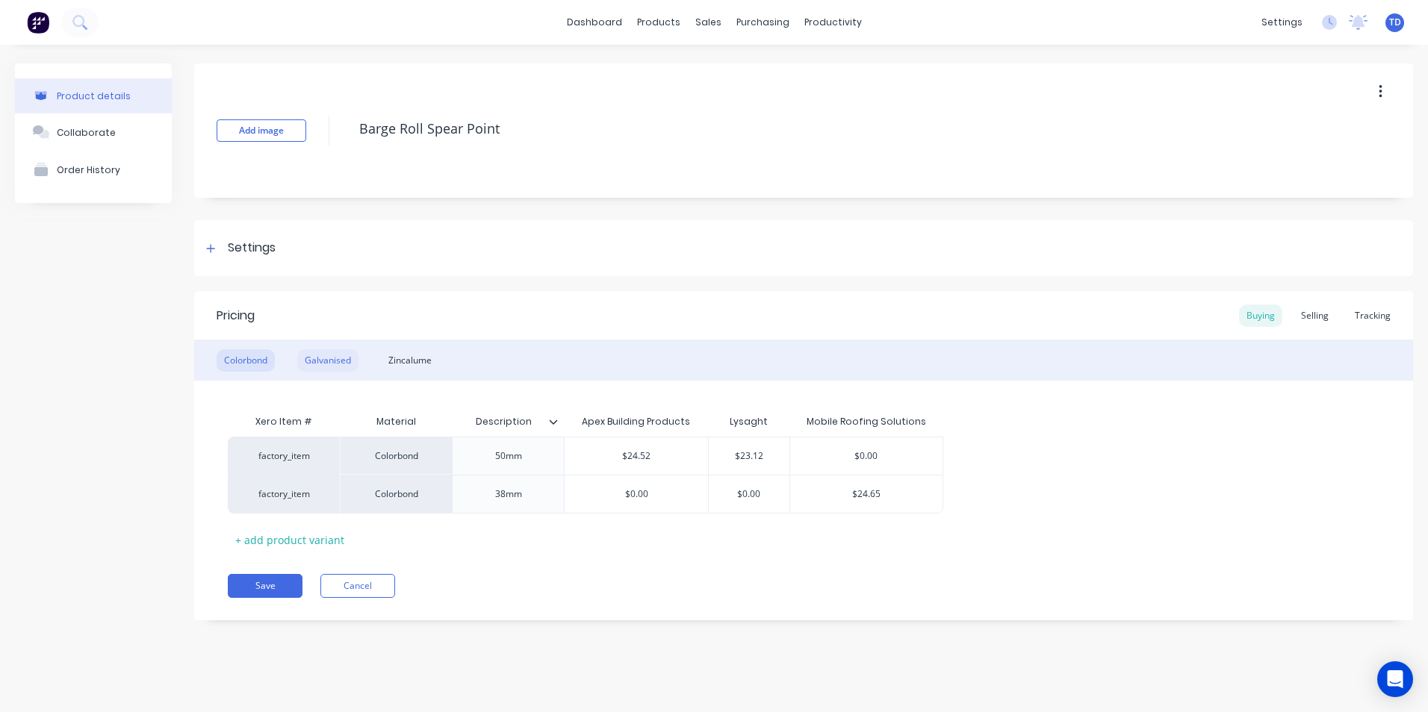
click at [311, 358] on div "Galvanised" at bounding box center [327, 360] width 61 height 22
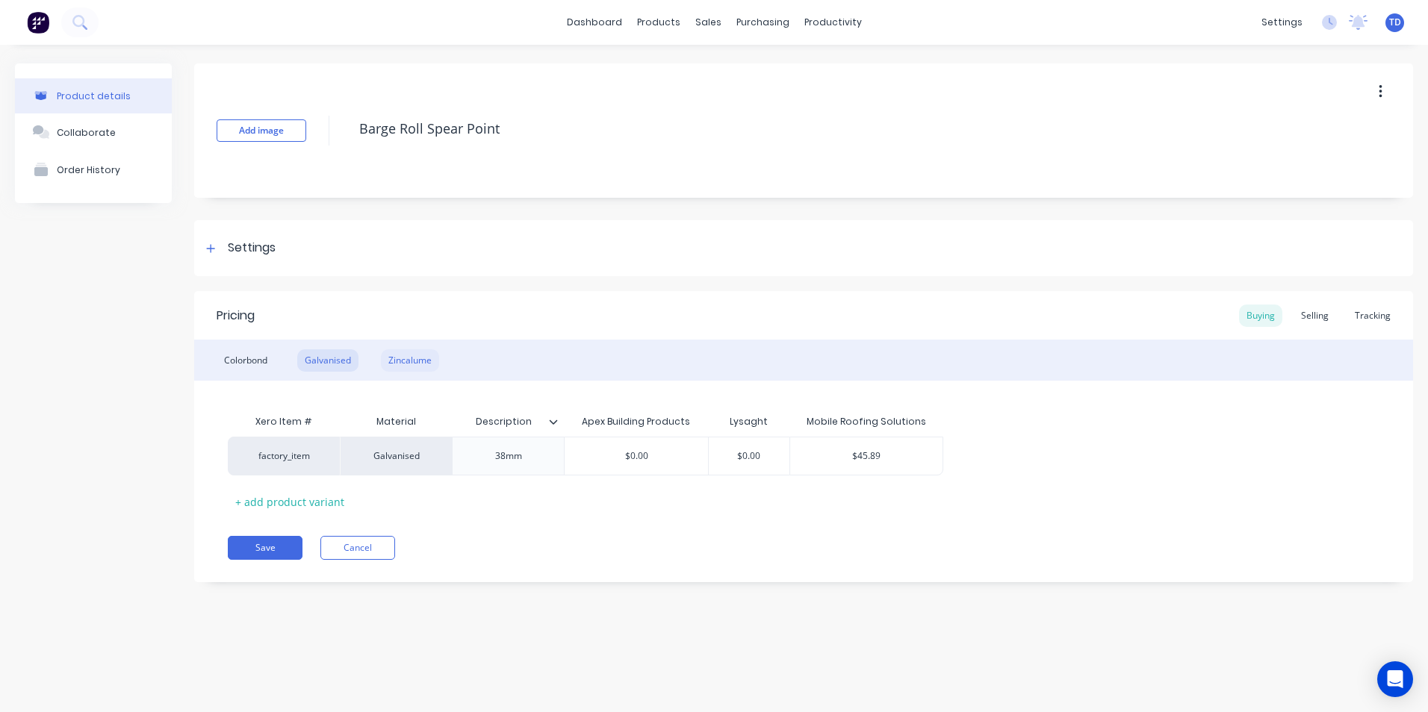
click at [416, 361] on div "Zincalume" at bounding box center [410, 360] width 58 height 22
click at [234, 358] on div "Colorbond" at bounding box center [246, 360] width 58 height 22
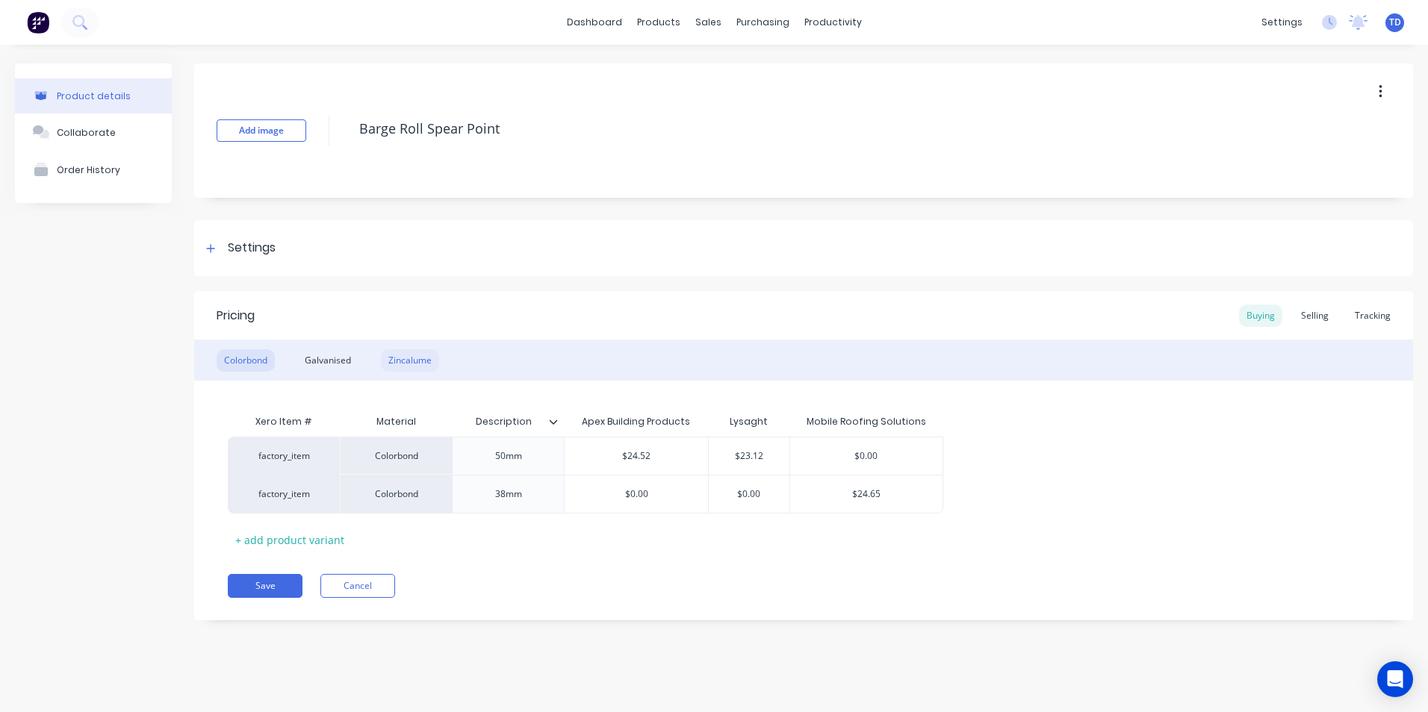
click at [416, 358] on div "Zincalume" at bounding box center [410, 360] width 58 height 22
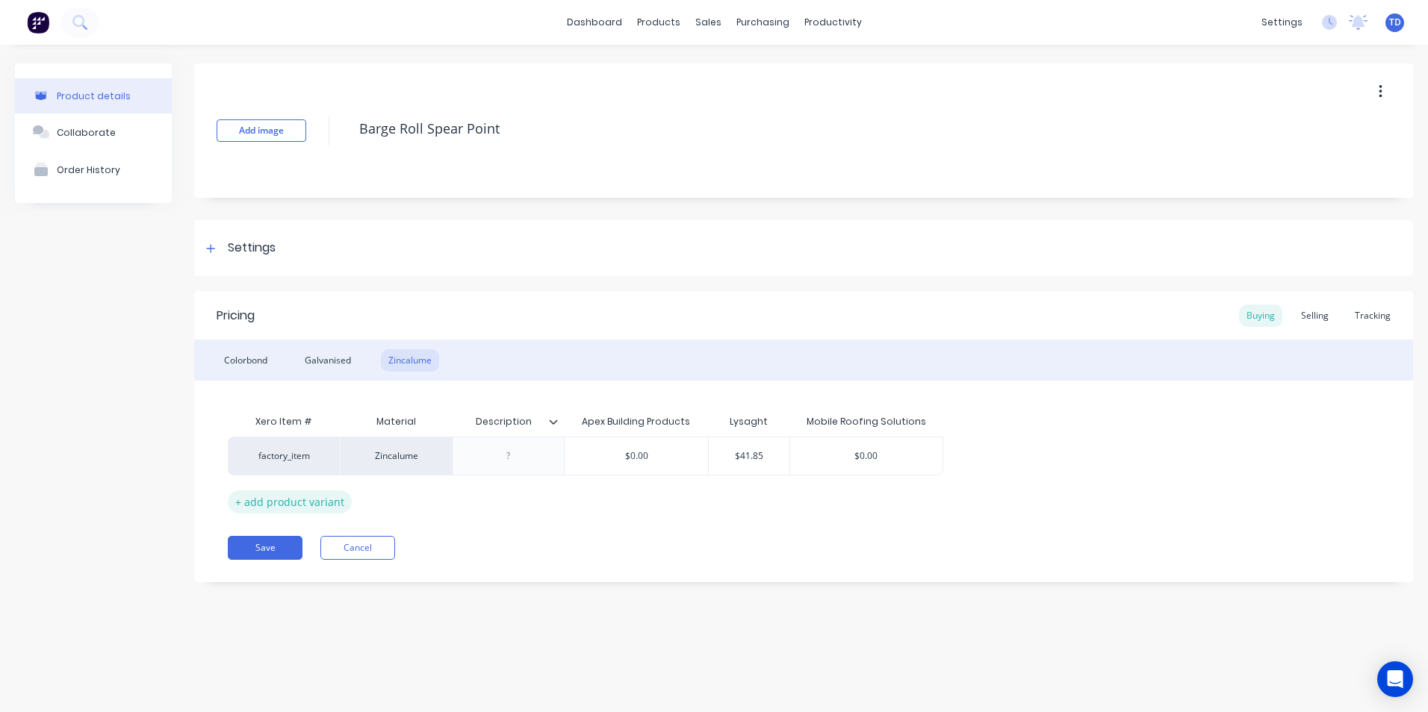
click at [320, 507] on div "+ add product variant" at bounding box center [290, 502] width 124 height 23
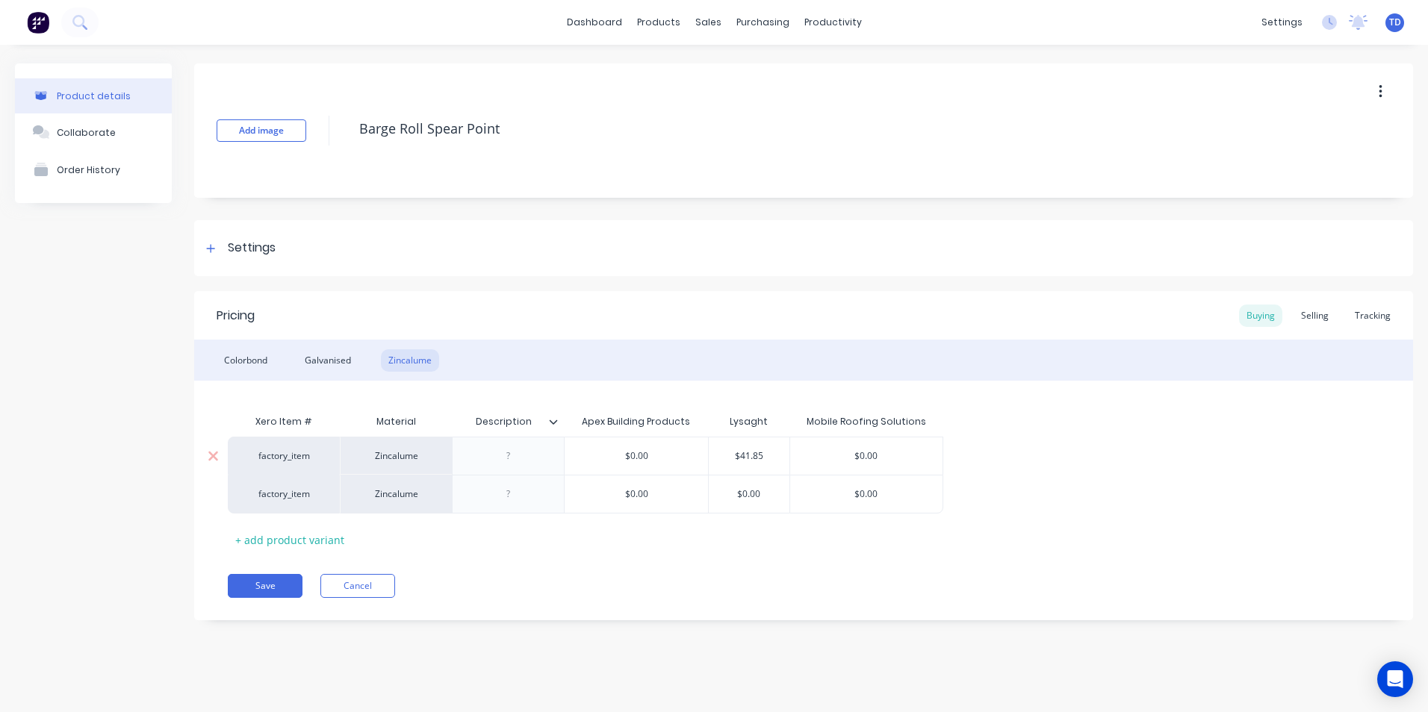
click at [524, 441] on div at bounding box center [508, 456] width 112 height 38
click at [516, 459] on div at bounding box center [508, 456] width 75 height 19
click at [1317, 312] on div "Selling" at bounding box center [1314, 316] width 43 height 22
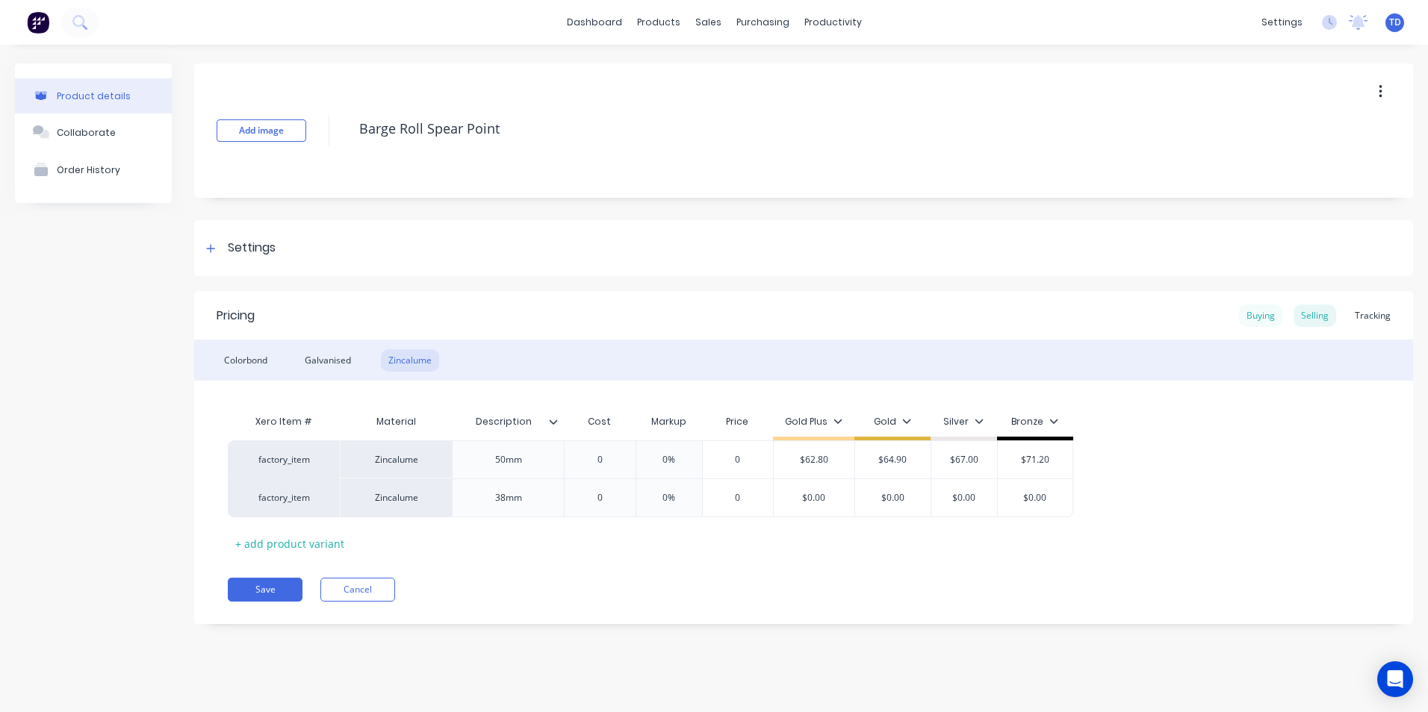
click at [1265, 320] on div "Buying" at bounding box center [1260, 316] width 43 height 22
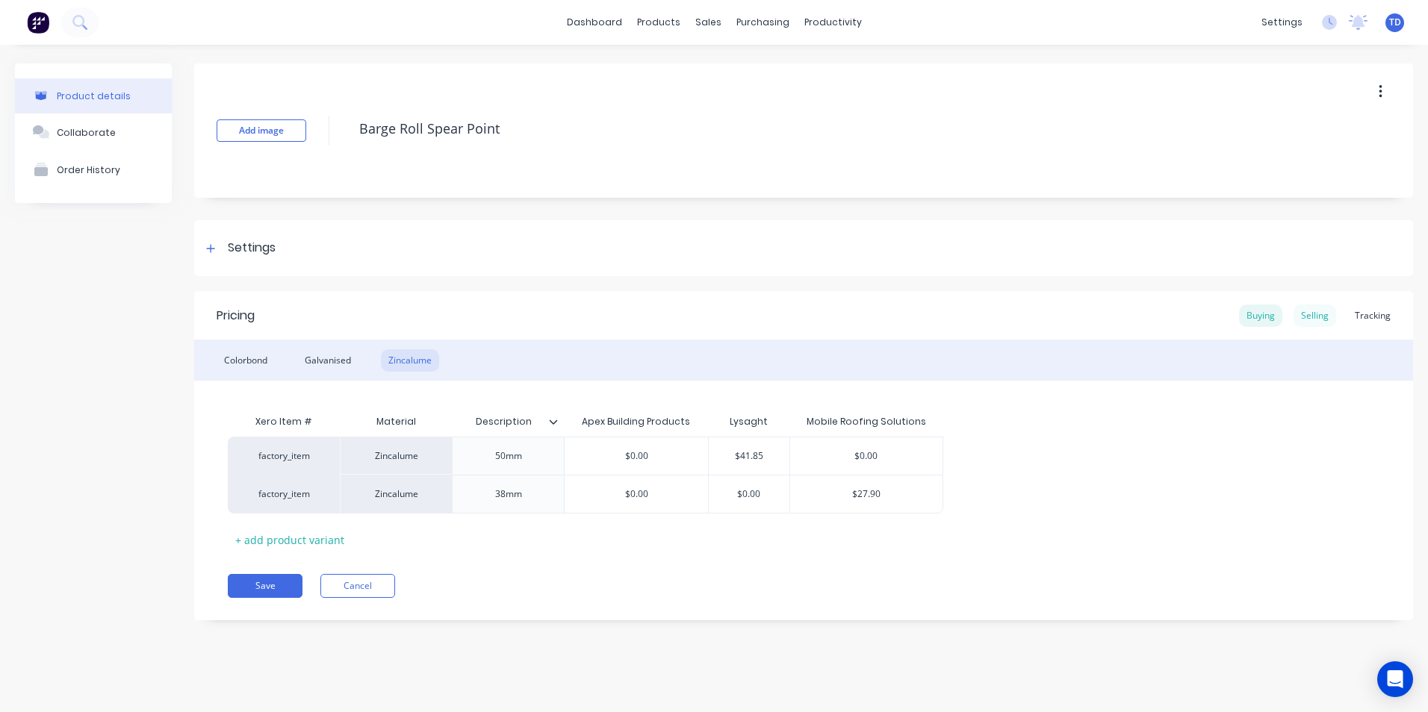
click at [1306, 317] on div "Selling" at bounding box center [1314, 316] width 43 height 22
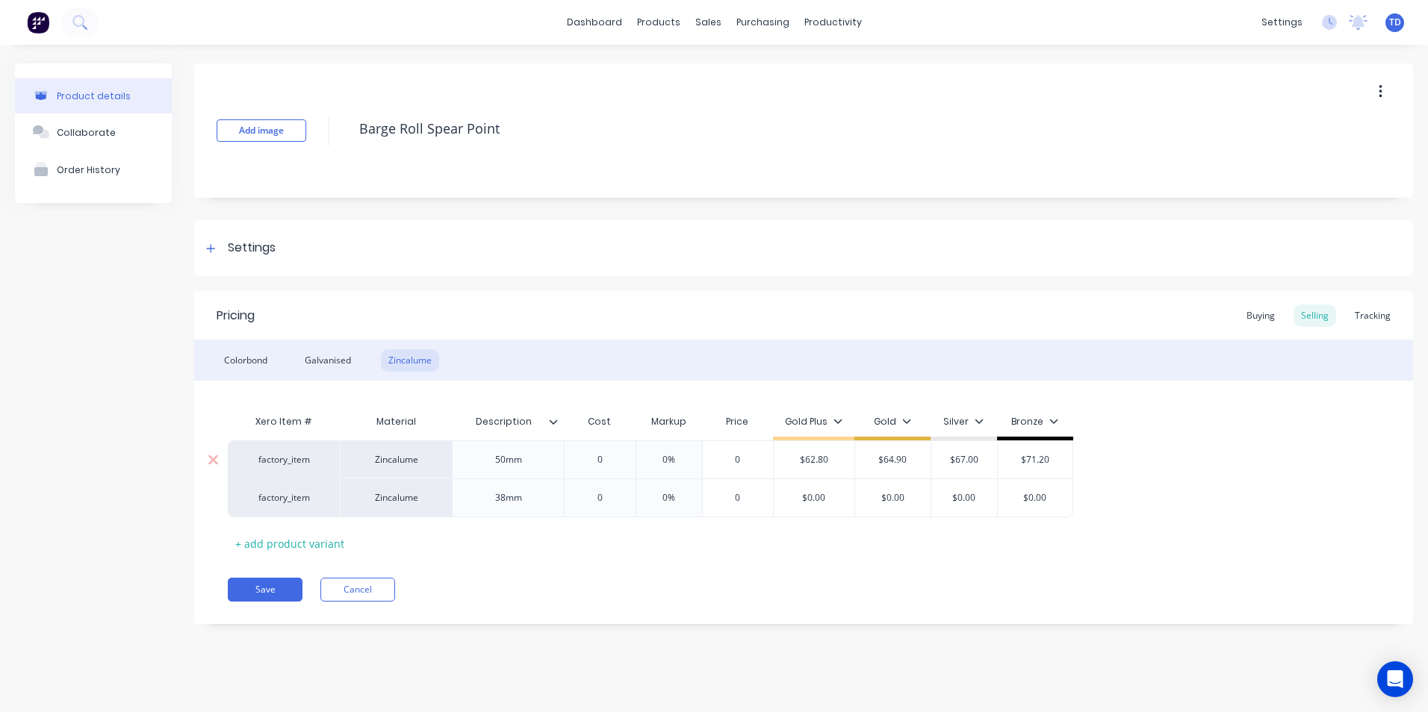
click at [615, 456] on input "0" at bounding box center [599, 459] width 75 height 13
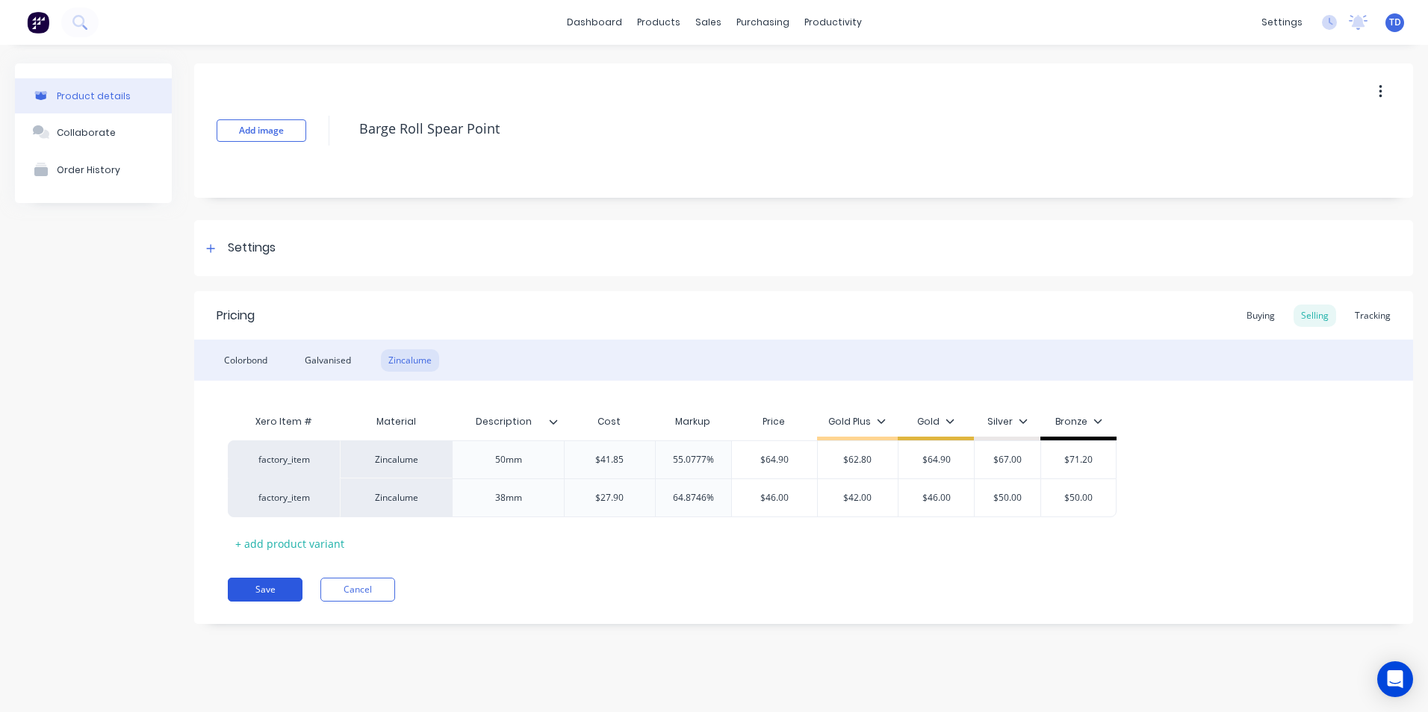
drag, startPoint x: 267, startPoint y: 586, endPoint x: 242, endPoint y: 591, distance: 25.9
click at [263, 589] on button "Save" at bounding box center [265, 590] width 75 height 24
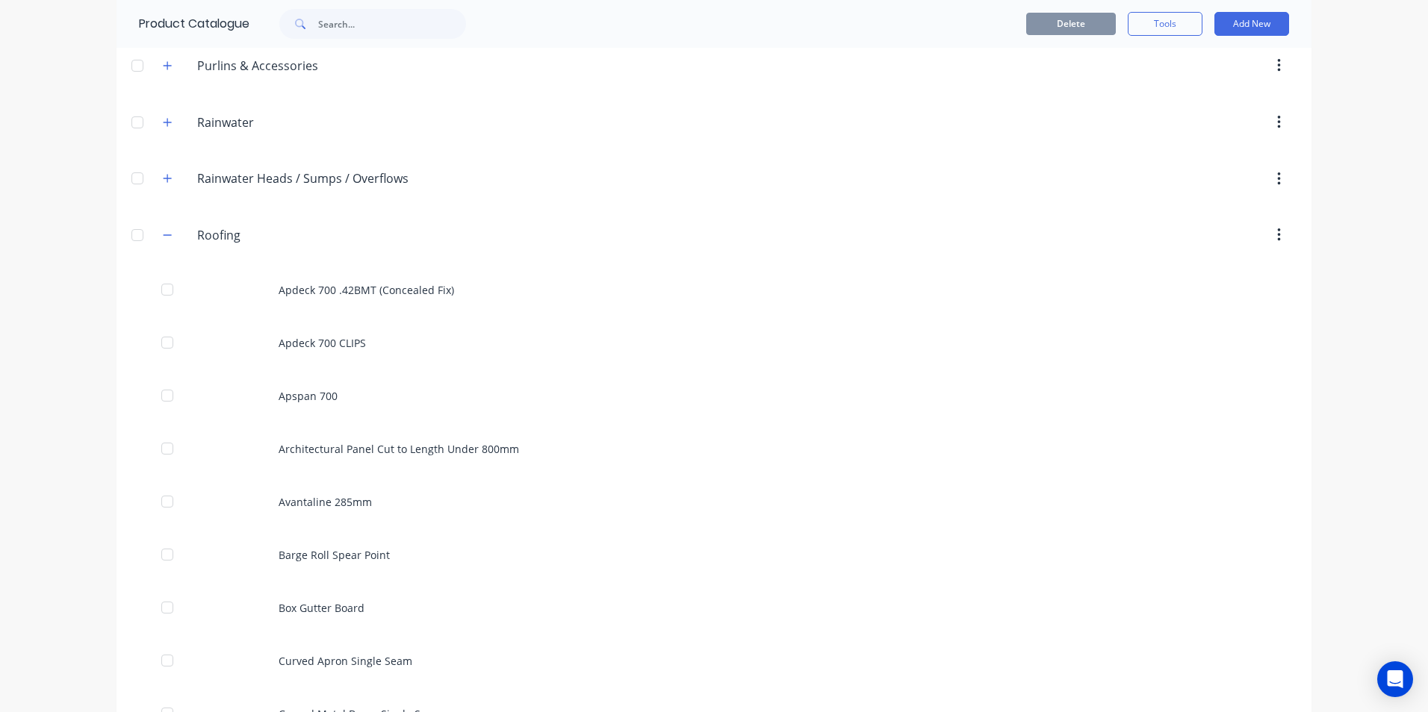
scroll to position [821, 0]
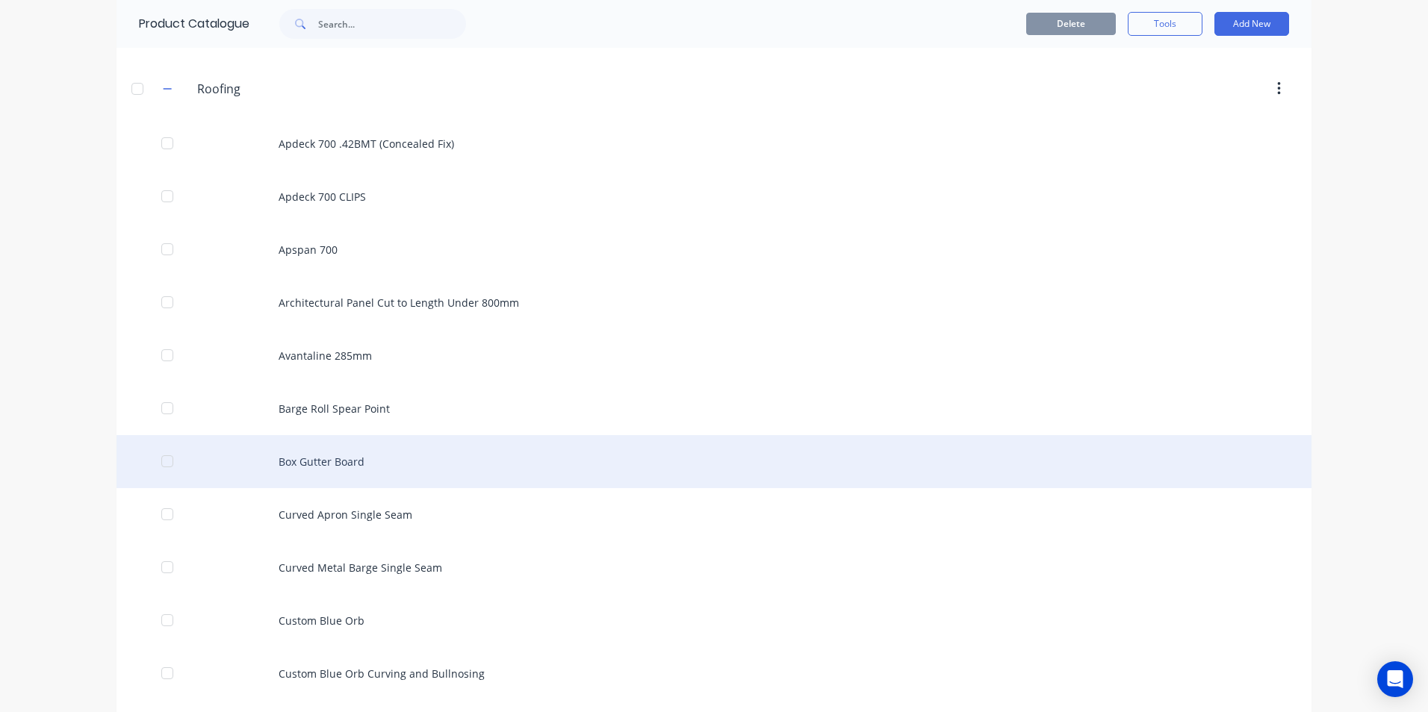
click at [332, 463] on div "Box Gutter Board" at bounding box center [713, 461] width 1195 height 53
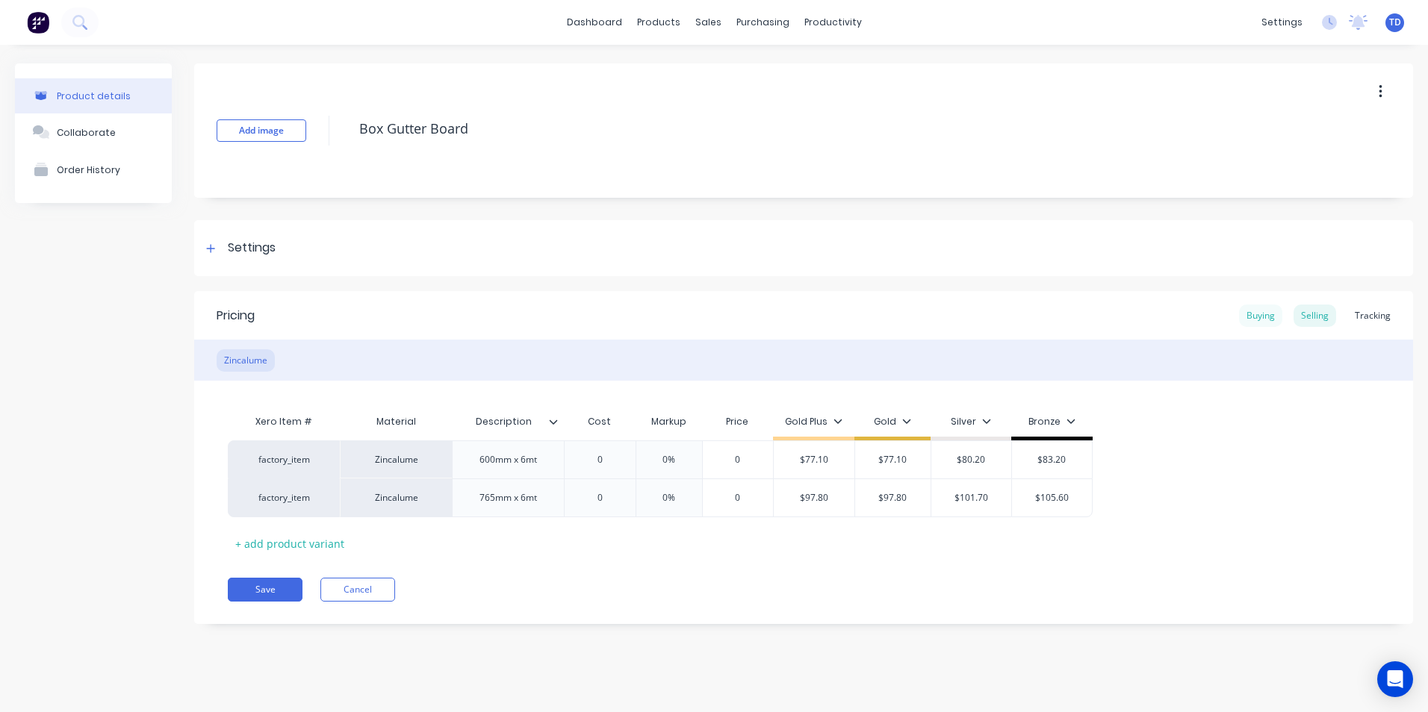
click at [1255, 313] on div "Buying" at bounding box center [1260, 316] width 43 height 22
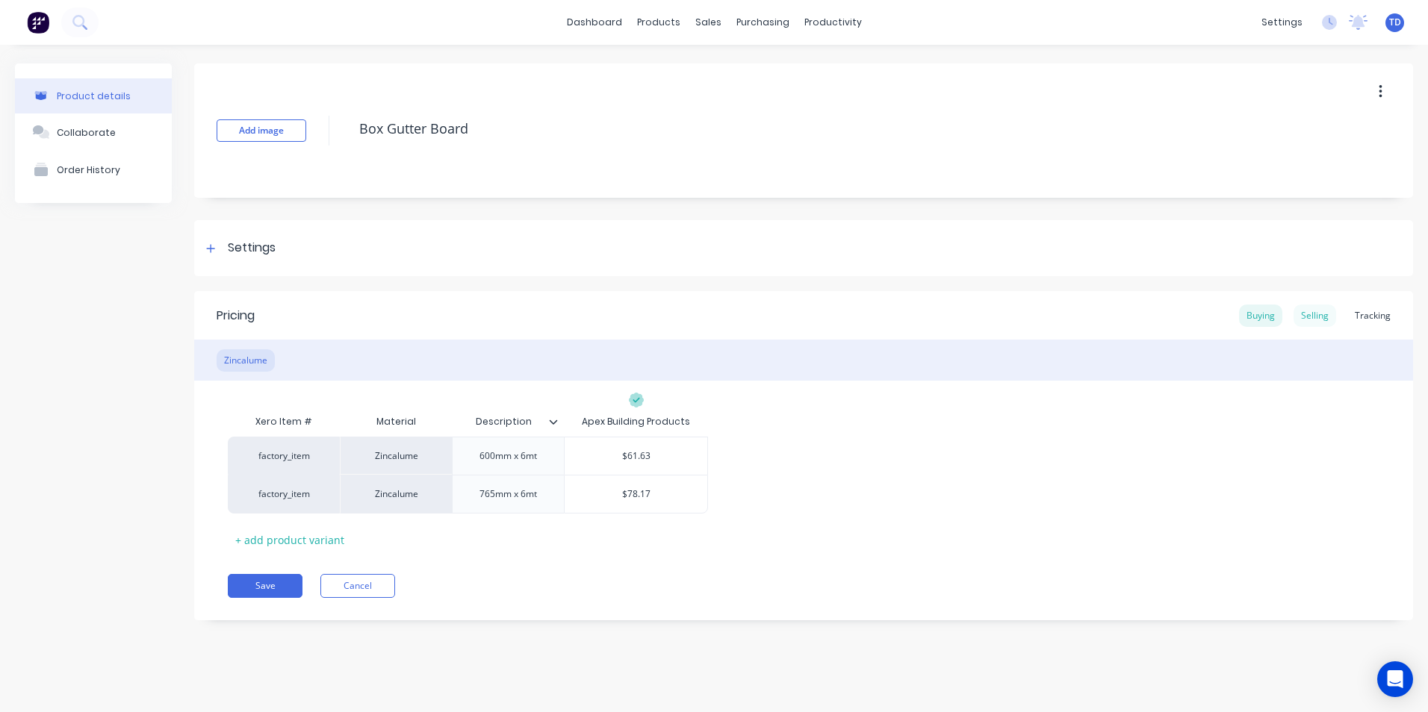
click at [1313, 320] on div "Selling" at bounding box center [1314, 316] width 43 height 22
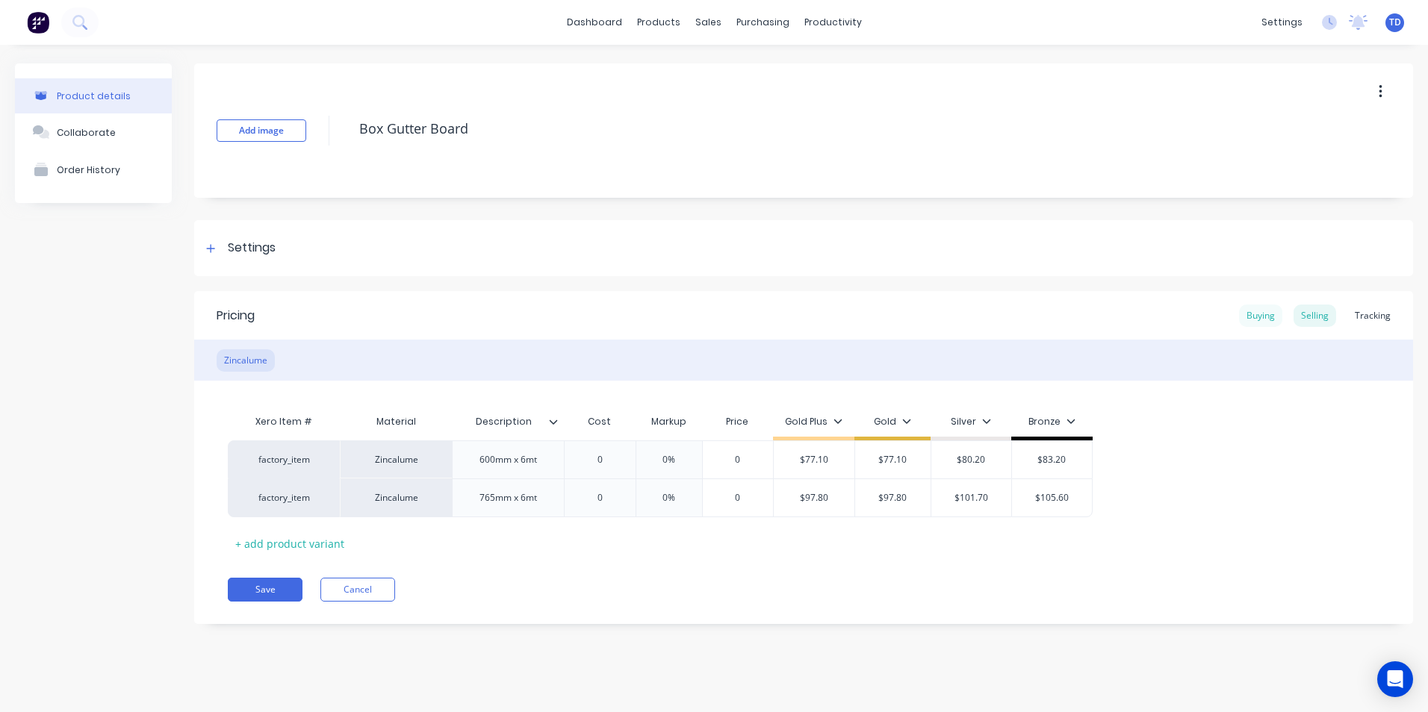
click at [1254, 318] on div "Buying" at bounding box center [1260, 316] width 43 height 22
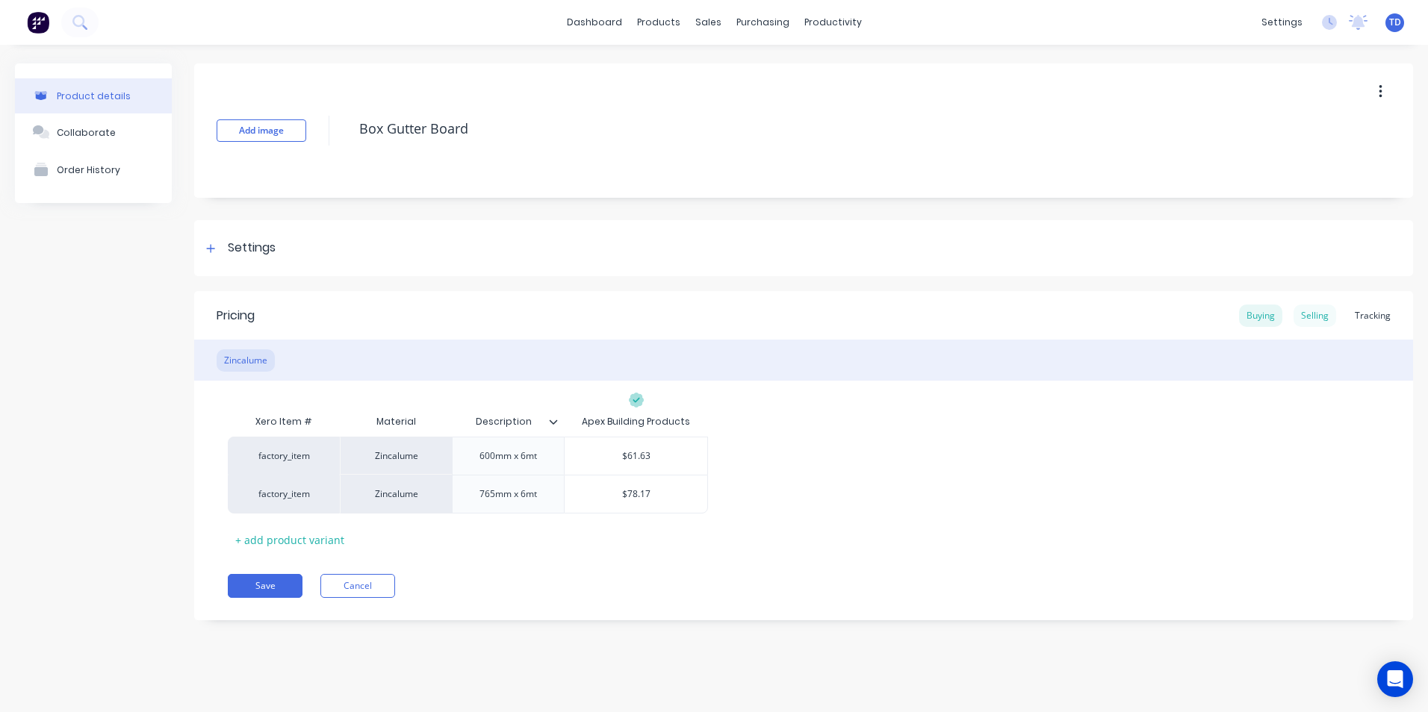
click at [1313, 314] on div "Selling" at bounding box center [1314, 316] width 43 height 22
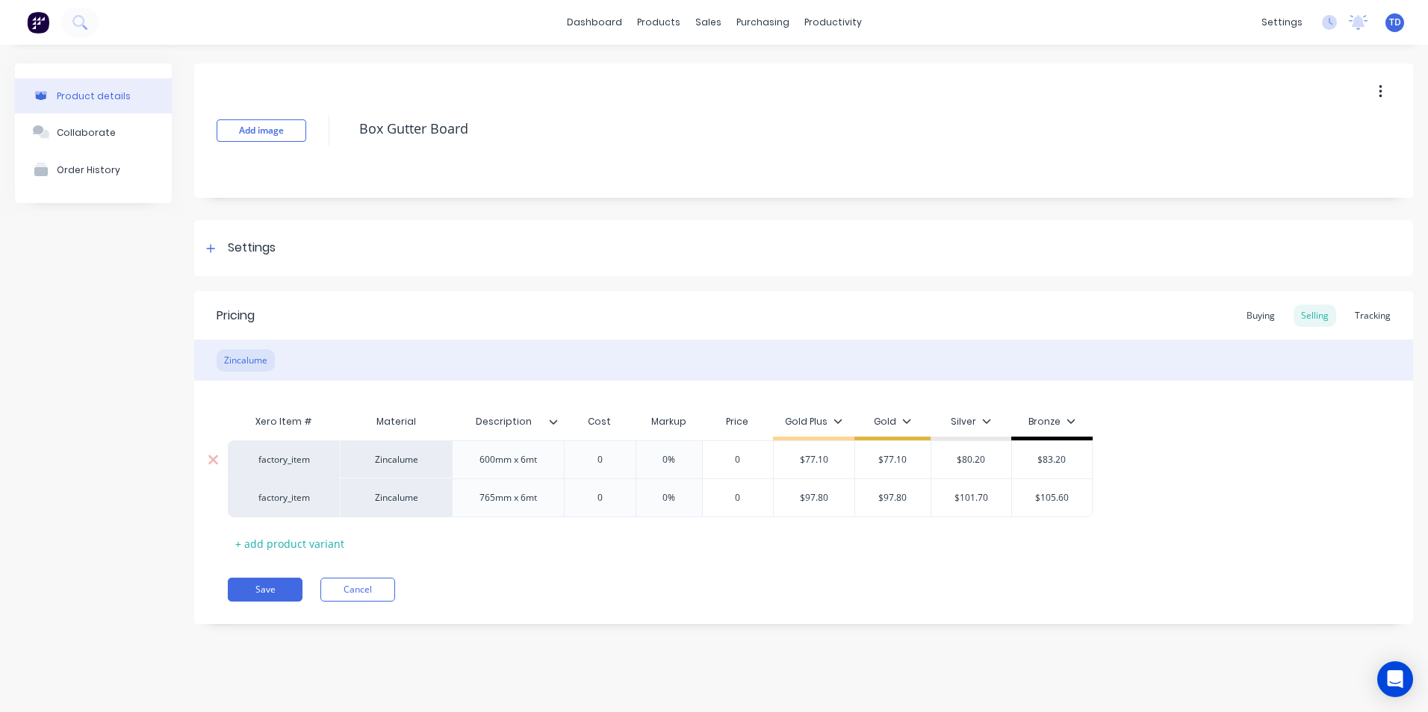
click at [613, 455] on input "0" at bounding box center [599, 459] width 75 height 13
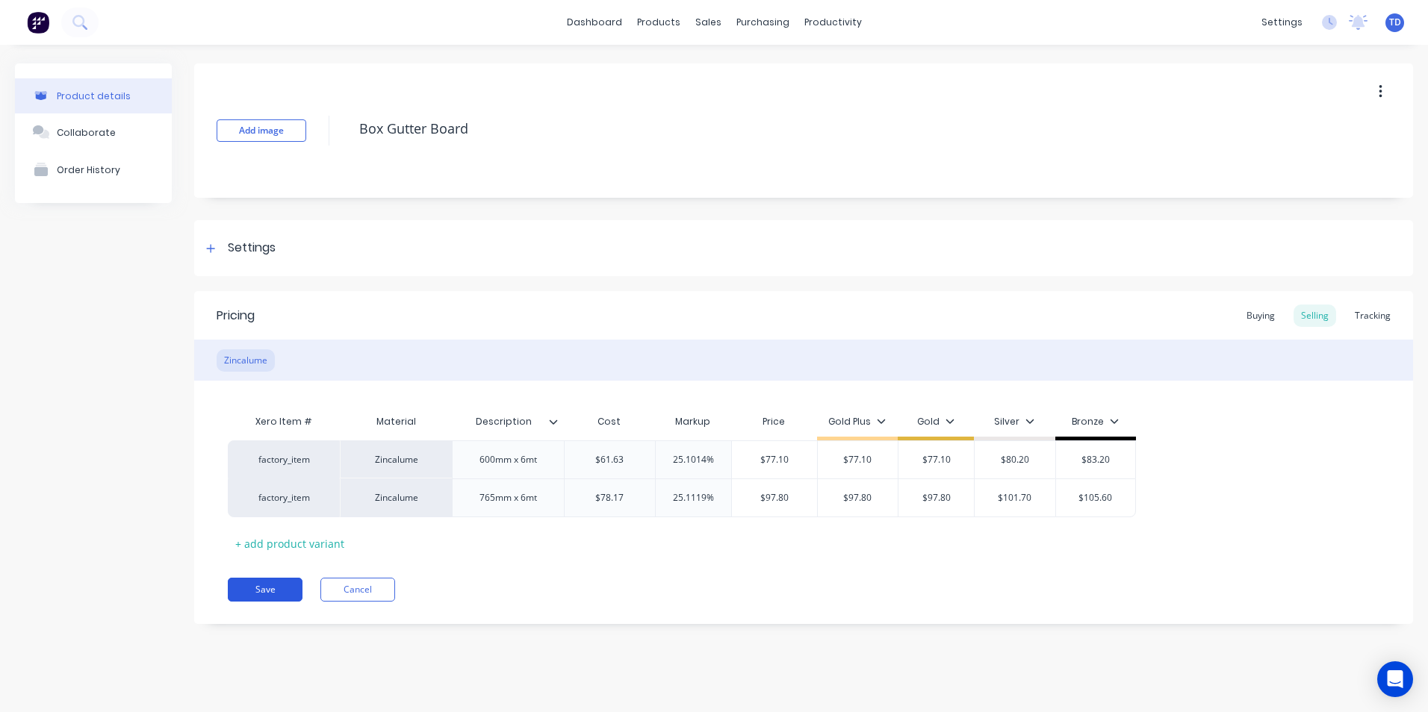
click at [279, 586] on button "Save" at bounding box center [265, 590] width 75 height 24
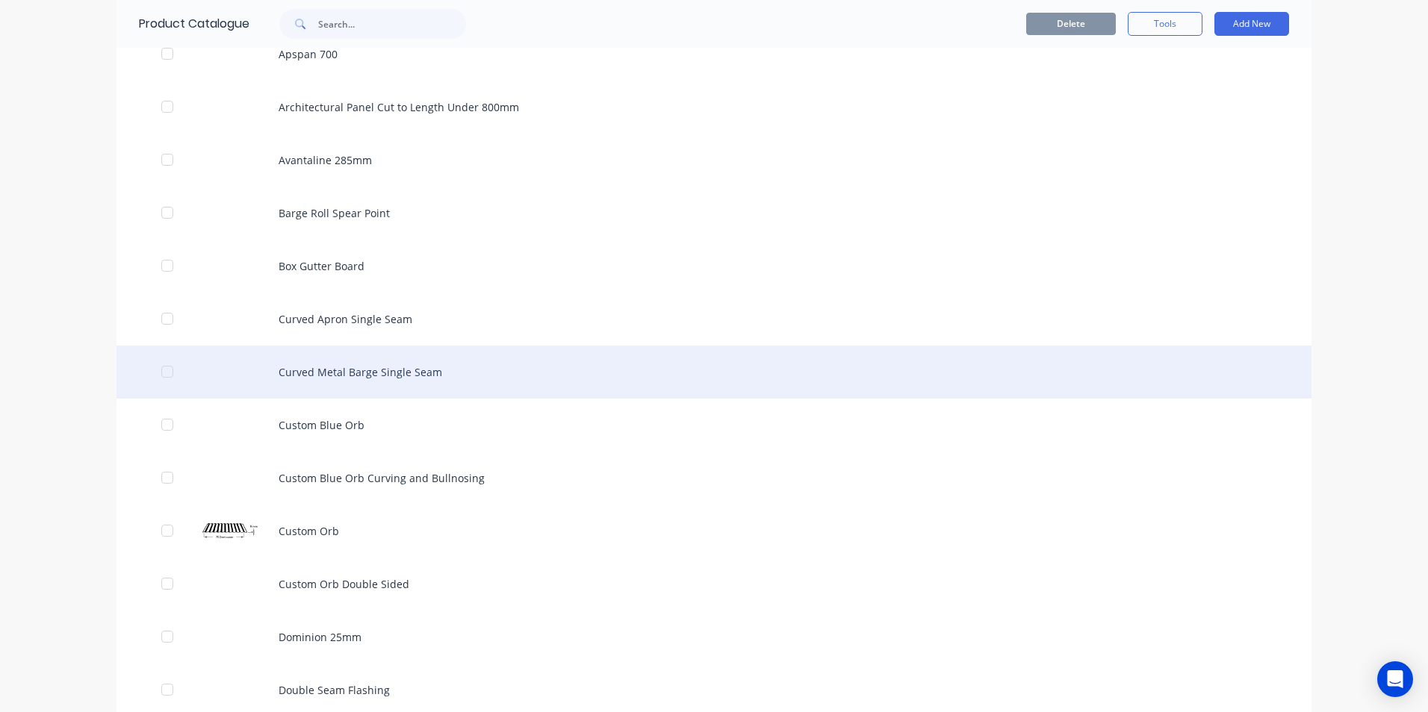
scroll to position [1045, 0]
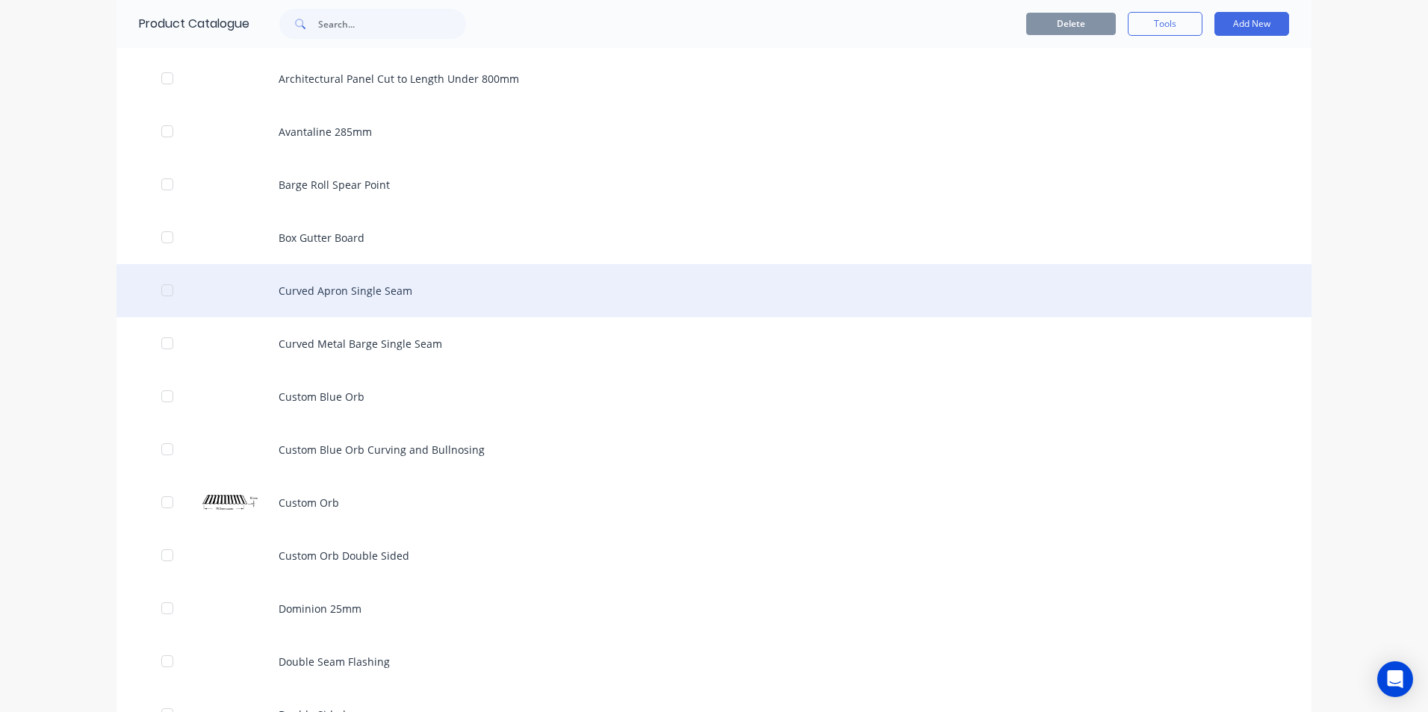
click at [333, 296] on div "Curved Apron Single Seam" at bounding box center [713, 290] width 1195 height 53
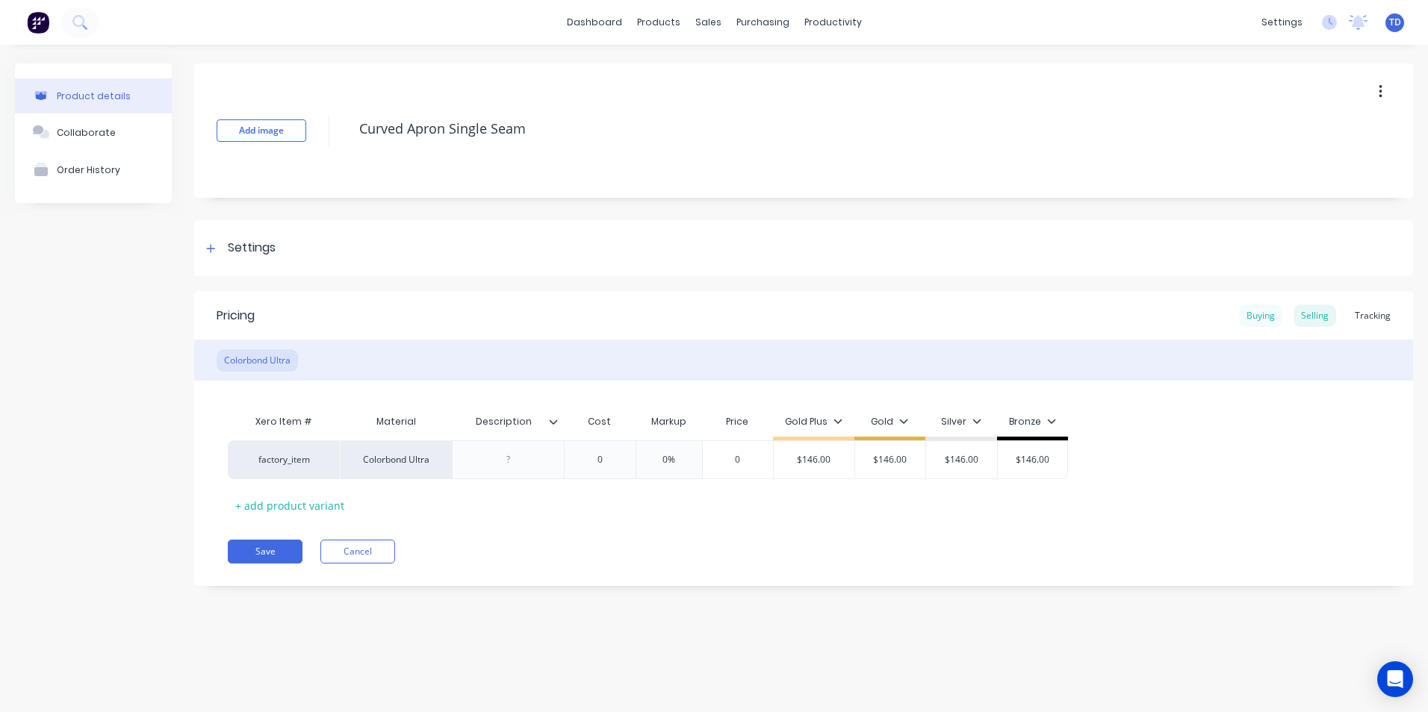
click at [1252, 316] on div "Buying" at bounding box center [1260, 316] width 43 height 22
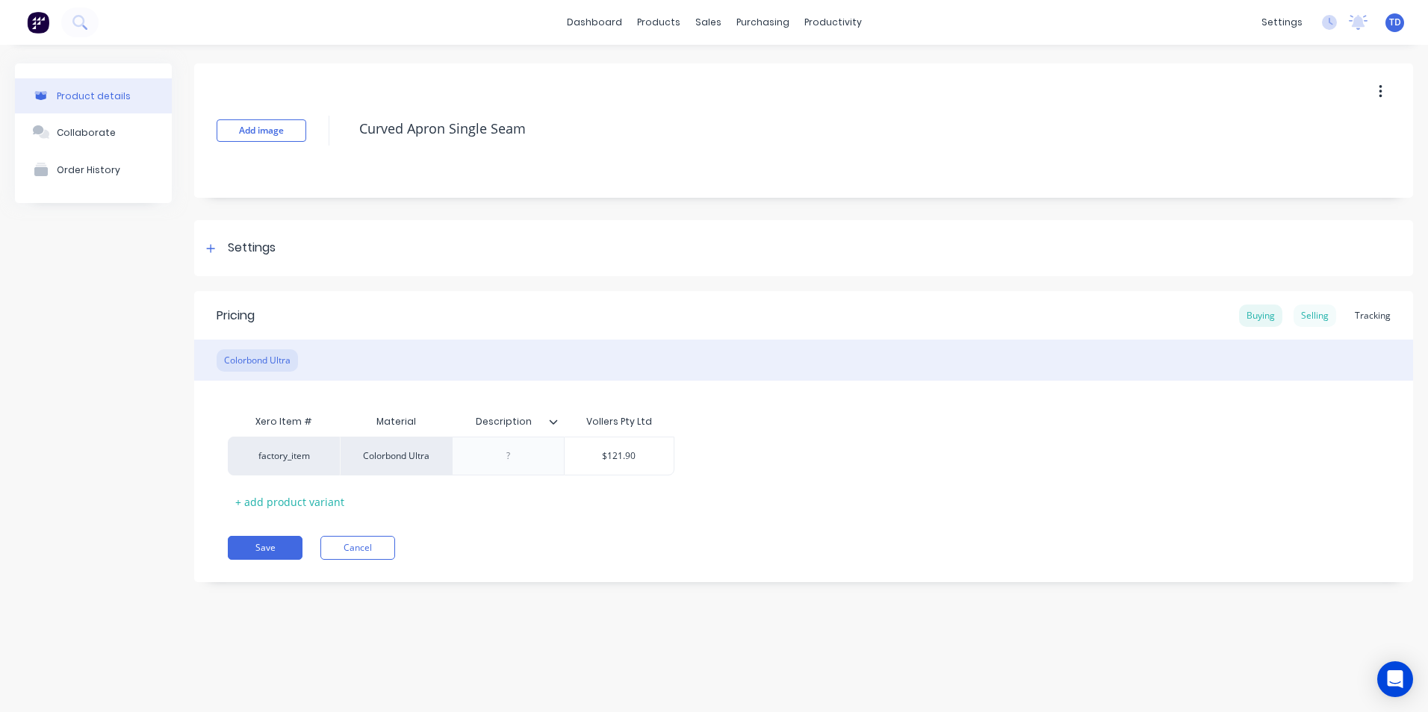
click at [1319, 318] on div "Selling" at bounding box center [1314, 316] width 43 height 22
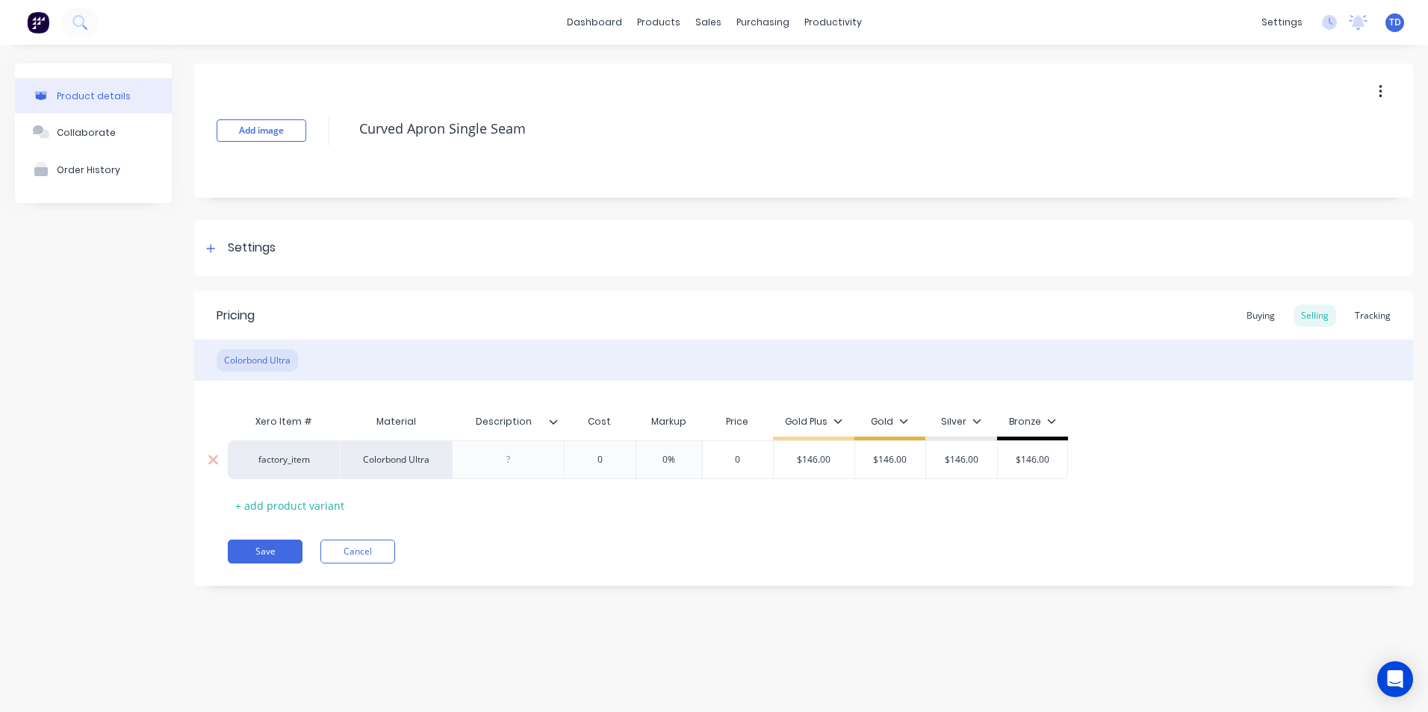
click at [626, 465] on input "0" at bounding box center [599, 459] width 75 height 13
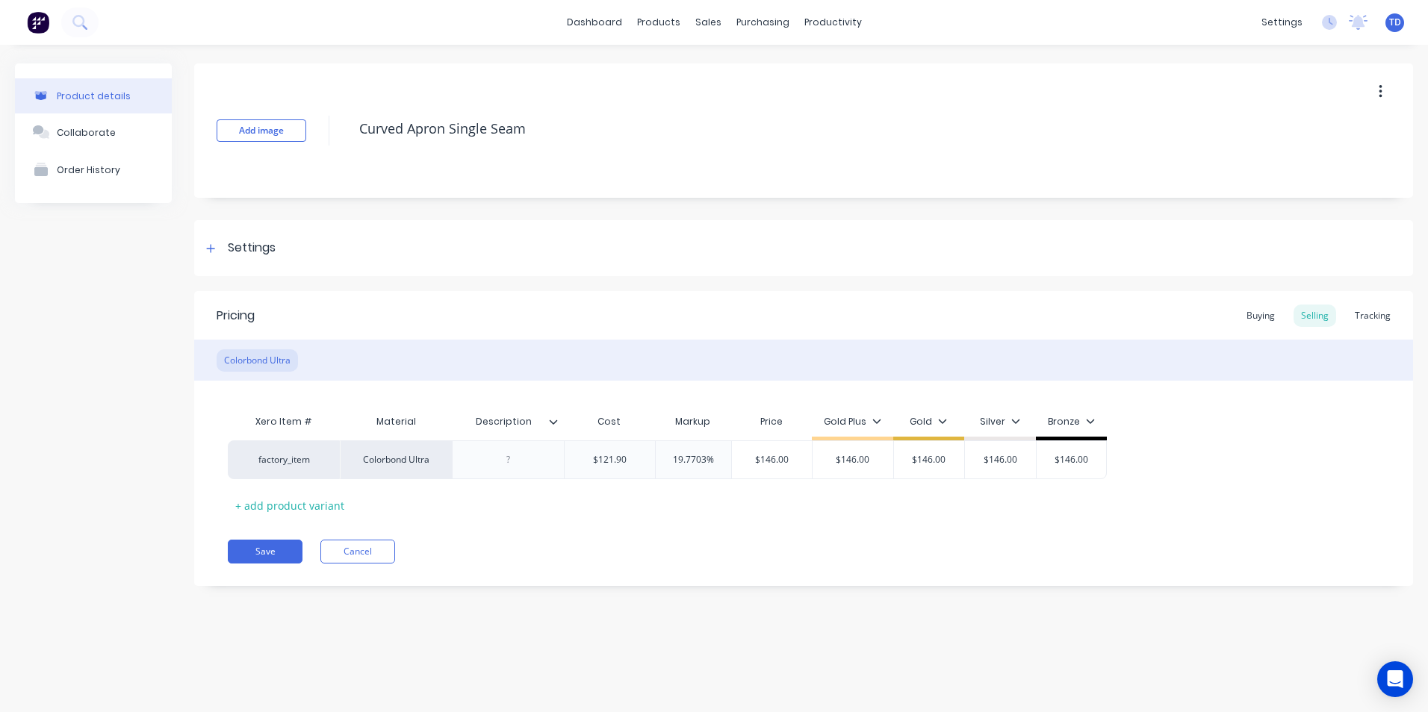
drag, startPoint x: 639, startPoint y: 501, endPoint x: 527, endPoint y: 529, distance: 114.7
click at [639, 501] on div "Xero Item # Material Description Cost Markup Price Gold Plus Gold Silver Bronze…" at bounding box center [804, 462] width 1152 height 111
click at [273, 553] on button "Save" at bounding box center [265, 552] width 75 height 24
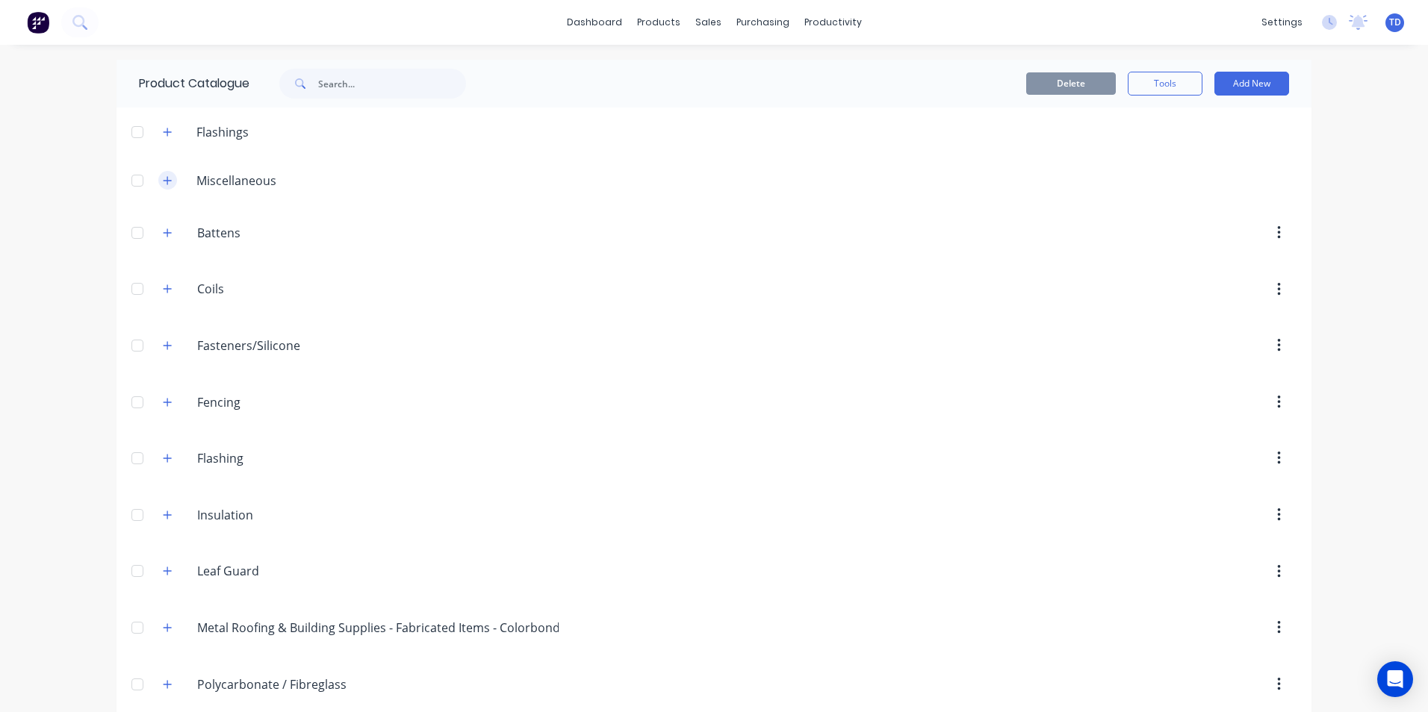
click at [163, 179] on icon "button" at bounding box center [167, 180] width 9 height 10
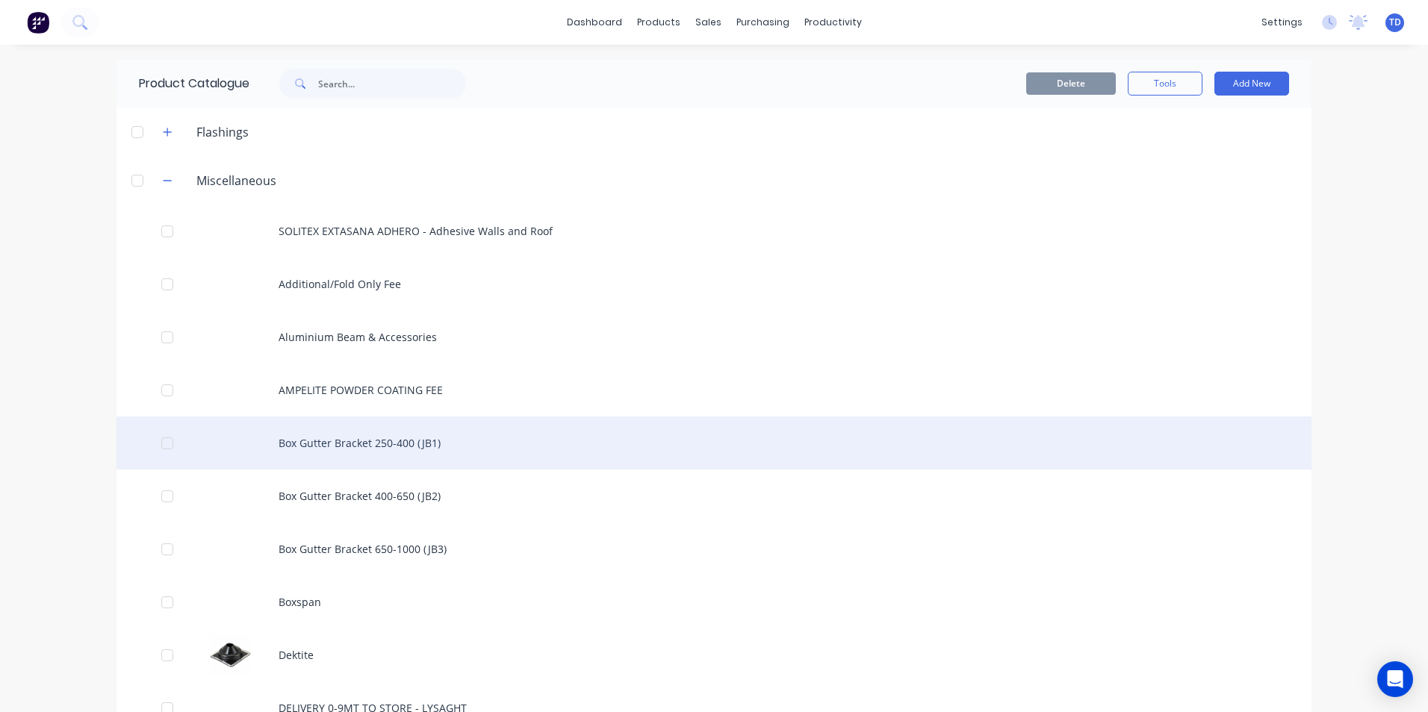
scroll to position [75, 0]
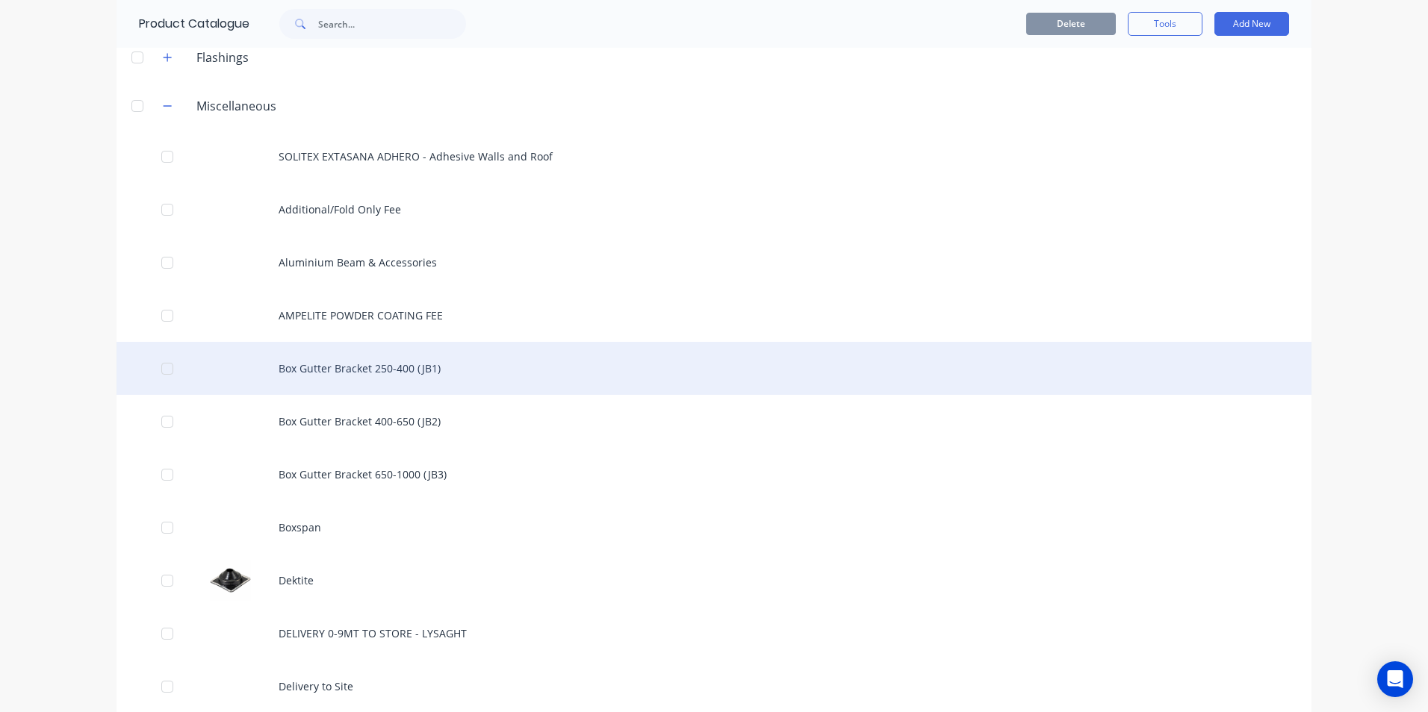
click at [347, 370] on div "Box Gutter Bracket 250-400 (JB1)" at bounding box center [713, 368] width 1195 height 53
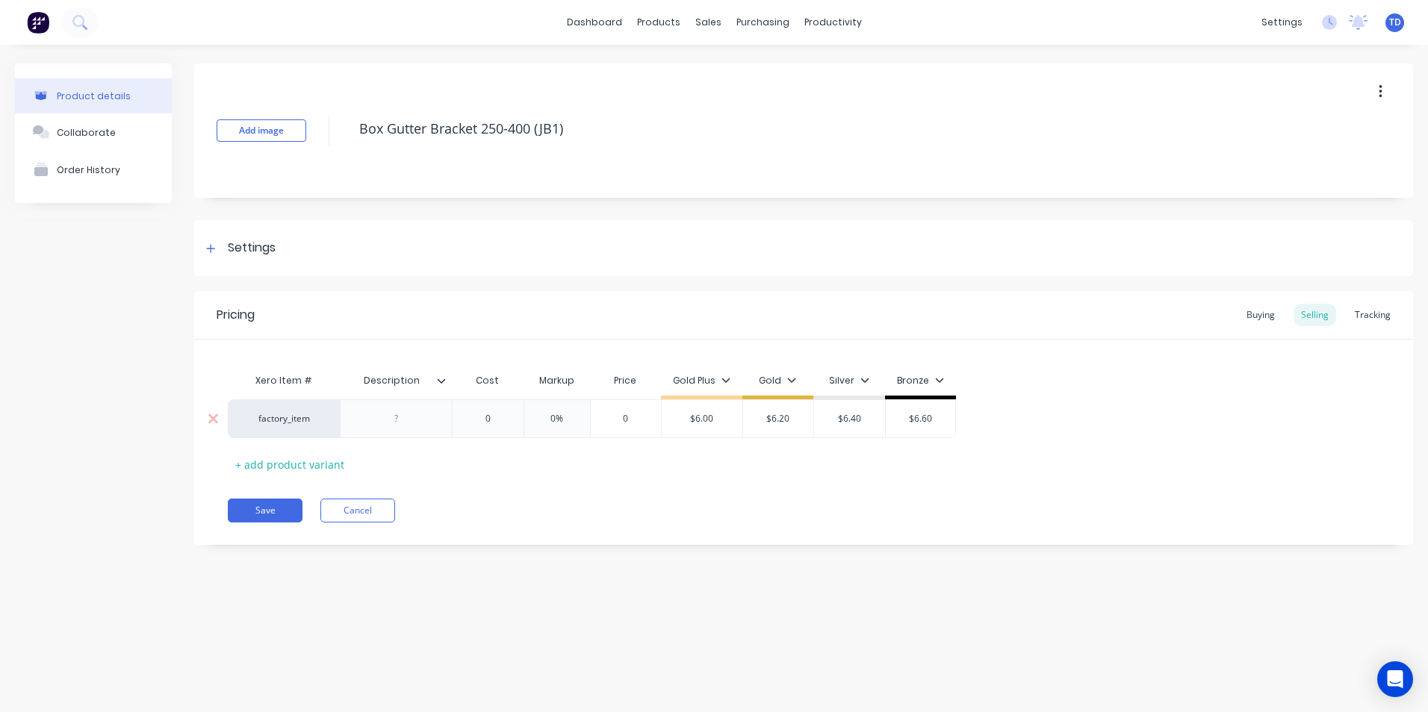
click at [486, 428] on div "0" at bounding box center [487, 418] width 75 height 37
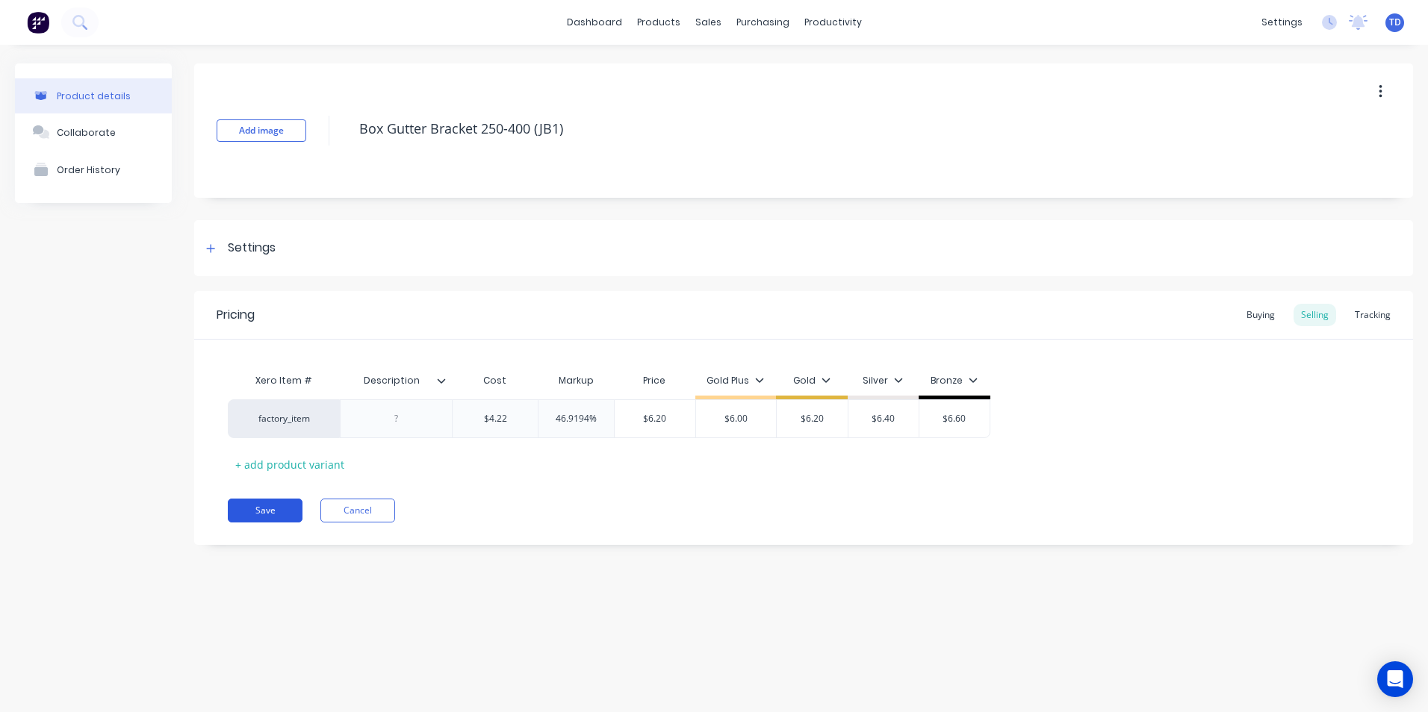
click at [267, 509] on button "Save" at bounding box center [265, 511] width 75 height 24
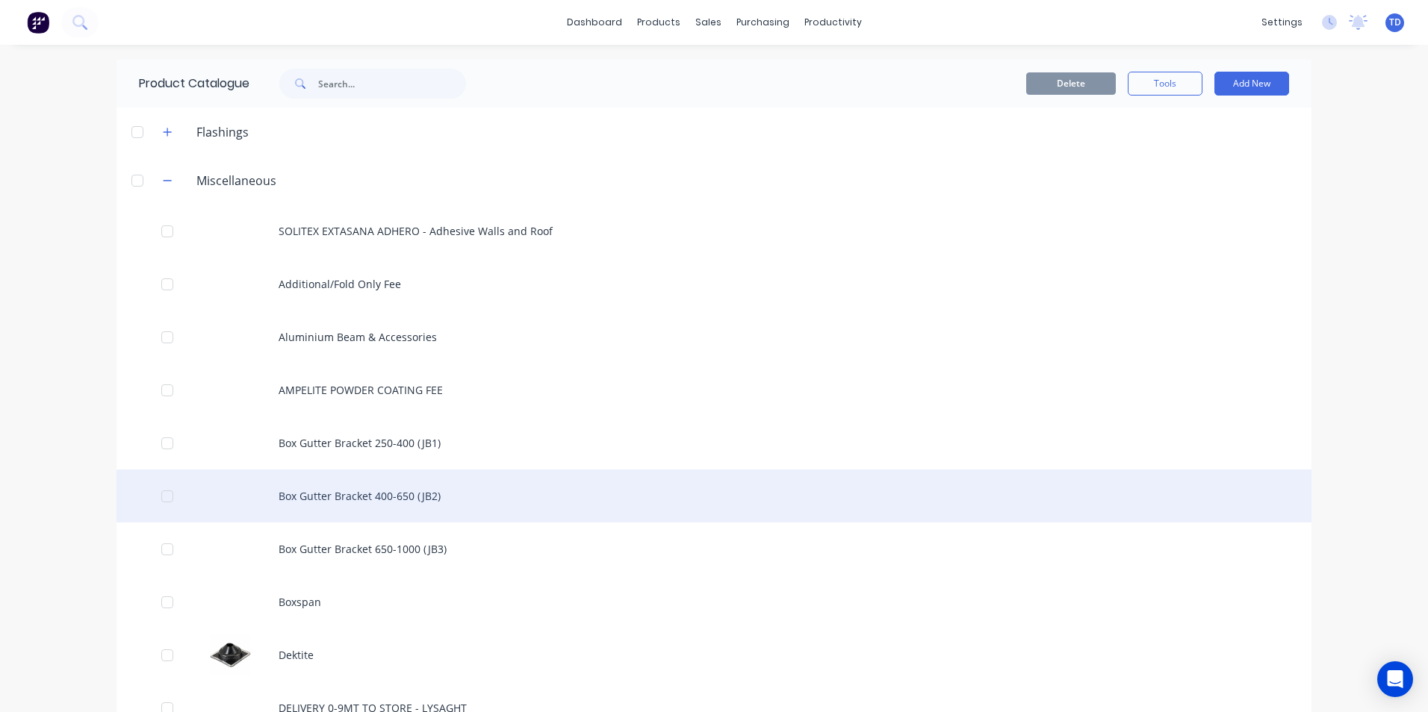
click at [356, 488] on div "Box Gutter Bracket 400-650 (JB2)" at bounding box center [713, 496] width 1195 height 53
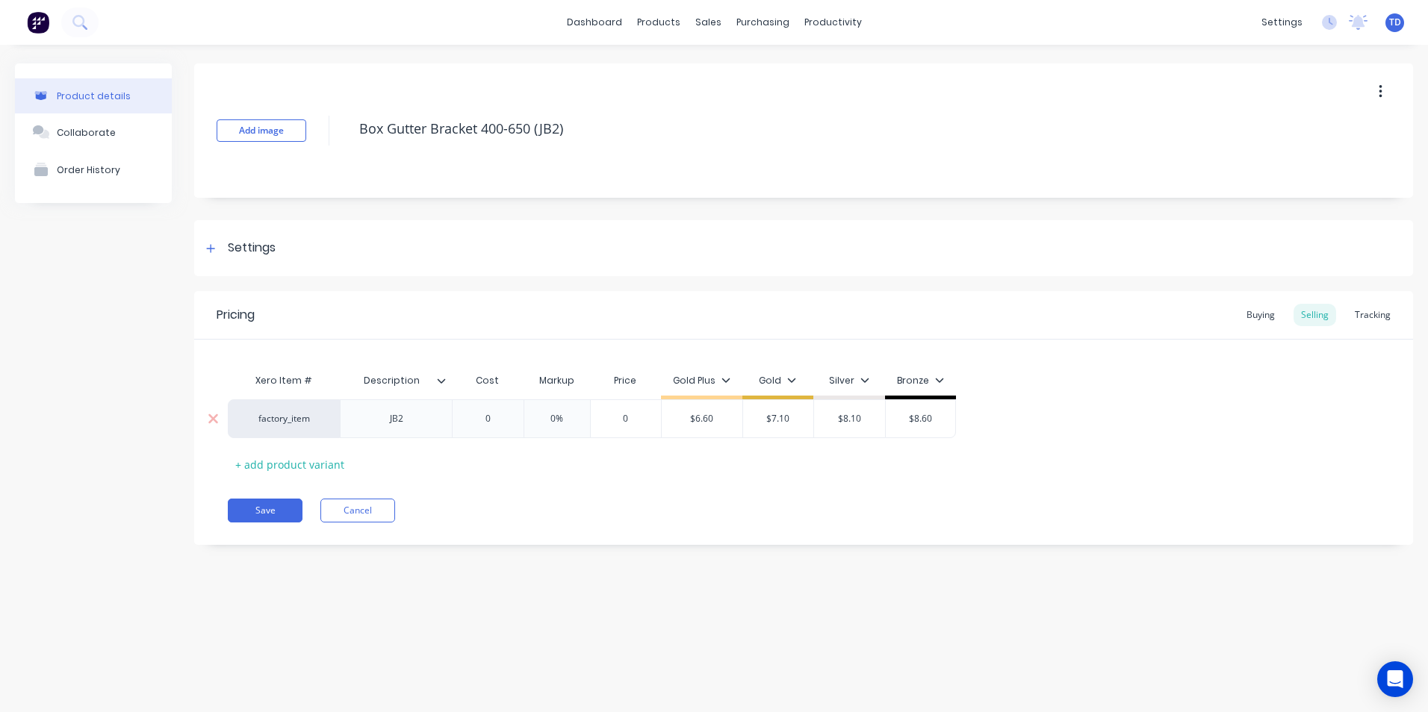
click at [494, 419] on input "0" at bounding box center [487, 418] width 75 height 13
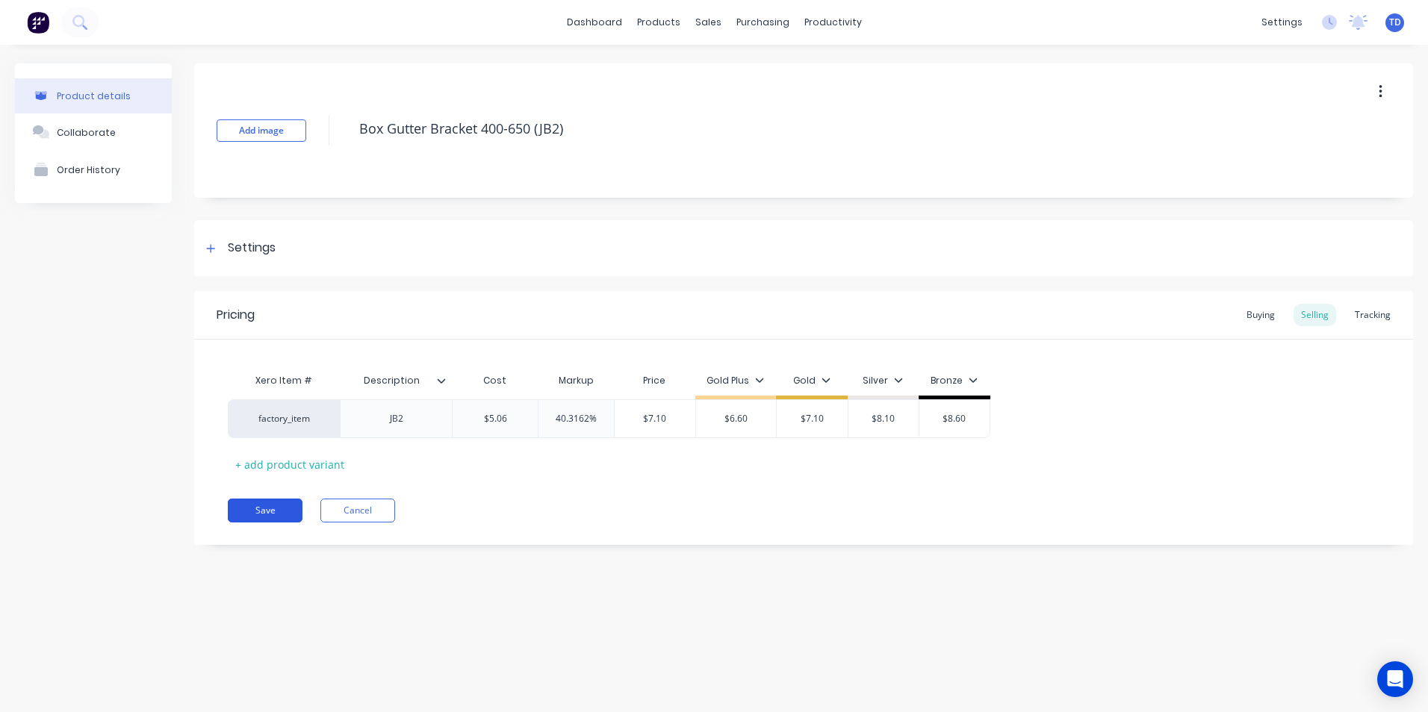
click at [254, 515] on button "Save" at bounding box center [265, 511] width 75 height 24
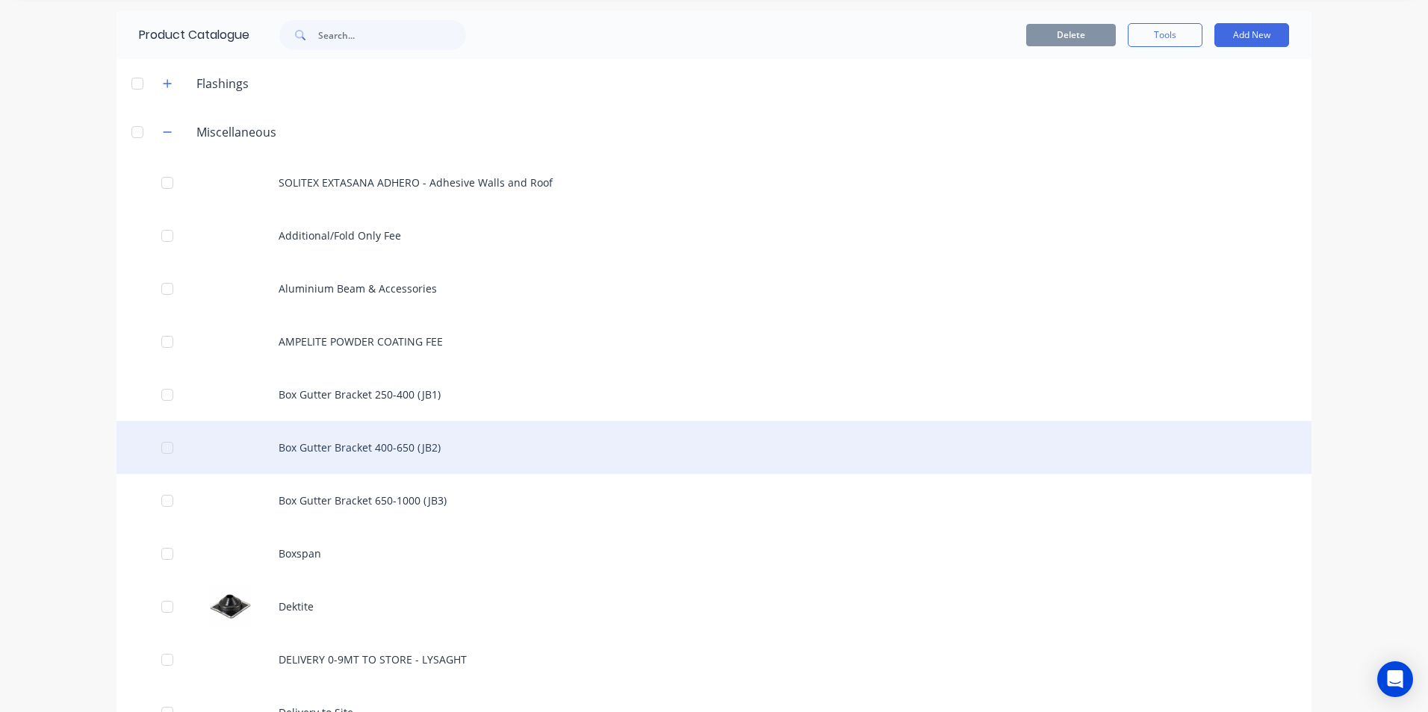
scroll to position [75, 0]
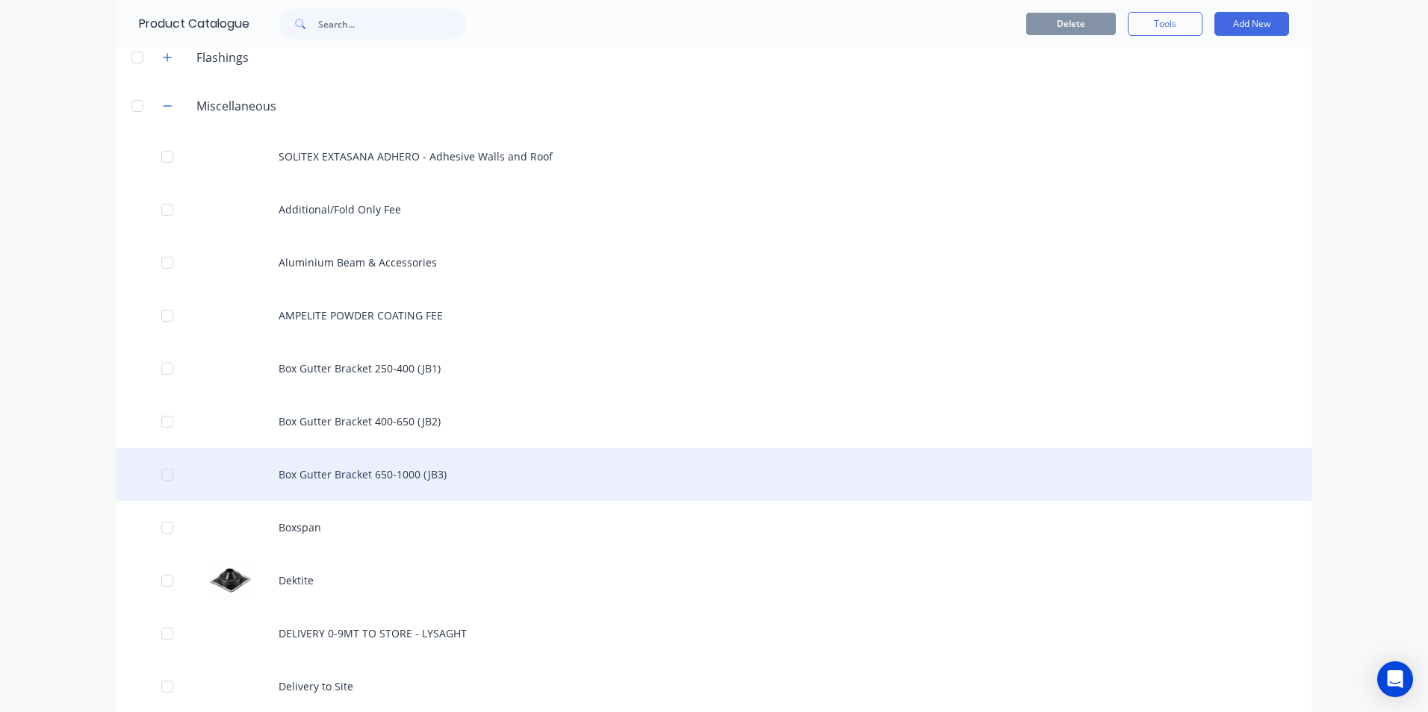
click at [329, 484] on div "Box Gutter Bracket 650-1000 (JB3)" at bounding box center [713, 474] width 1195 height 53
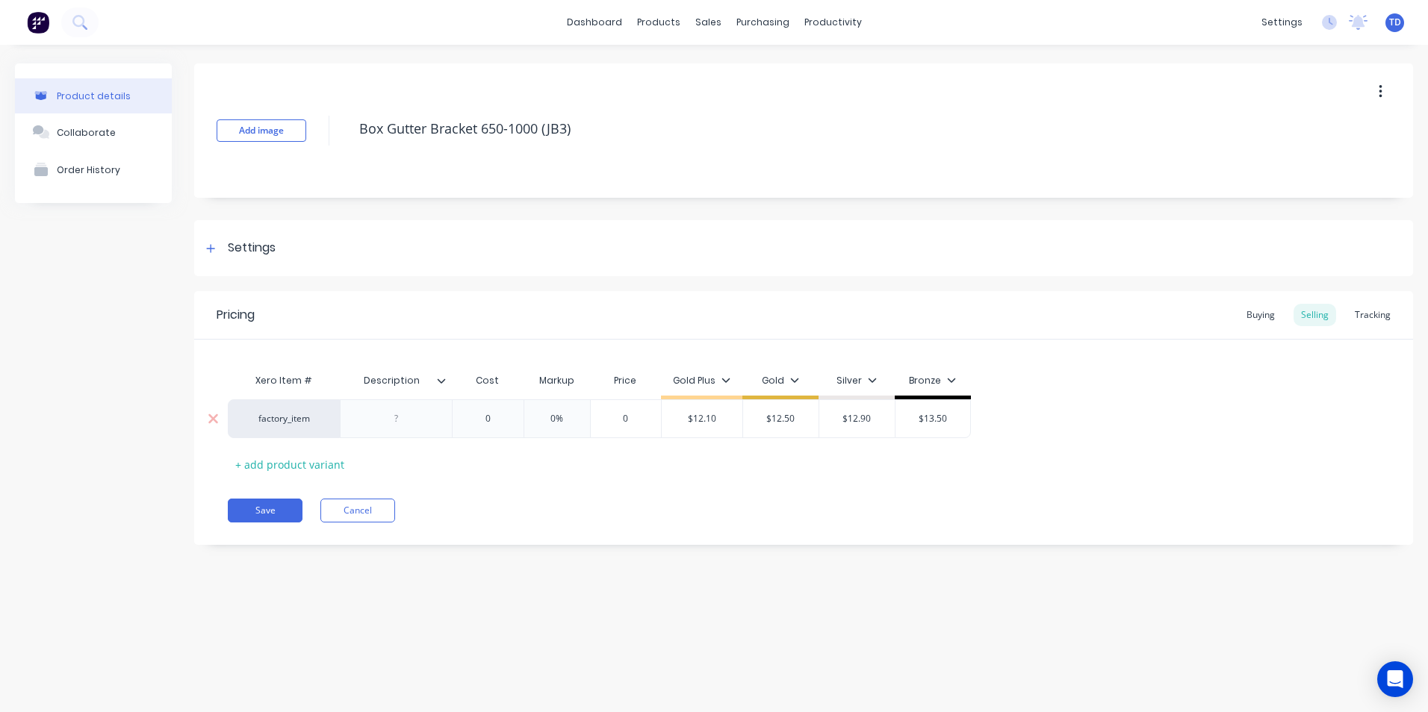
click at [512, 422] on input "0" at bounding box center [487, 418] width 75 height 13
click at [1273, 317] on div "Buying" at bounding box center [1260, 315] width 43 height 22
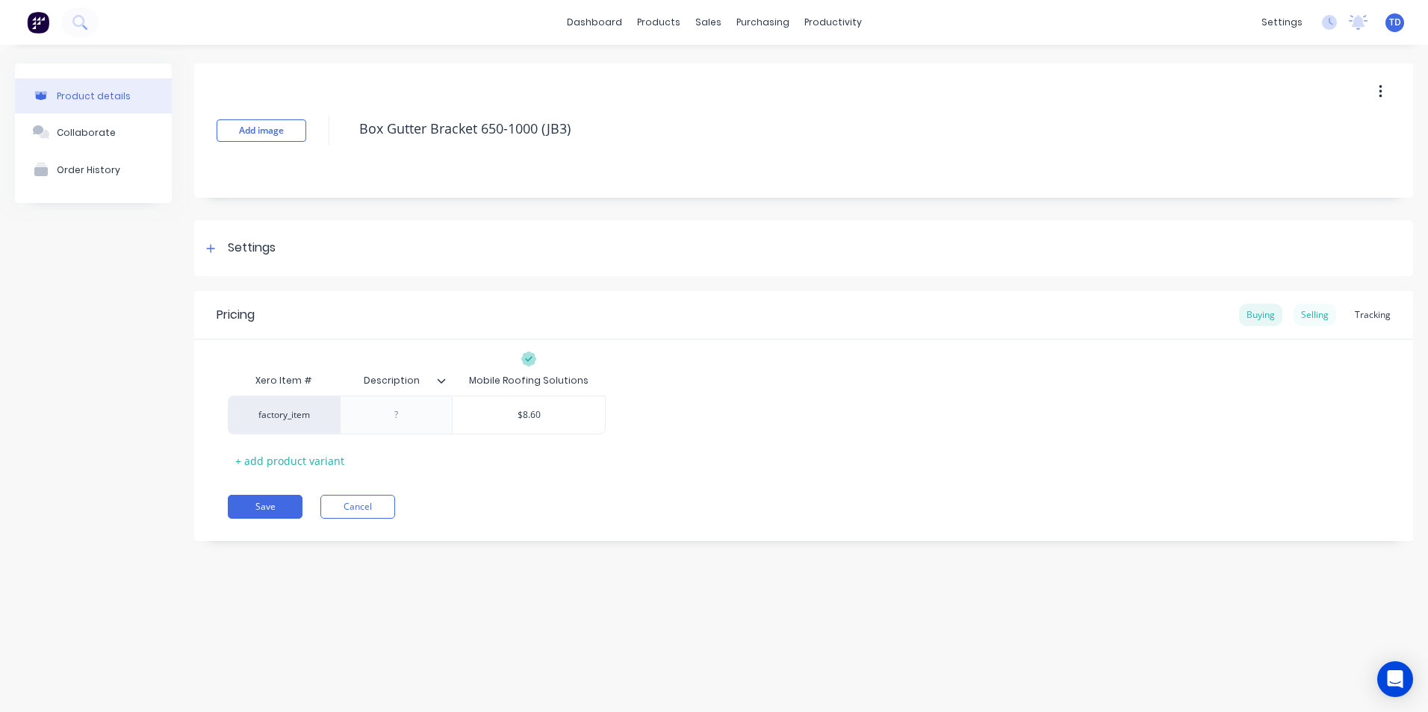
click at [1300, 313] on div "Selling" at bounding box center [1314, 315] width 43 height 22
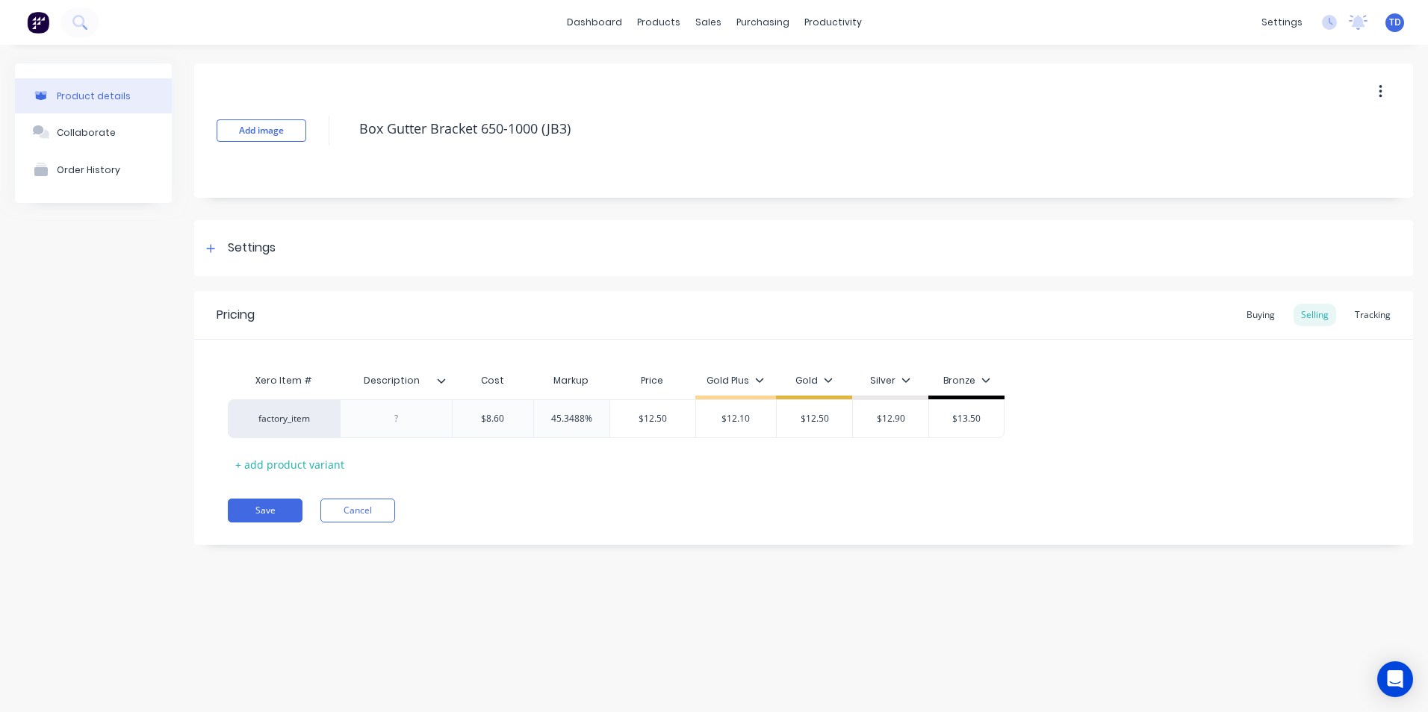
click at [249, 498] on div "Pricing Buying Selling Tracking Xero Item # Description Cost Markup Price Gold …" at bounding box center [803, 418] width 1219 height 254
click at [250, 508] on button "Save" at bounding box center [265, 511] width 75 height 24
